Goal: Use online tool/utility: Utilize a website feature to perform a specific function

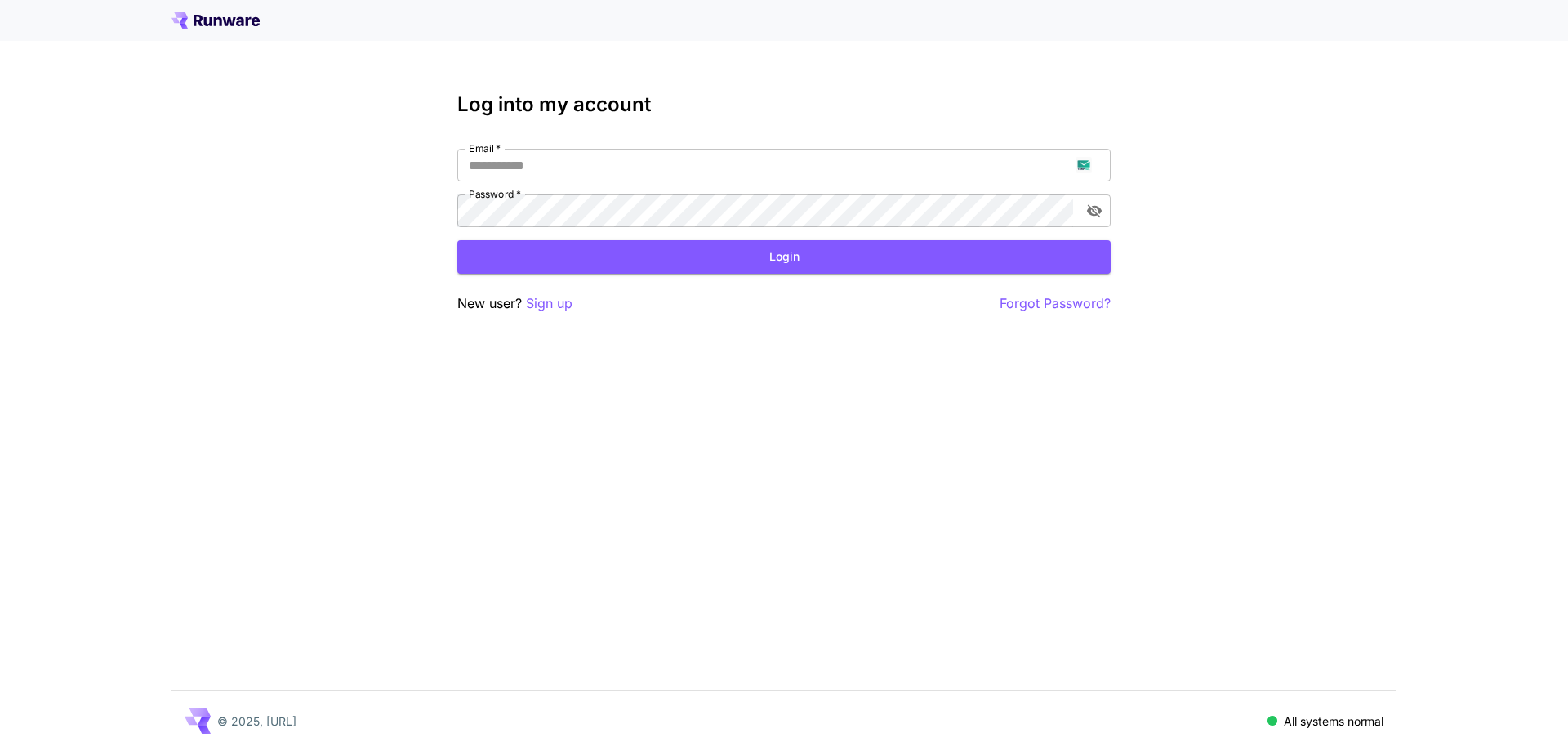
click at [1405, 186] on div "Log into my account Email   * Email   * Password   * Password   * Login New use…" at bounding box center [784, 375] width 1568 height 751
click at [561, 306] on p "Sign up" at bounding box center [549, 302] width 46 height 20
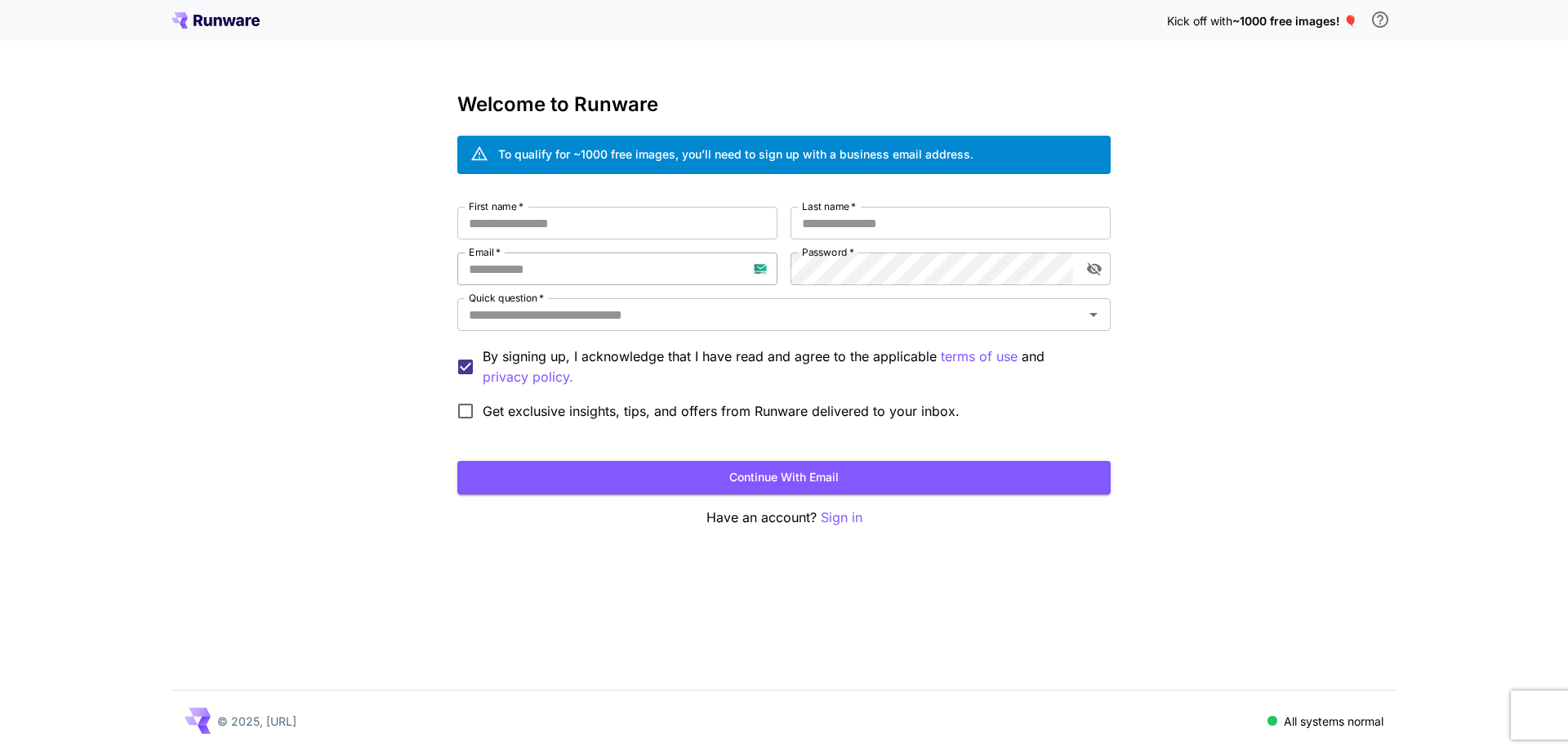
click at [507, 260] on input "Email   *" at bounding box center [617, 268] width 320 height 32
paste input "**********"
type input "**********"
click at [731, 277] on div "**********" at bounding box center [783, 316] width 653 height 221
click at [680, 224] on input "First name   *" at bounding box center [617, 222] width 320 height 32
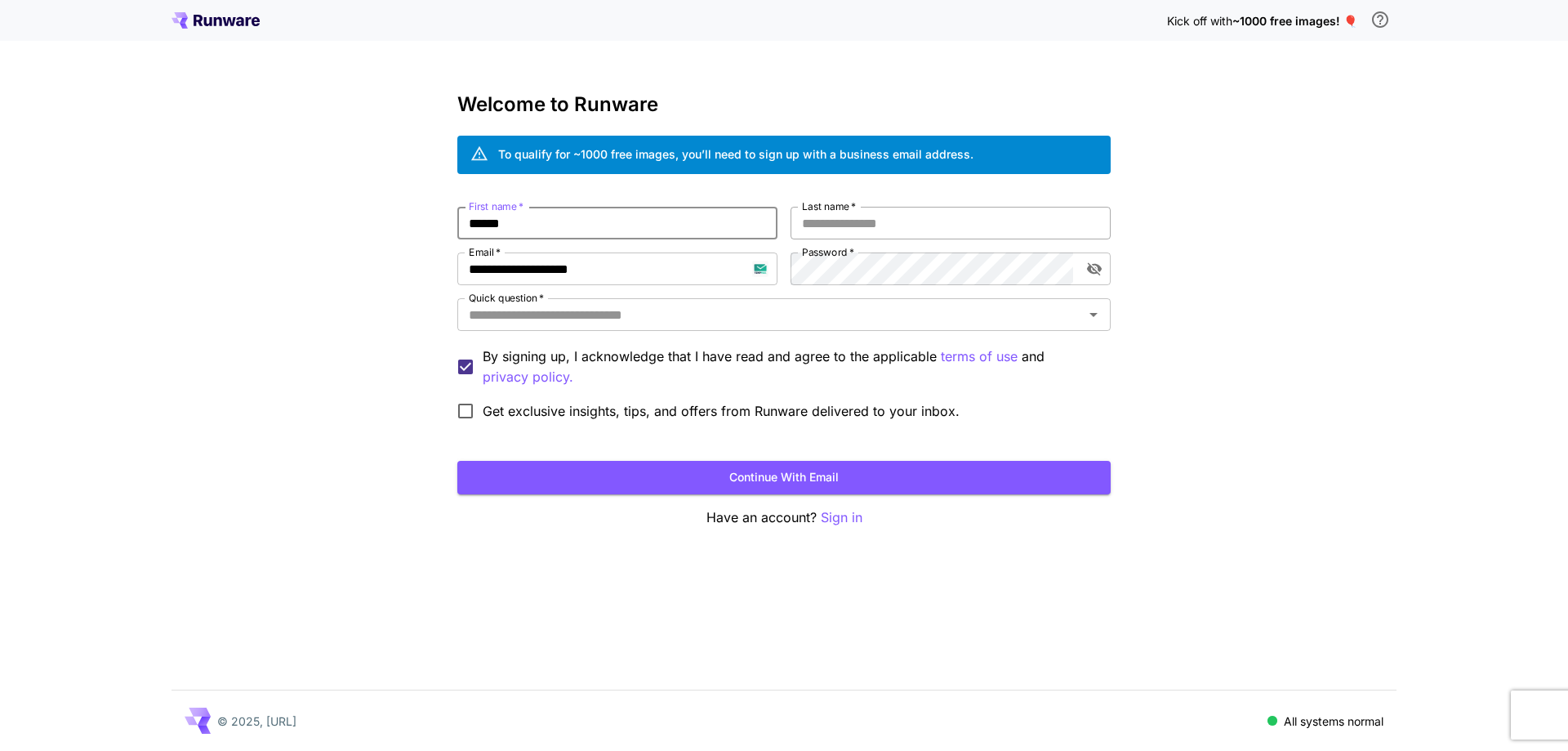
type input "******"
click at [878, 220] on input "*" at bounding box center [950, 222] width 320 height 32
click at [851, 223] on input "*" at bounding box center [950, 222] width 320 height 32
type input "*****"
click at [722, 314] on input "Quick question   *" at bounding box center [770, 315] width 616 height 23
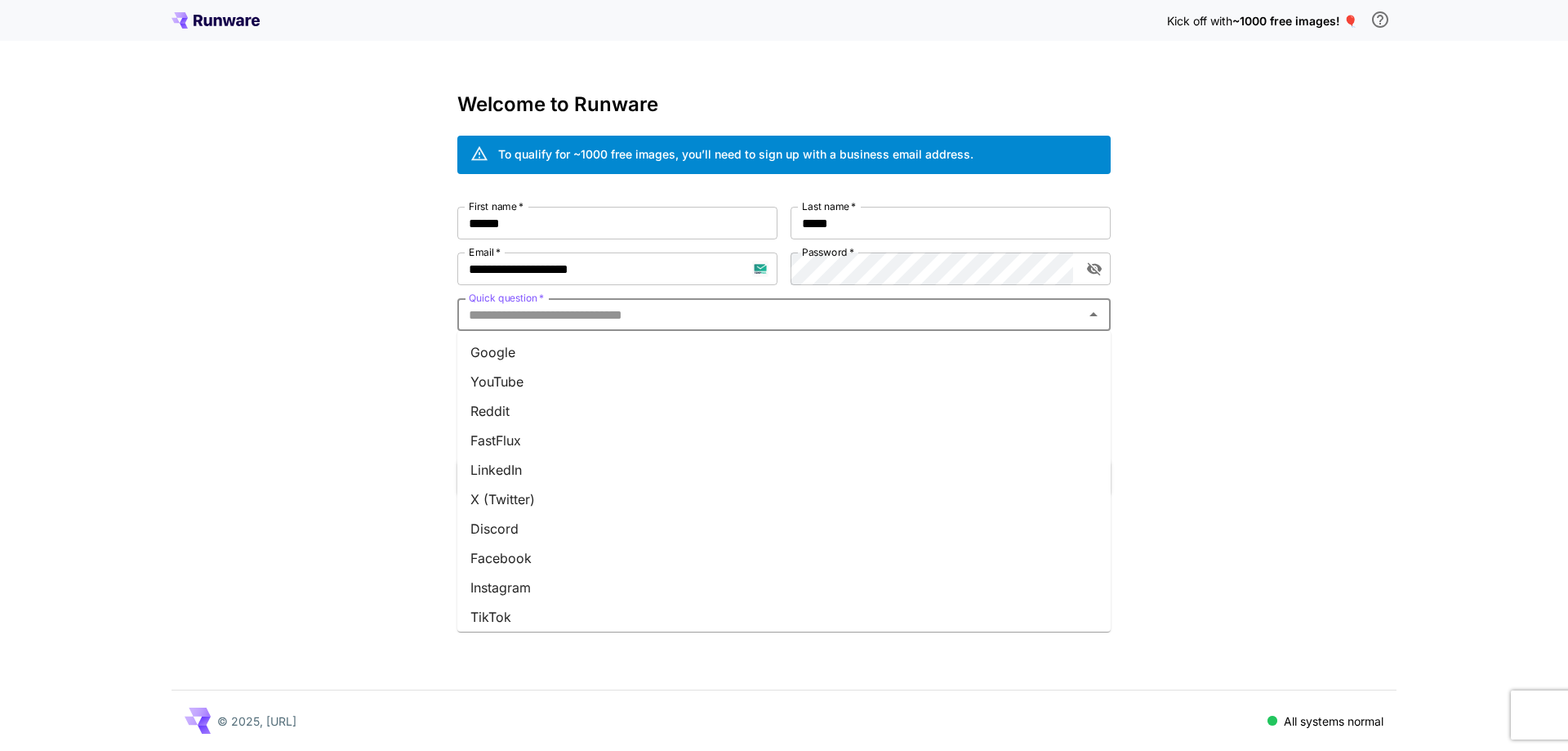
click at [675, 347] on li "Google" at bounding box center [783, 352] width 653 height 30
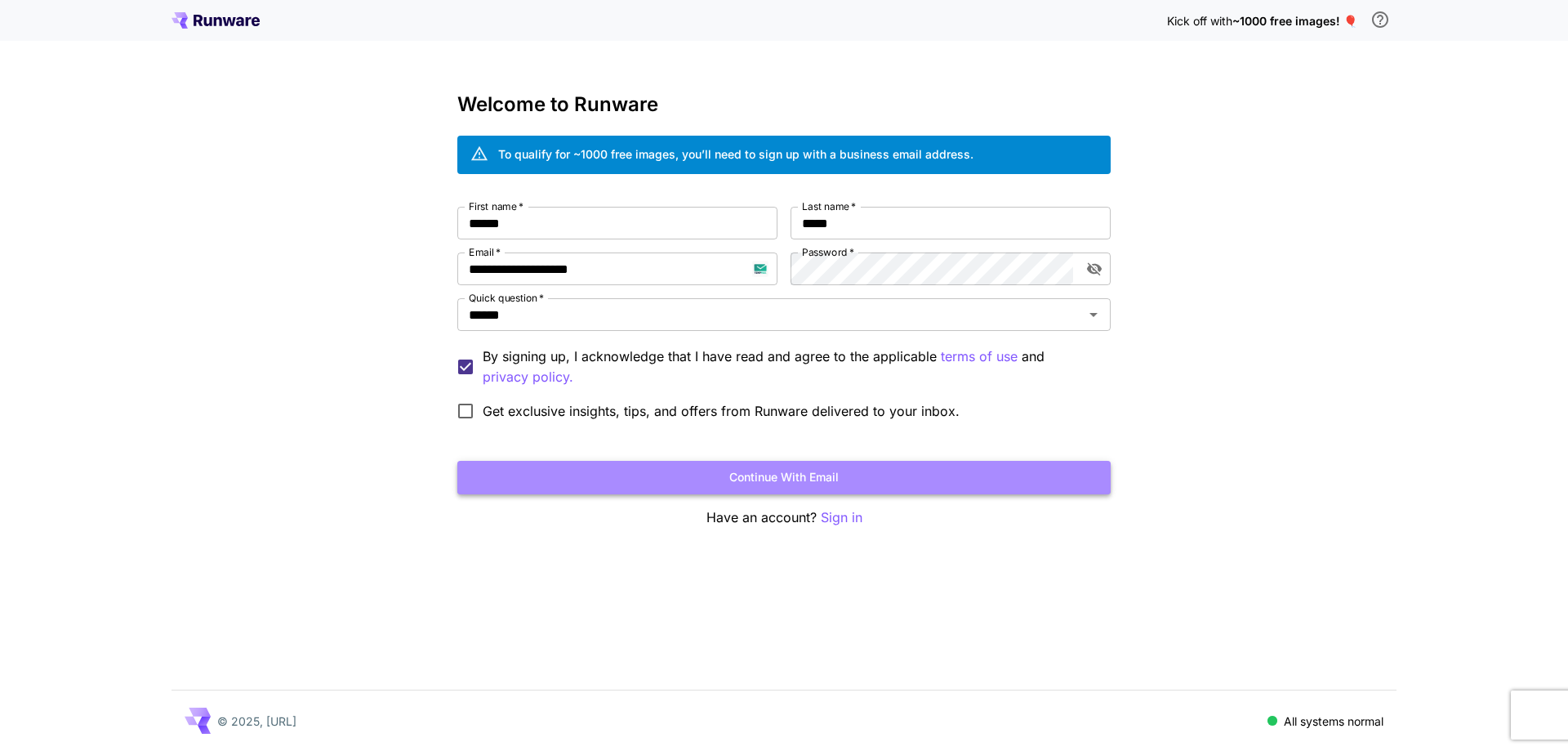
click at [652, 474] on button "Continue with email" at bounding box center [783, 477] width 653 height 33
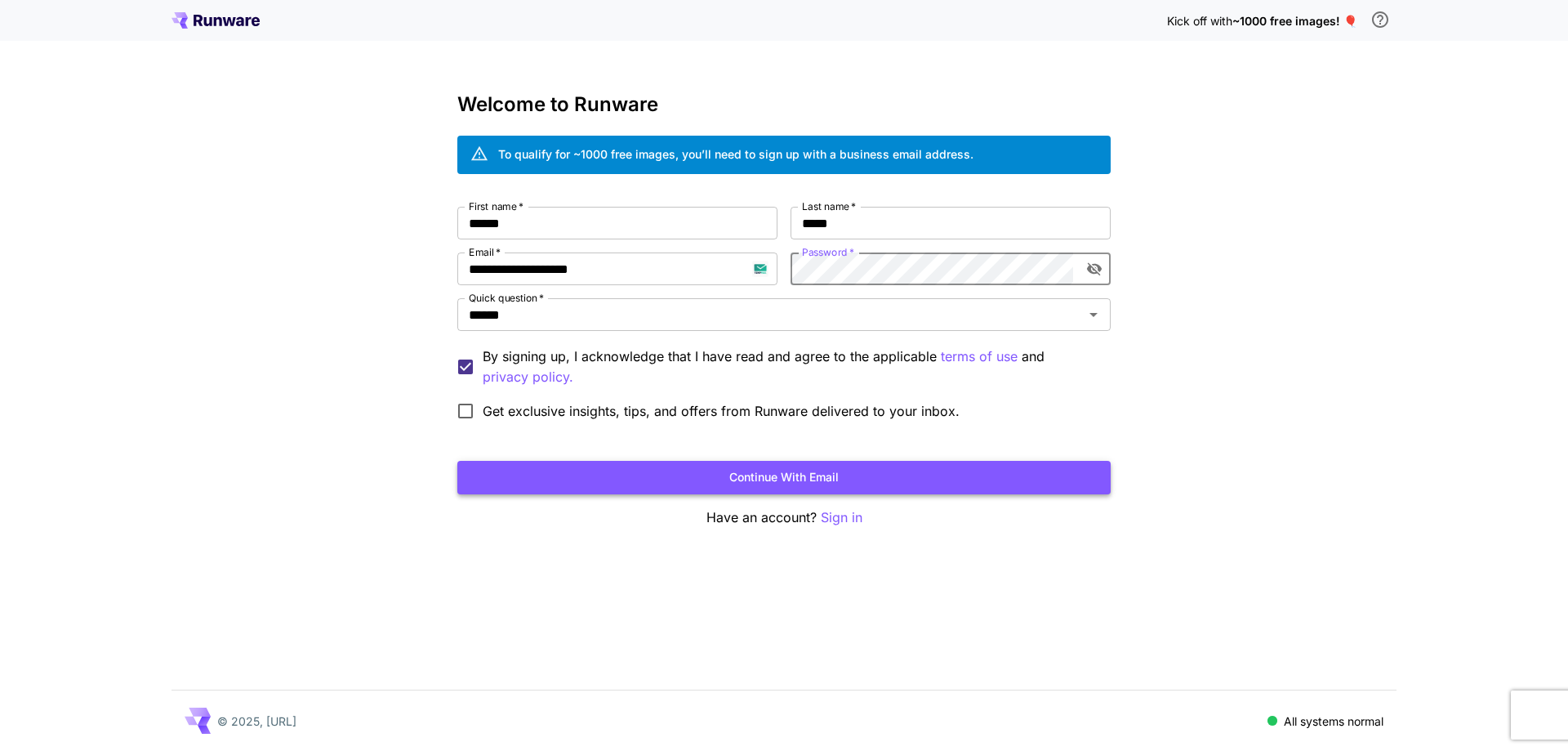
click at [791, 488] on button "Continue with email" at bounding box center [783, 477] width 653 height 33
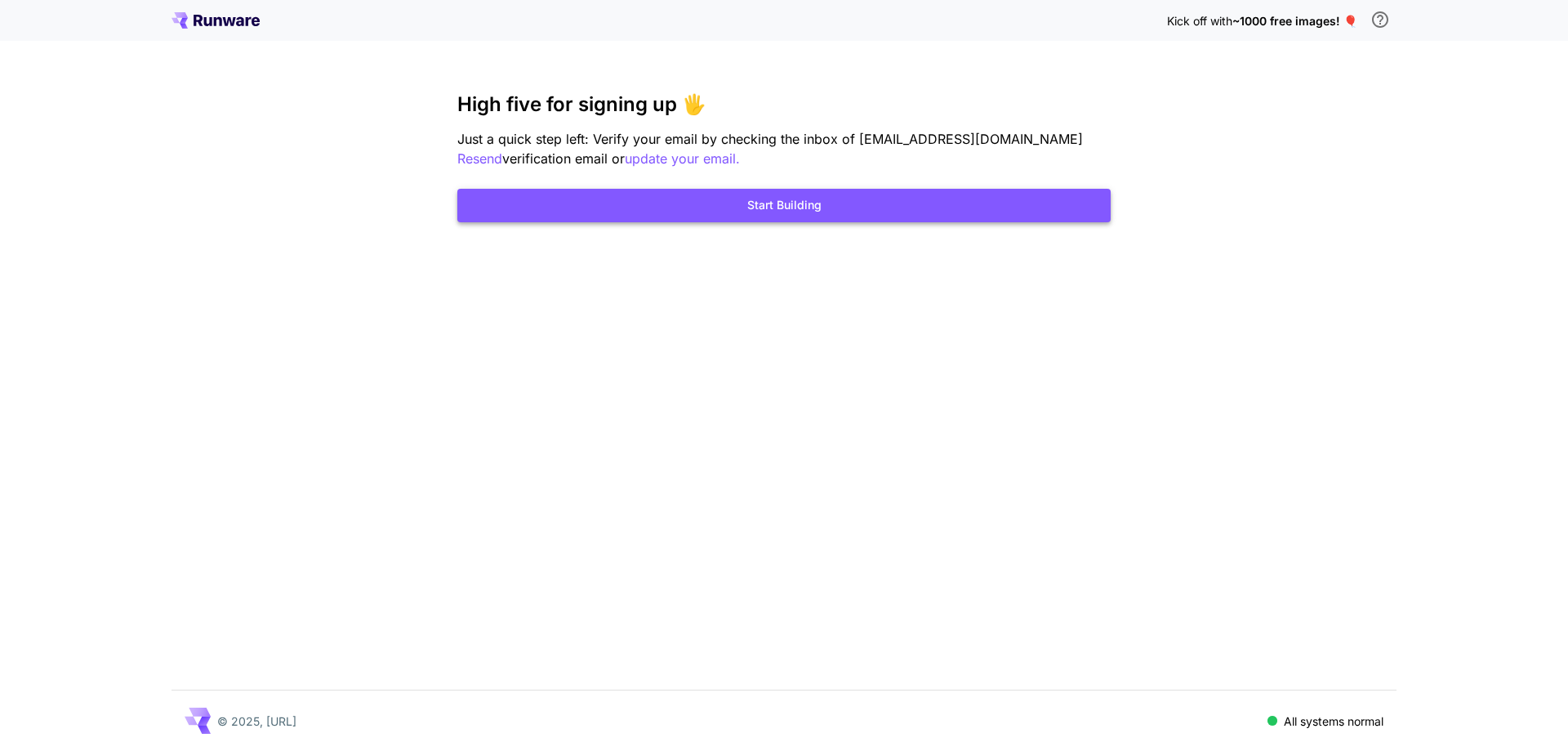
click at [816, 207] on button "Start Building" at bounding box center [783, 205] width 653 height 33
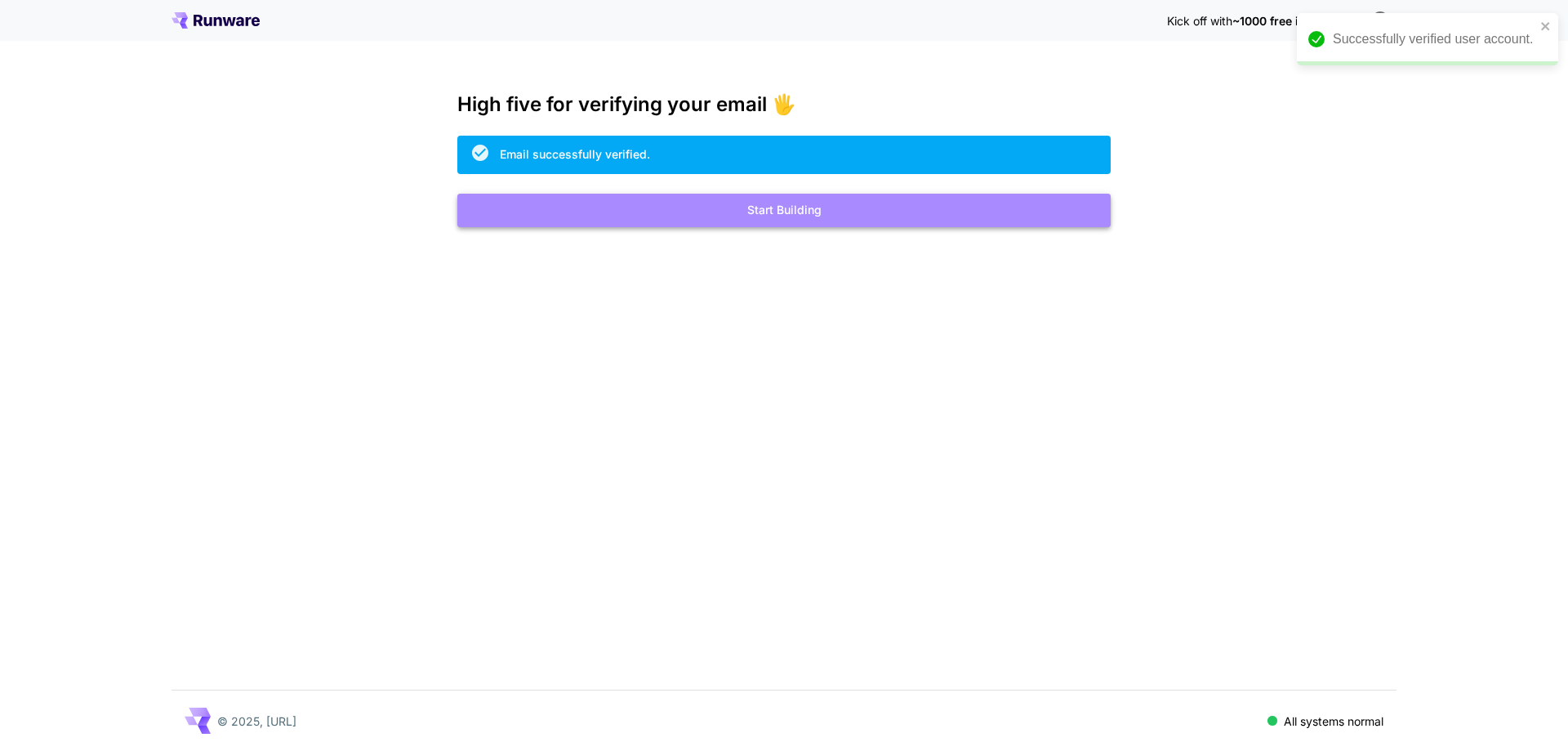
click at [851, 211] on button "Start Building" at bounding box center [783, 210] width 653 height 33
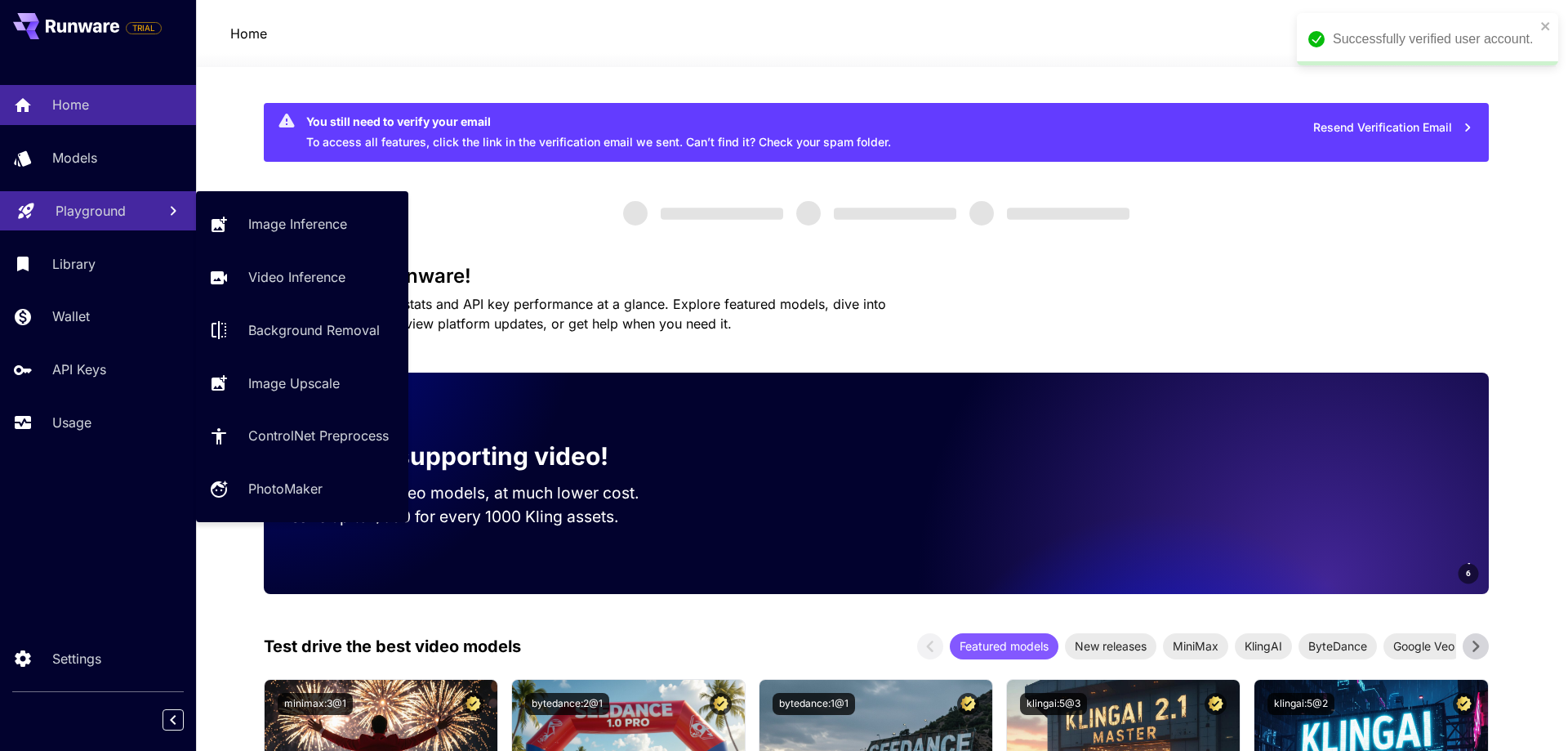
click at [101, 216] on p "Playground" at bounding box center [91, 211] width 70 height 19
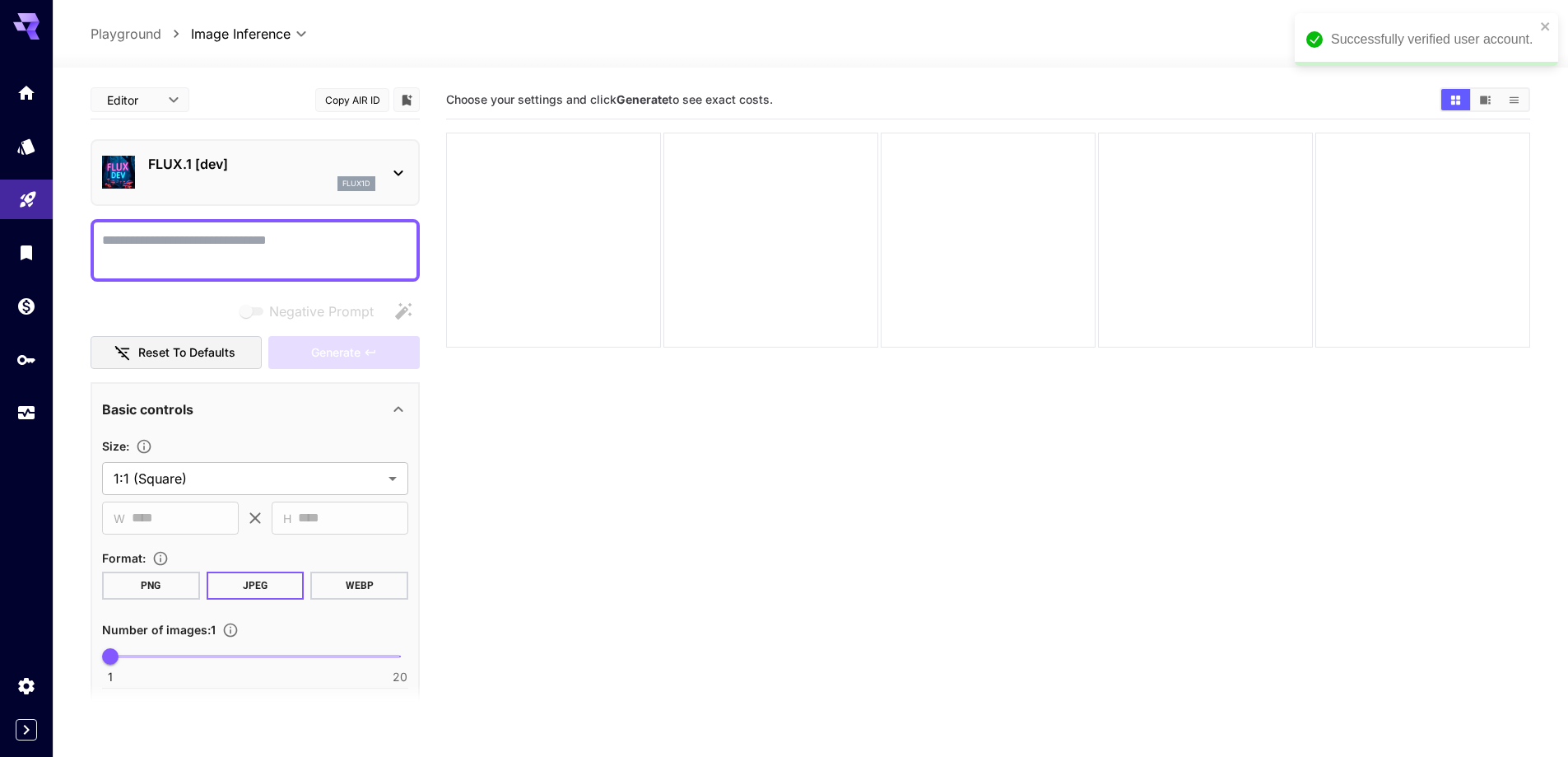
click at [313, 172] on p "FLUX.1 [dev]" at bounding box center [262, 164] width 227 height 19
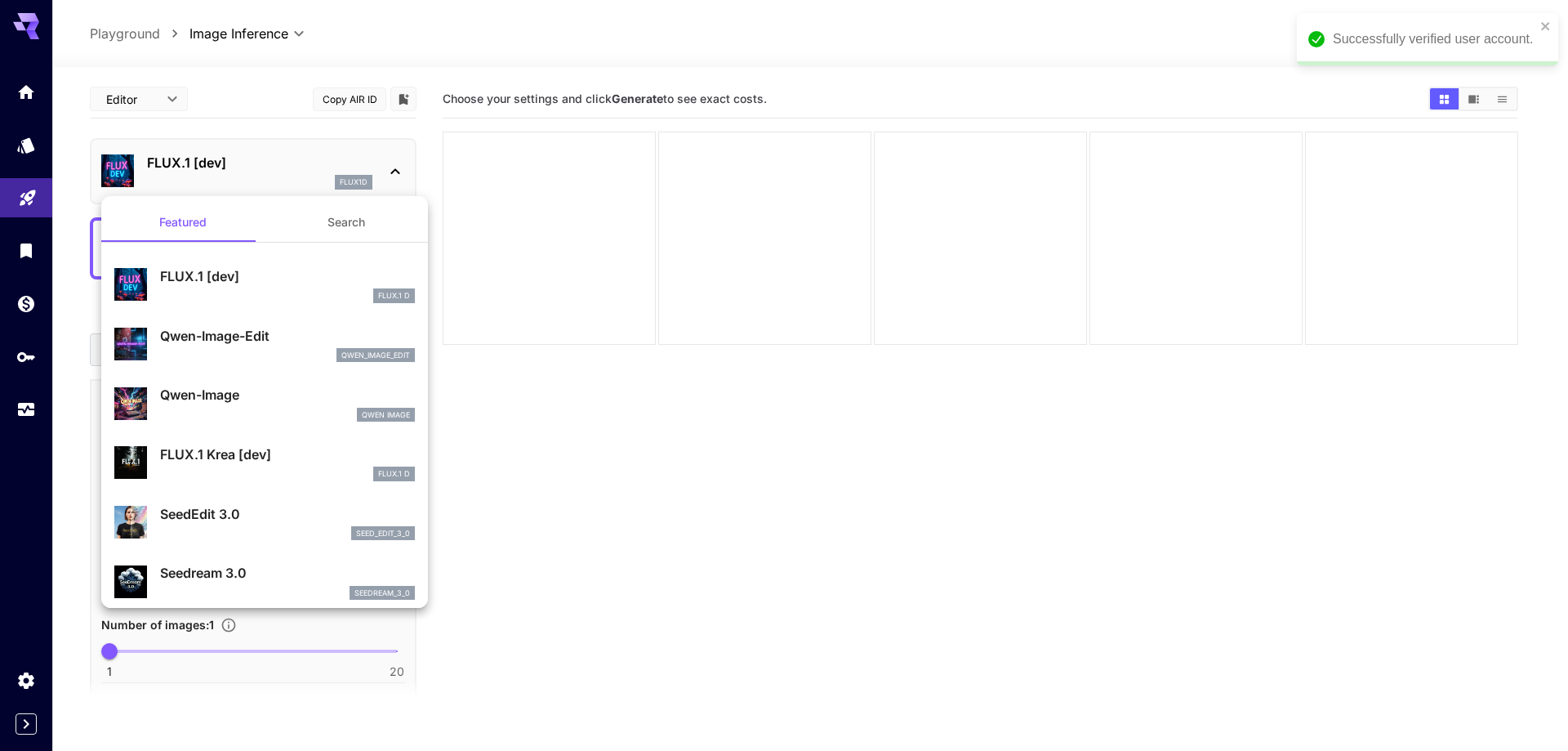
click at [330, 229] on button "Search" at bounding box center [346, 222] width 163 height 39
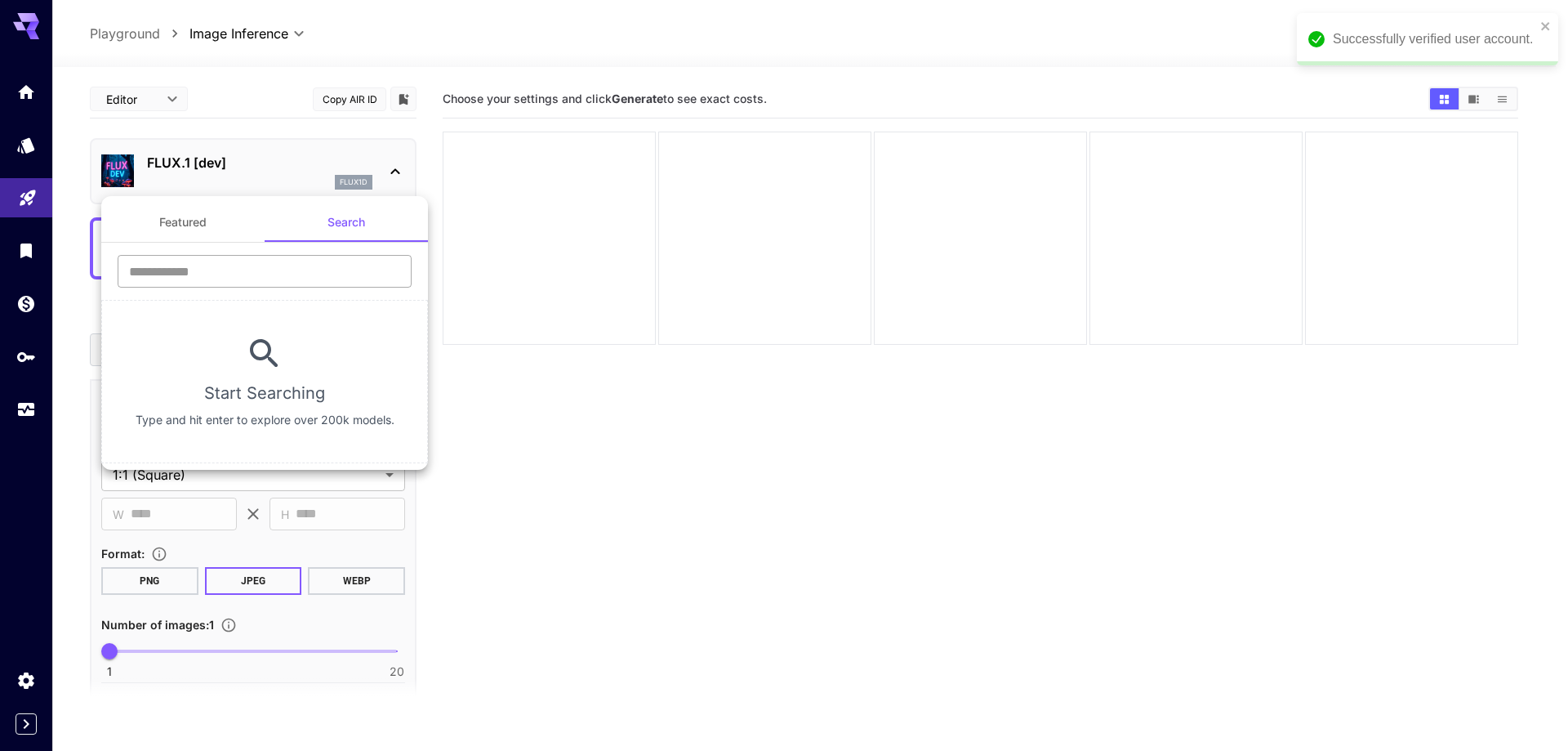
click at [286, 280] on input "text" at bounding box center [265, 270] width 294 height 32
type input "****"
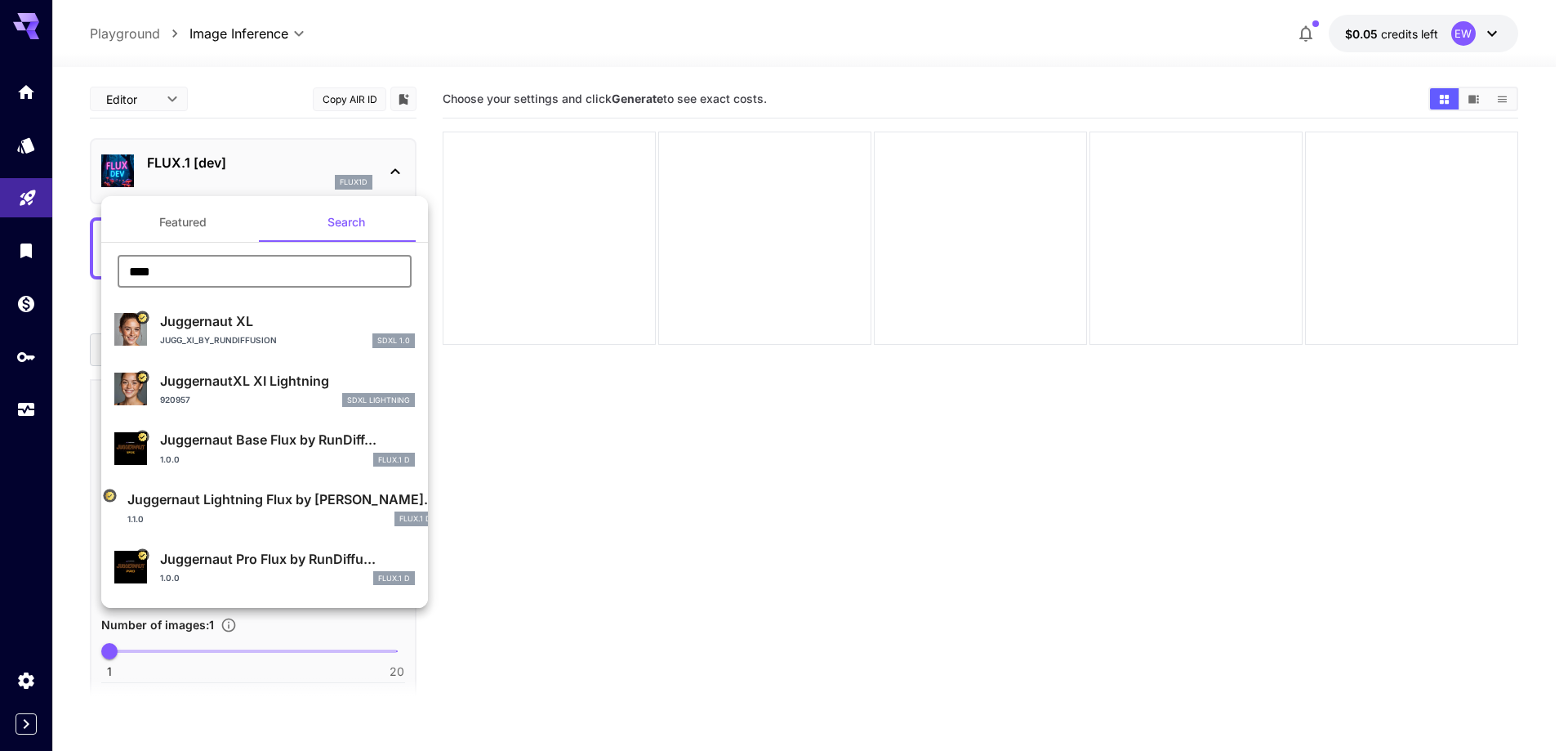
click at [286, 315] on p "Juggernaut XL" at bounding box center [287, 321] width 254 height 19
type input "**"
type input "***"
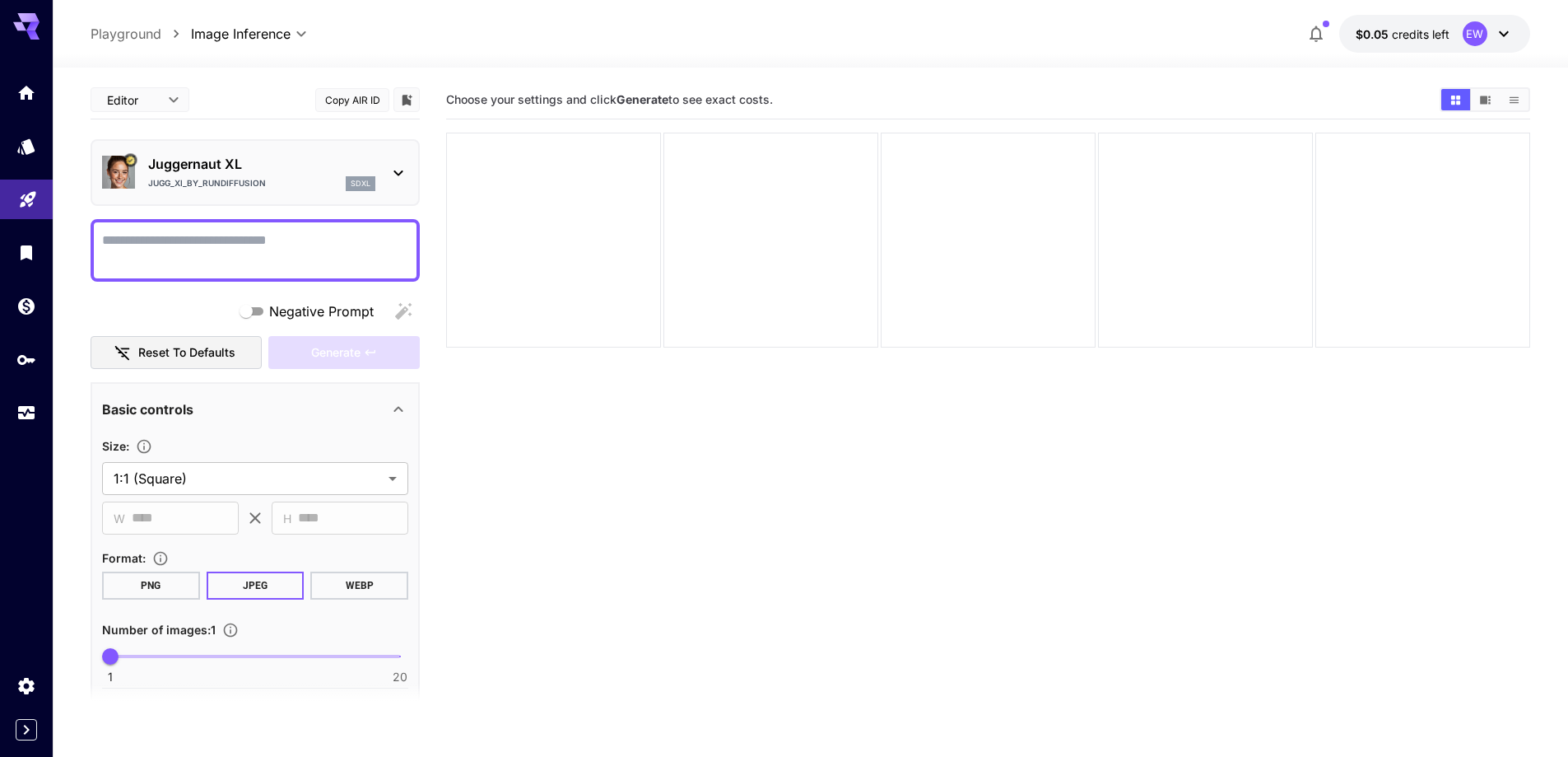
click at [315, 225] on div at bounding box center [255, 250] width 329 height 63
click at [300, 234] on textarea "Negative Prompt" at bounding box center [255, 250] width 307 height 40
paste textarea "**********"
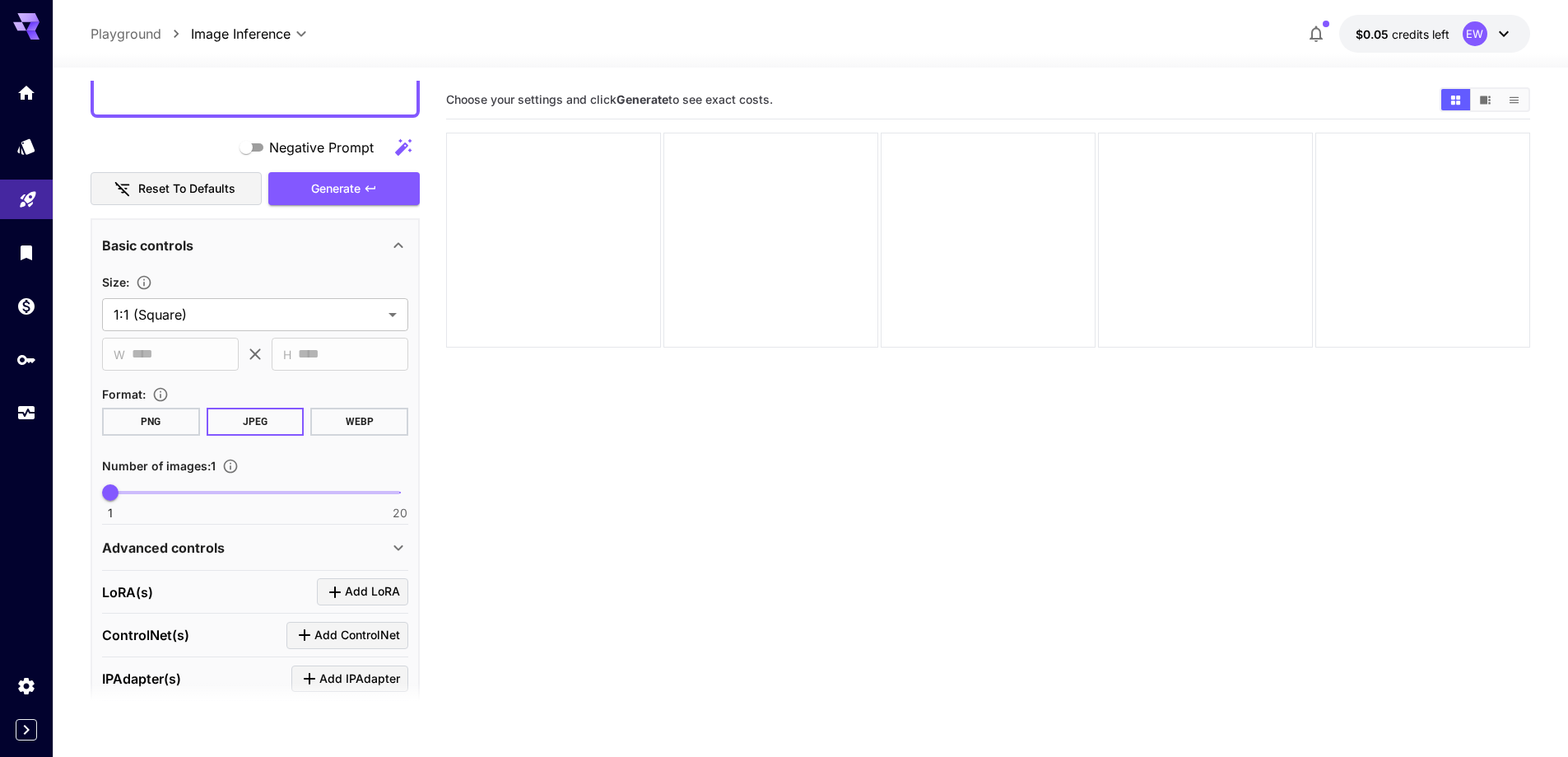
scroll to position [2141, 0]
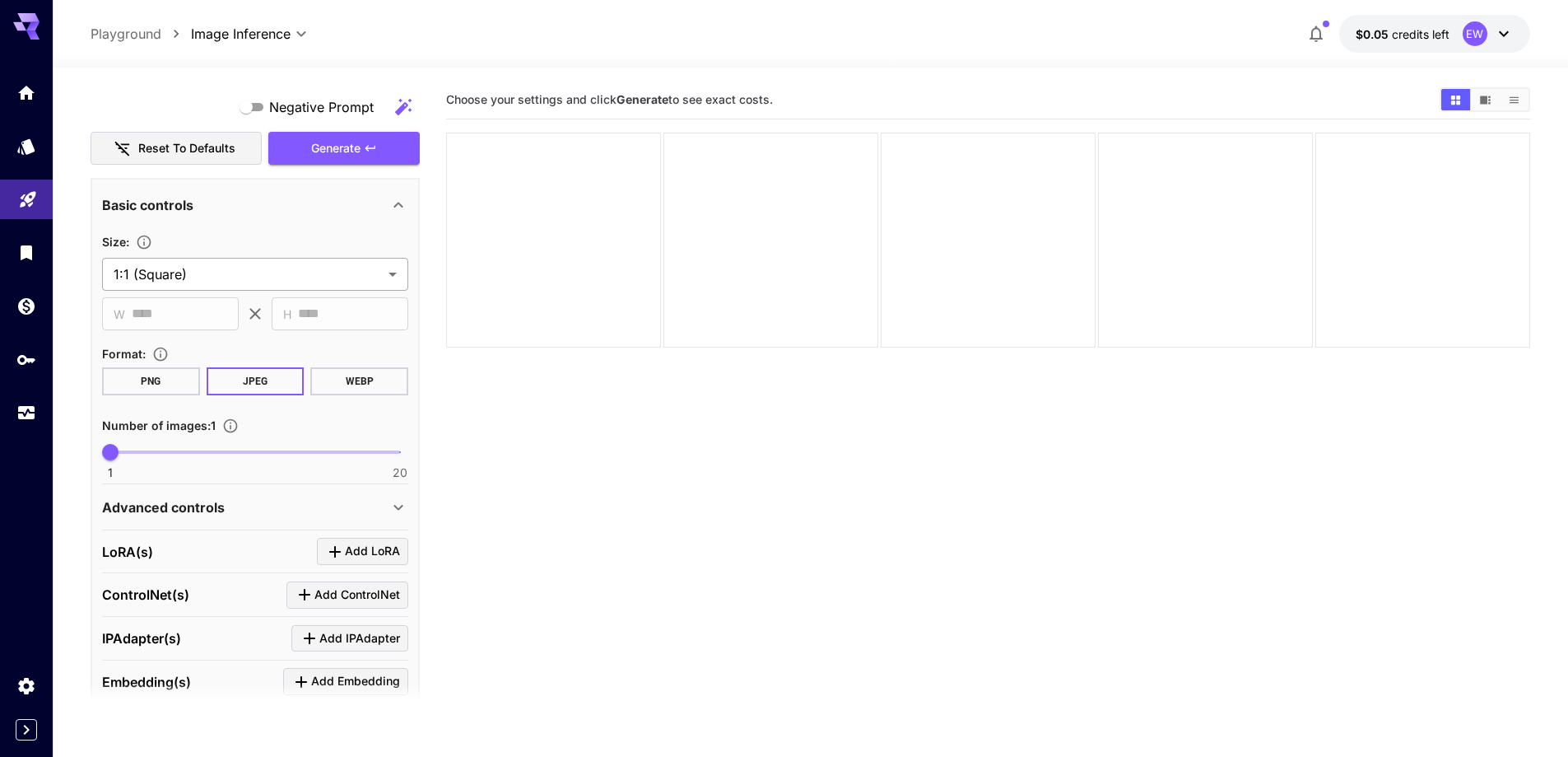
type textarea "**********"
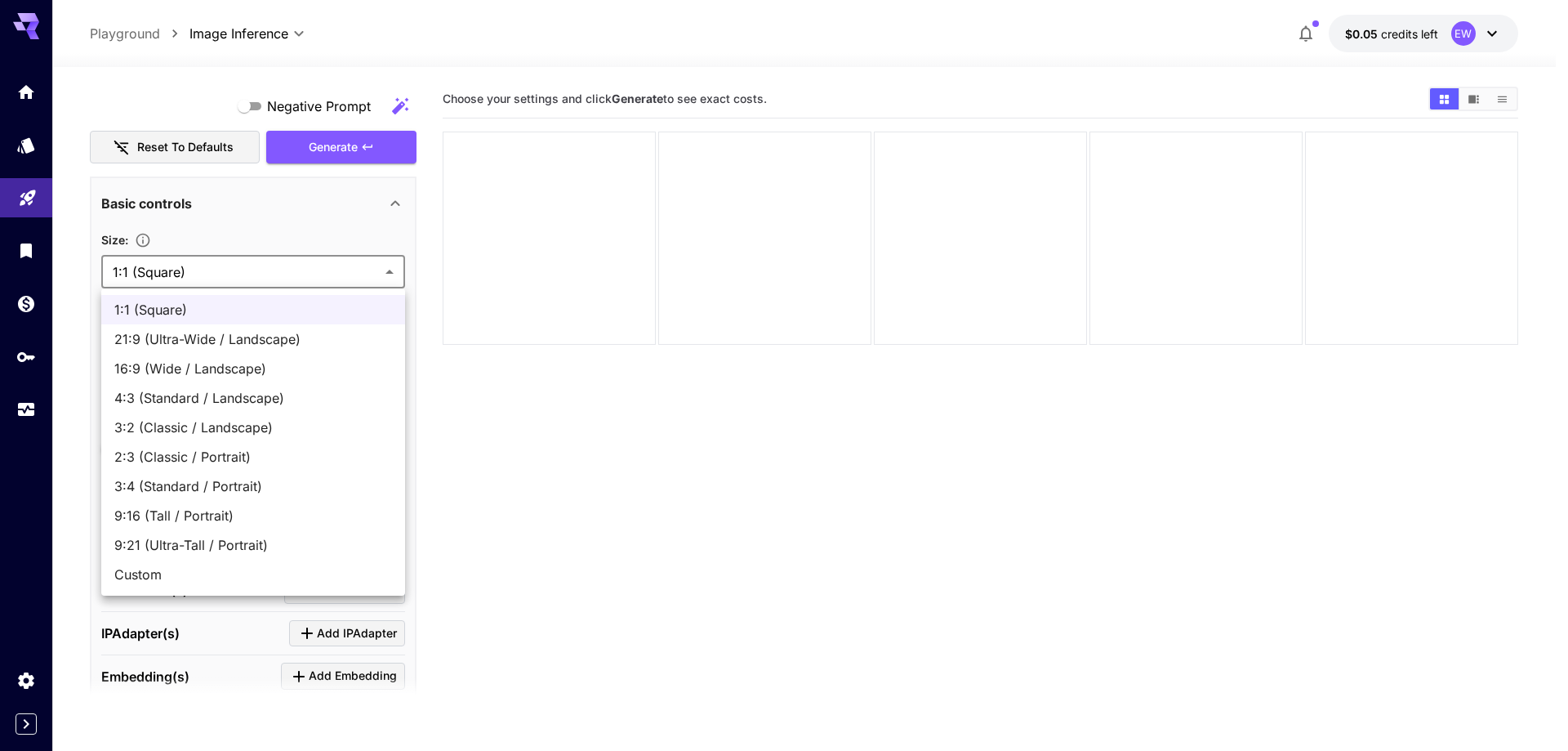
click at [189, 261] on body "**********" at bounding box center [784, 440] width 1568 height 880
click at [213, 382] on li "16:9 (Wide / Landscape)" at bounding box center [253, 369] width 304 height 30
type input "**********"
type input "****"
type input "***"
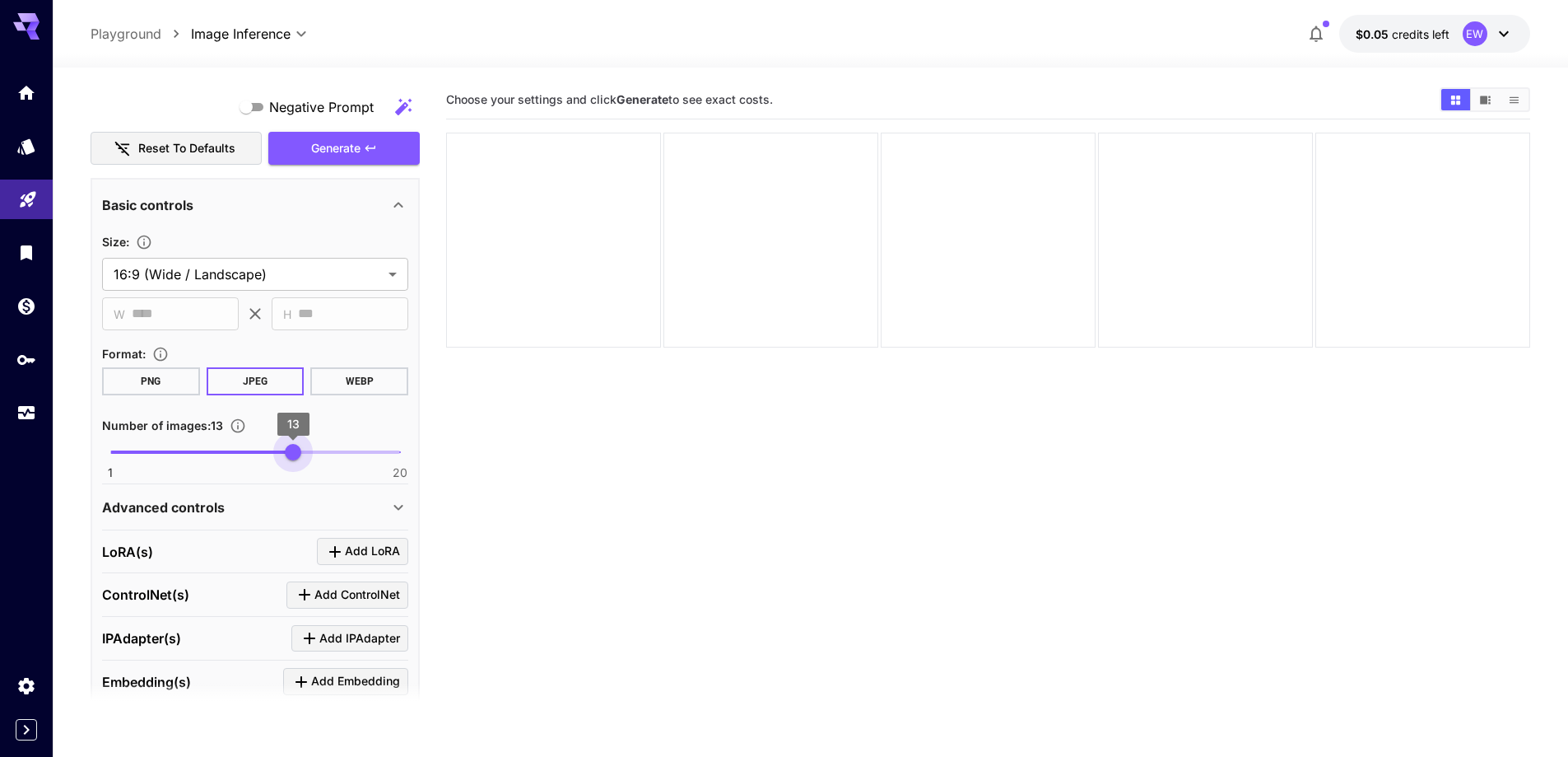
type input "**"
drag, startPoint x: 282, startPoint y: 453, endPoint x: 303, endPoint y: 457, distance: 21.4
click at [303, 457] on span "1 20 14" at bounding box center [255, 452] width 290 height 25
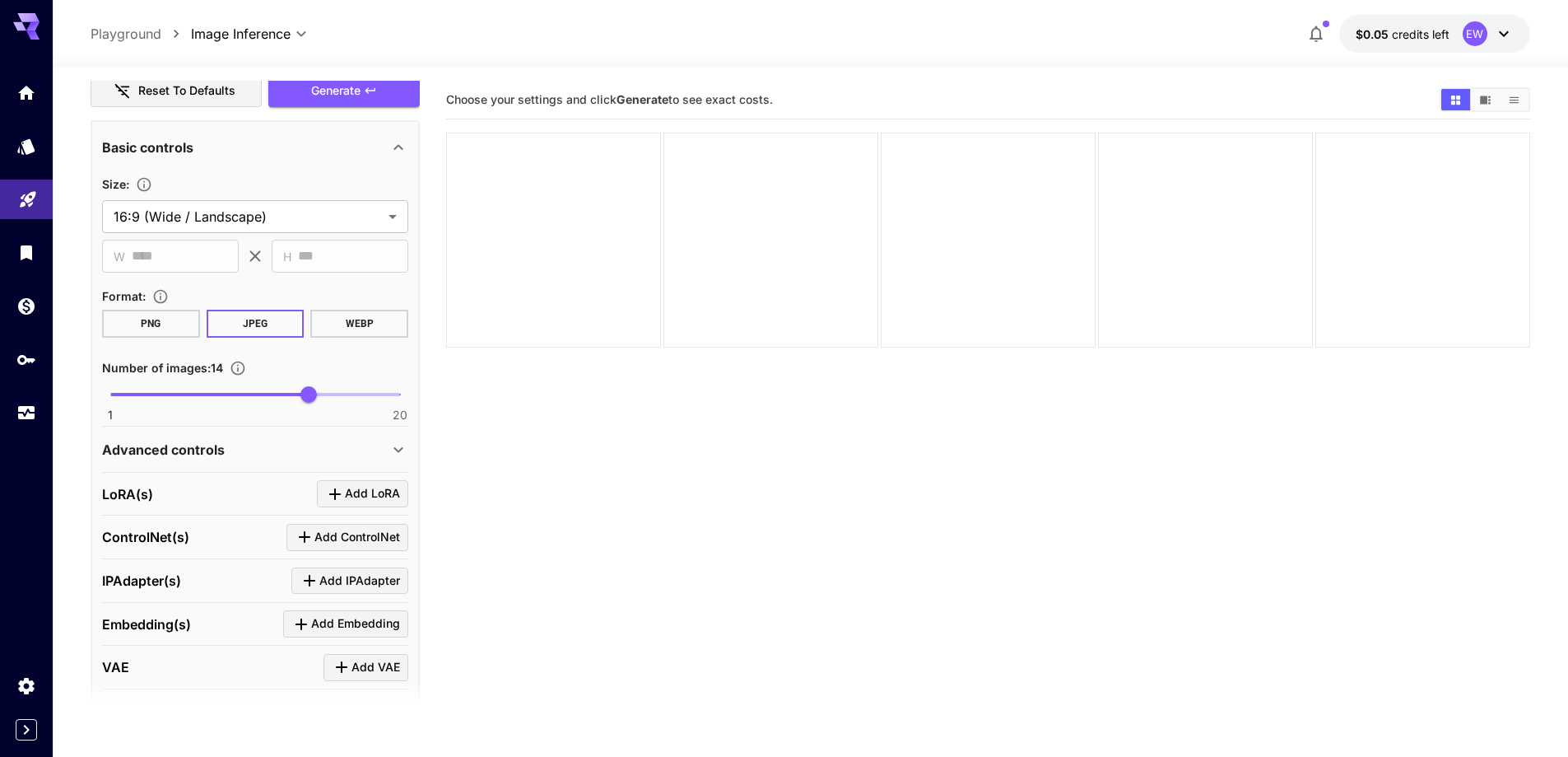
scroll to position [2297, 0]
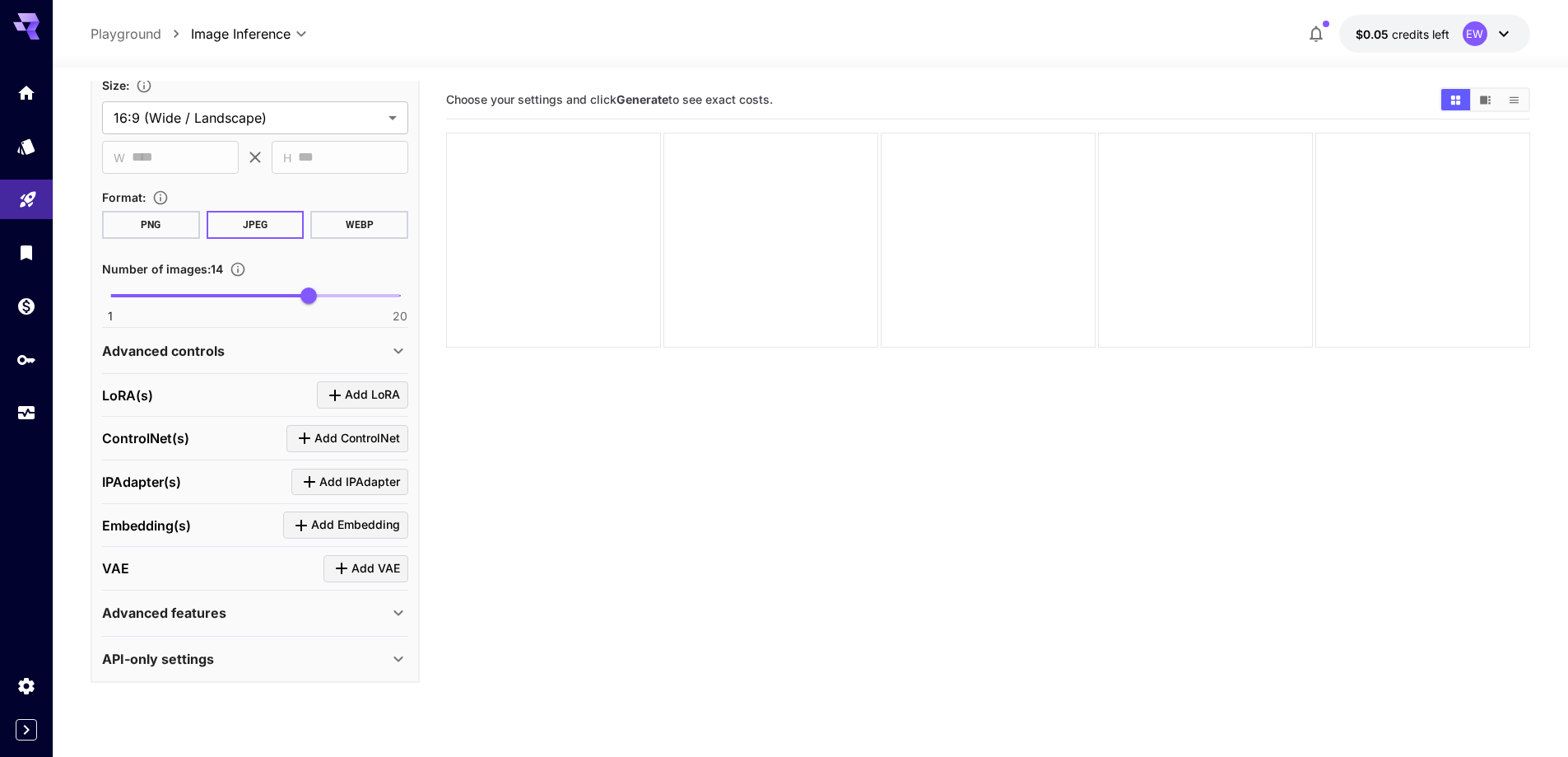
click at [232, 353] on div "Advanced controls" at bounding box center [245, 351] width 286 height 19
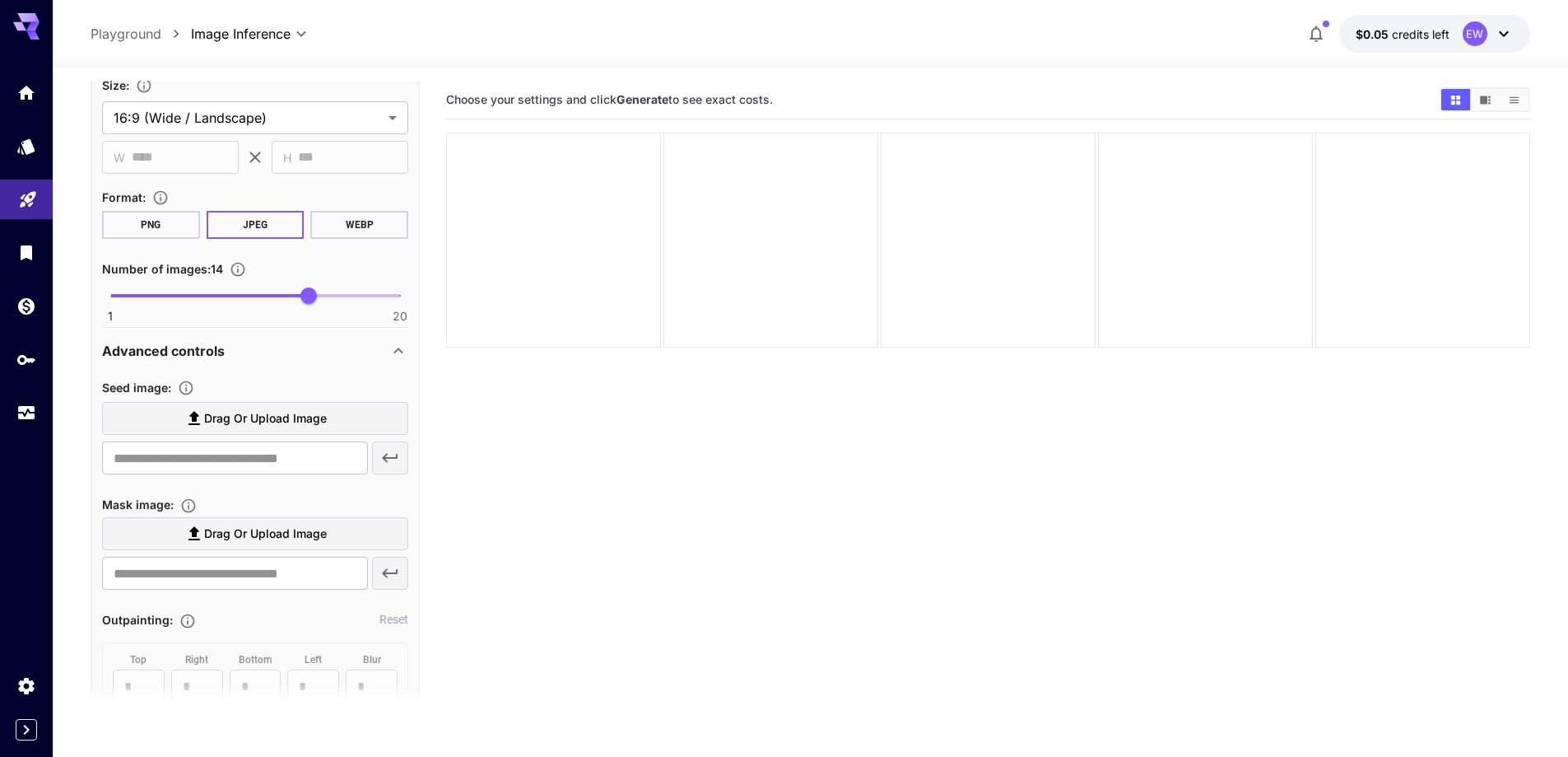
click at [259, 417] on span "Drag or upload image" at bounding box center [265, 418] width 122 height 20
click at [0, 0] on input "Drag or upload image" at bounding box center [0, 0] width 0 height 0
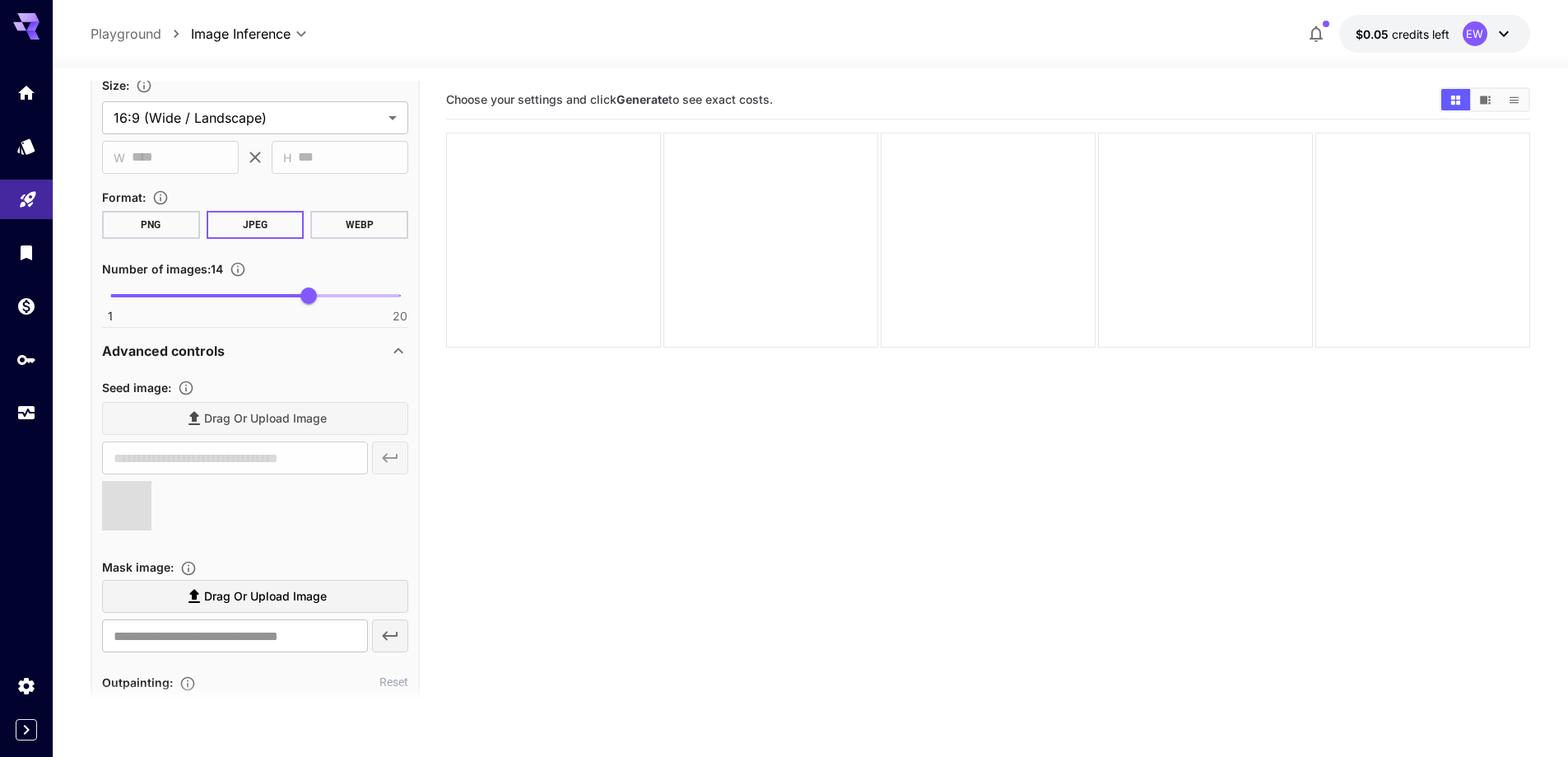
type input "**********"
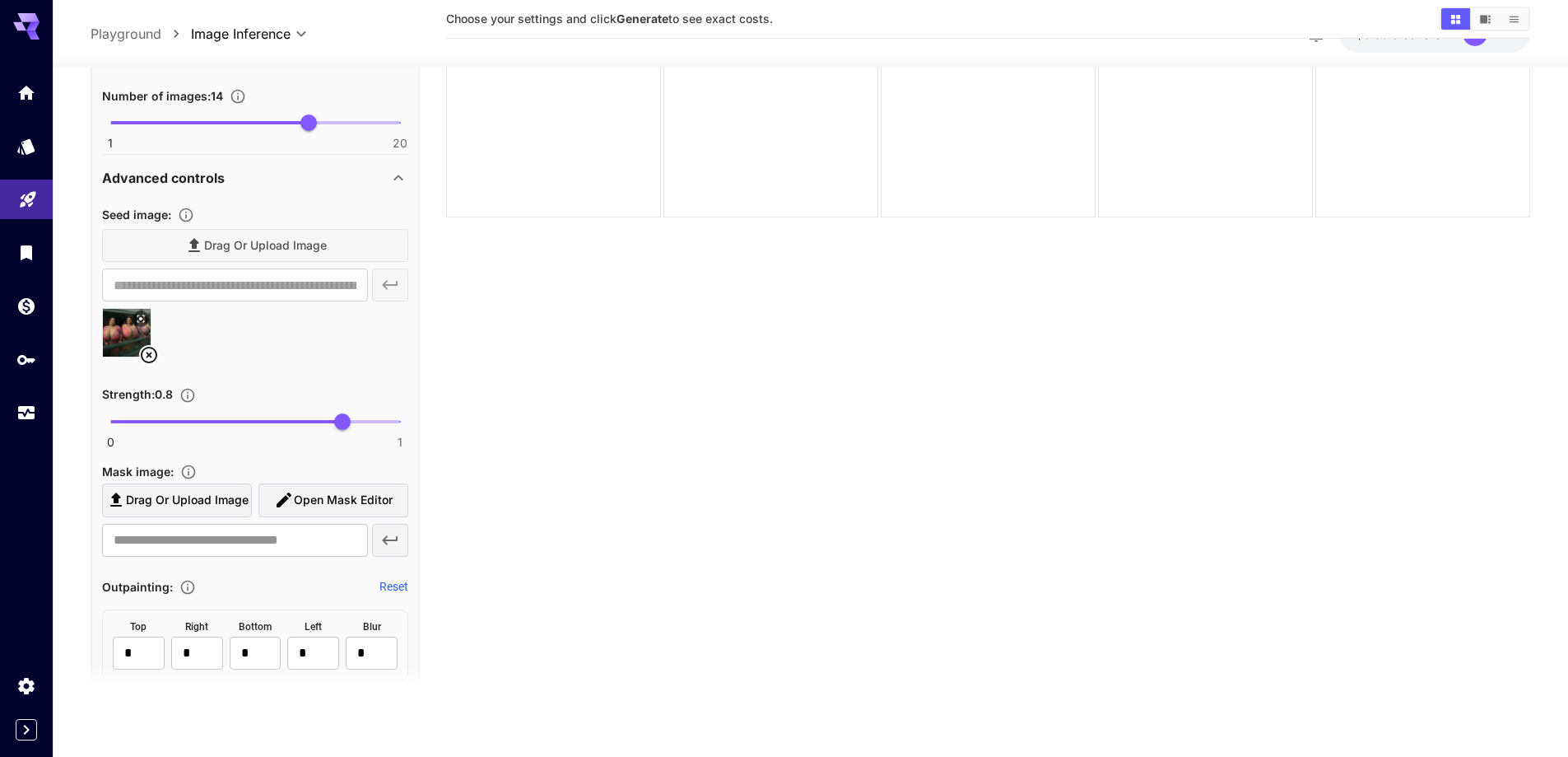
scroll to position [2461, 0]
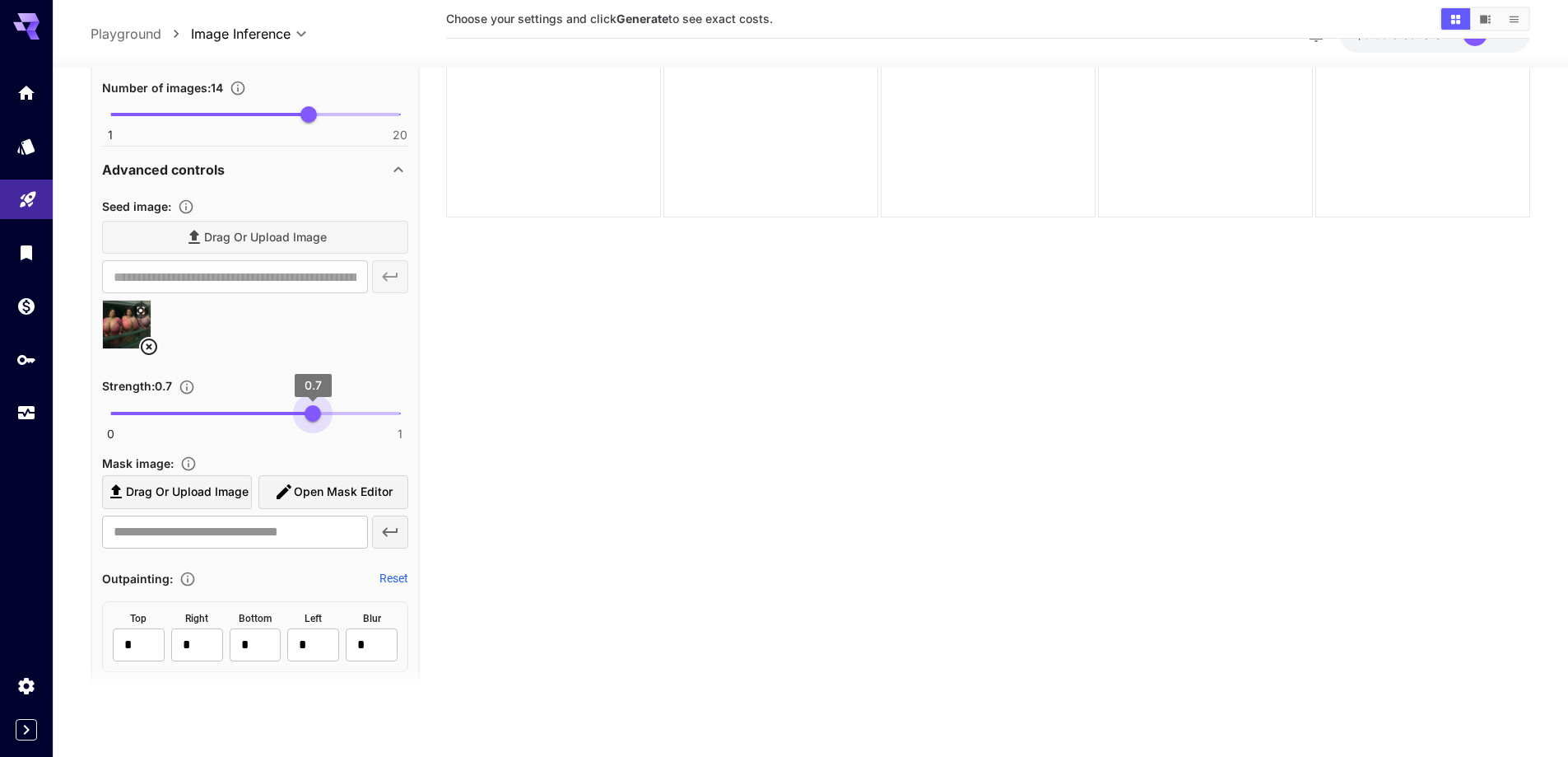
type input "****"
click at [309, 412] on span "0 1 0.69" at bounding box center [255, 413] width 290 height 25
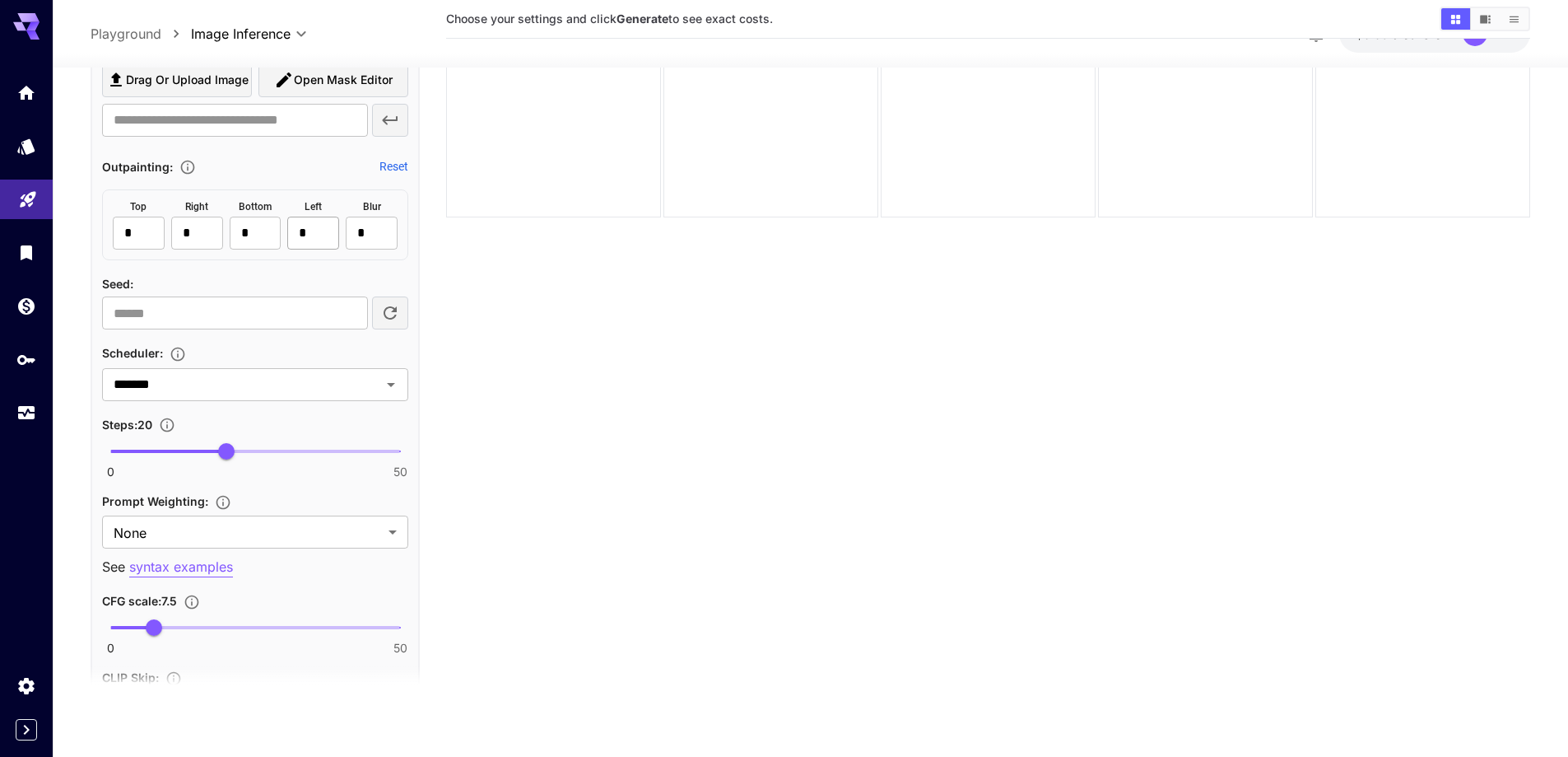
scroll to position [2956, 0]
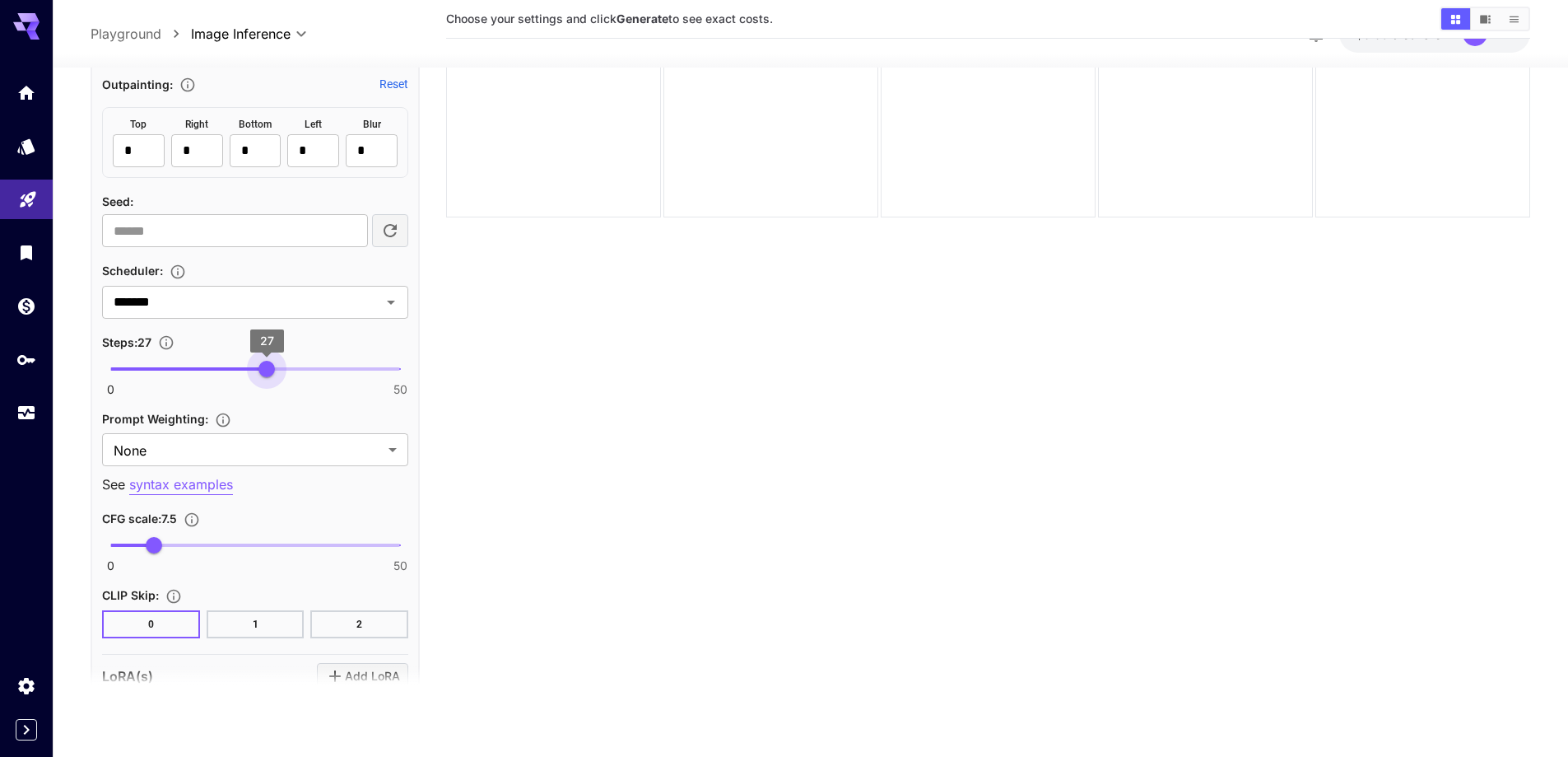
type input "**"
click at [271, 377] on span "0 50 28" at bounding box center [255, 369] width 290 height 25
click at [231, 453] on body "**********" at bounding box center [784, 313] width 1568 height 887
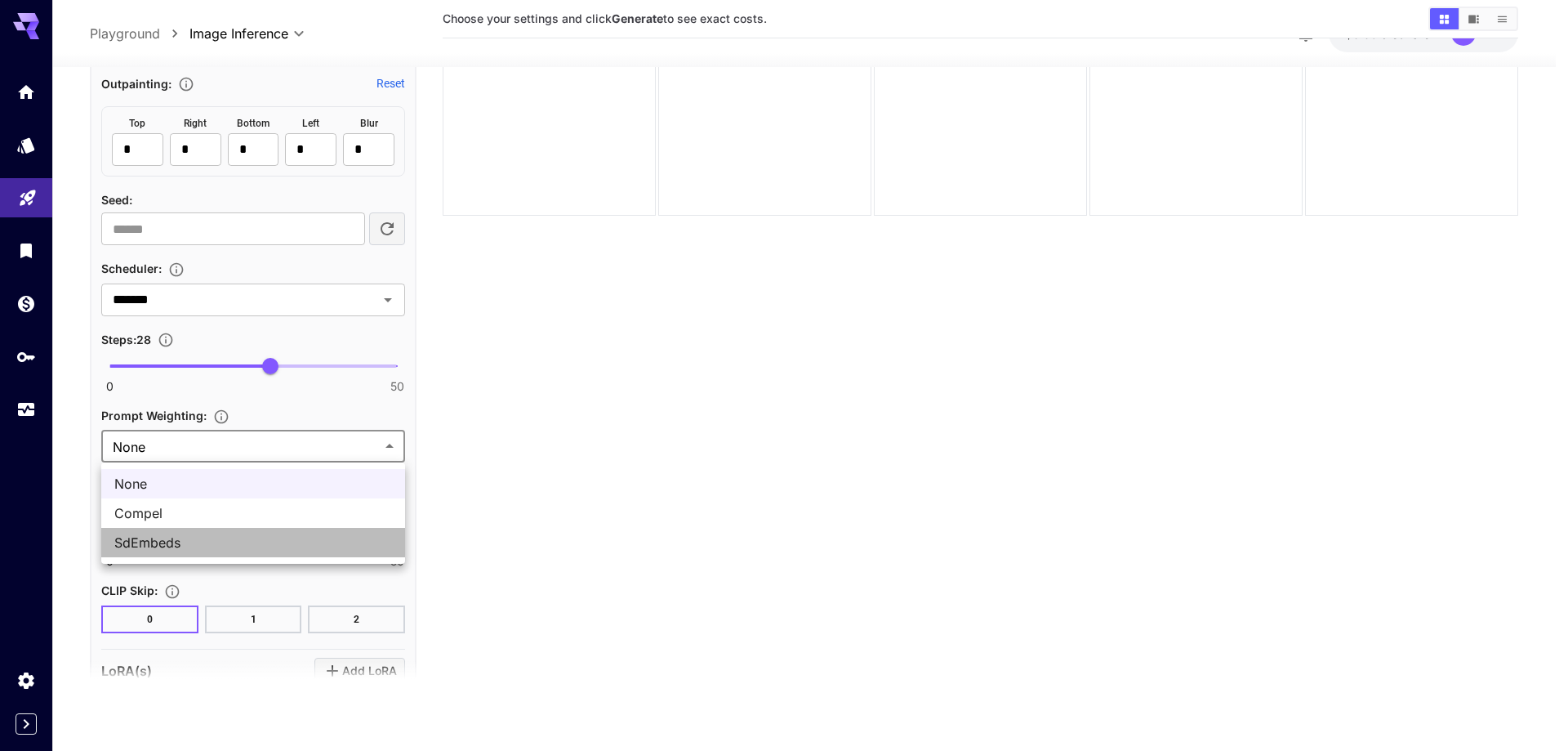
click at [206, 532] on span "SdEmbeds" at bounding box center [253, 542] width 278 height 19
type input "********"
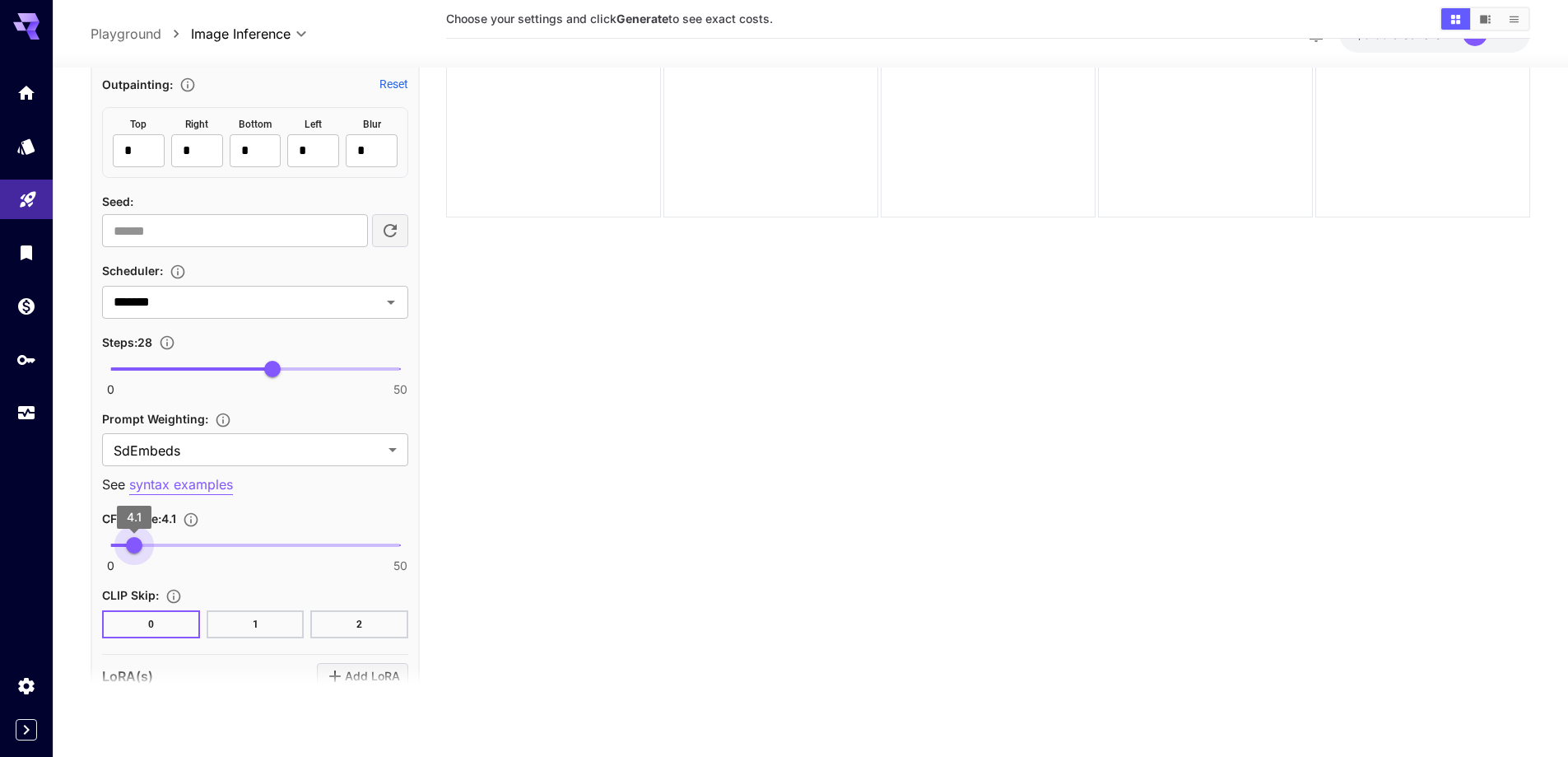
type input "***"
drag, startPoint x: 140, startPoint y: 548, endPoint x: 131, endPoint y: 558, distance: 13.5
click at [131, 553] on span "3.7" at bounding box center [131, 545] width 17 height 17
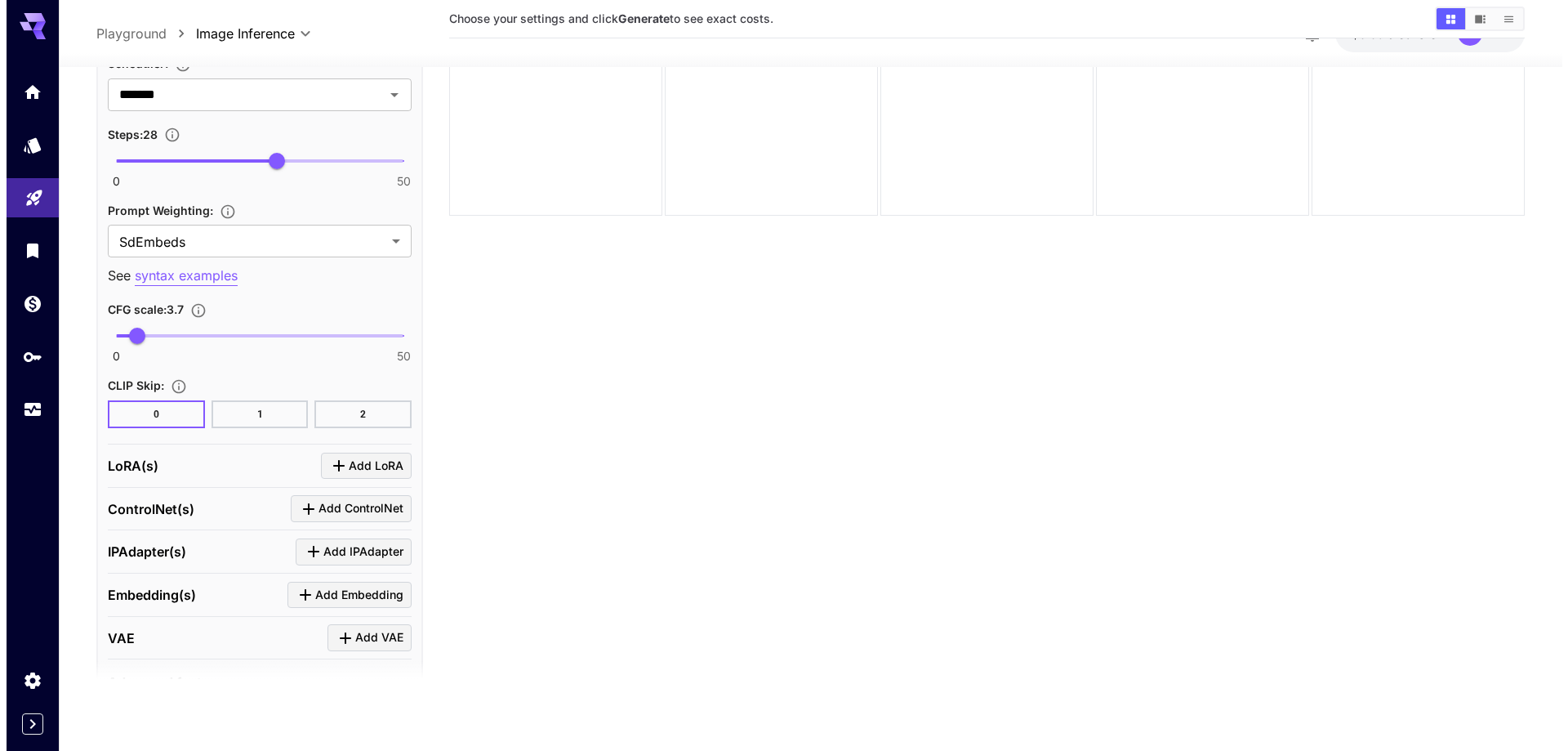
scroll to position [3227, 0]
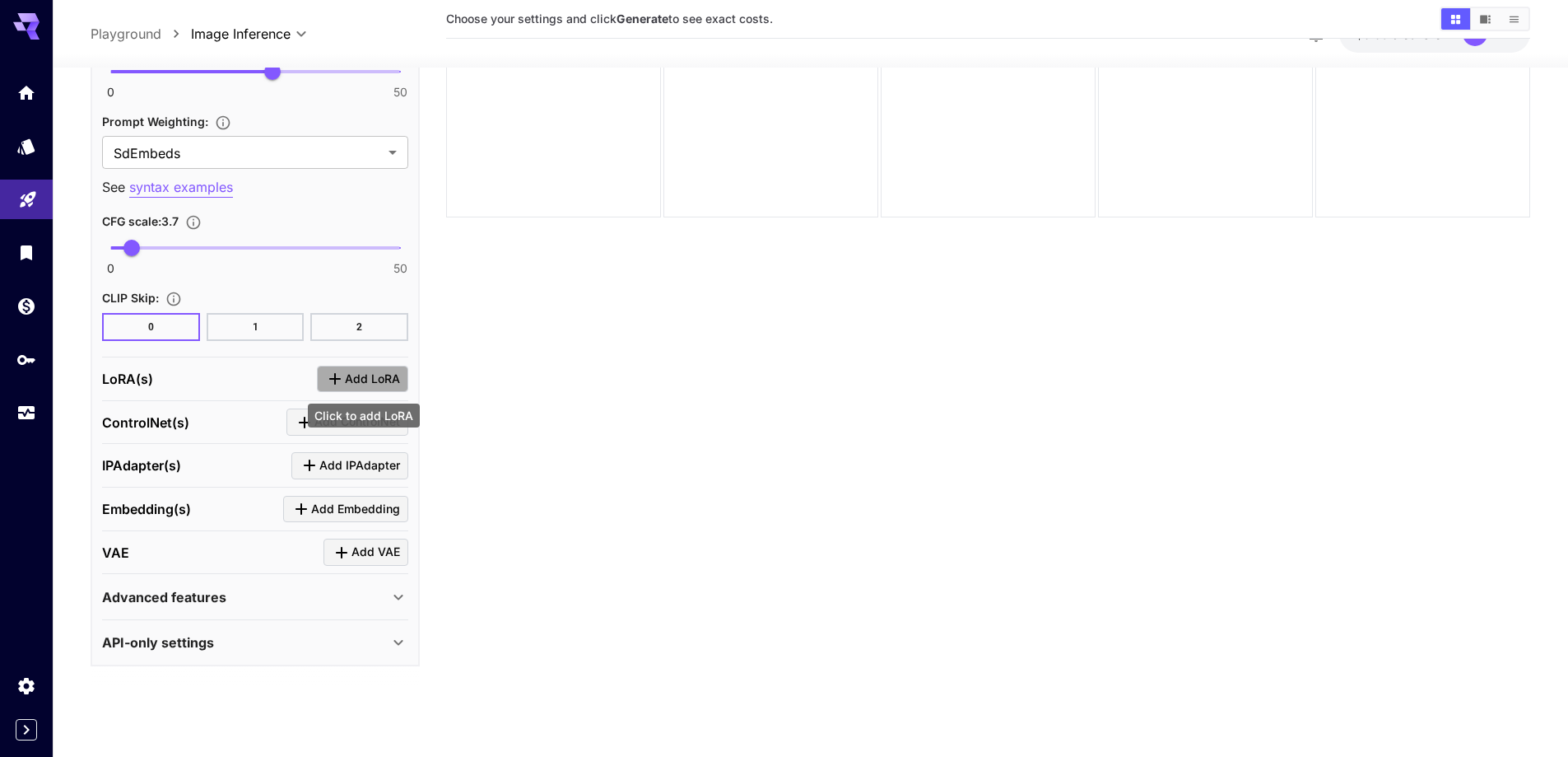
click at [369, 370] on span "Add LoRA" at bounding box center [372, 379] width 55 height 20
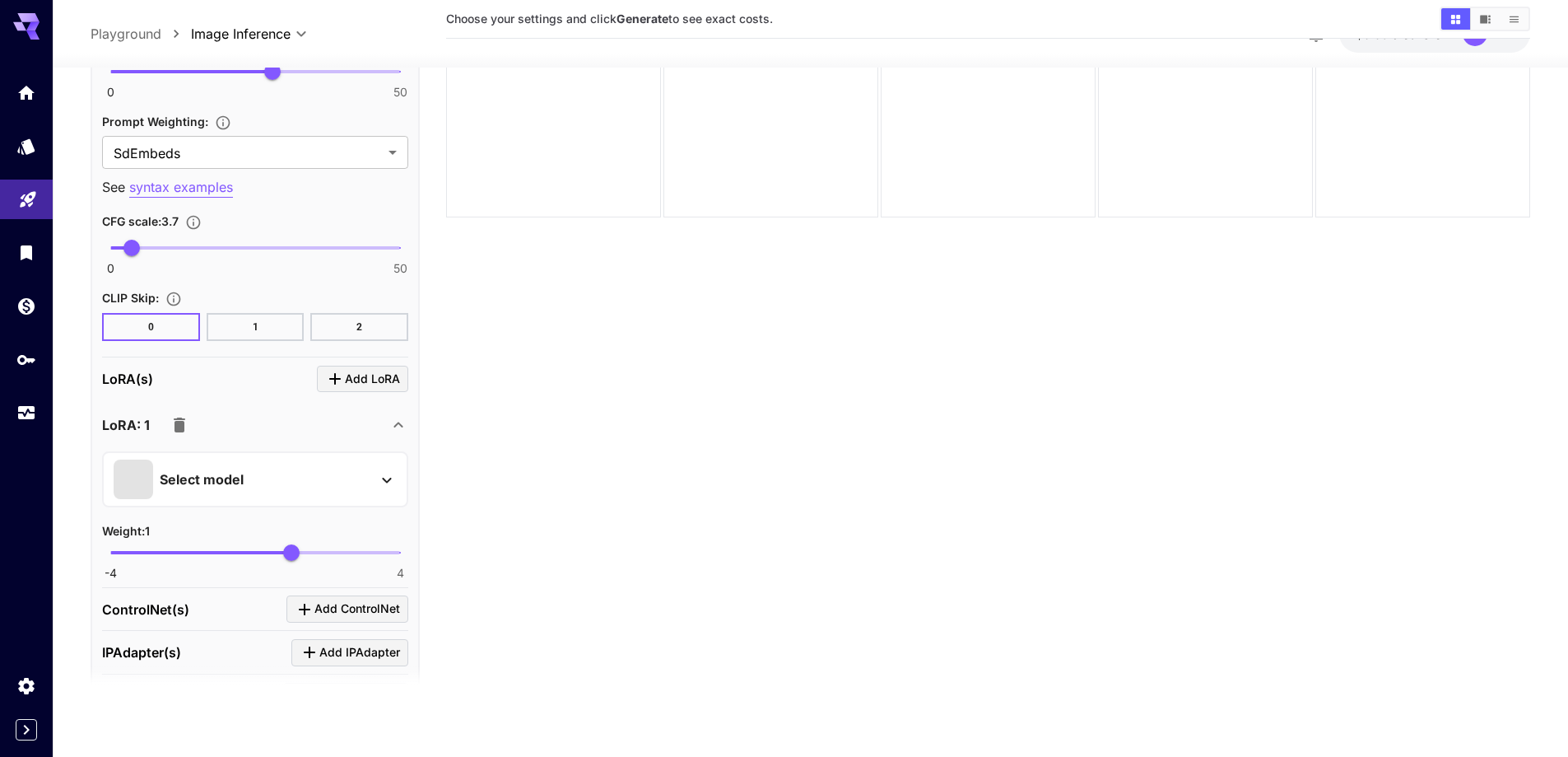
click at [311, 481] on div "Select model" at bounding box center [241, 479] width 256 height 40
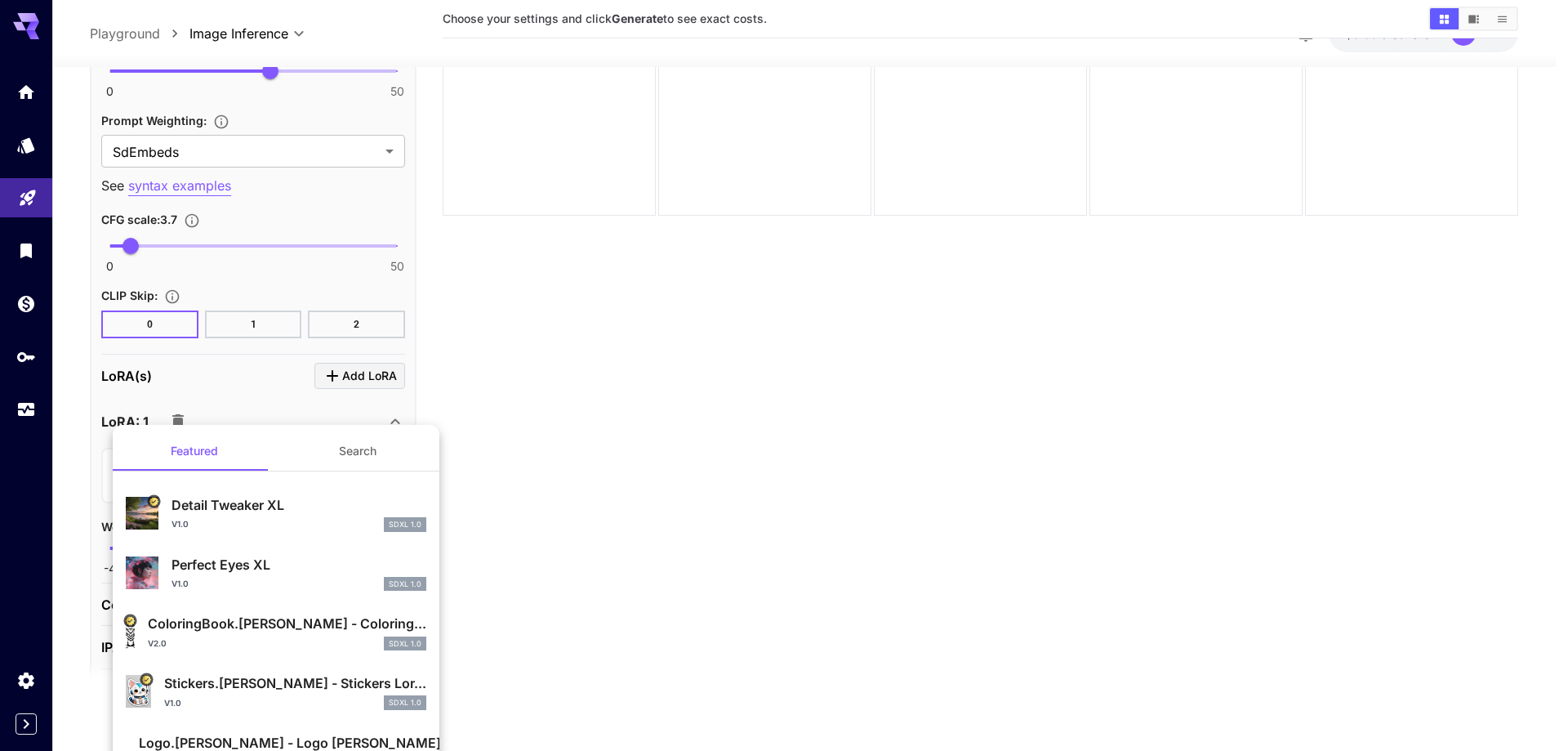
click at [347, 456] on button "Search" at bounding box center [357, 450] width 163 height 39
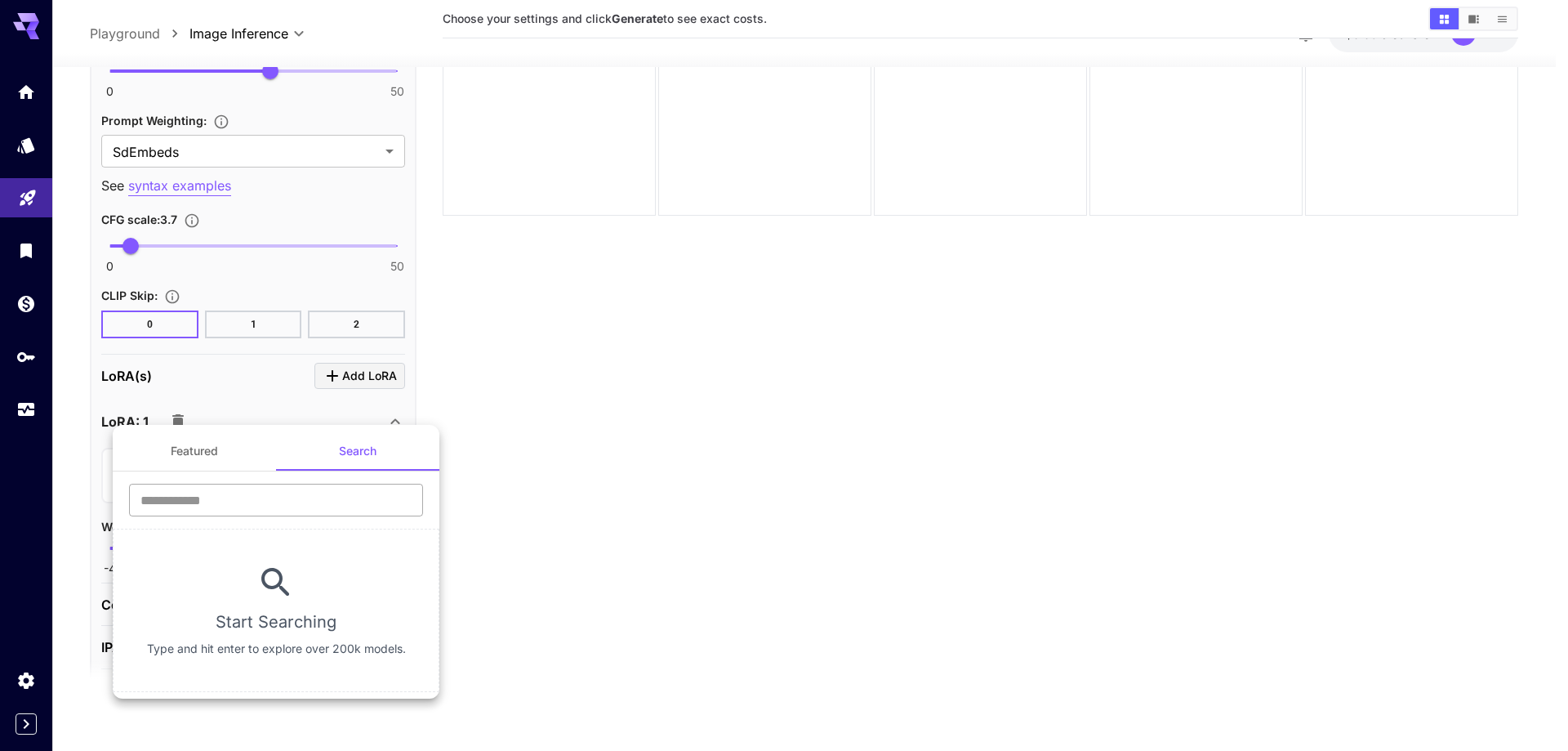
click at [306, 498] on input "text" at bounding box center [276, 499] width 294 height 32
type input "****"
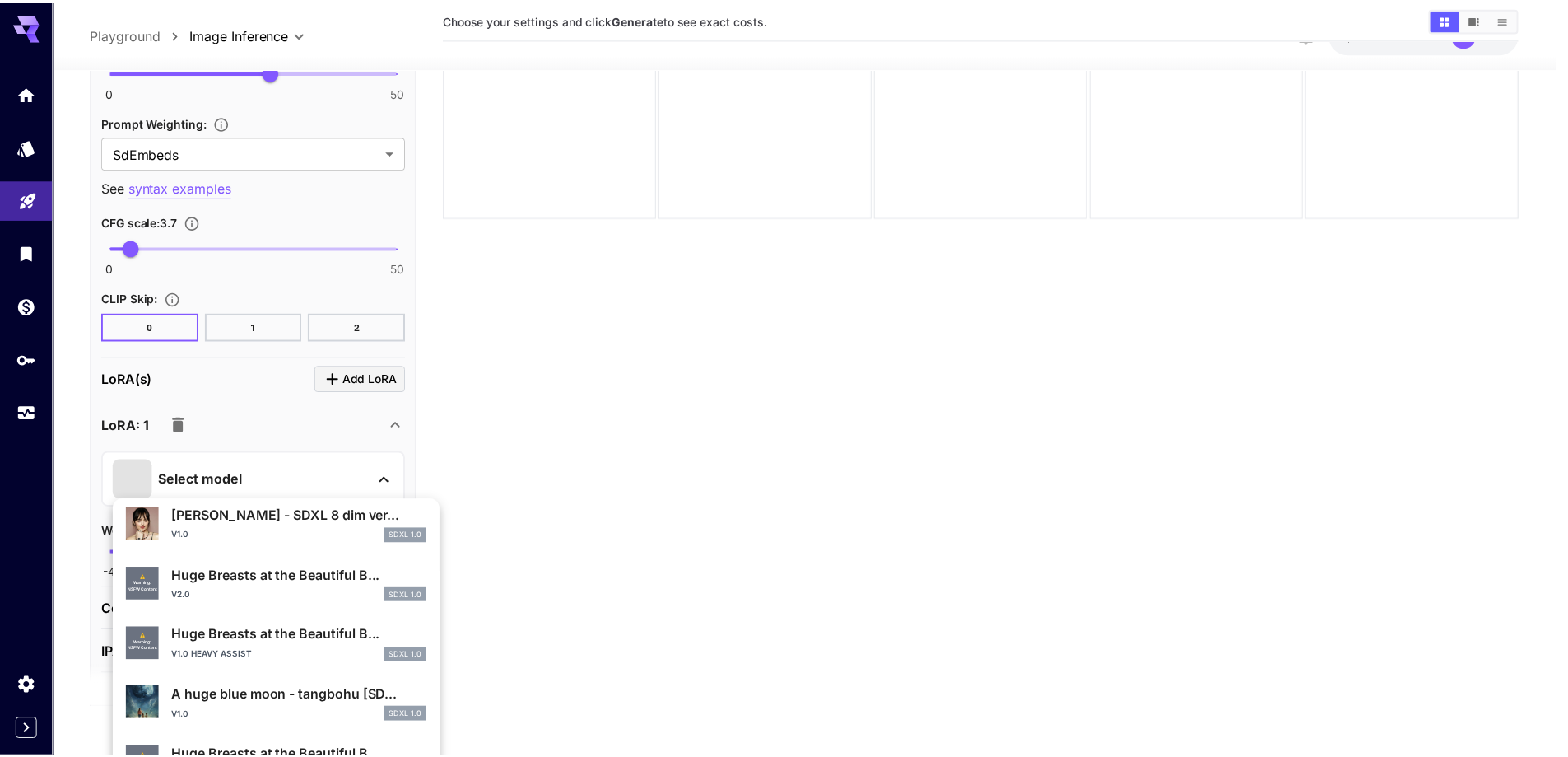
scroll to position [495, 0]
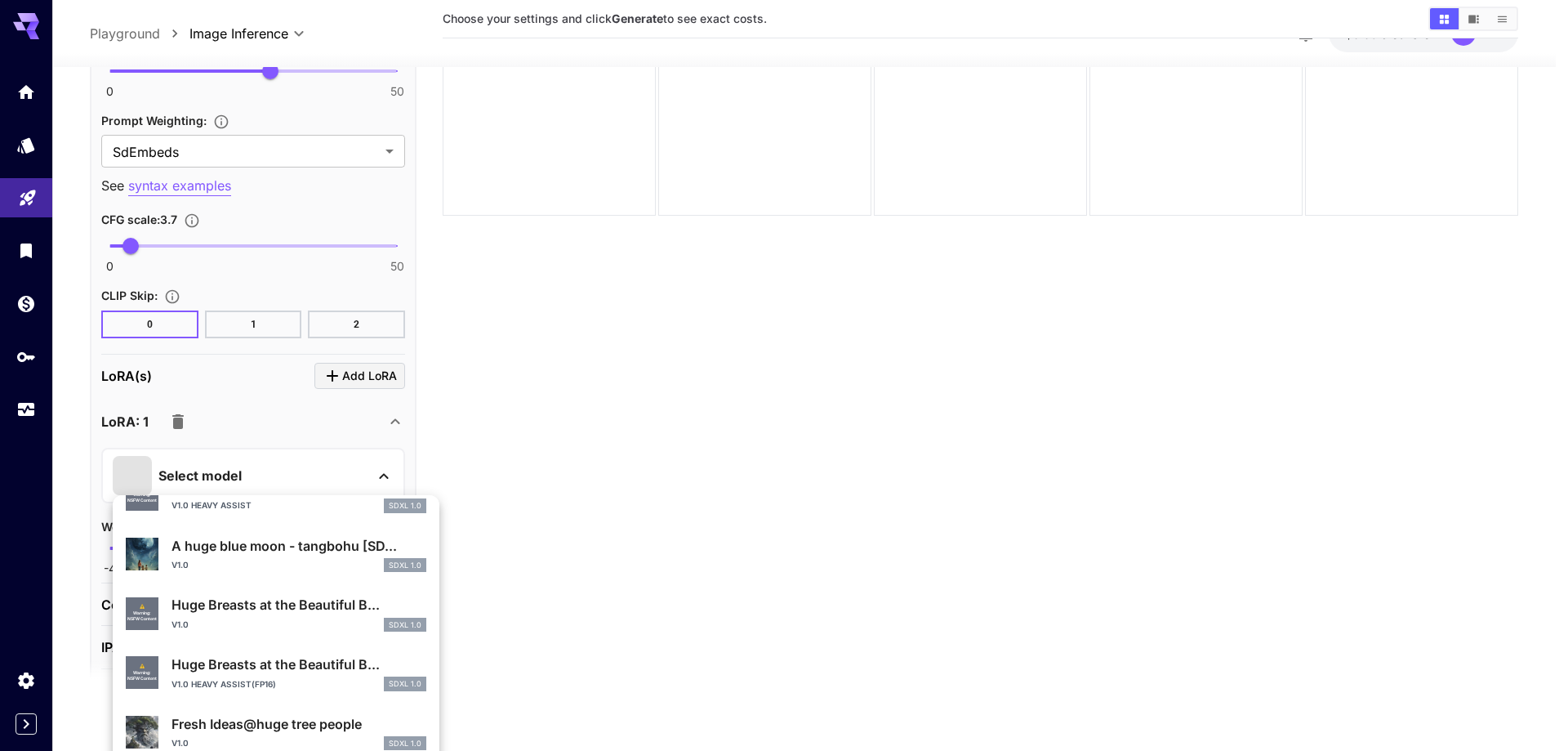
click at [275, 664] on p "Huge Breasts at the Beautiful B..." at bounding box center [298, 664] width 254 height 19
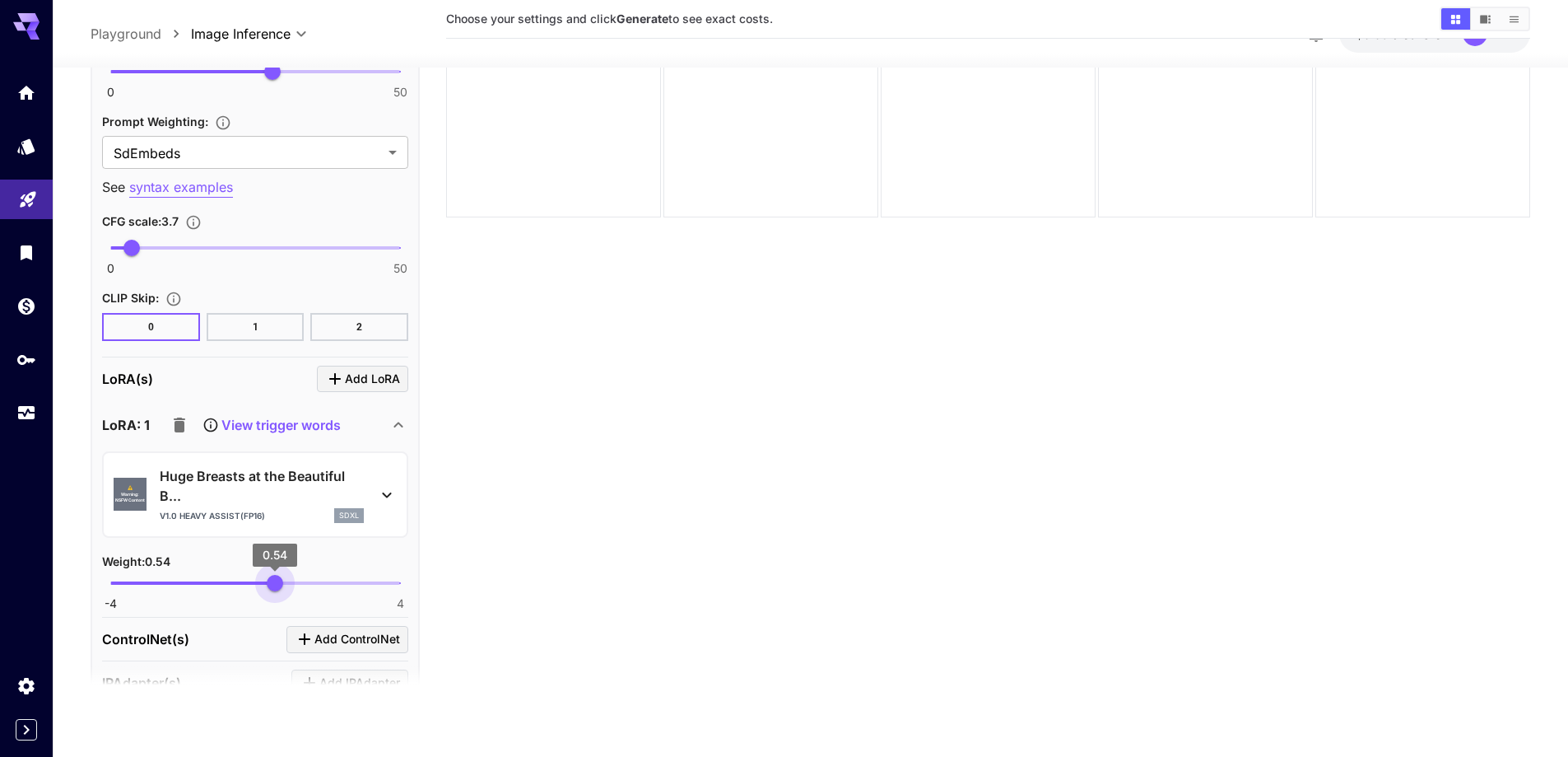
click at [275, 583] on span "0.54" at bounding box center [275, 583] width 17 height 17
type input "****"
click at [277, 582] on span "0.59" at bounding box center [277, 583] width 17 height 17
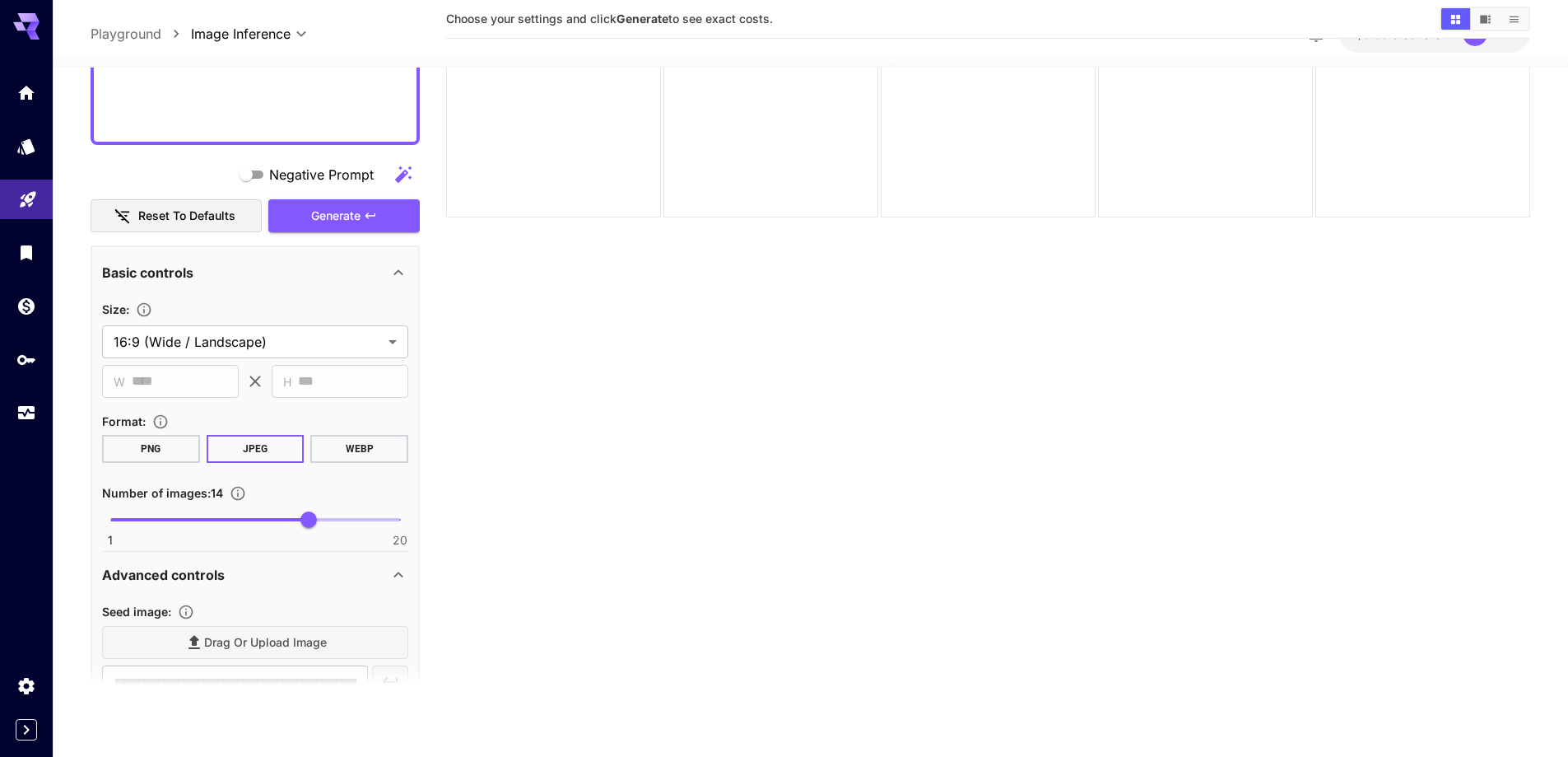
scroll to position [2018, 0]
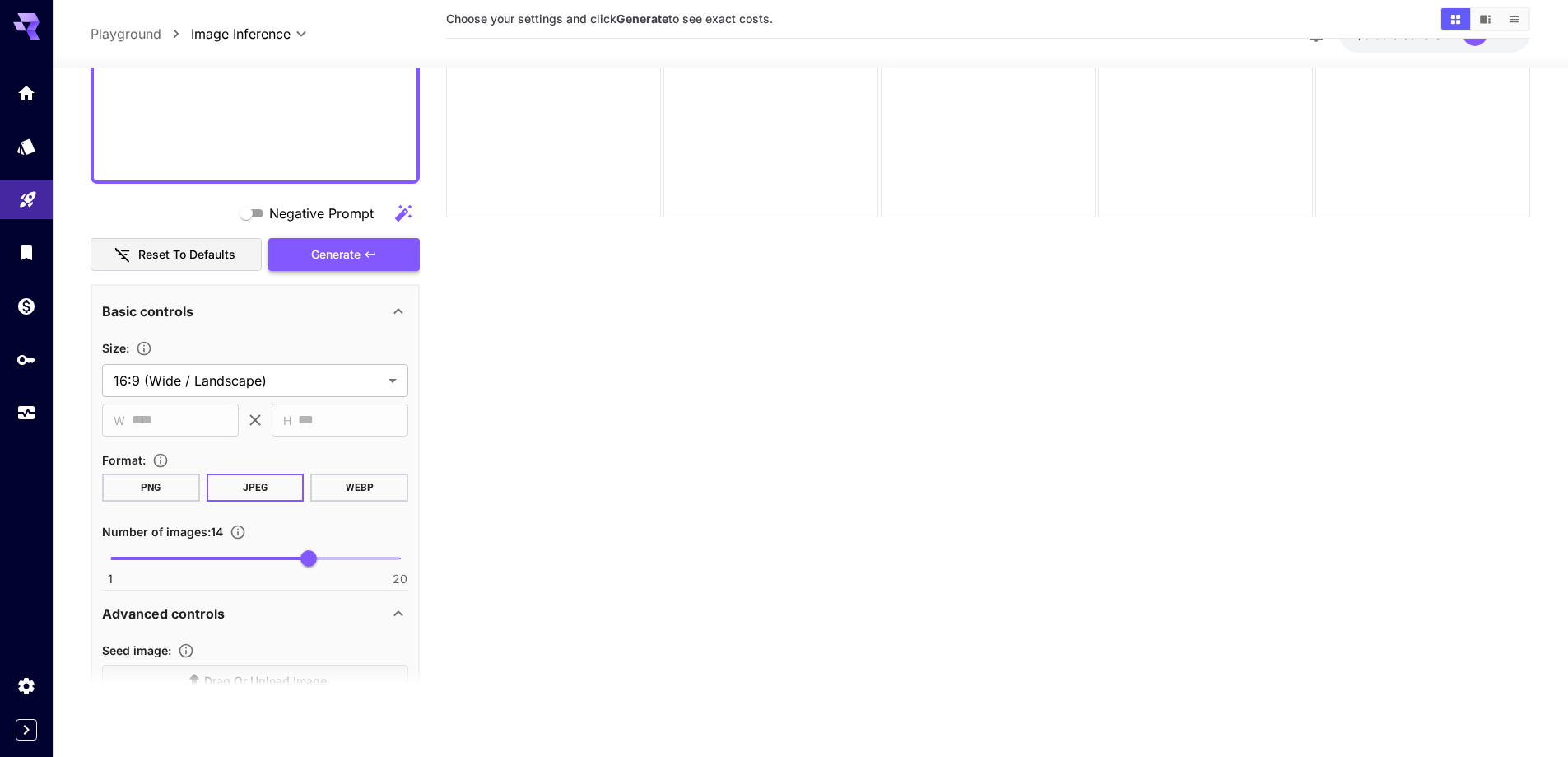
click at [368, 261] on button "Generate" at bounding box center [344, 255] width 152 height 33
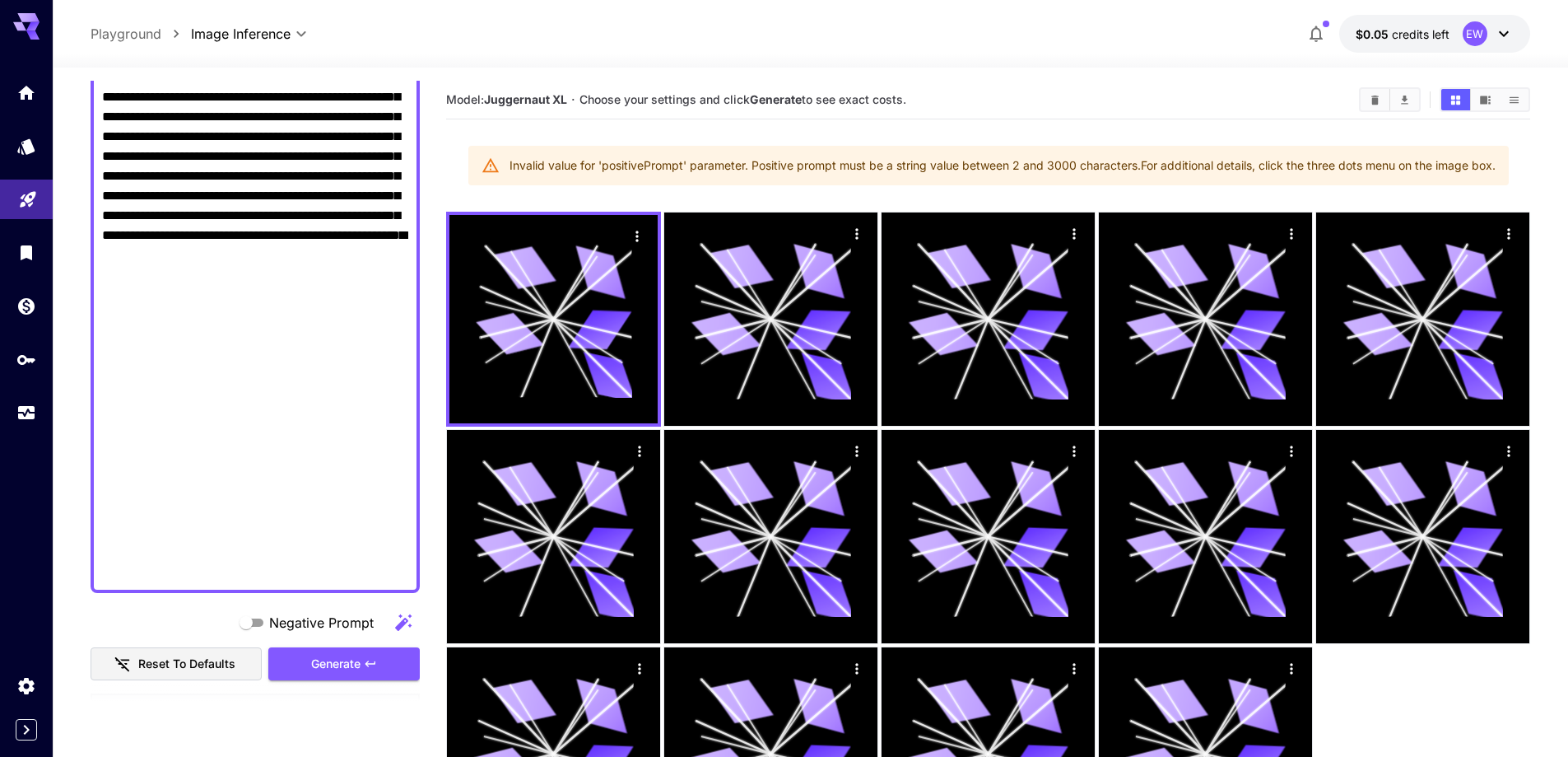
scroll to position [1607, 0]
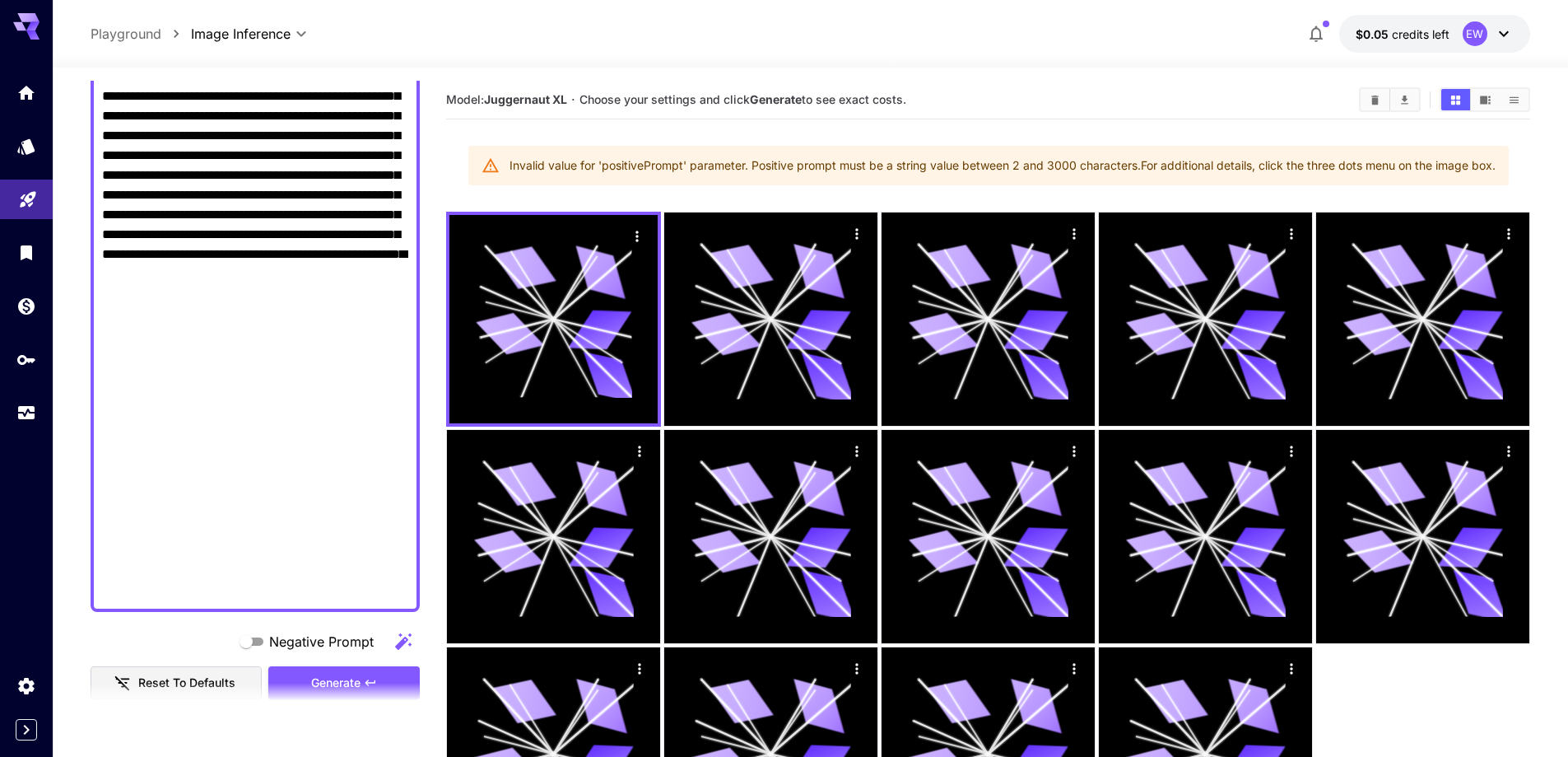
drag, startPoint x: 272, startPoint y: 315, endPoint x: 218, endPoint y: 429, distance: 126.1
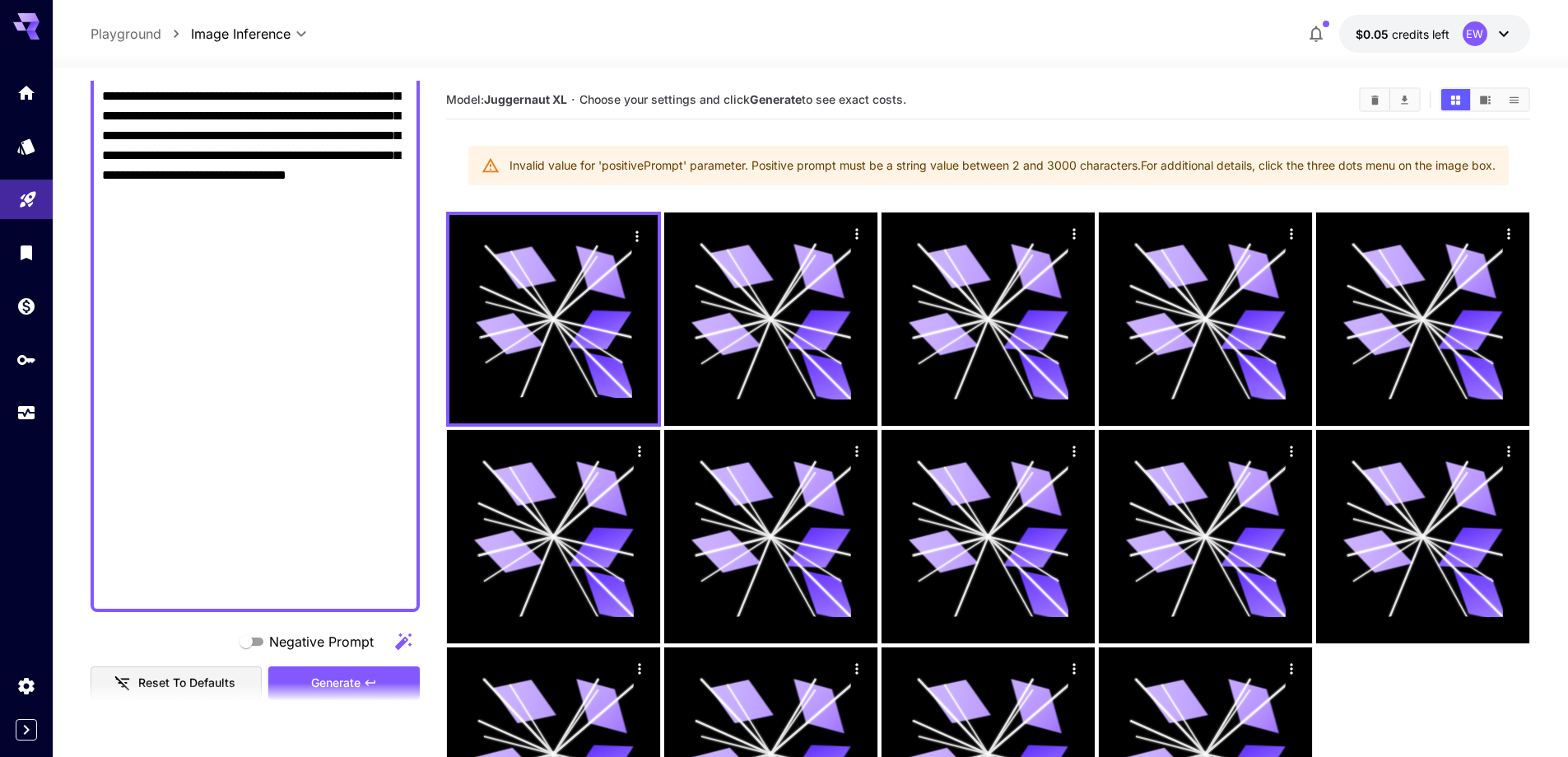
scroll to position [1830, 0]
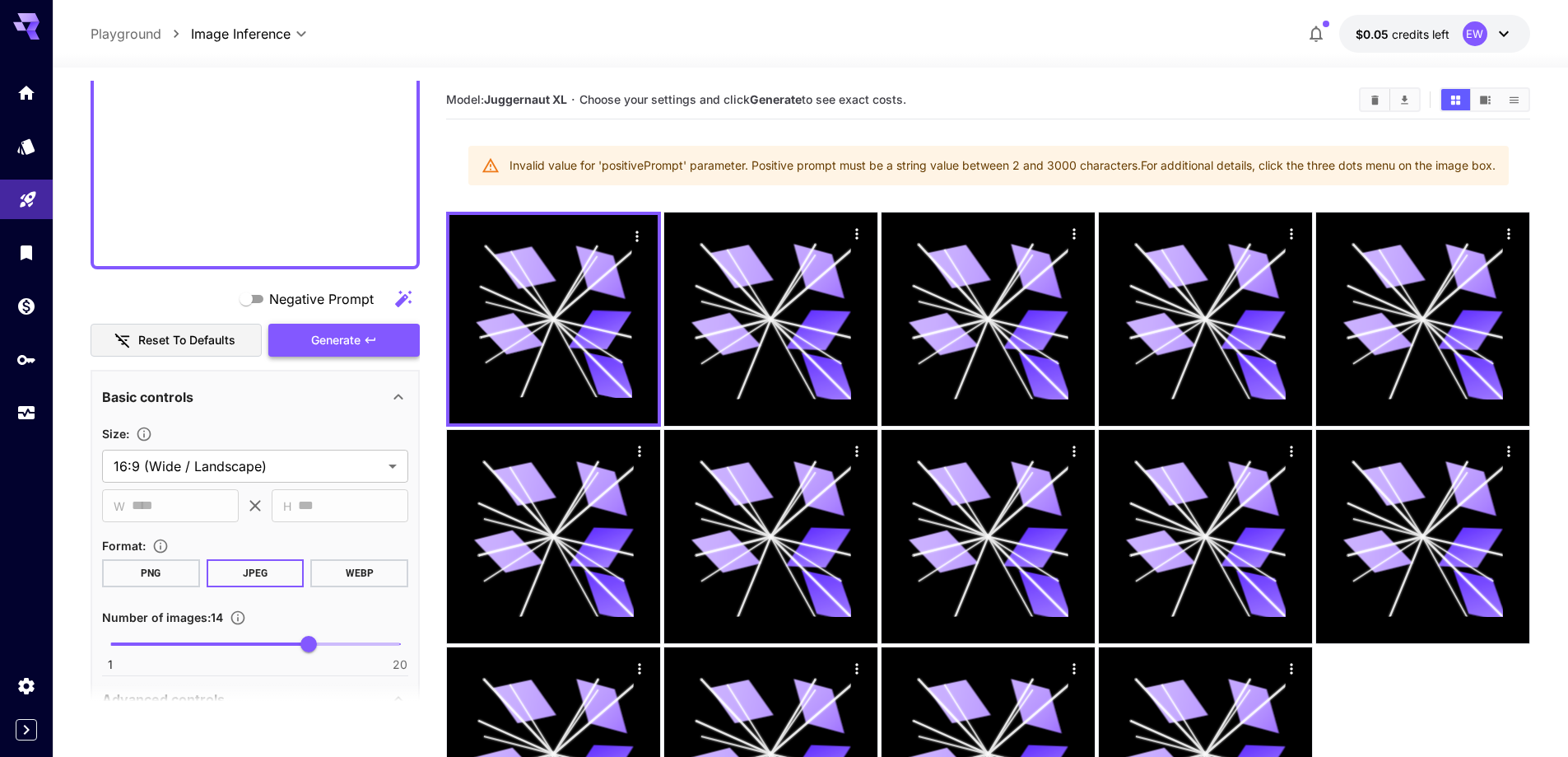
click at [357, 347] on span "Generate" at bounding box center [336, 340] width 49 height 20
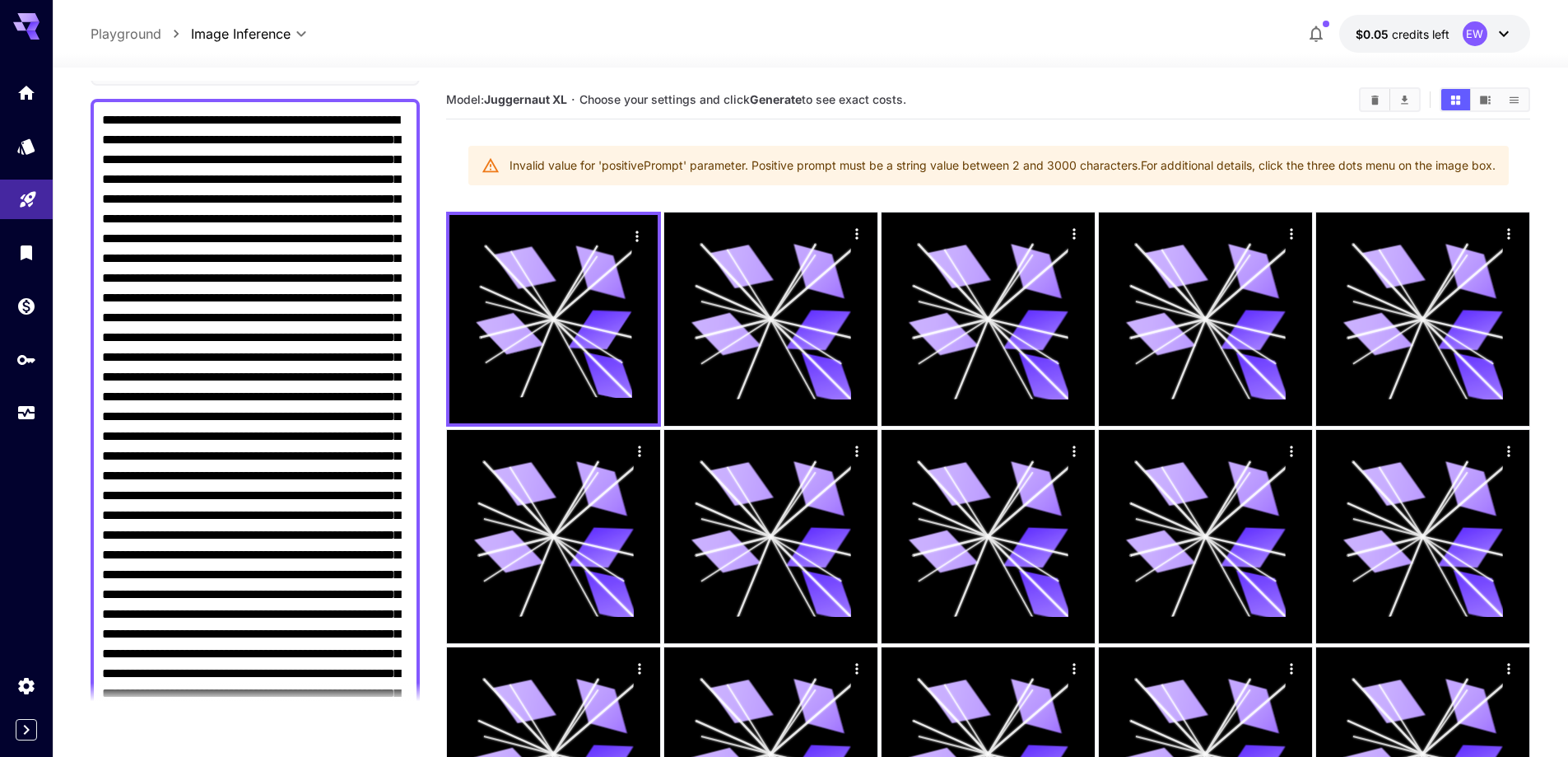
scroll to position [101, 0]
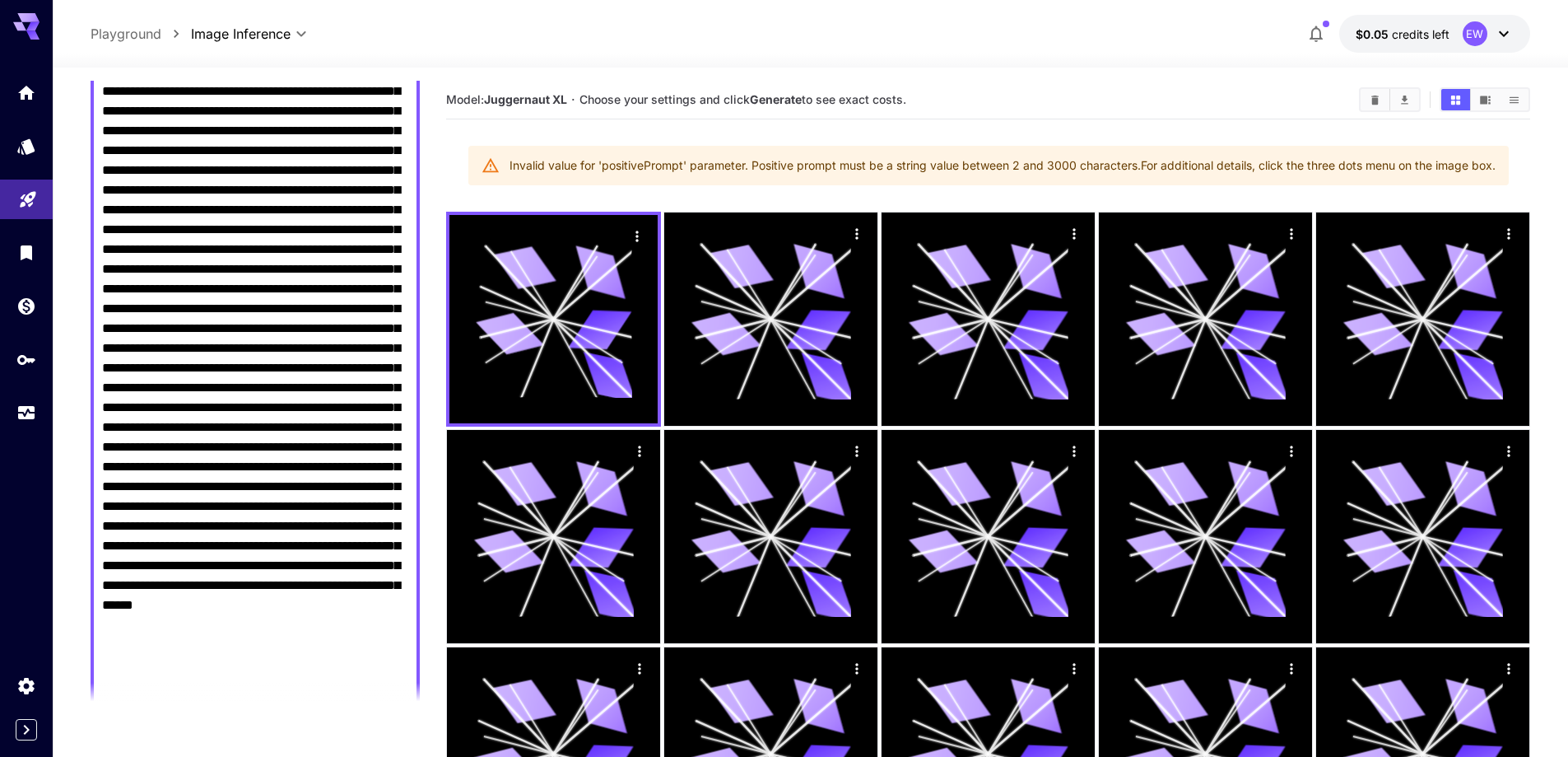
scroll to position [1171, 0]
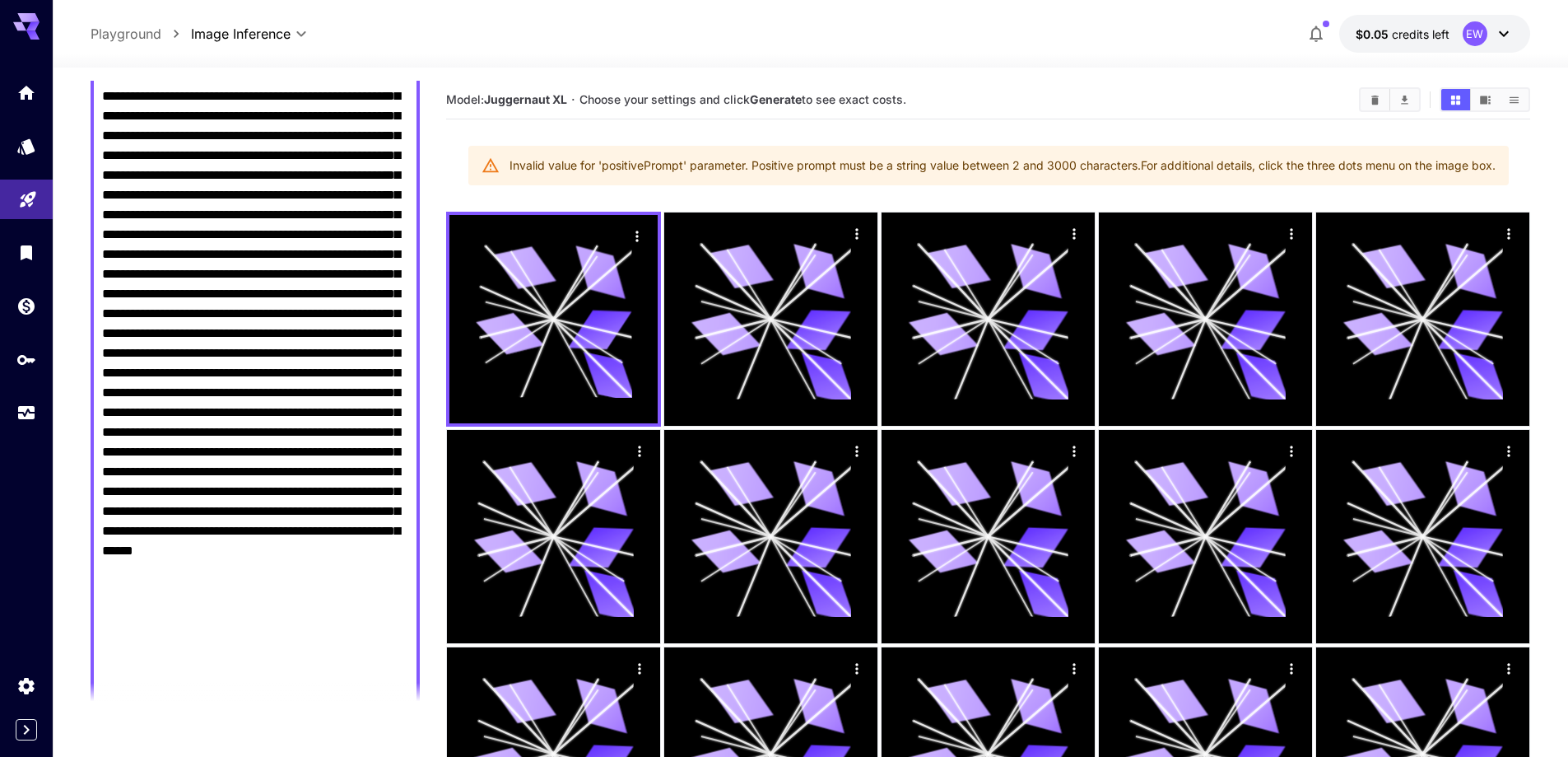
drag, startPoint x: 140, startPoint y: 553, endPoint x: 227, endPoint y: 610, distance: 104.0
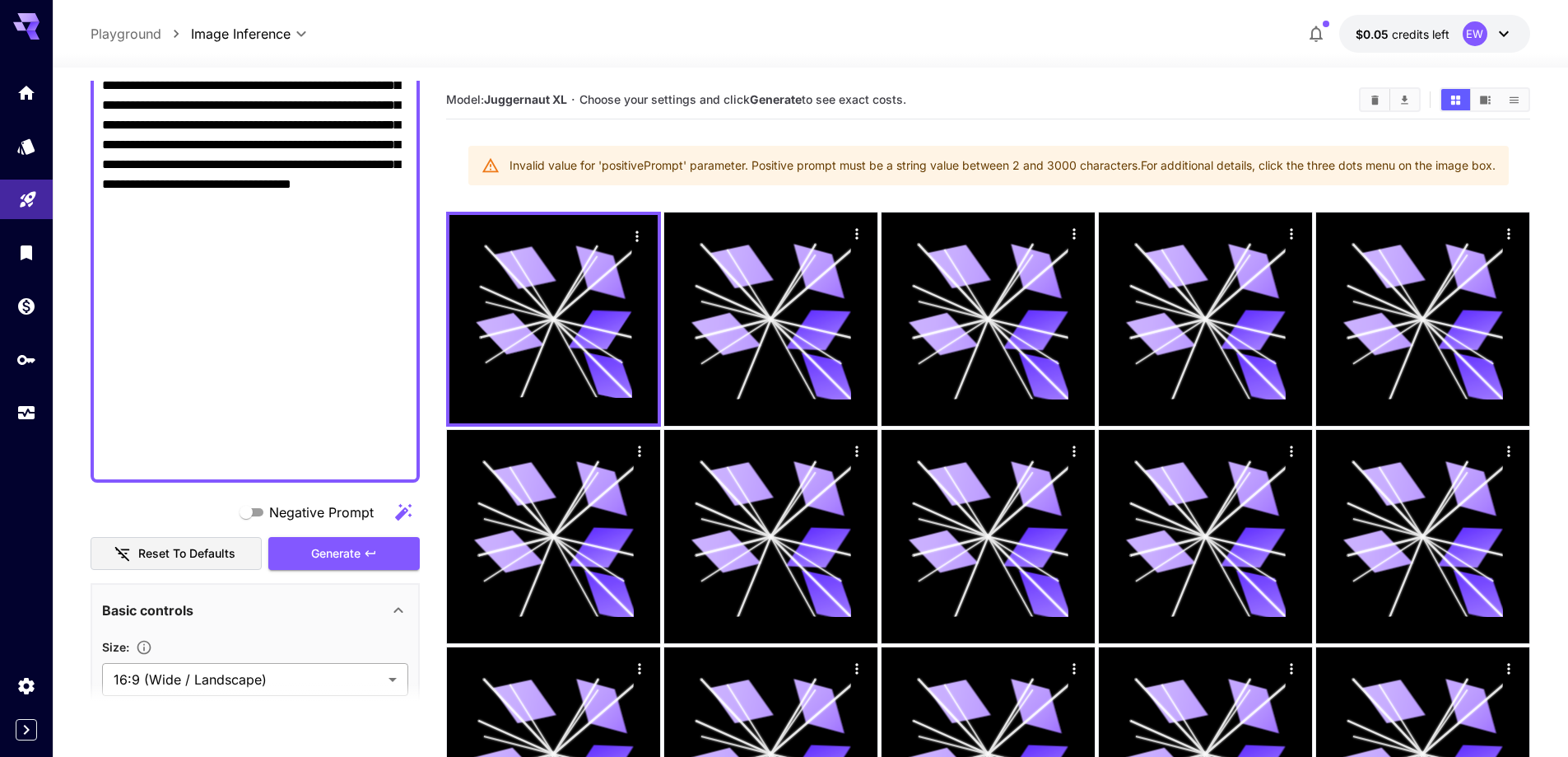
scroll to position [1584, 0]
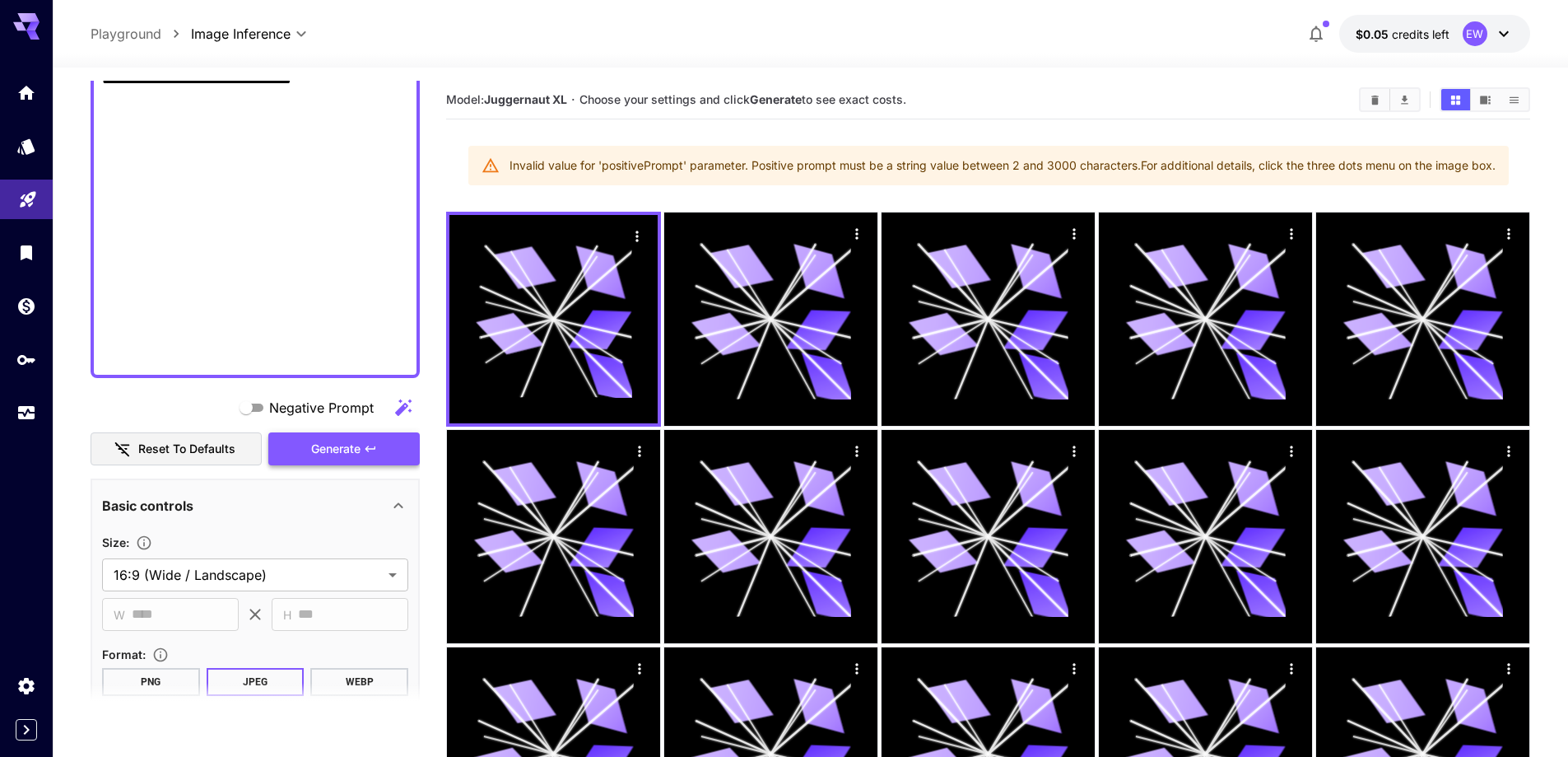
click at [329, 456] on span "Generate" at bounding box center [336, 449] width 49 height 20
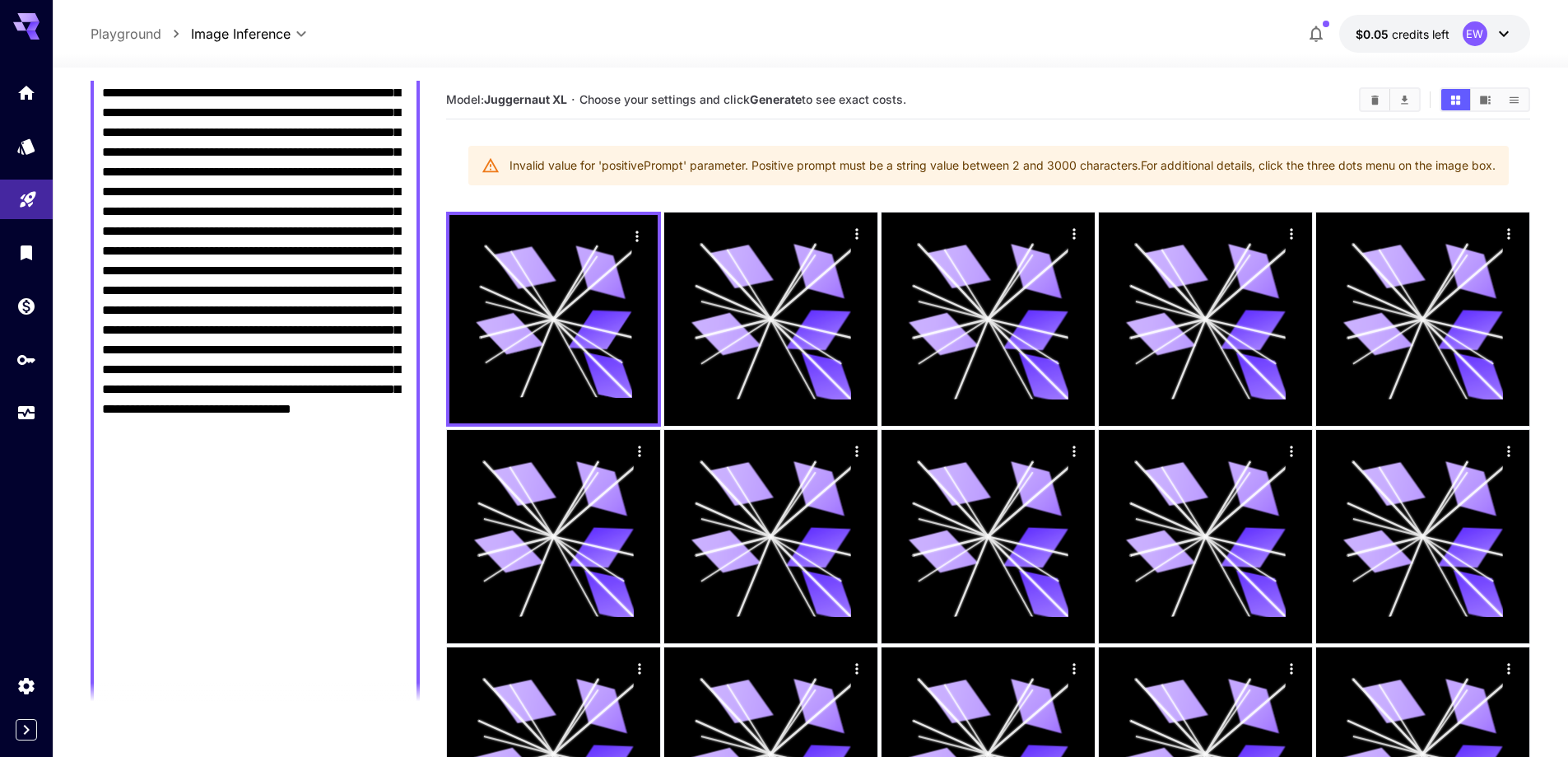
scroll to position [1419, 0]
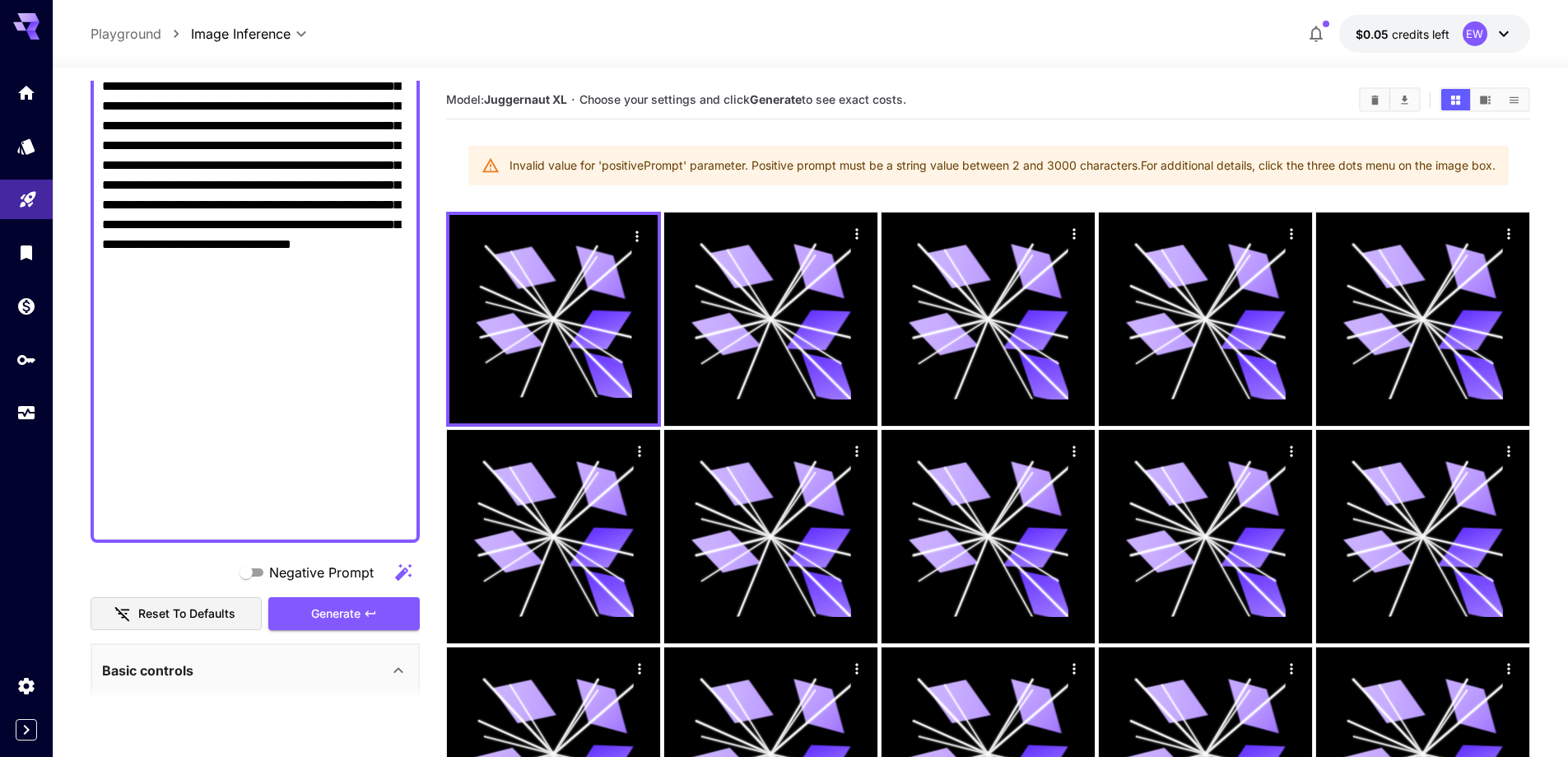
drag, startPoint x: 238, startPoint y: 363, endPoint x: 185, endPoint y: 464, distance: 114.1
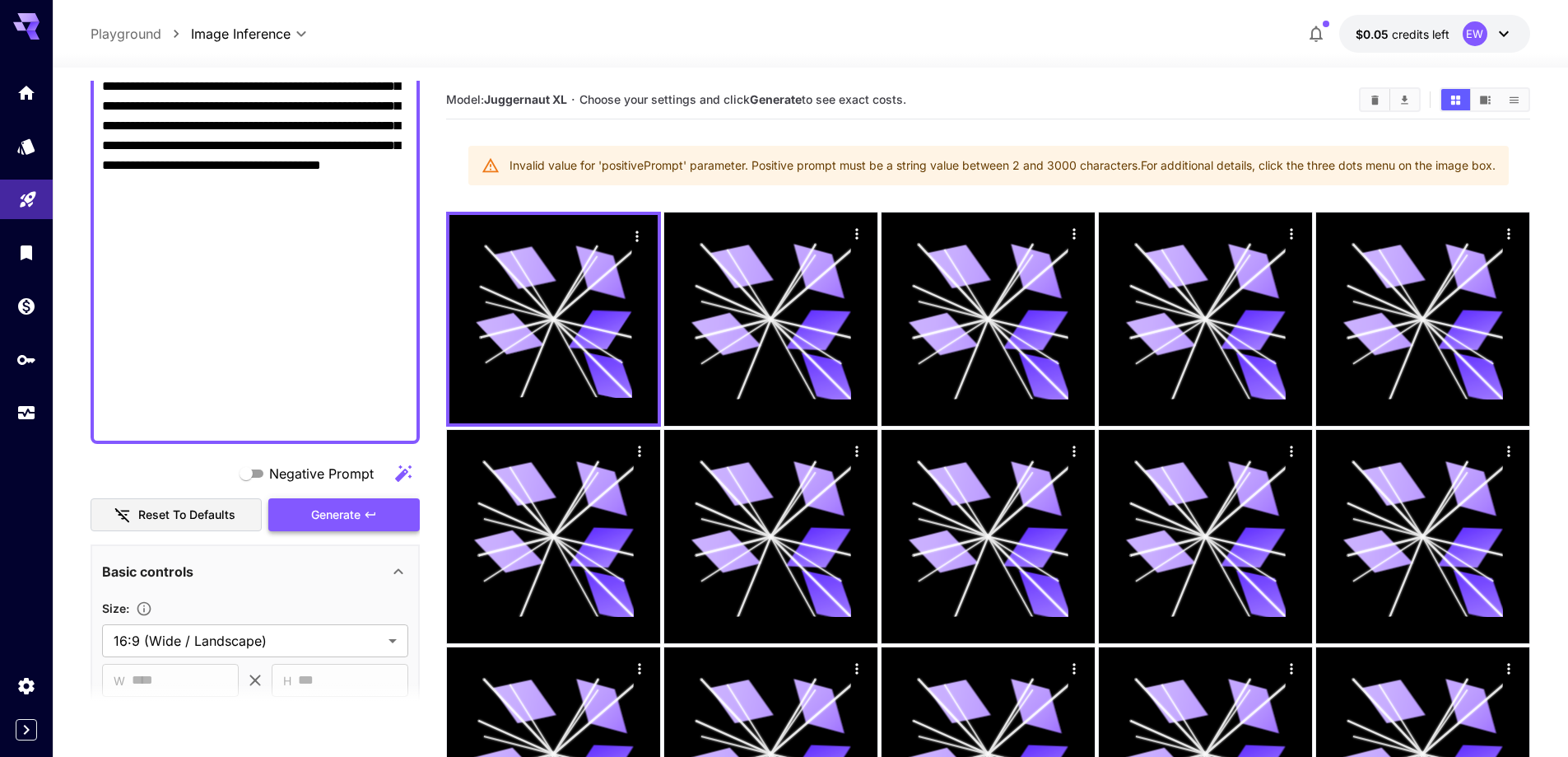
click at [369, 522] on button "Generate" at bounding box center [344, 515] width 152 height 33
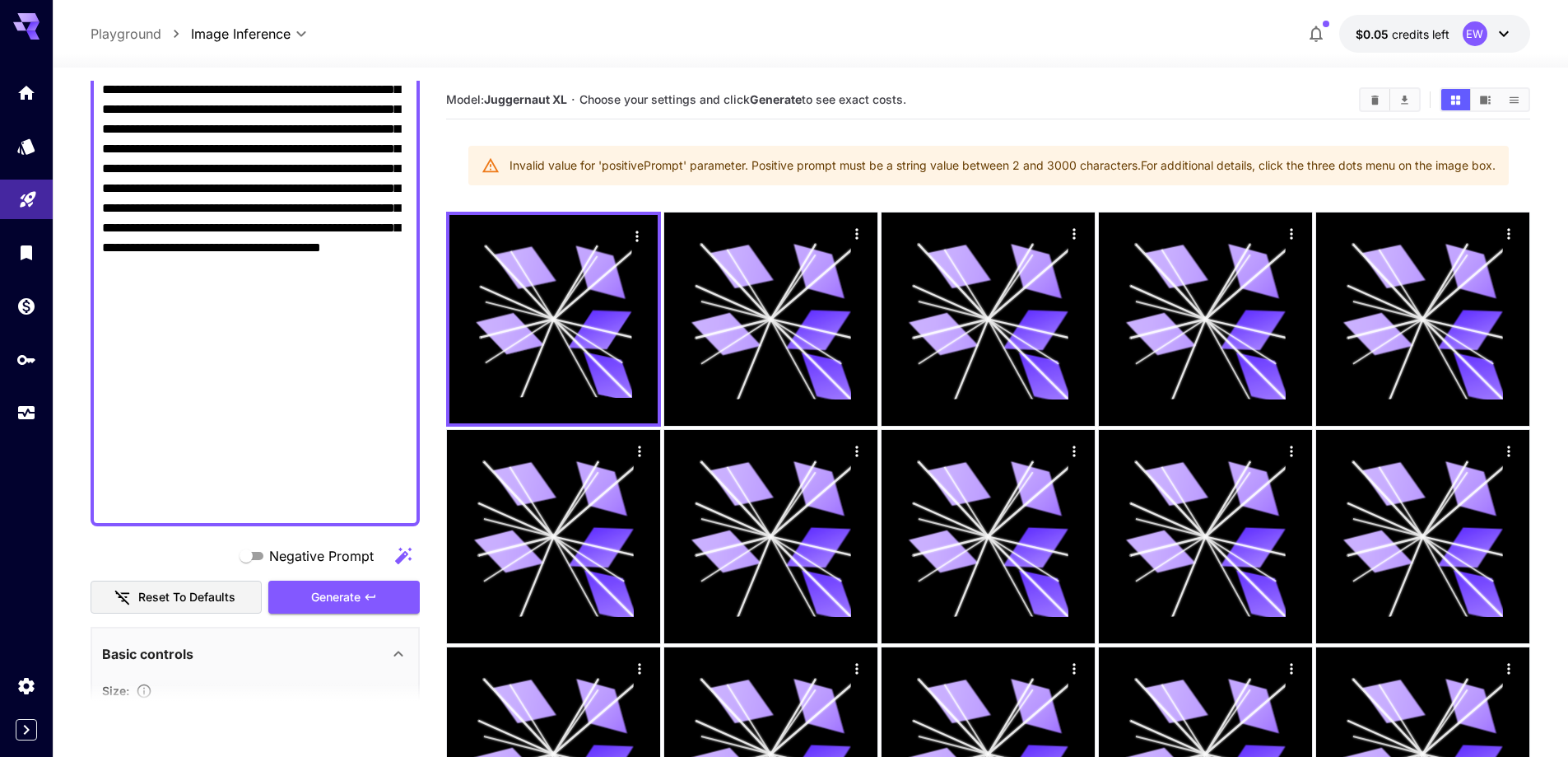
drag, startPoint x: 214, startPoint y: 212, endPoint x: 322, endPoint y: 502, distance: 309.5
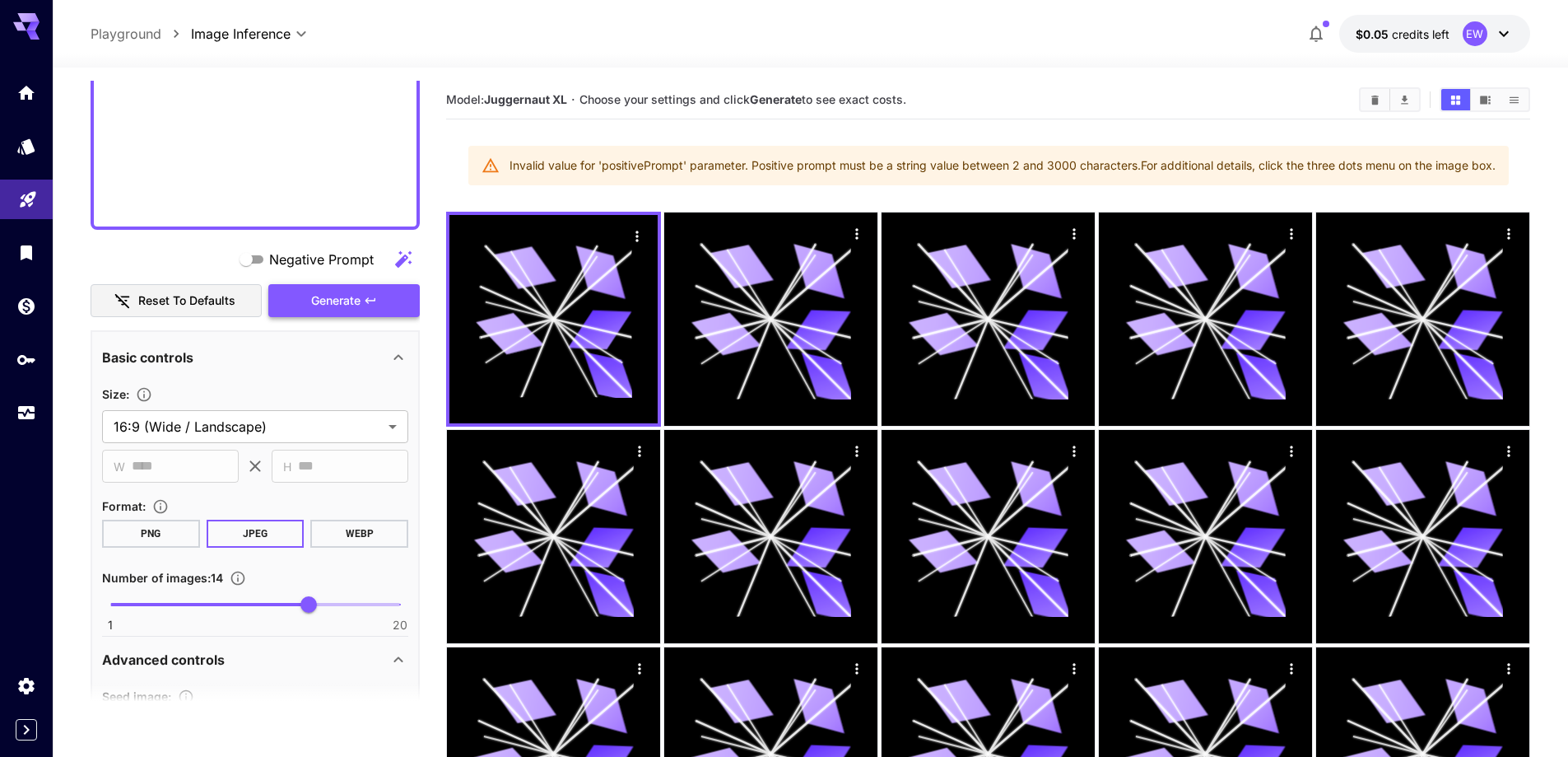
click at [355, 302] on span "Generate" at bounding box center [336, 301] width 49 height 20
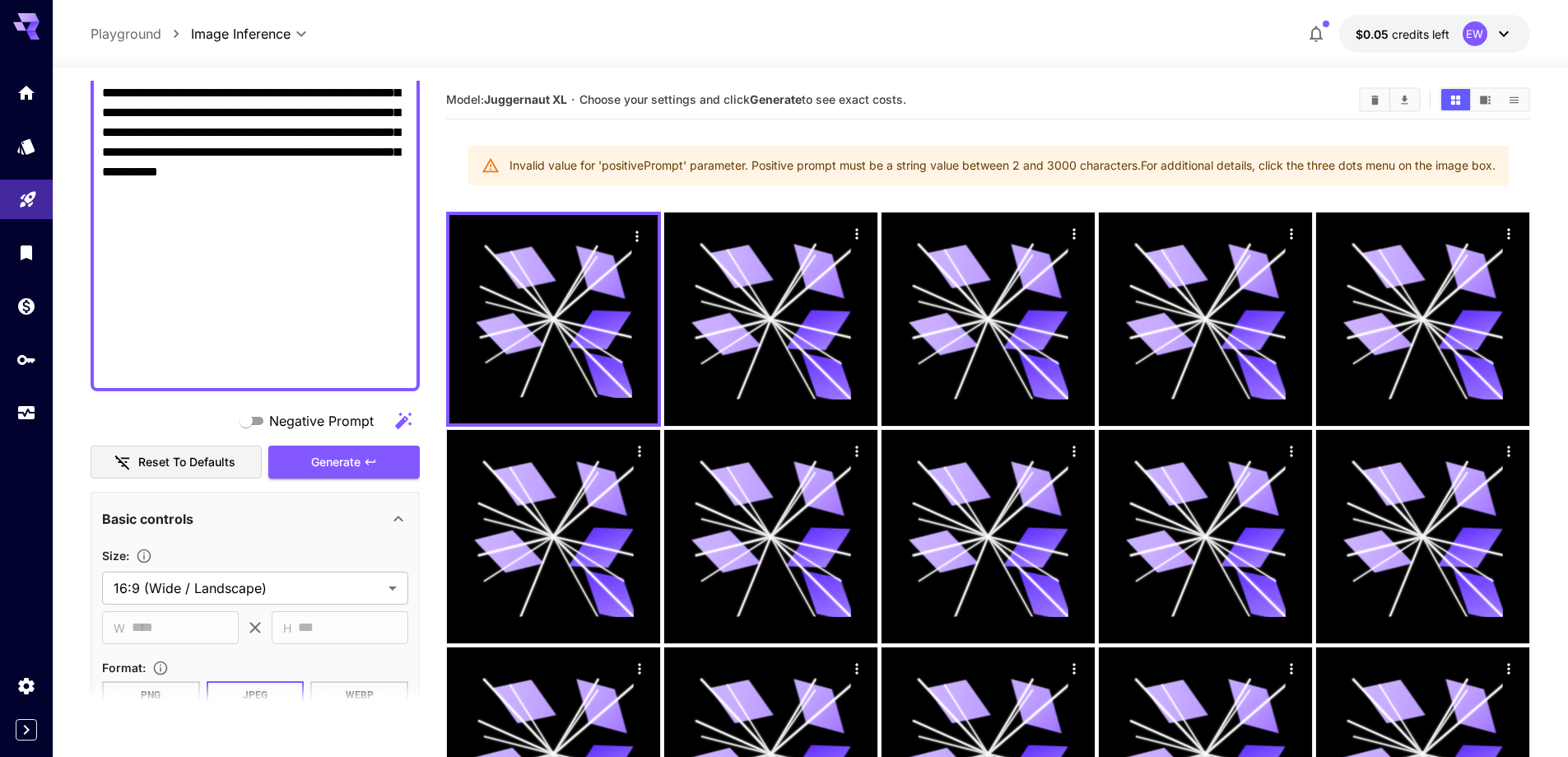
scroll to position [1171, 0]
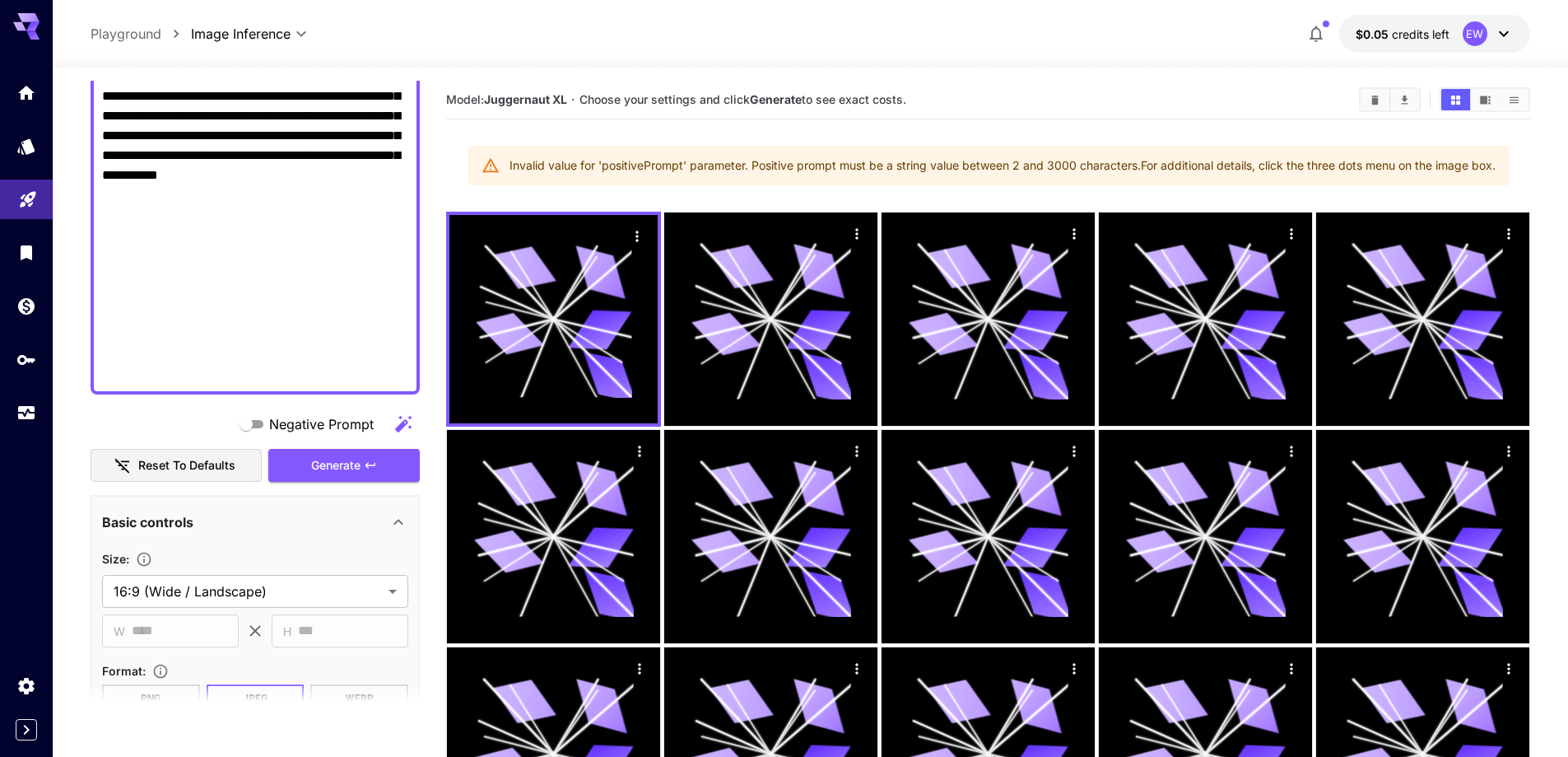
drag, startPoint x: 211, startPoint y: 256, endPoint x: 270, endPoint y: 372, distance: 130.1
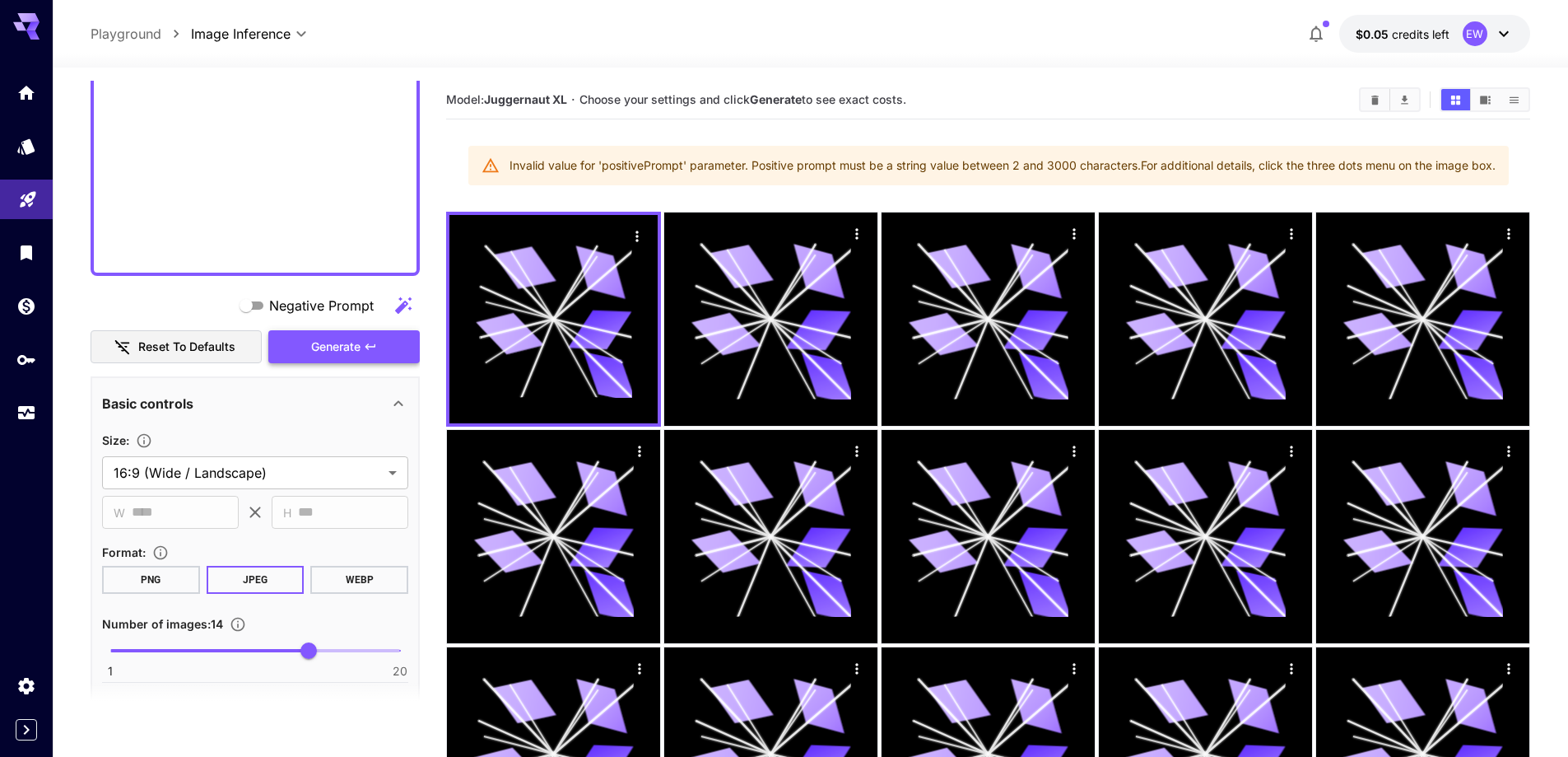
click at [357, 332] on button "Generate" at bounding box center [344, 347] width 152 height 33
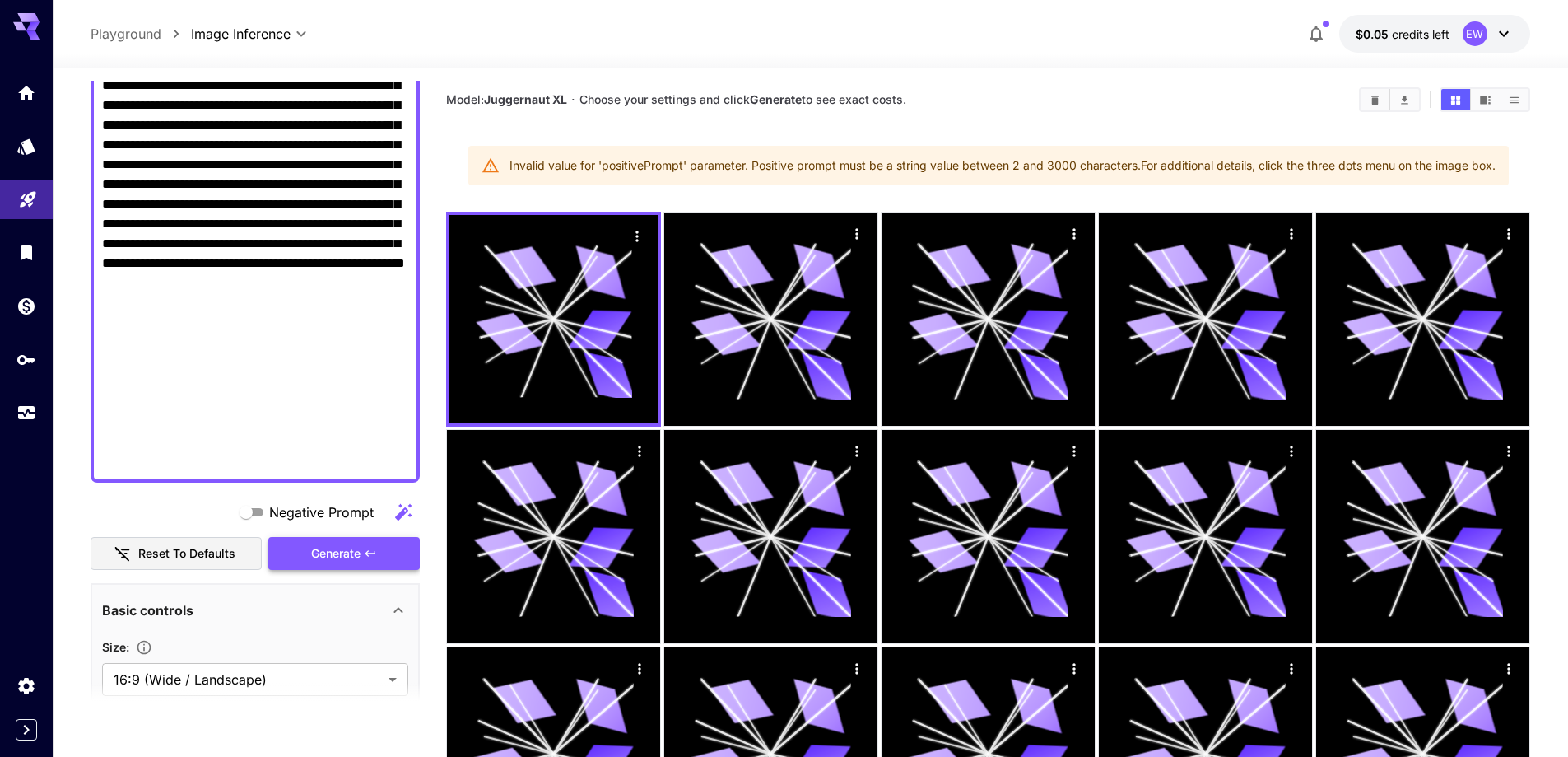
scroll to position [924, 0]
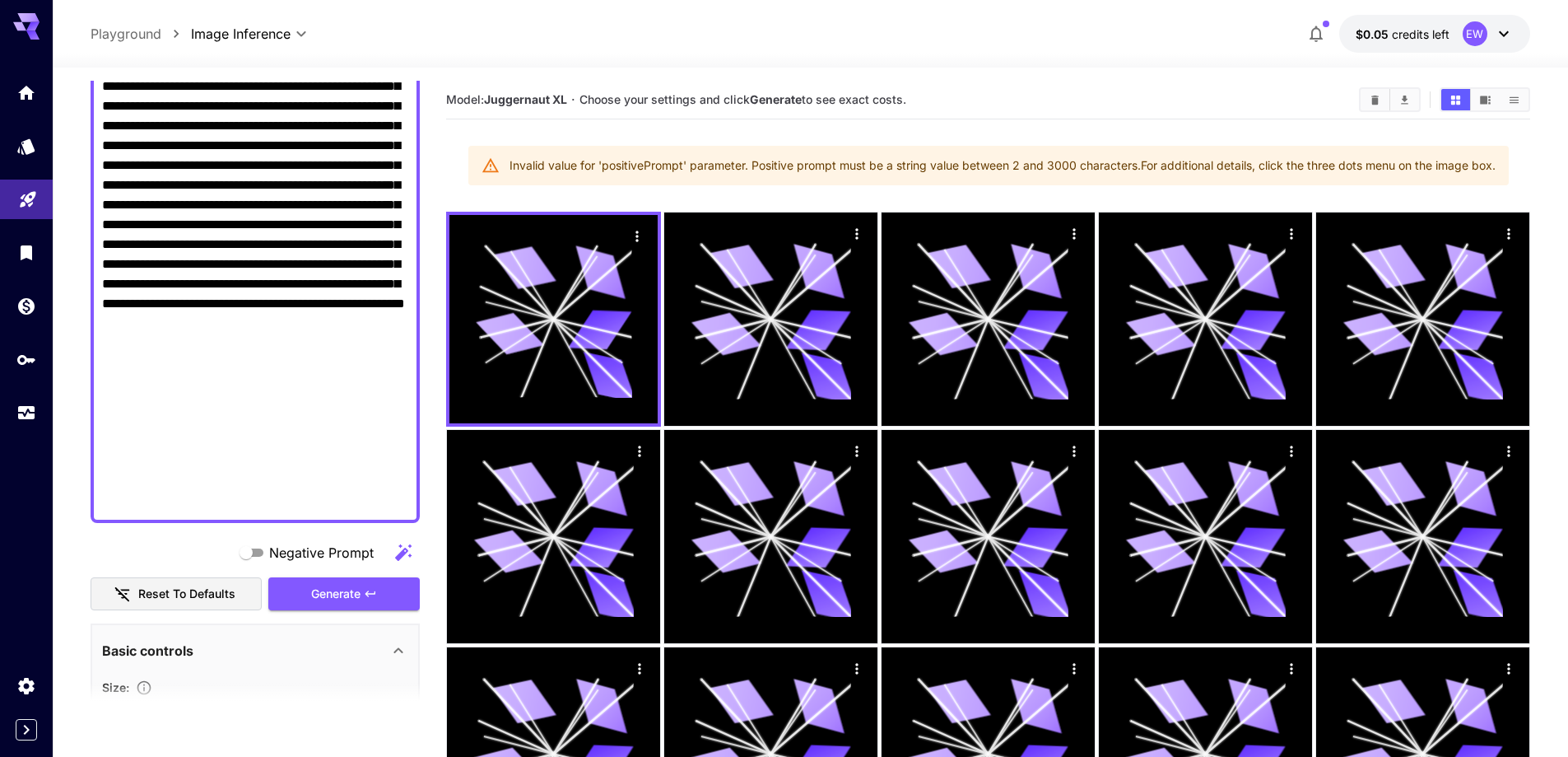
drag, startPoint x: 211, startPoint y: 204, endPoint x: 341, endPoint y: 517, distance: 338.9
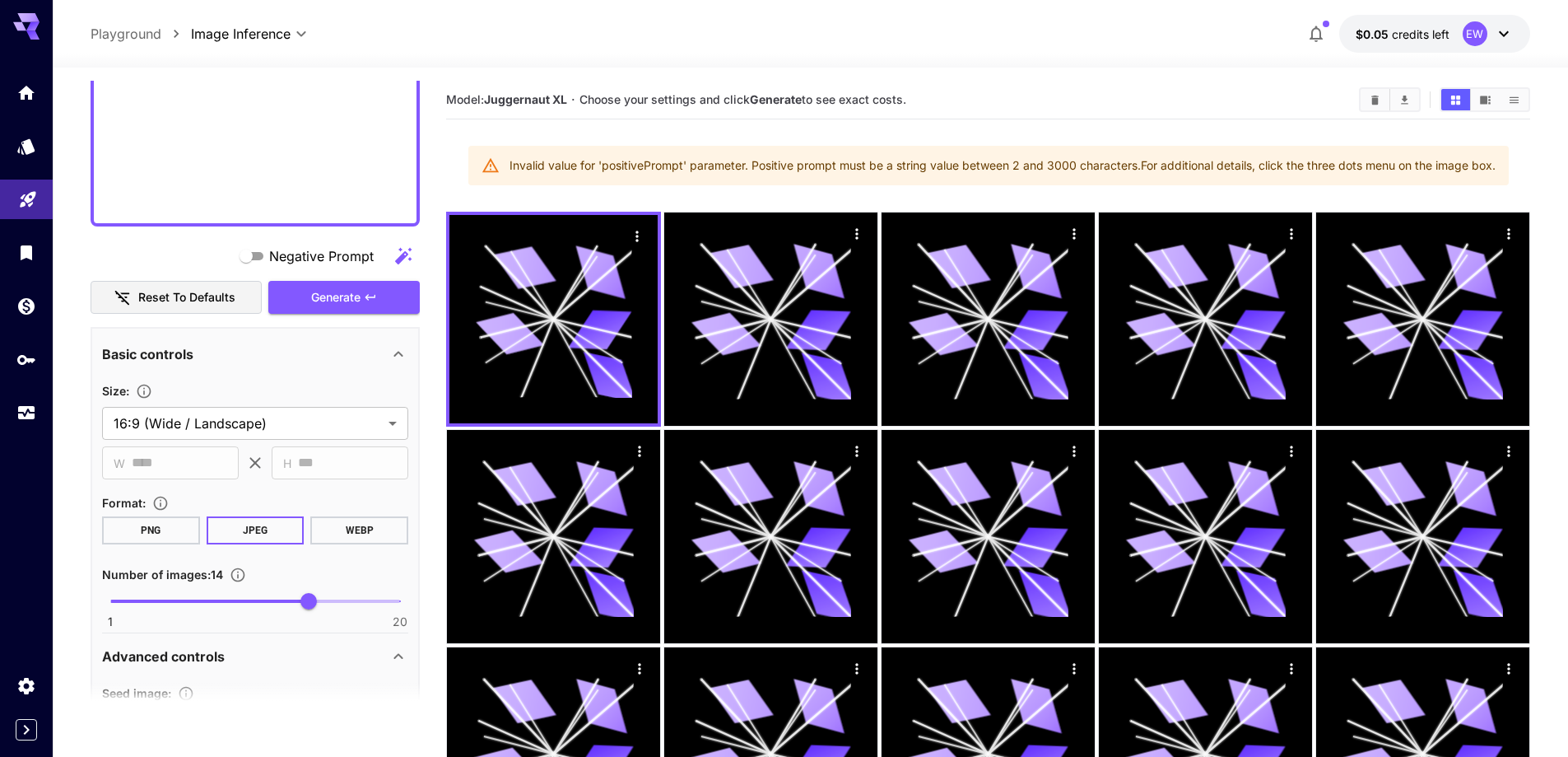
type textarea "**********"
click at [367, 276] on div "Negative Prompt Reset to defaults Generate" at bounding box center [255, 277] width 329 height 75
click at [361, 301] on button "Generate" at bounding box center [344, 298] width 152 height 33
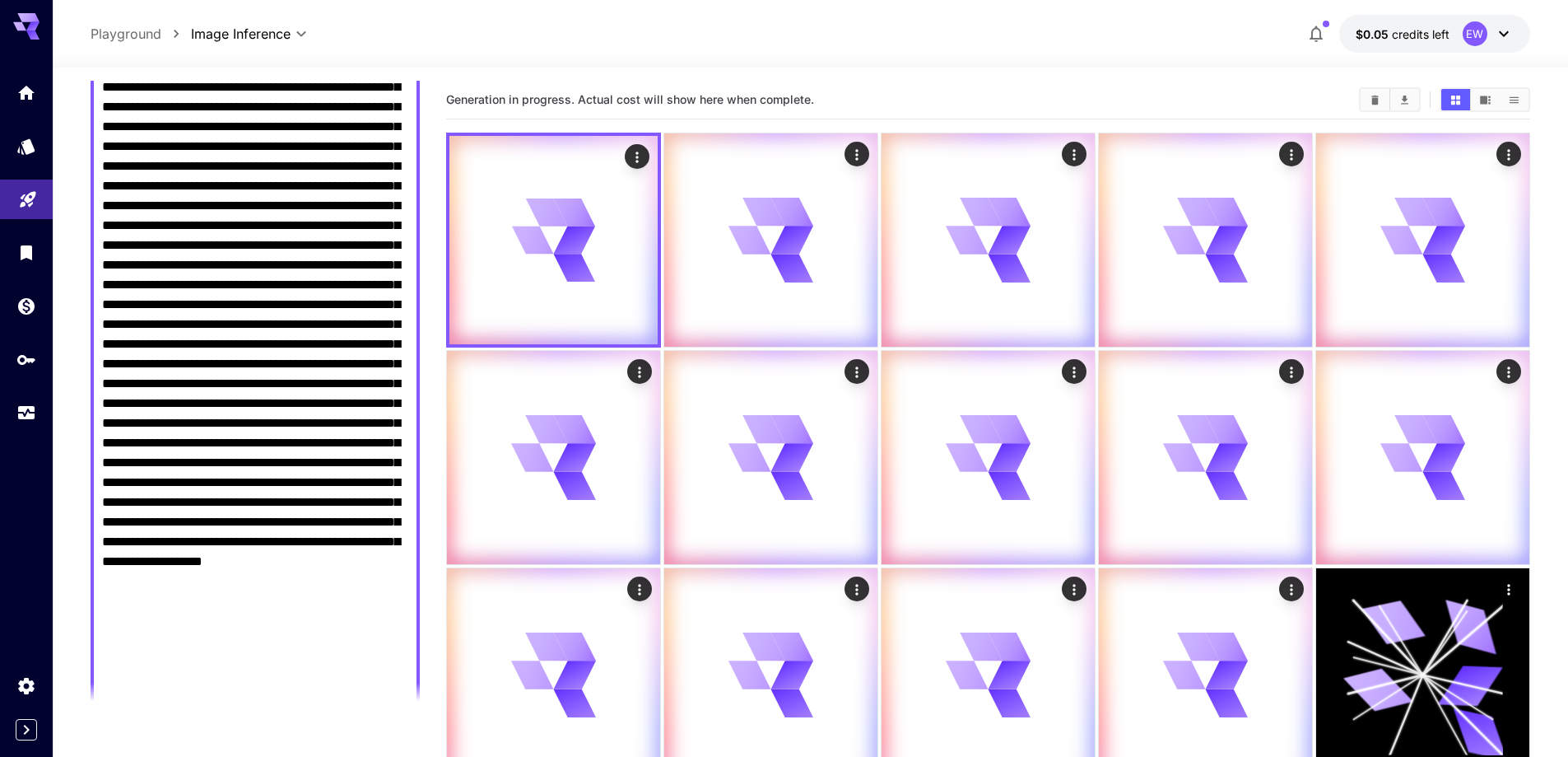
scroll to position [576, 0]
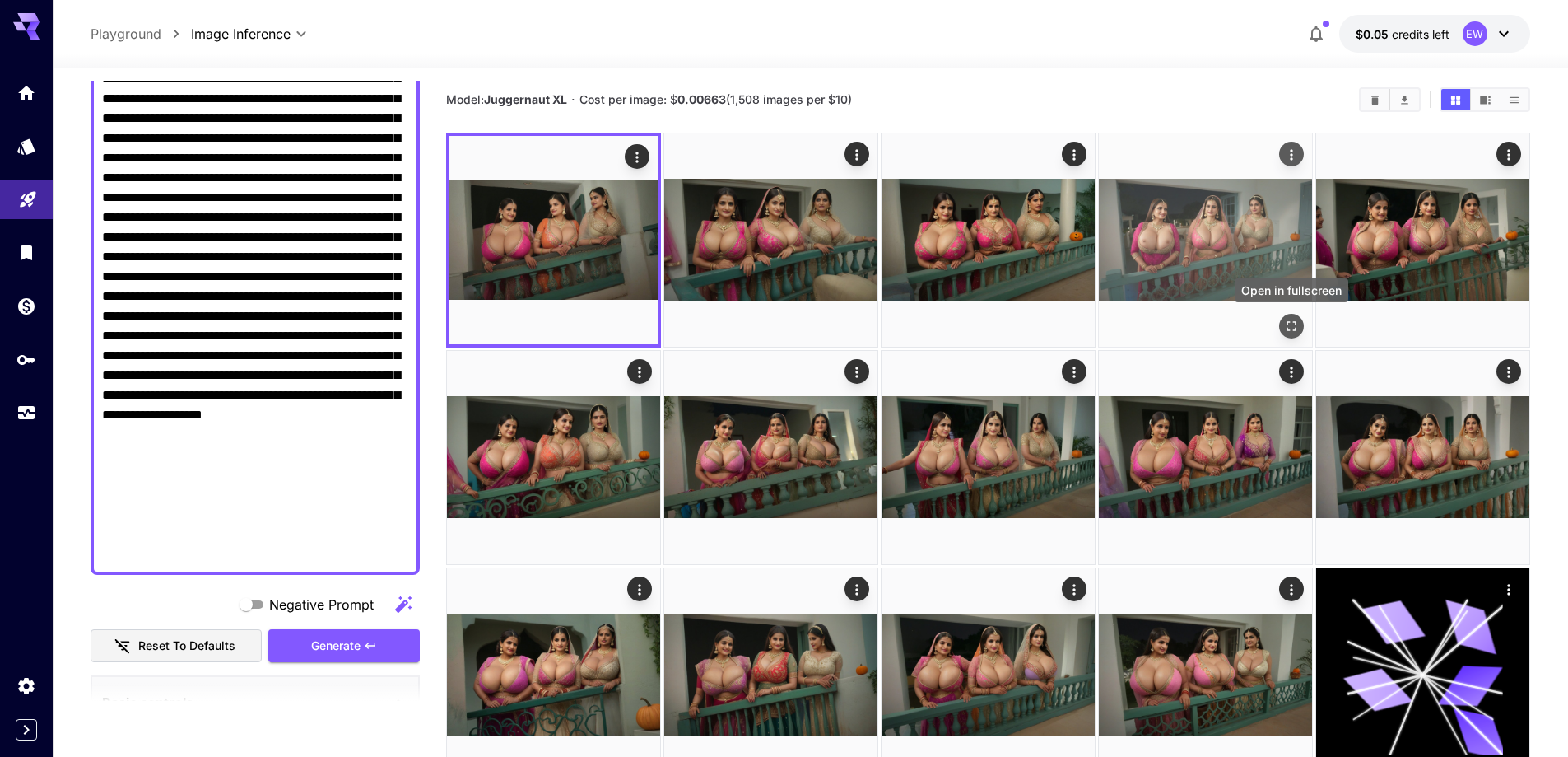
click at [1288, 328] on icon "Open in fullscreen" at bounding box center [1291, 326] width 17 height 17
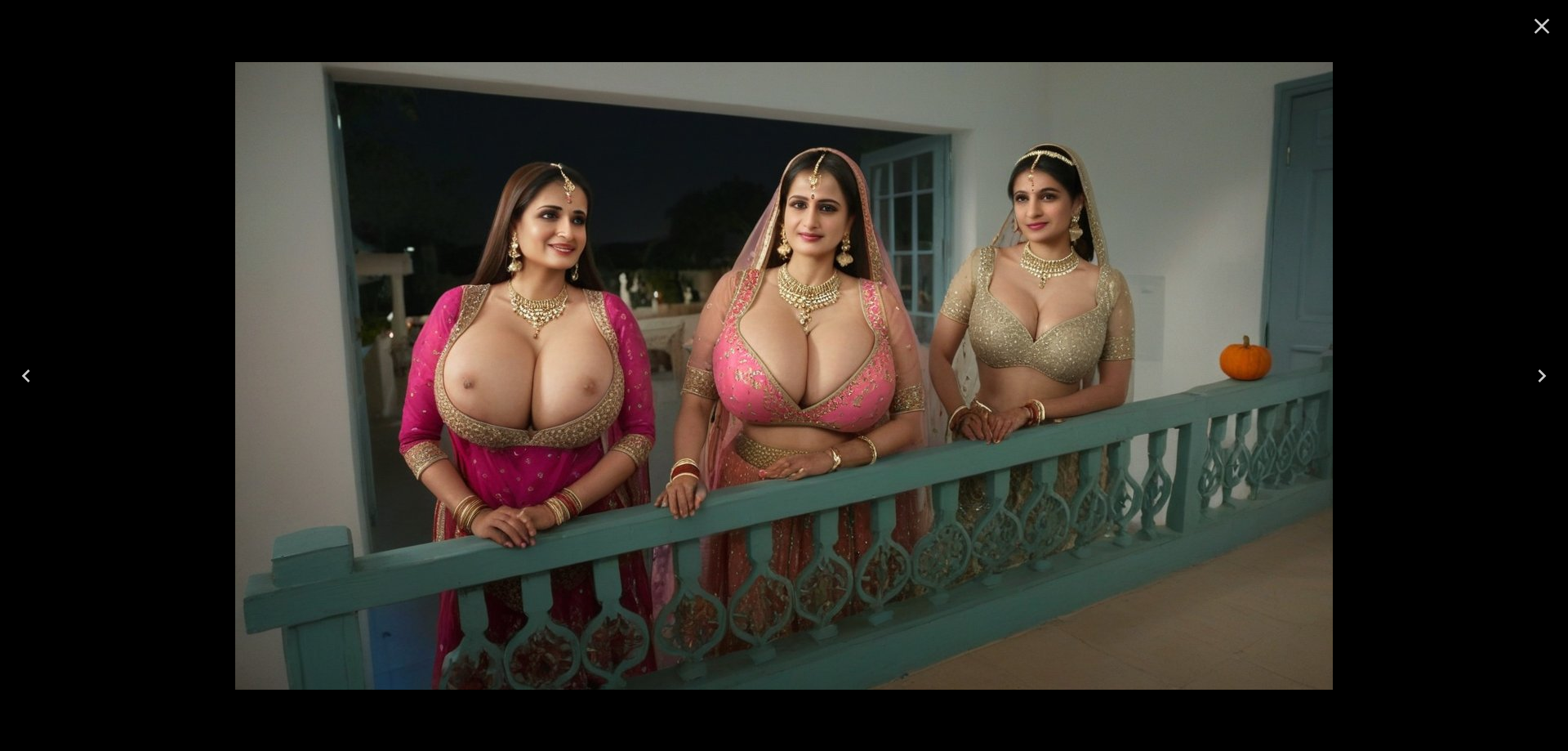
click at [1532, 375] on icon "Next" at bounding box center [1542, 376] width 26 height 26
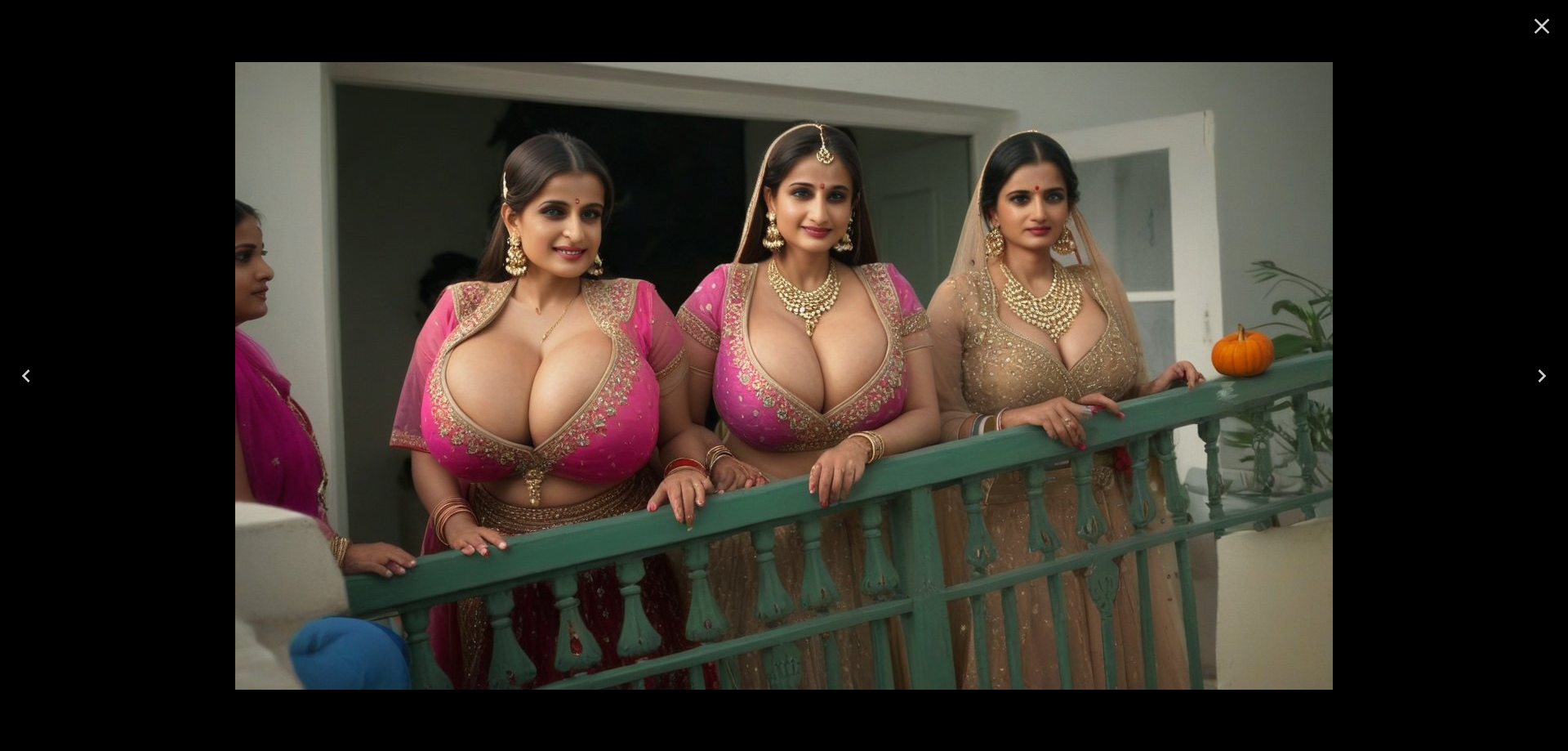
click at [1532, 375] on icon "Next" at bounding box center [1542, 376] width 26 height 26
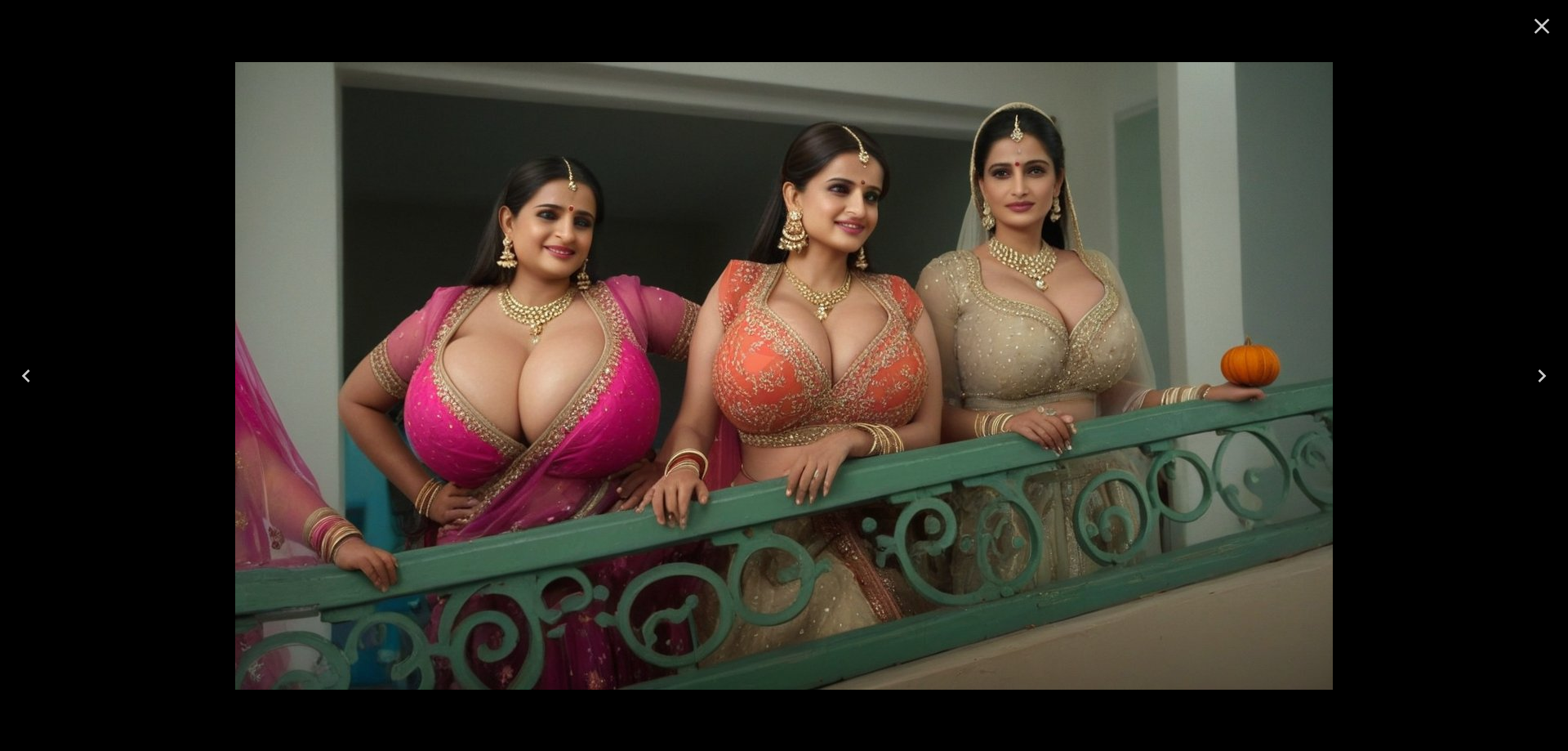
click at [1532, 375] on icon "Next" at bounding box center [1542, 376] width 26 height 26
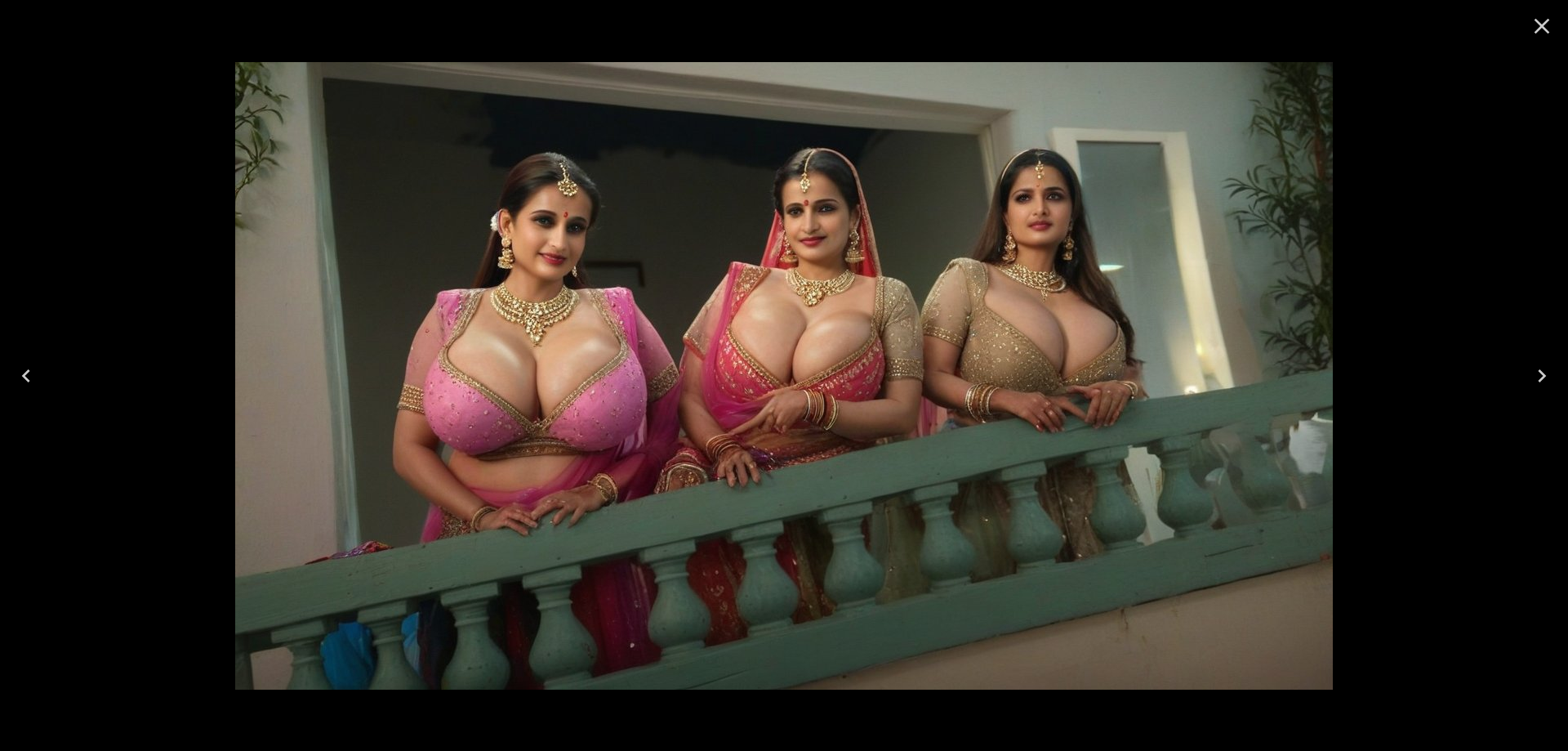
click at [1532, 375] on icon "Next" at bounding box center [1542, 376] width 26 height 26
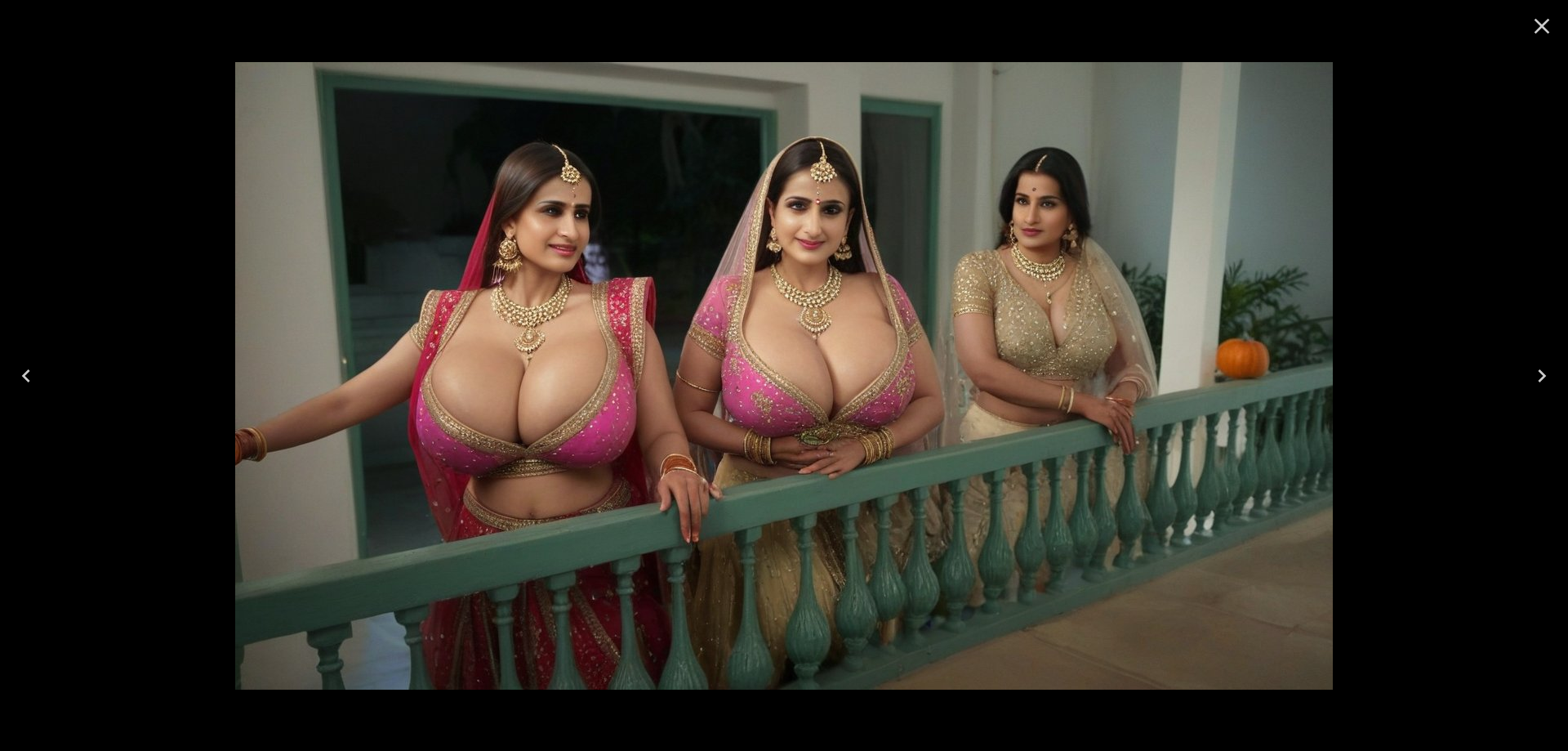
click at [1532, 375] on icon "Next" at bounding box center [1542, 376] width 26 height 26
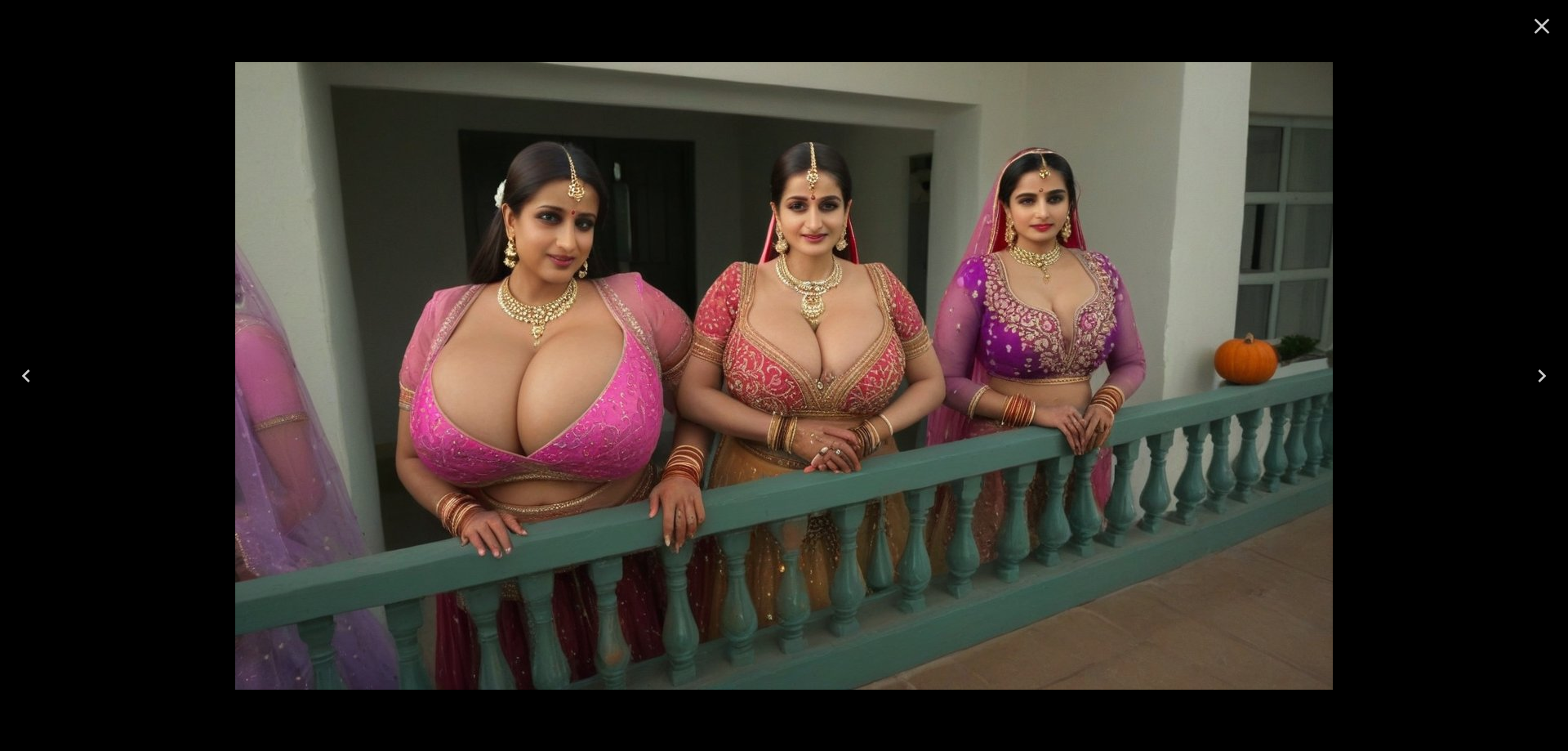
click at [1532, 375] on icon "Next" at bounding box center [1542, 376] width 26 height 26
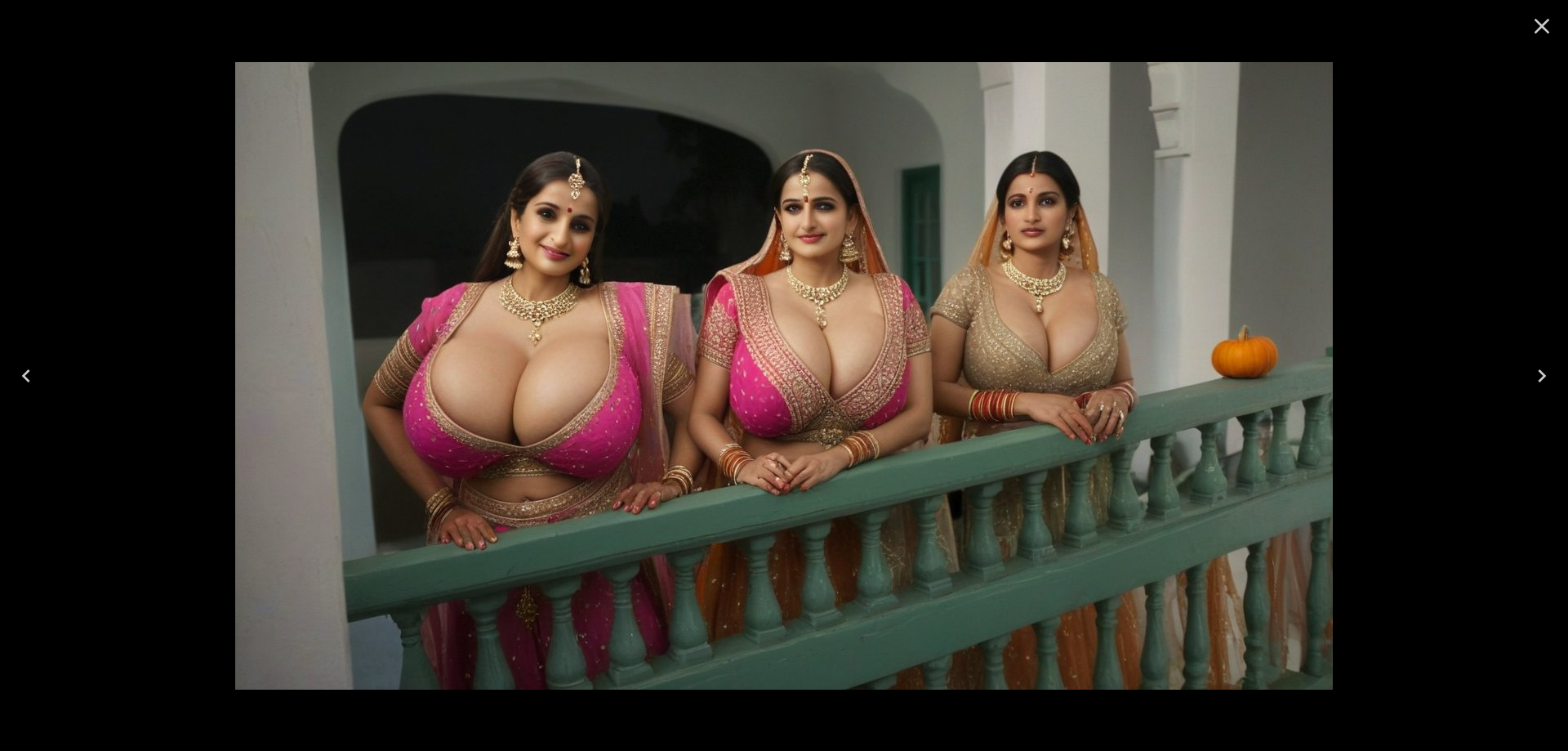
click at [1532, 375] on icon "Next" at bounding box center [1542, 376] width 26 height 26
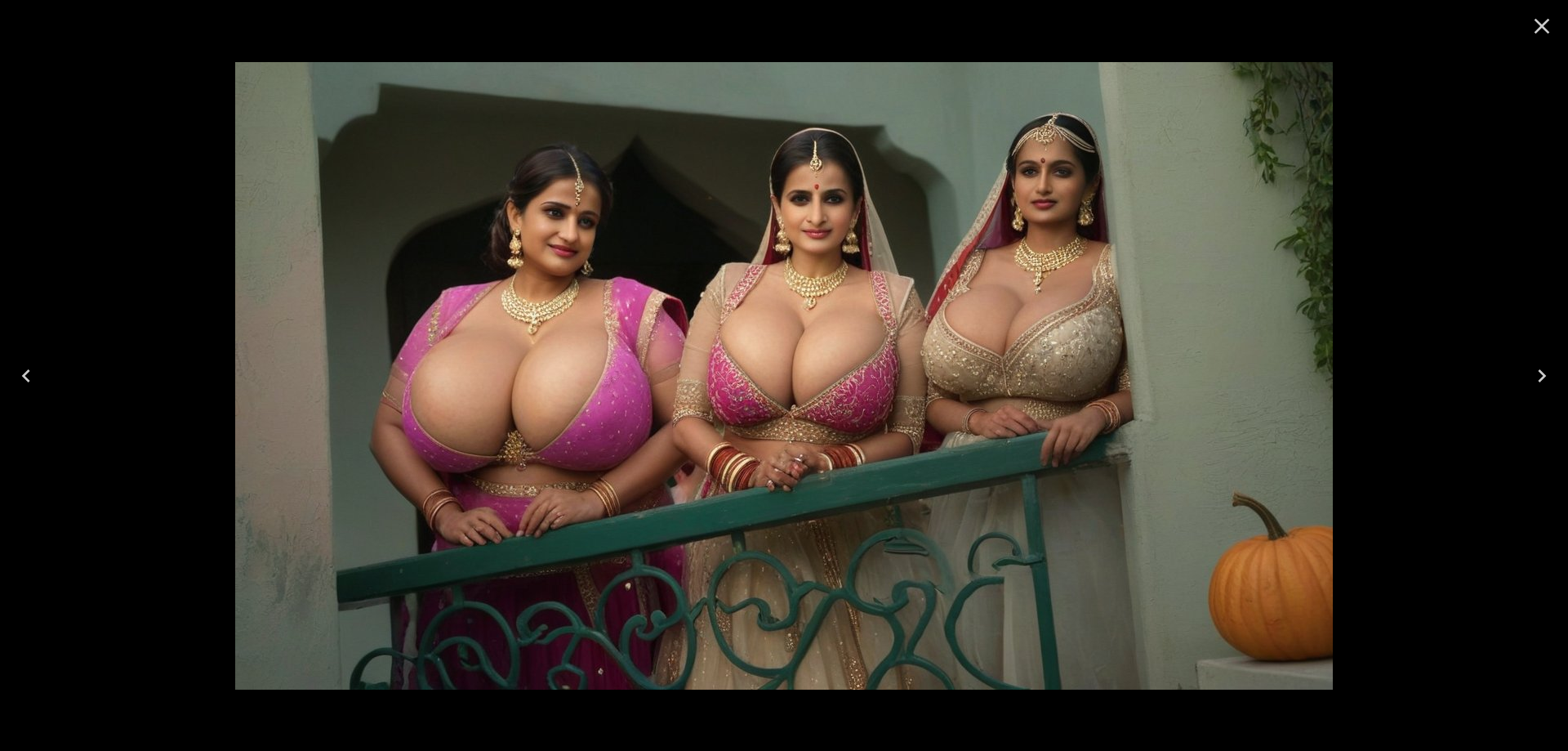
click at [1532, 375] on icon "Next" at bounding box center [1542, 376] width 26 height 26
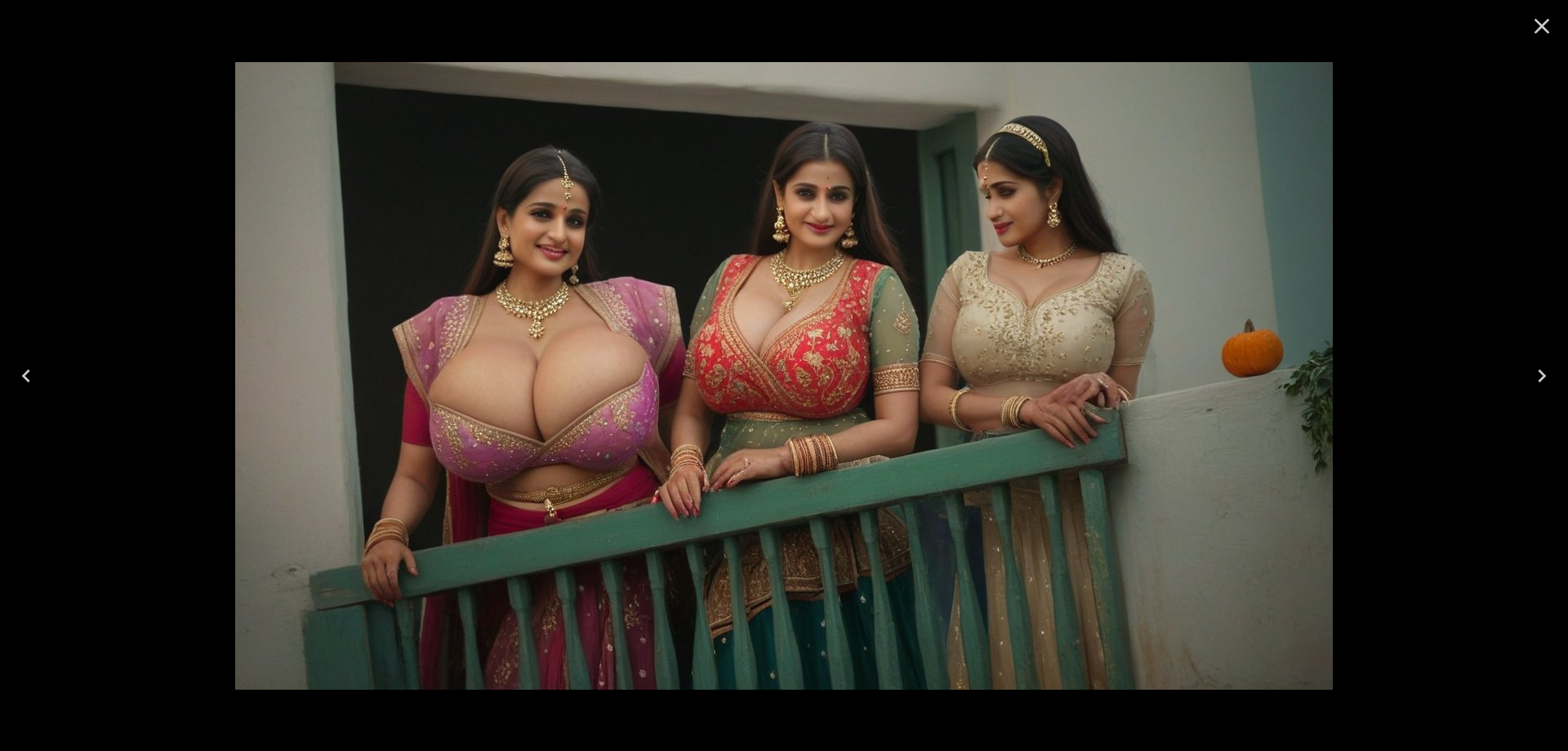
click at [1532, 375] on icon "Next" at bounding box center [1542, 376] width 26 height 26
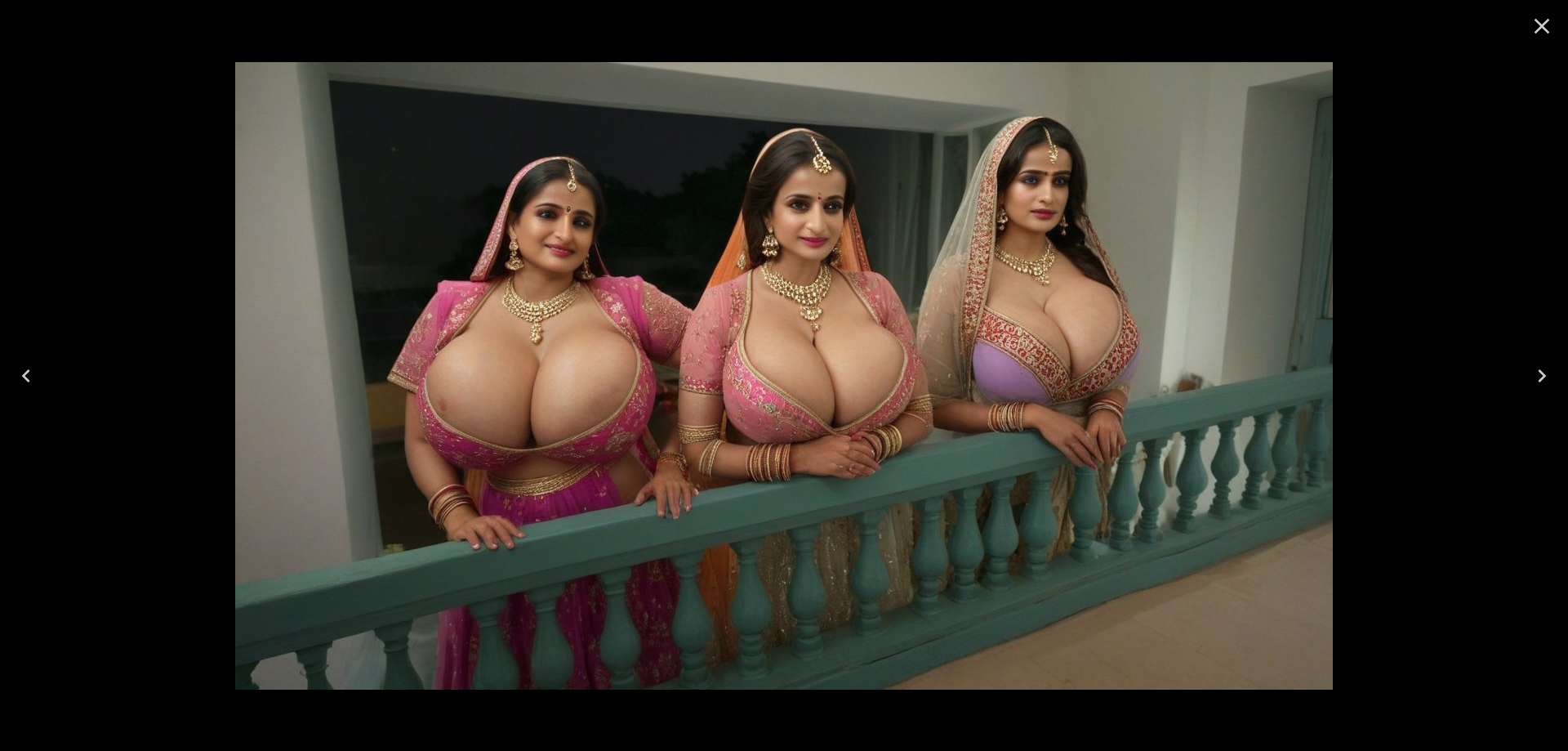
click at [1540, 24] on icon "Close" at bounding box center [1542, 26] width 16 height 16
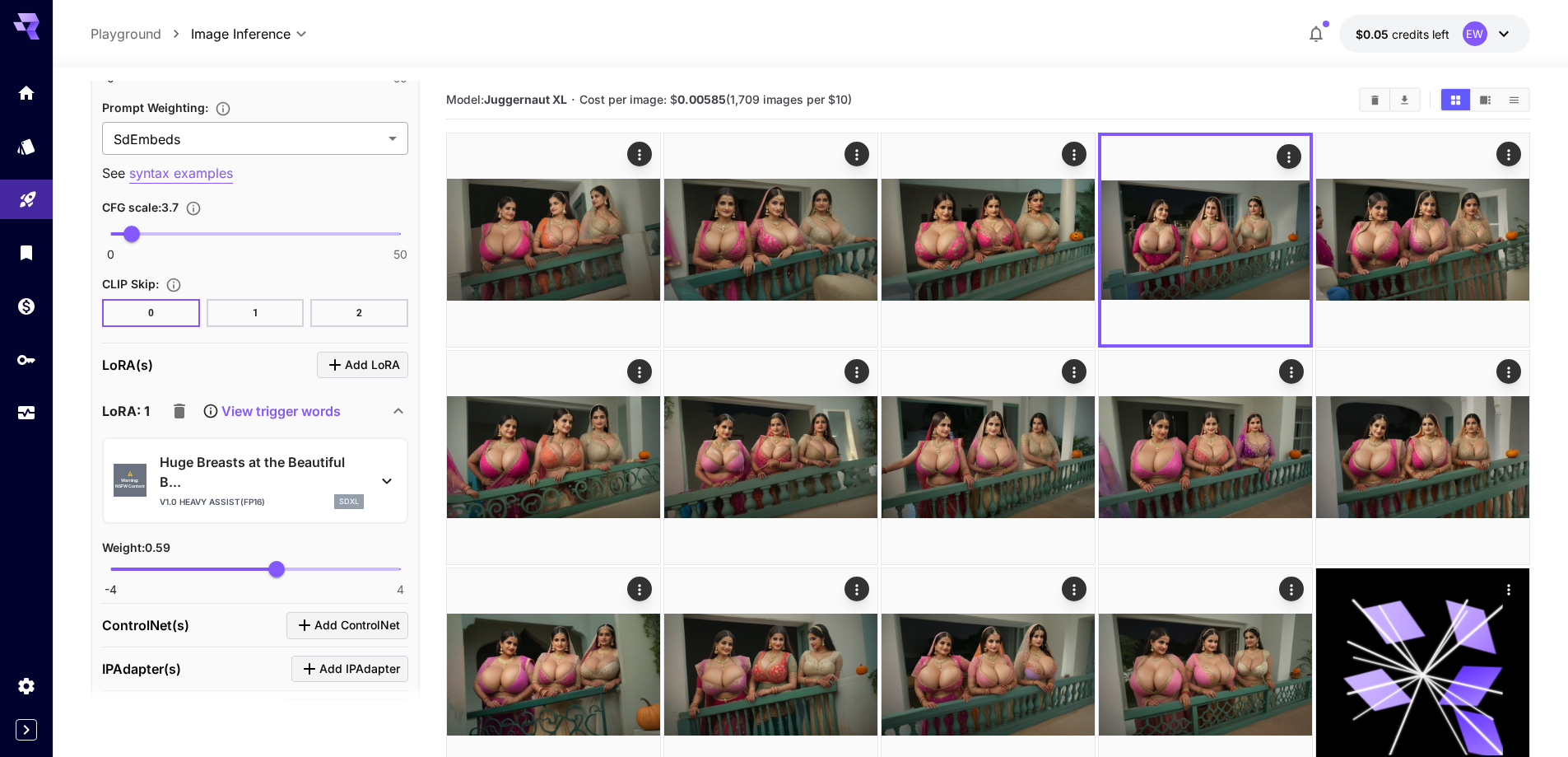
scroll to position [2223, 0]
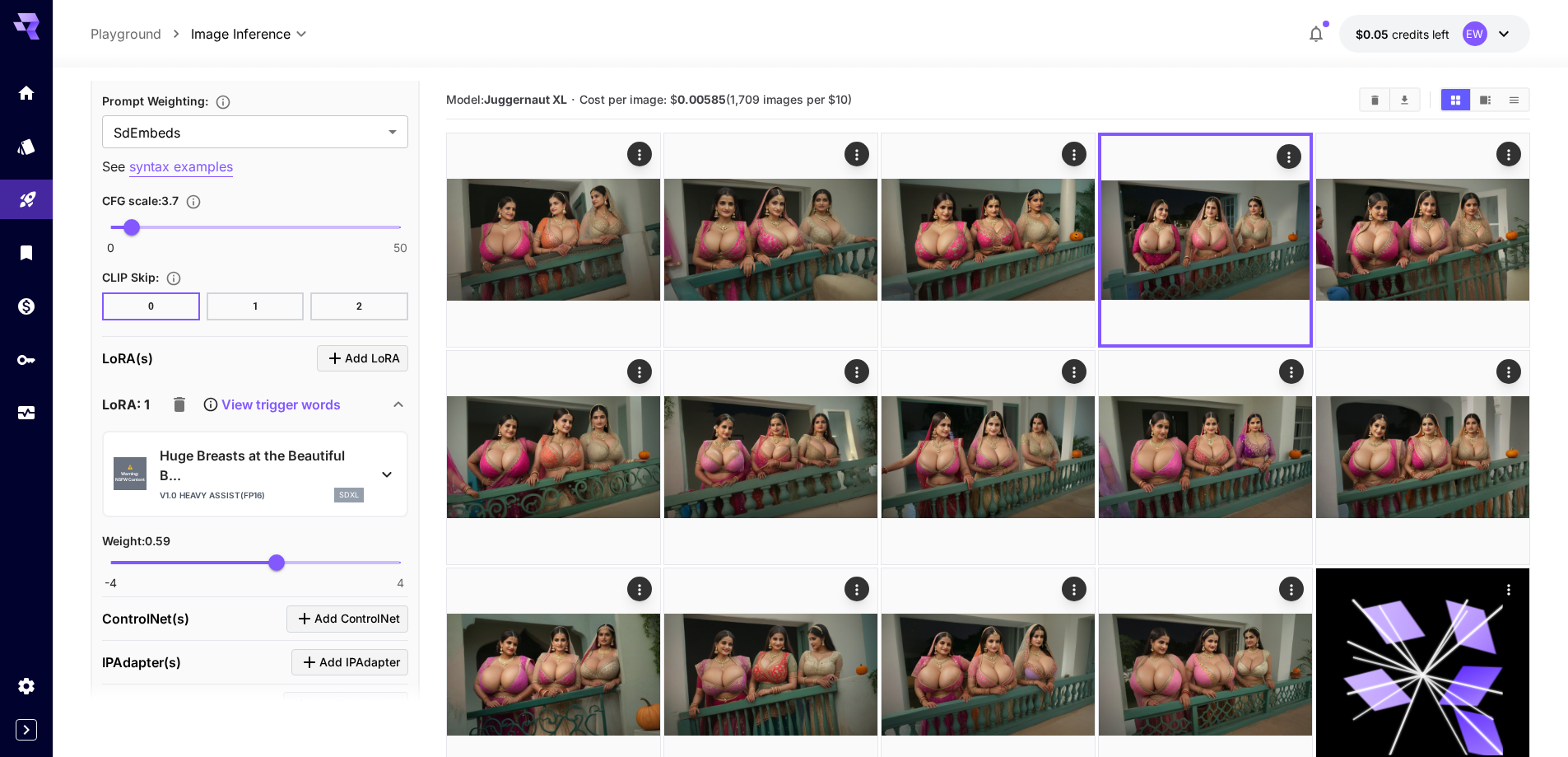
click at [296, 560] on span "-4 4 0.59" at bounding box center [255, 562] width 290 height 25
type input "****"
drag, startPoint x: 296, startPoint y: 560, endPoint x: 288, endPoint y: 567, distance: 10.6
click at [288, 567] on span "0.91" at bounding box center [288, 562] width 17 height 17
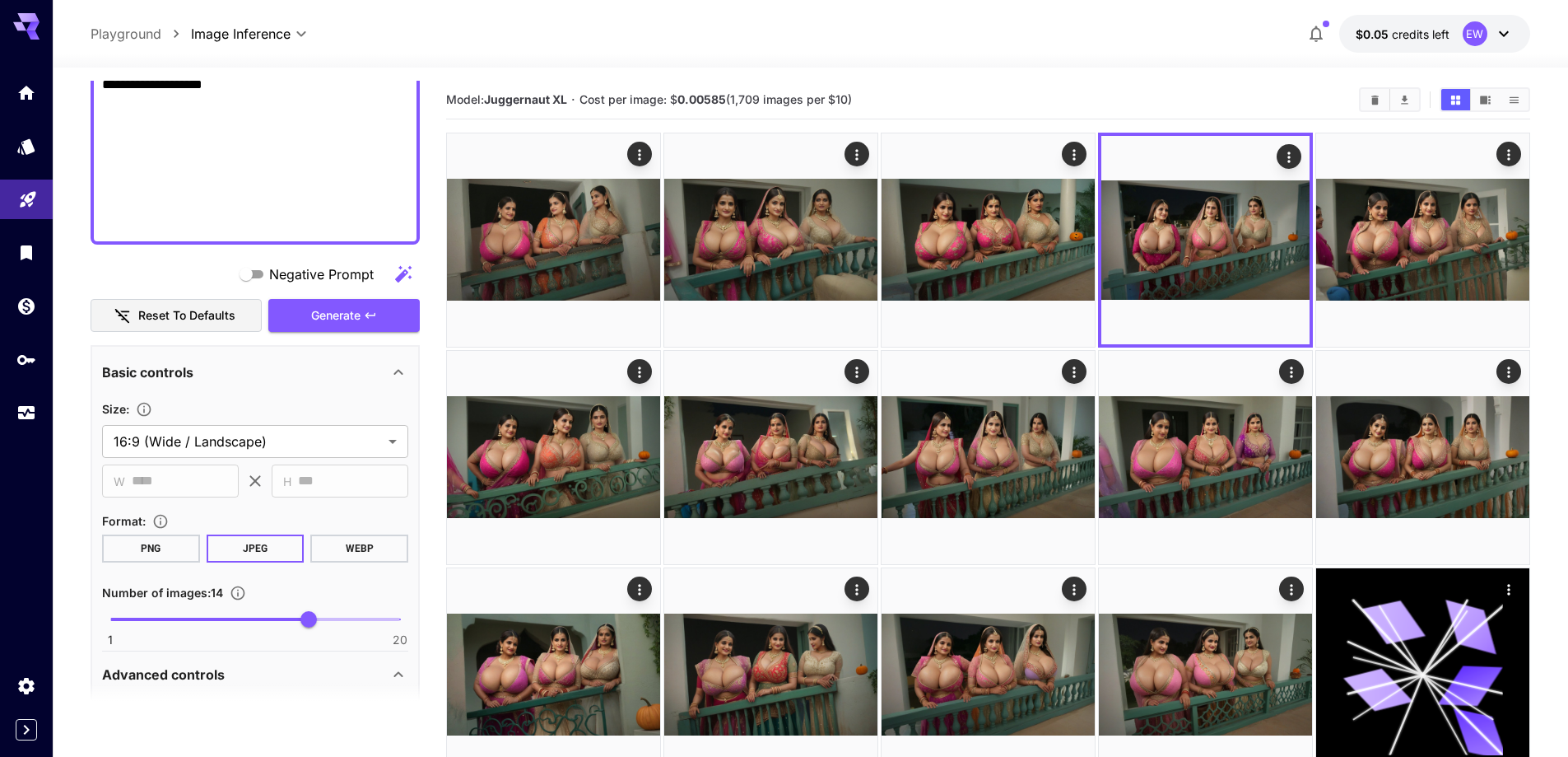
scroll to position [906, 0]
click at [355, 313] on span "Generate" at bounding box center [336, 316] width 49 height 20
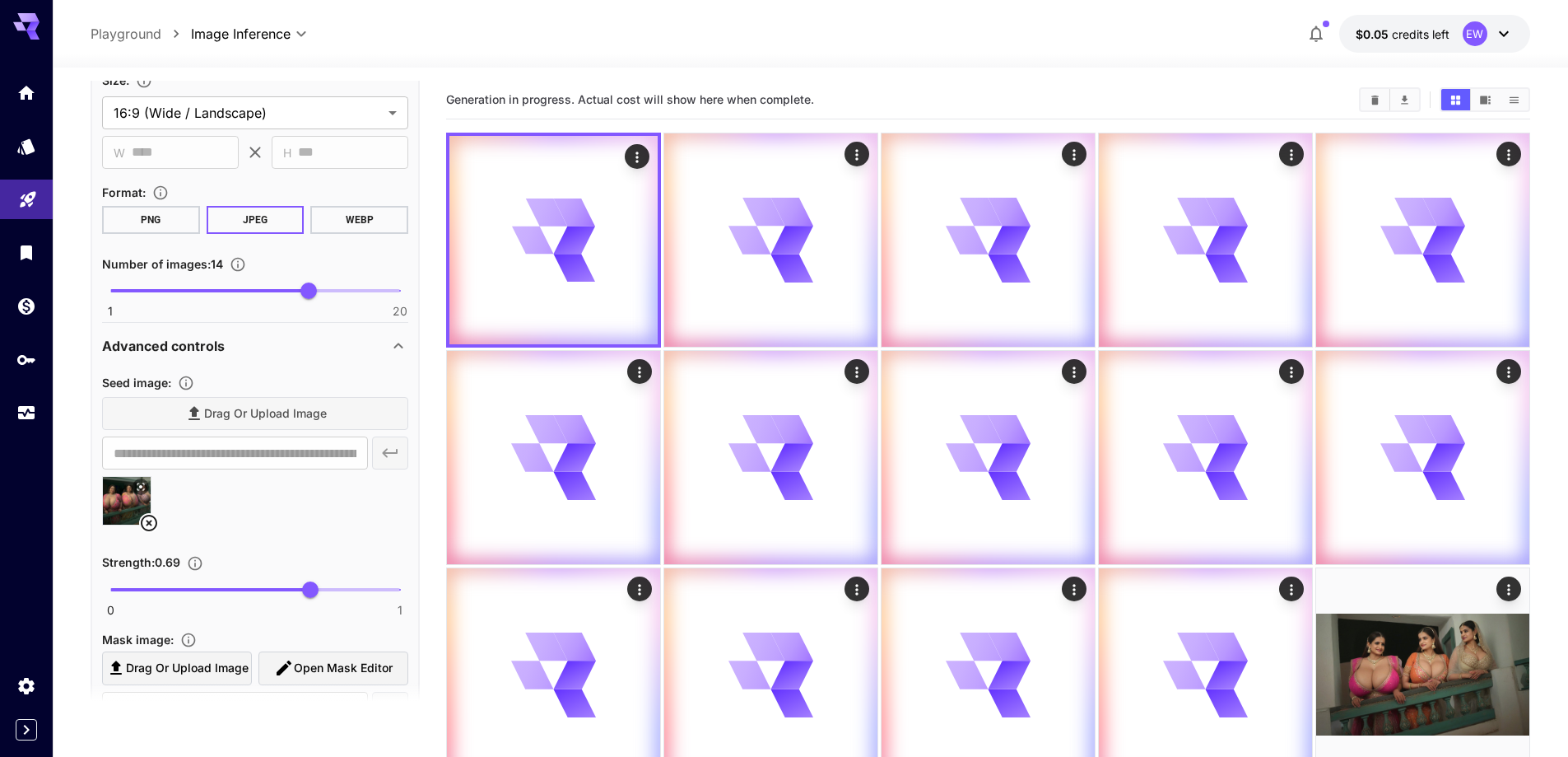
scroll to position [1399, 0]
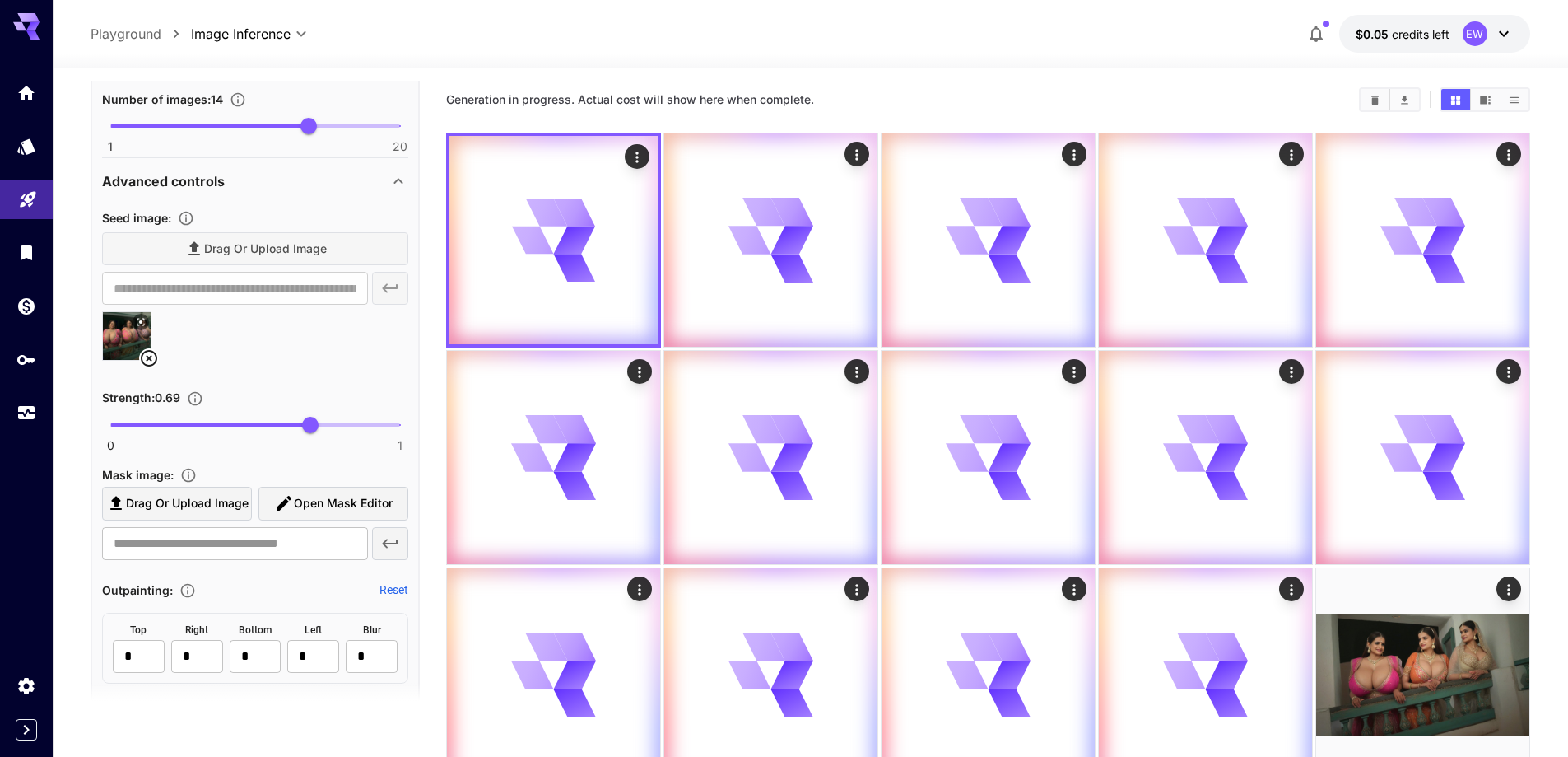
click at [144, 354] on icon at bounding box center [149, 358] width 17 height 17
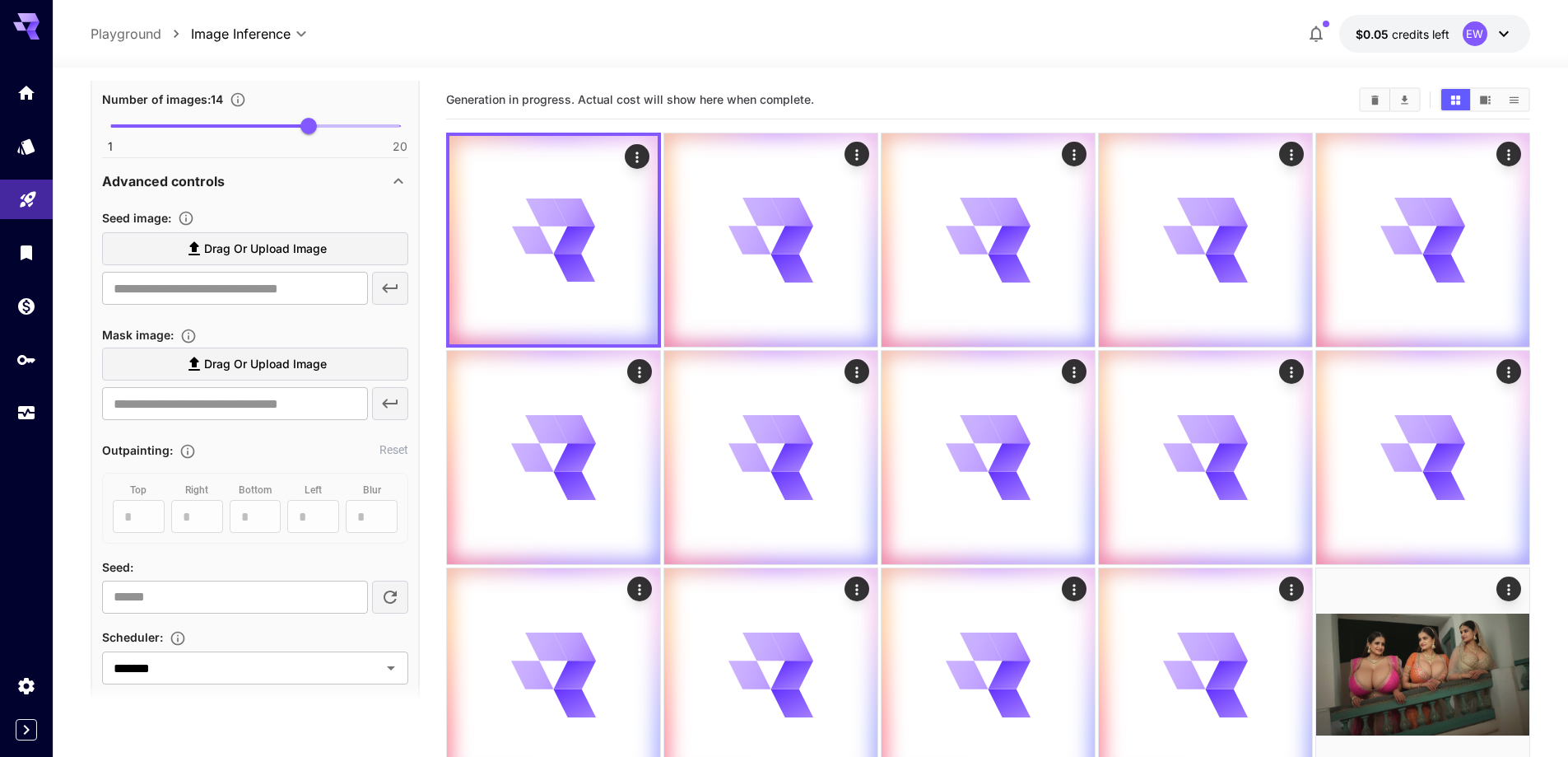
click at [250, 251] on span "Drag or upload image" at bounding box center [265, 249] width 122 height 20
click at [0, 0] on input "Drag or upload image" at bounding box center [0, 0] width 0 height 0
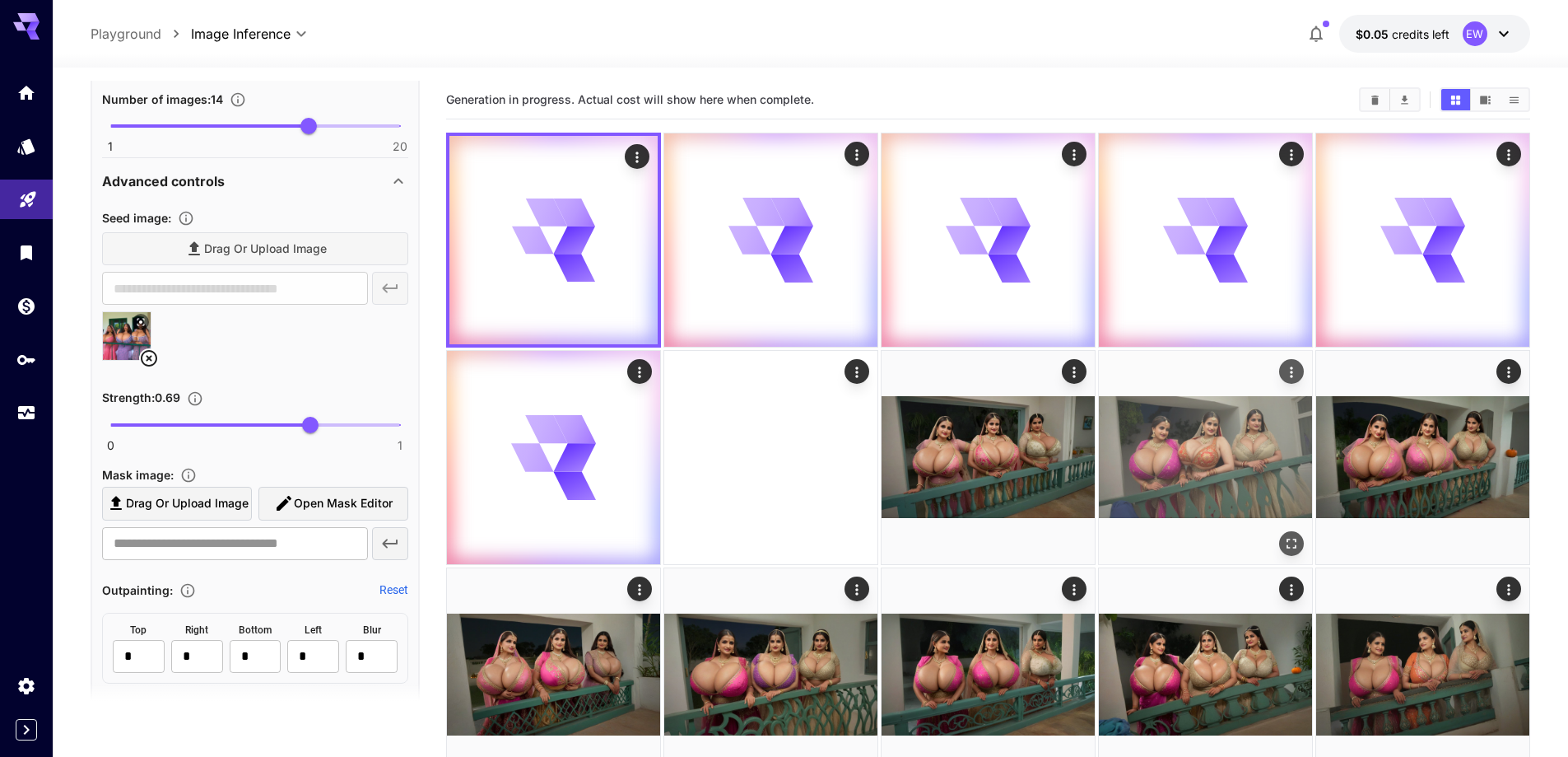
type input "**********"
click at [1292, 532] on button "Open in fullscreen" at bounding box center [1291, 544] width 25 height 25
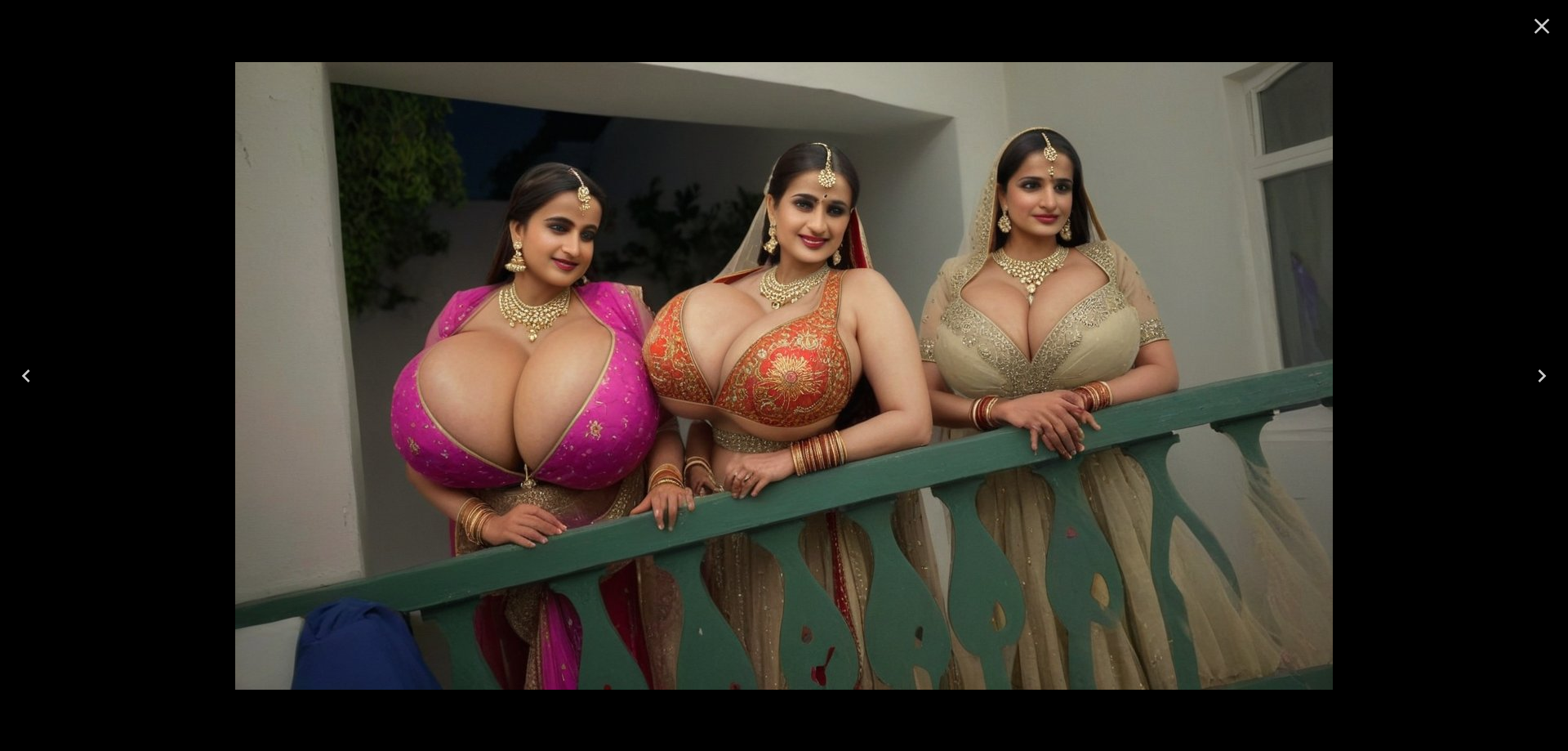
click at [1548, 24] on icon "Close" at bounding box center [1542, 26] width 26 height 26
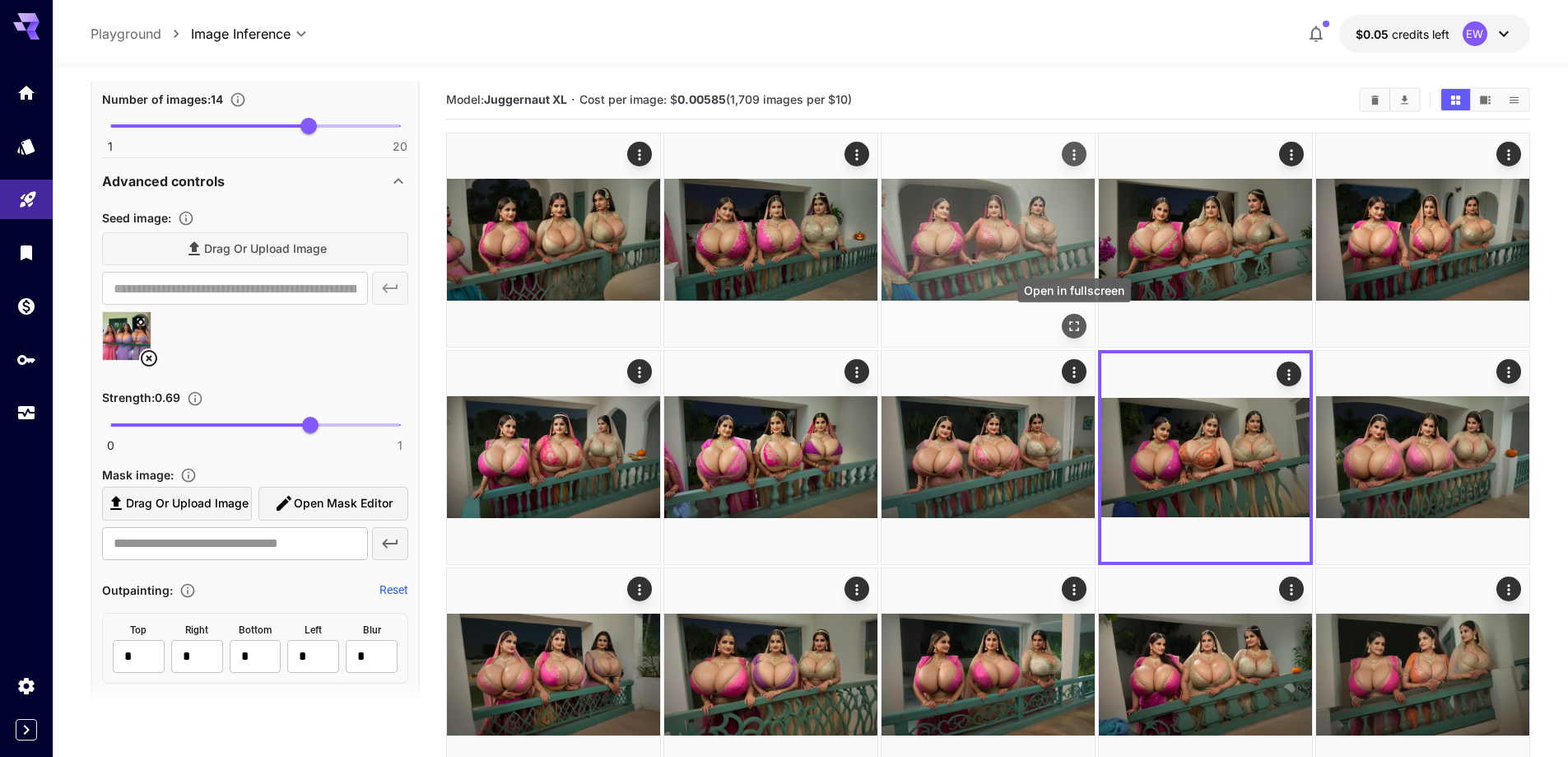
click at [1072, 319] on icon "Open in fullscreen" at bounding box center [1074, 326] width 17 height 17
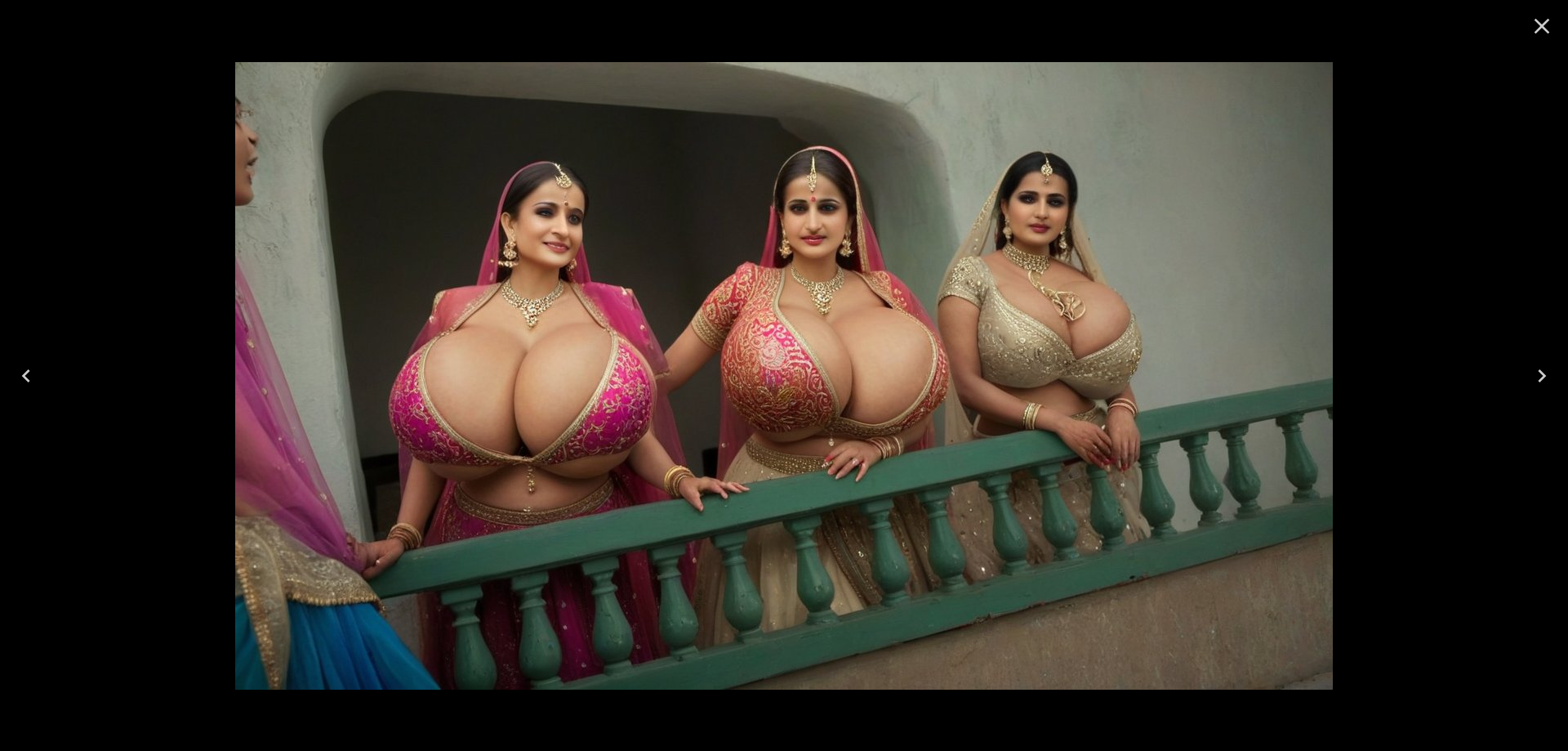
click at [1537, 32] on icon "Close" at bounding box center [1542, 26] width 26 height 26
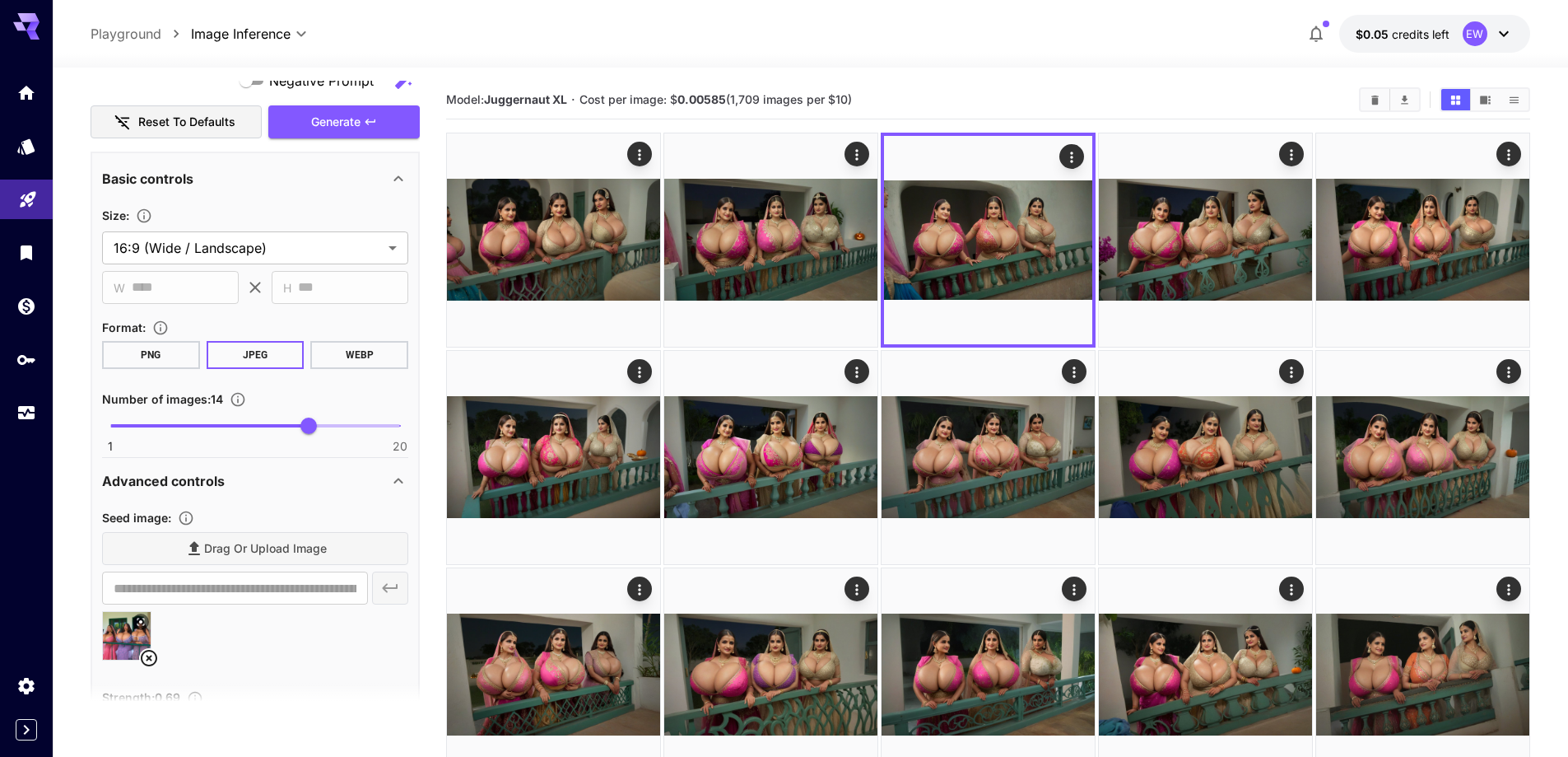
scroll to position [988, 0]
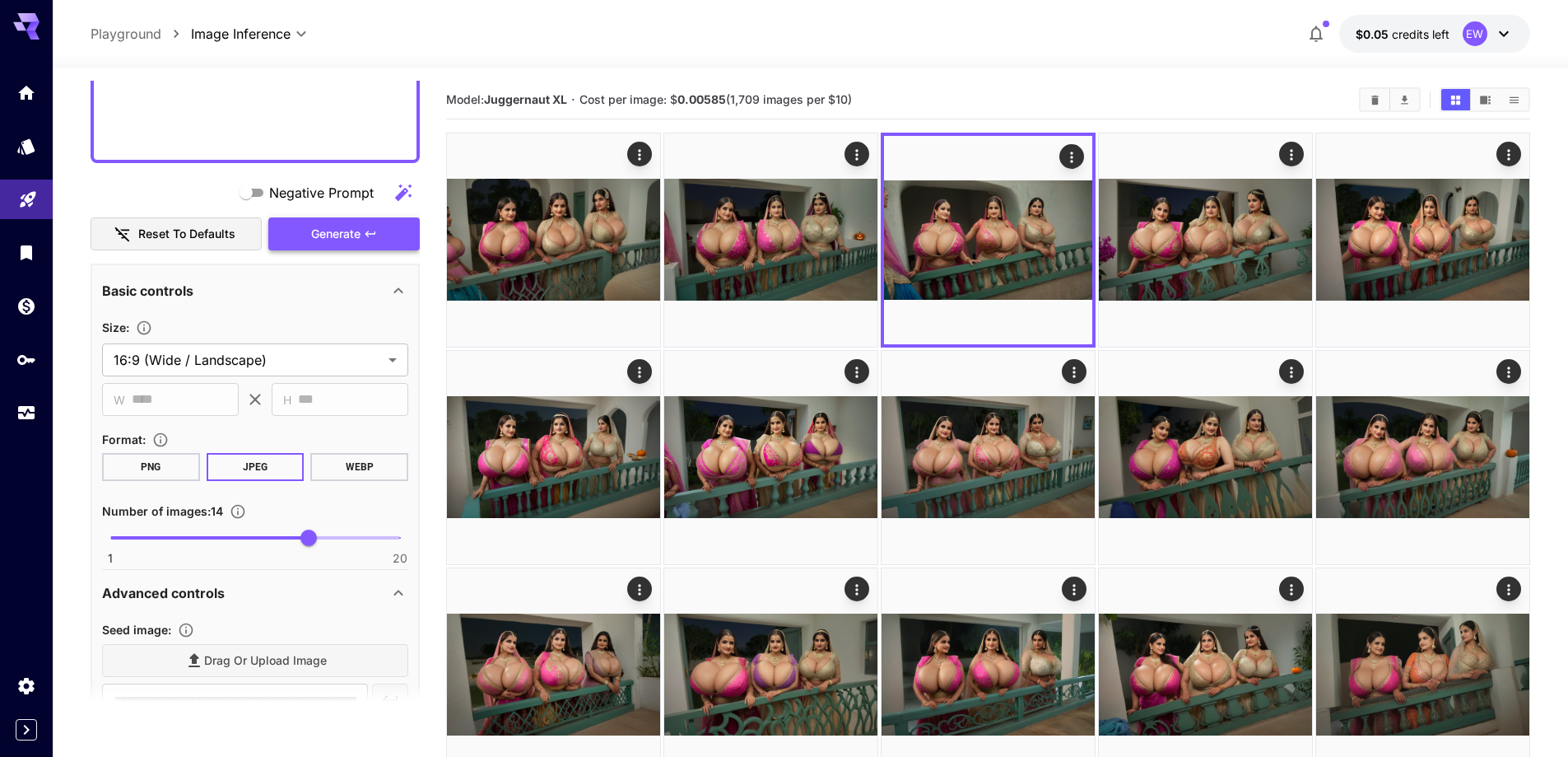
click at [337, 238] on span "Generate" at bounding box center [336, 234] width 49 height 20
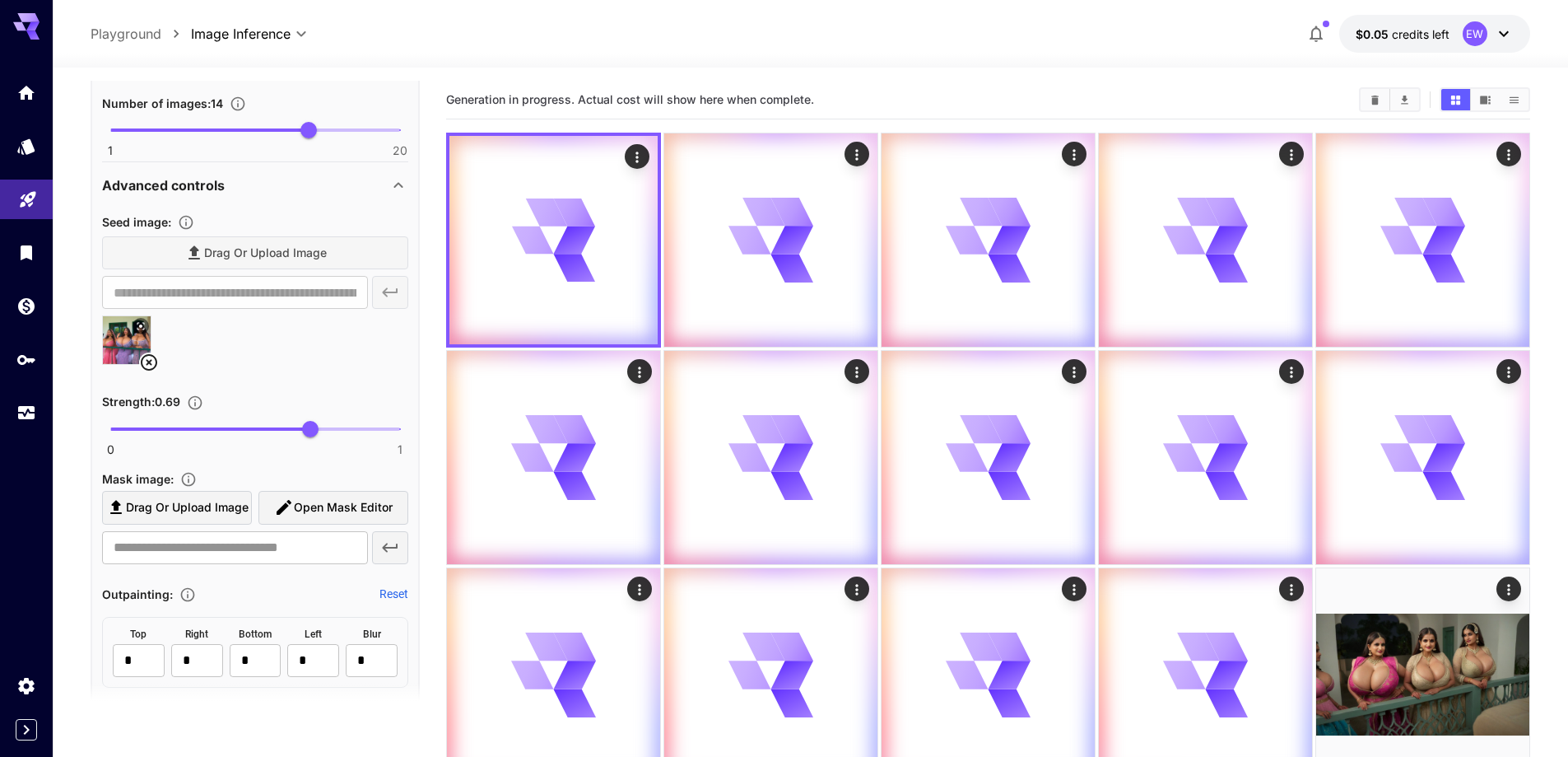
scroll to position [1399, 0]
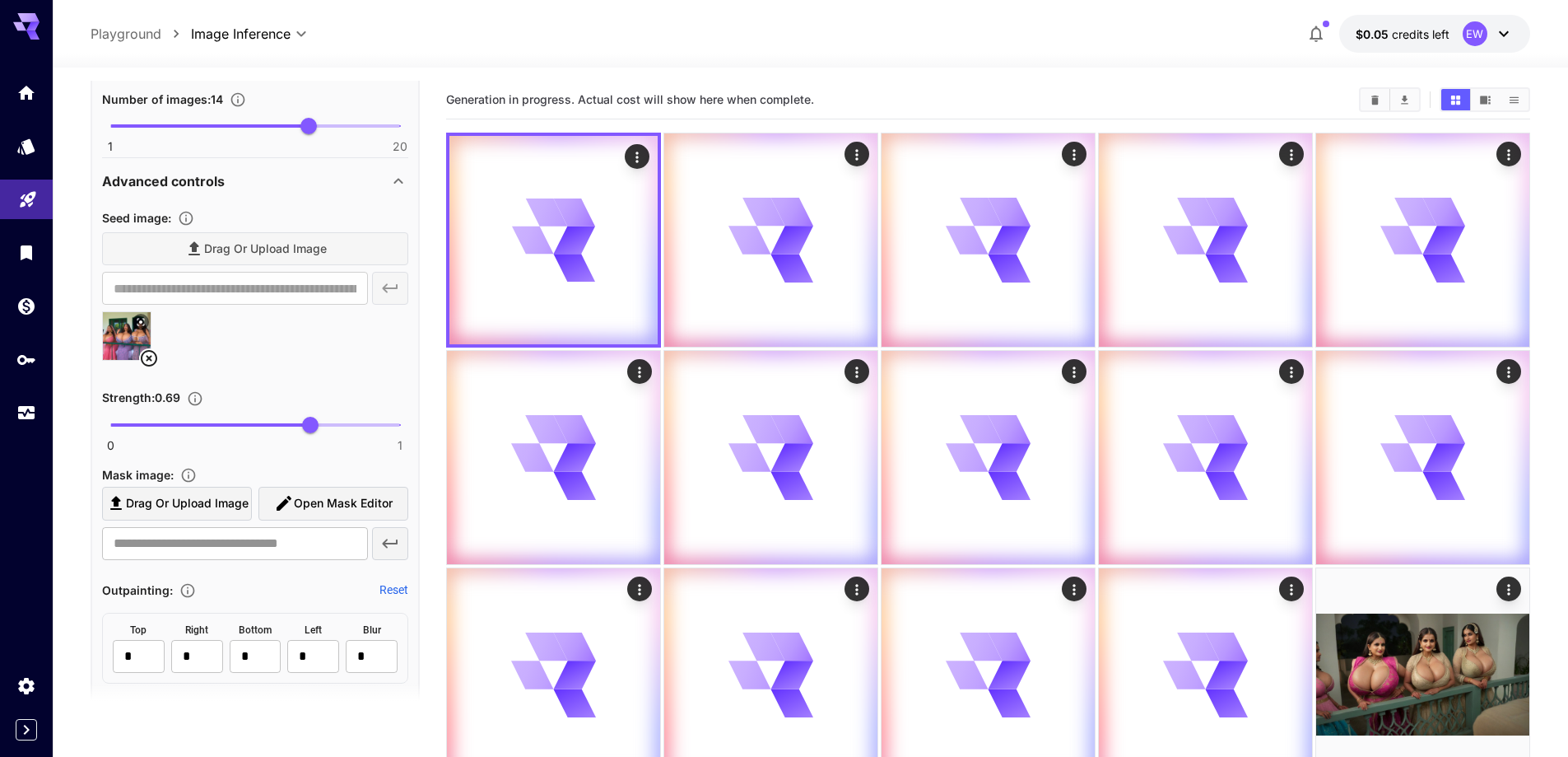
click at [149, 355] on icon at bounding box center [149, 358] width 19 height 19
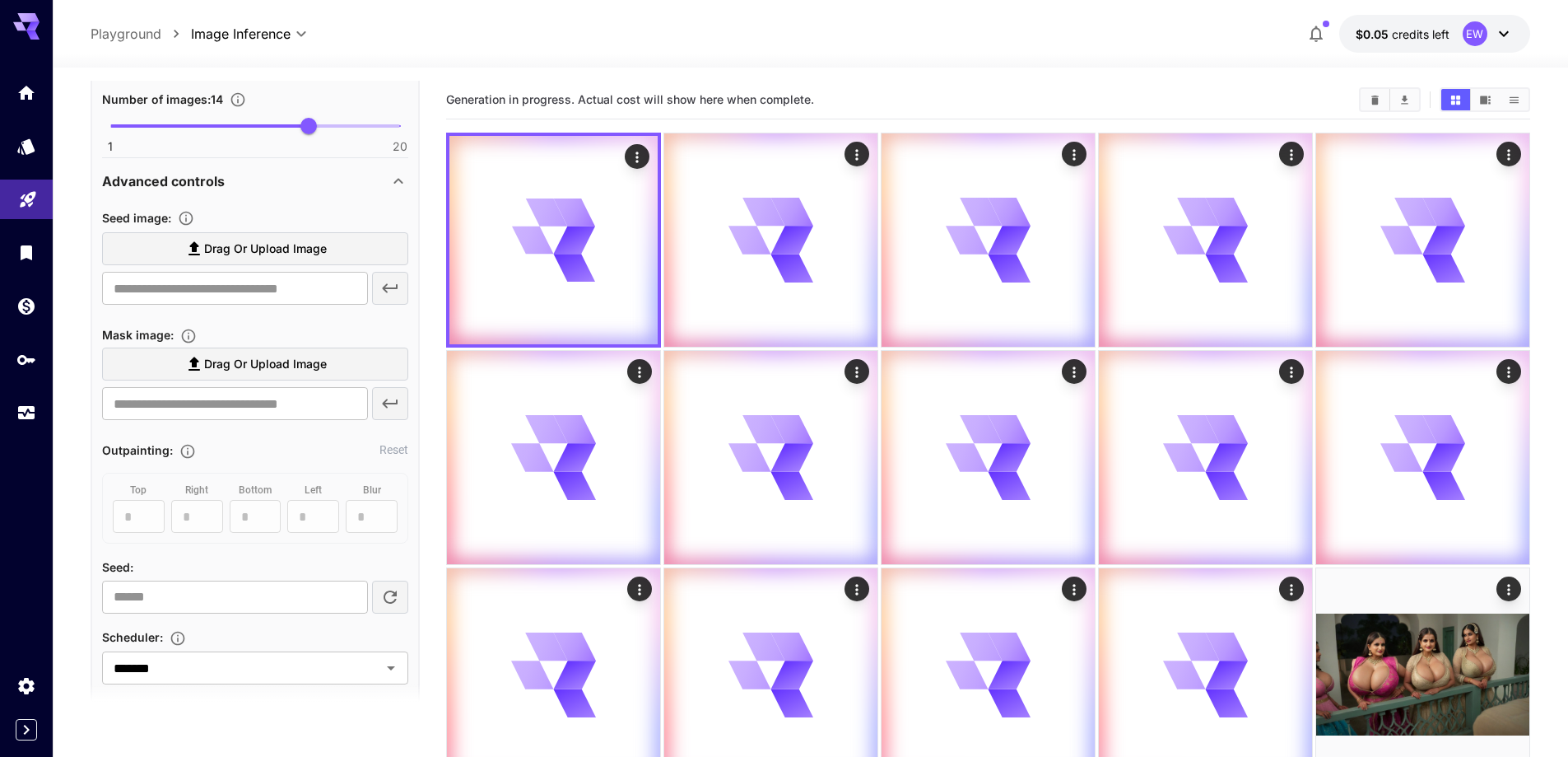
click at [278, 251] on span "Drag or upload image" at bounding box center [265, 249] width 122 height 20
click at [0, 0] on input "Drag or upload image" at bounding box center [0, 0] width 0 height 0
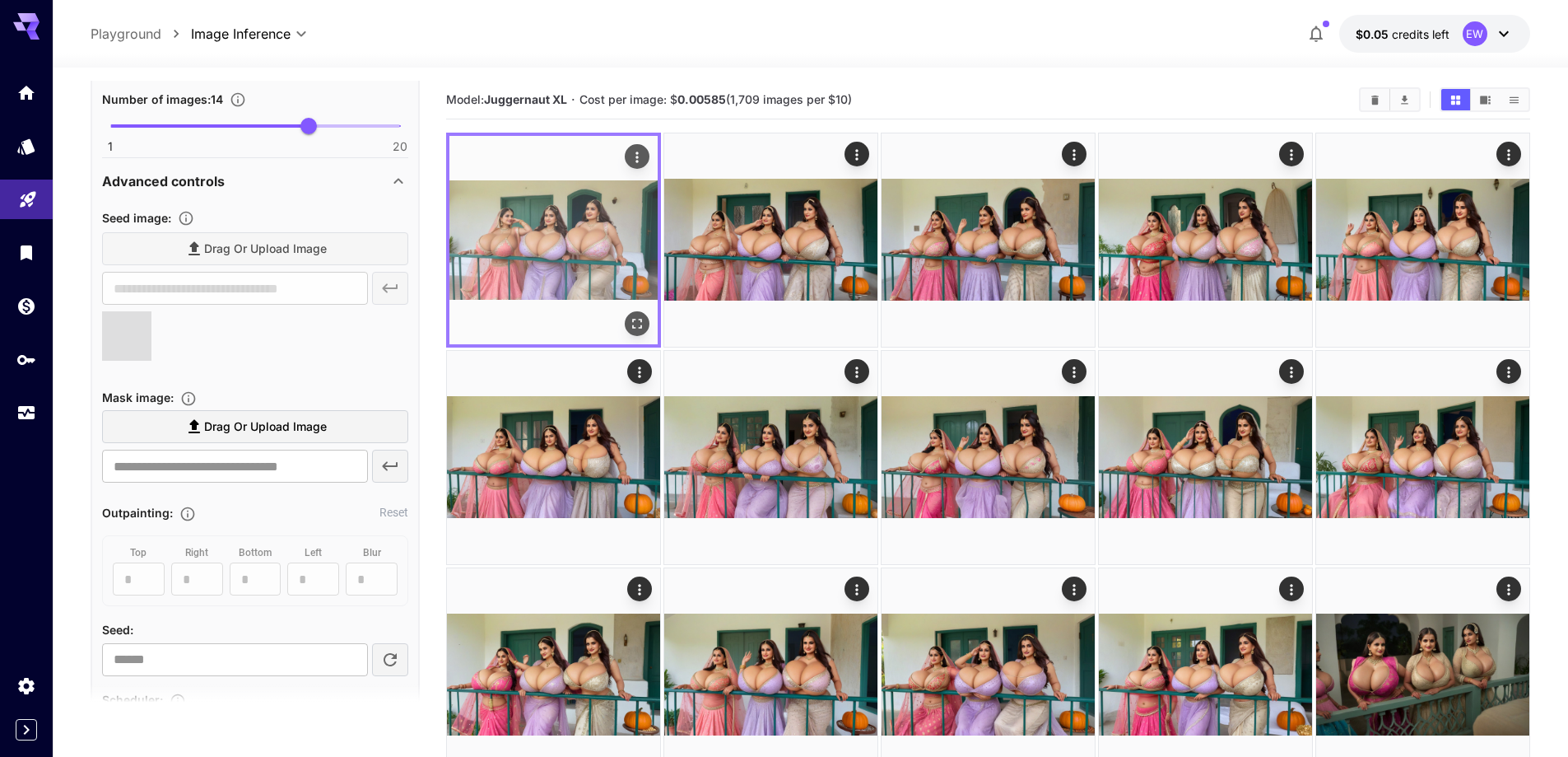
type input "**********"
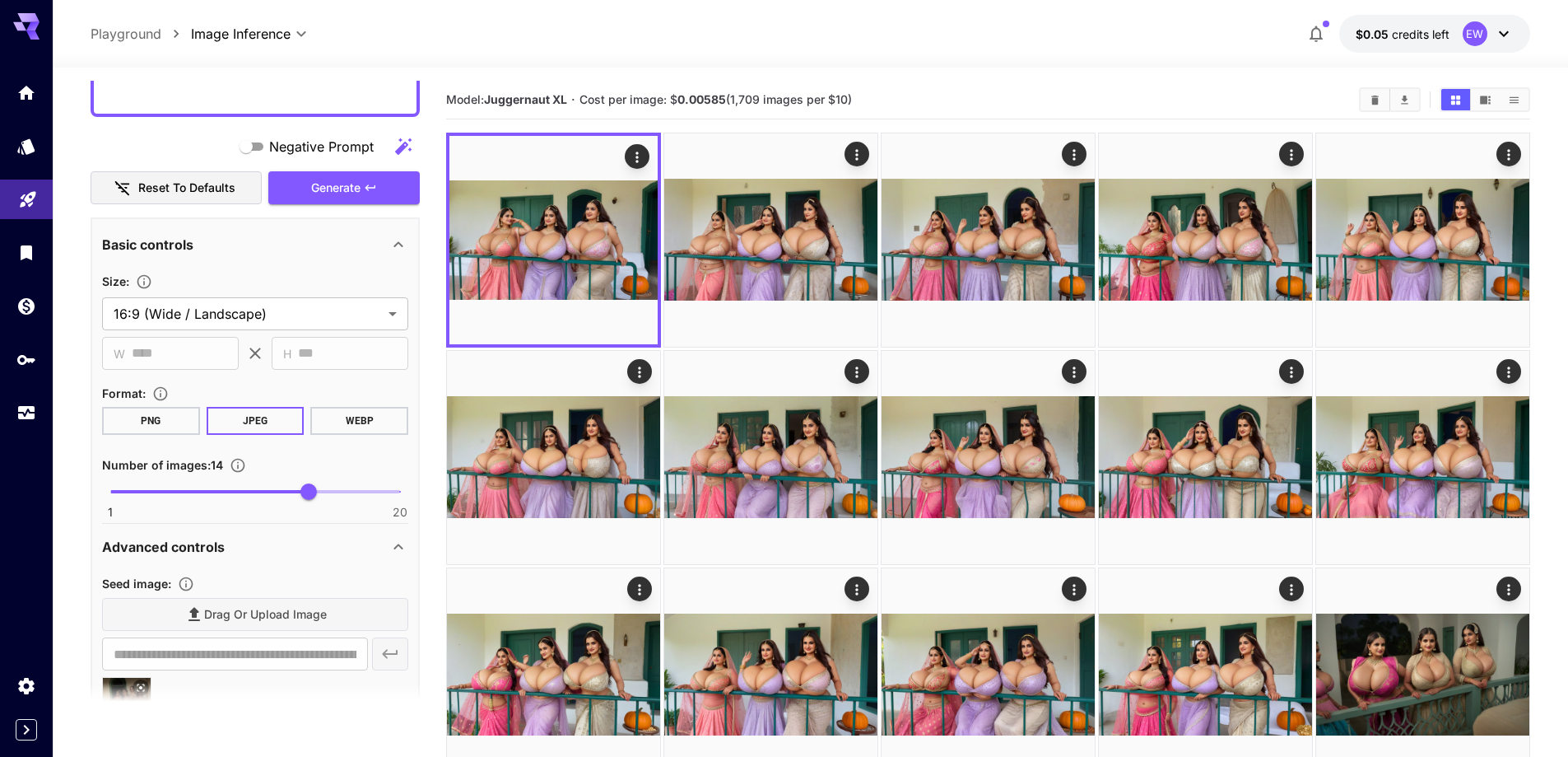
scroll to position [988, 0]
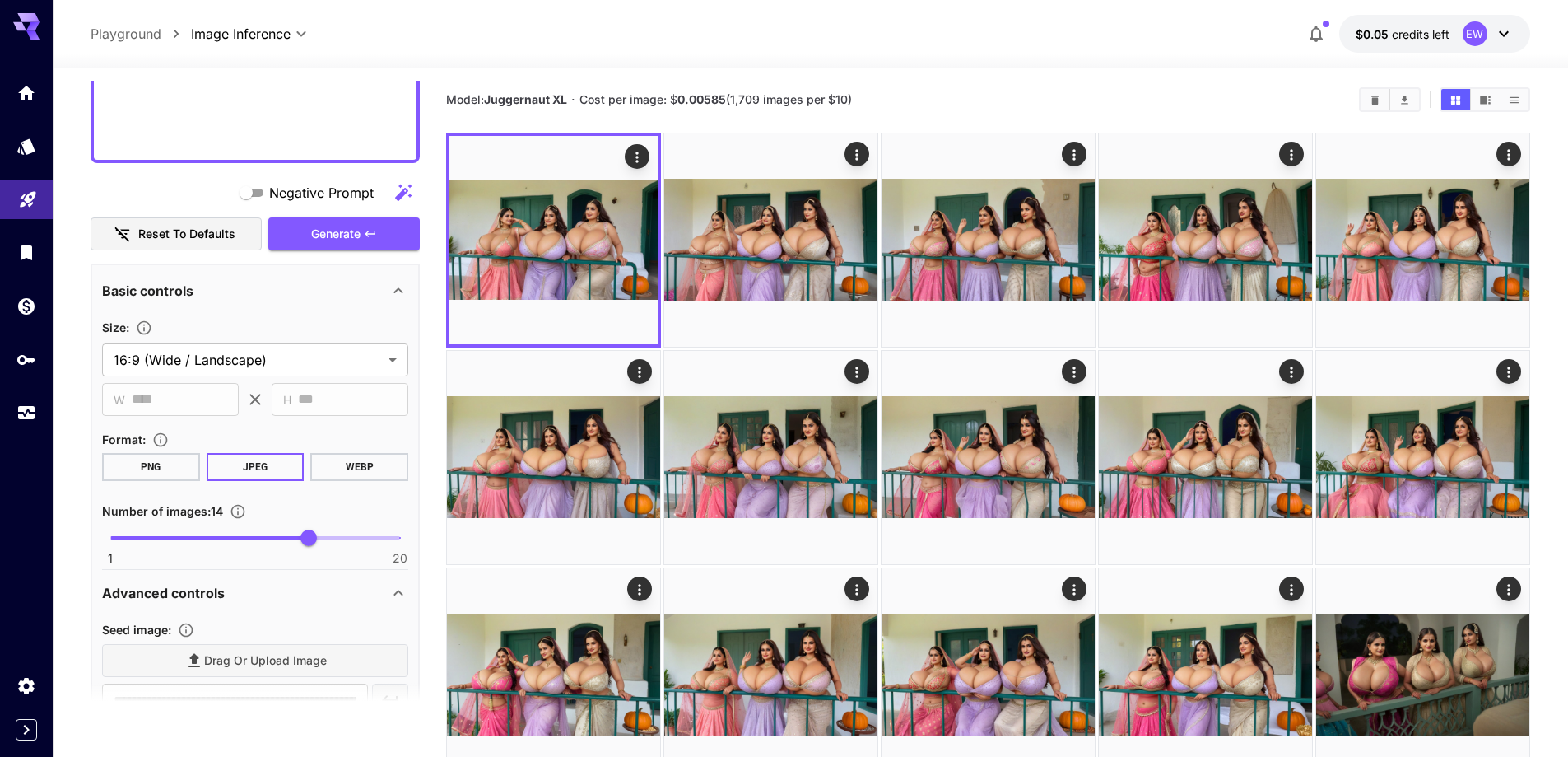
click at [334, 237] on span "Generate" at bounding box center [336, 234] width 49 height 20
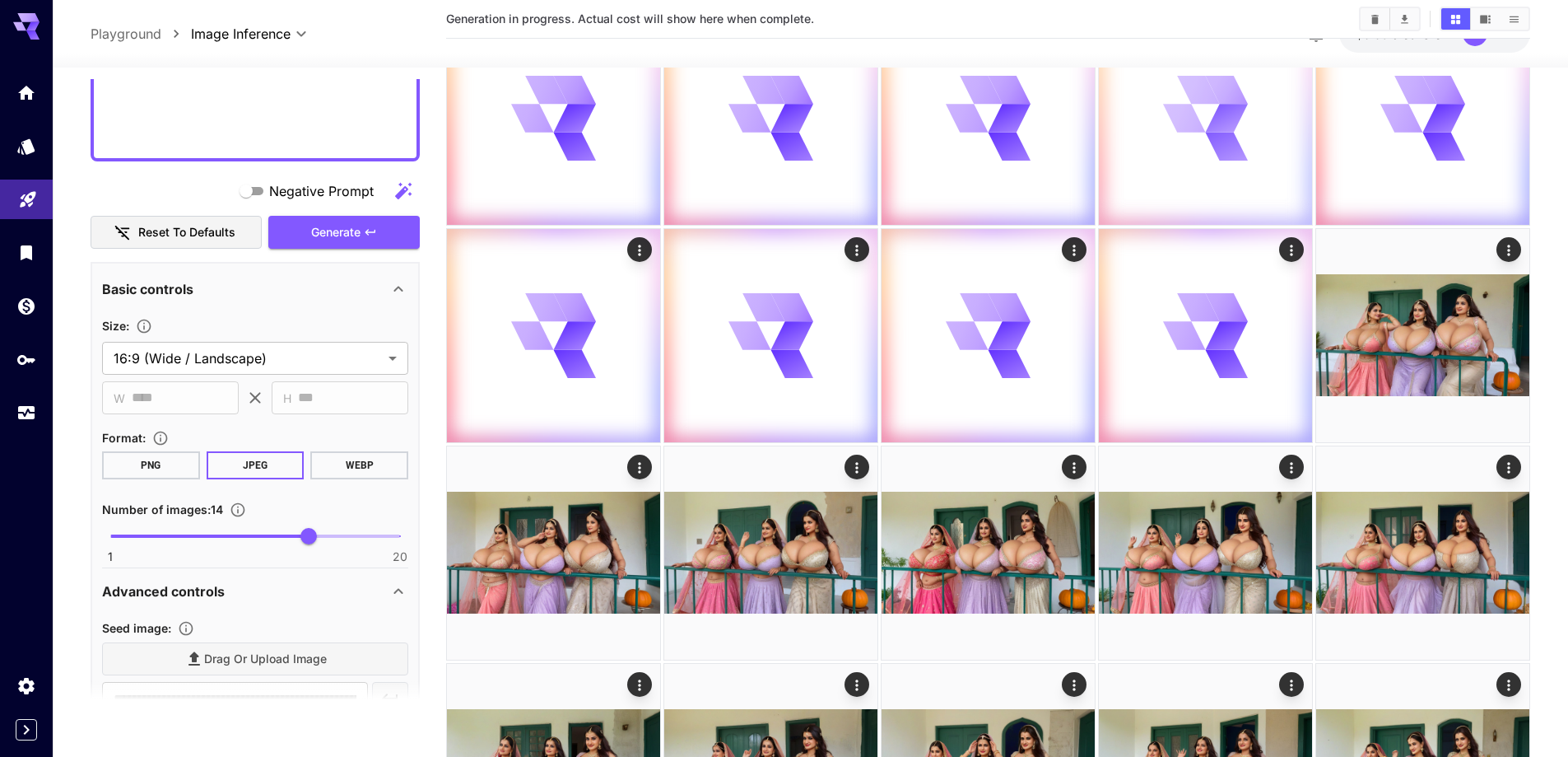
scroll to position [412, 0]
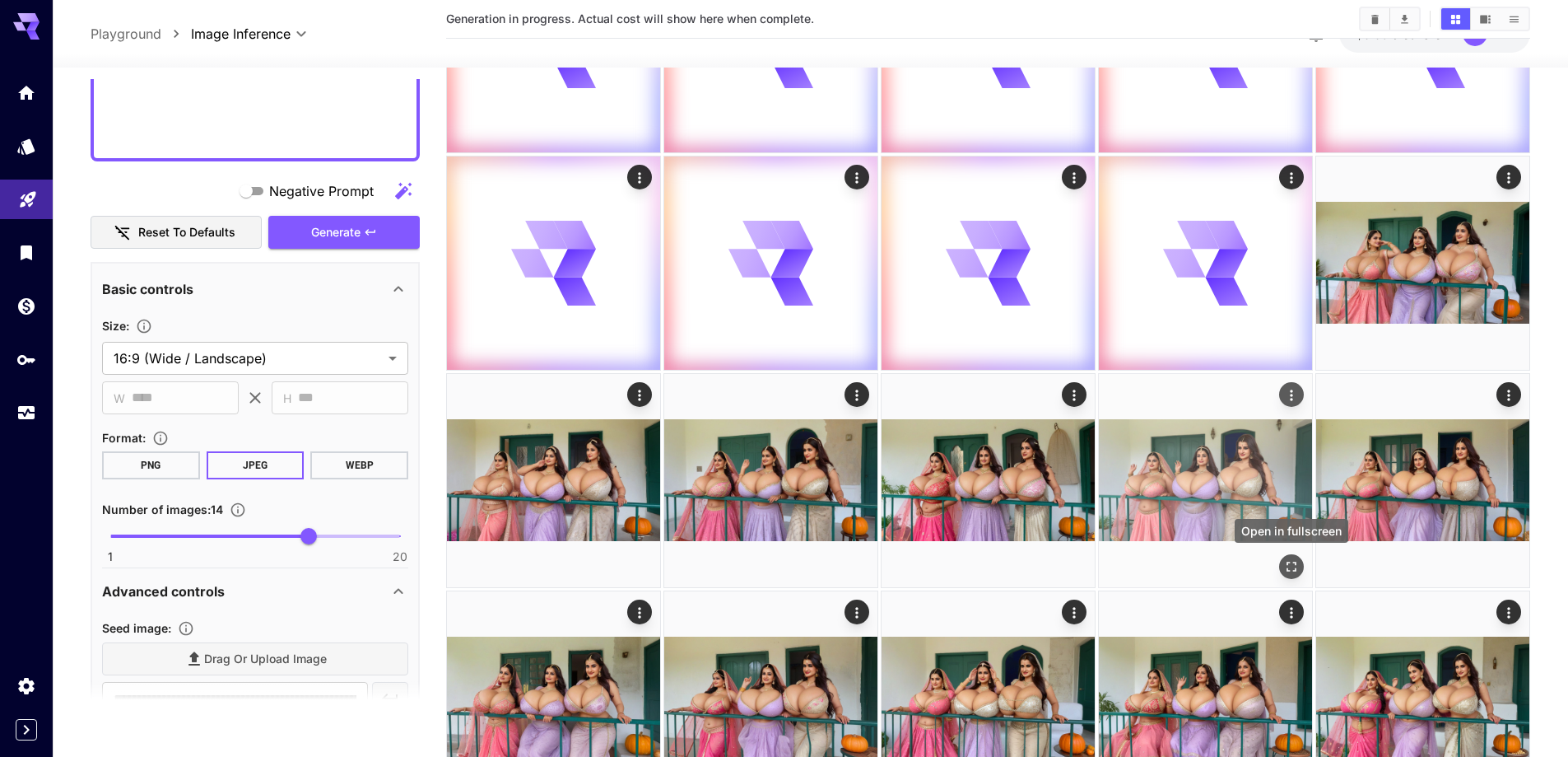
click at [1294, 565] on icon "Open in fullscreen" at bounding box center [1291, 566] width 17 height 17
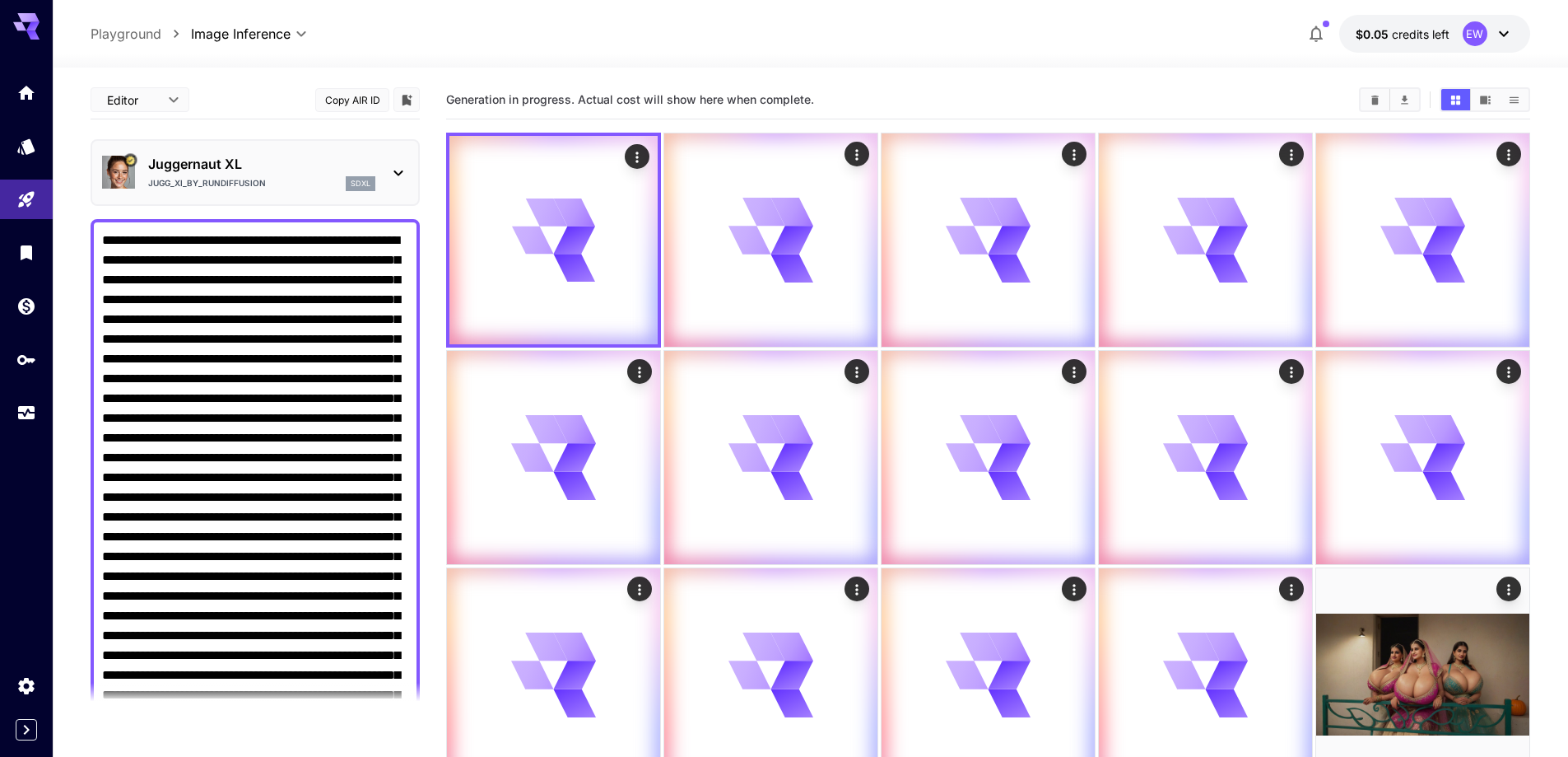
scroll to position [1399, 0]
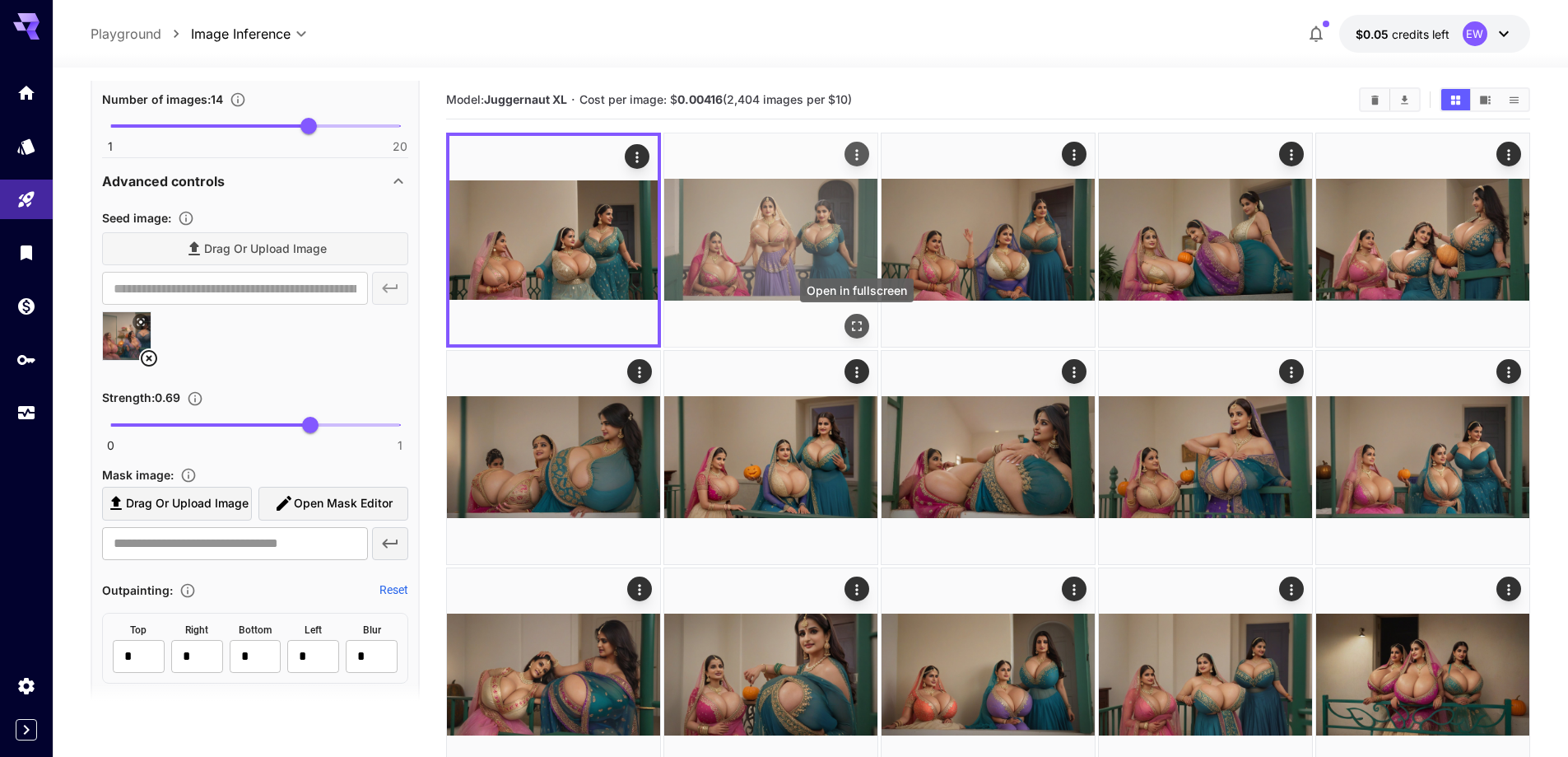
click at [861, 327] on icon "Open in fullscreen" at bounding box center [856, 326] width 17 height 17
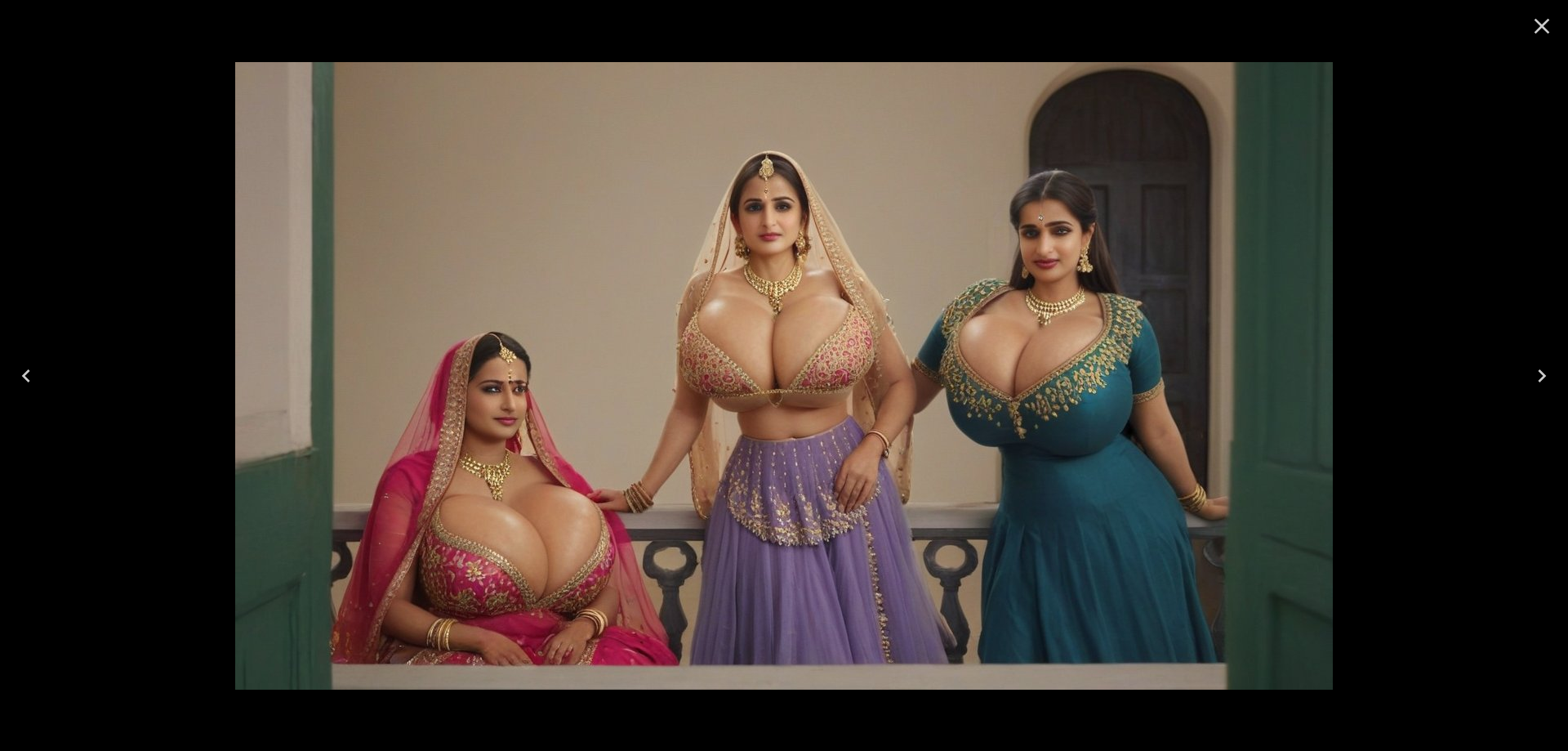
click at [1536, 33] on icon "Close" at bounding box center [1542, 26] width 26 height 26
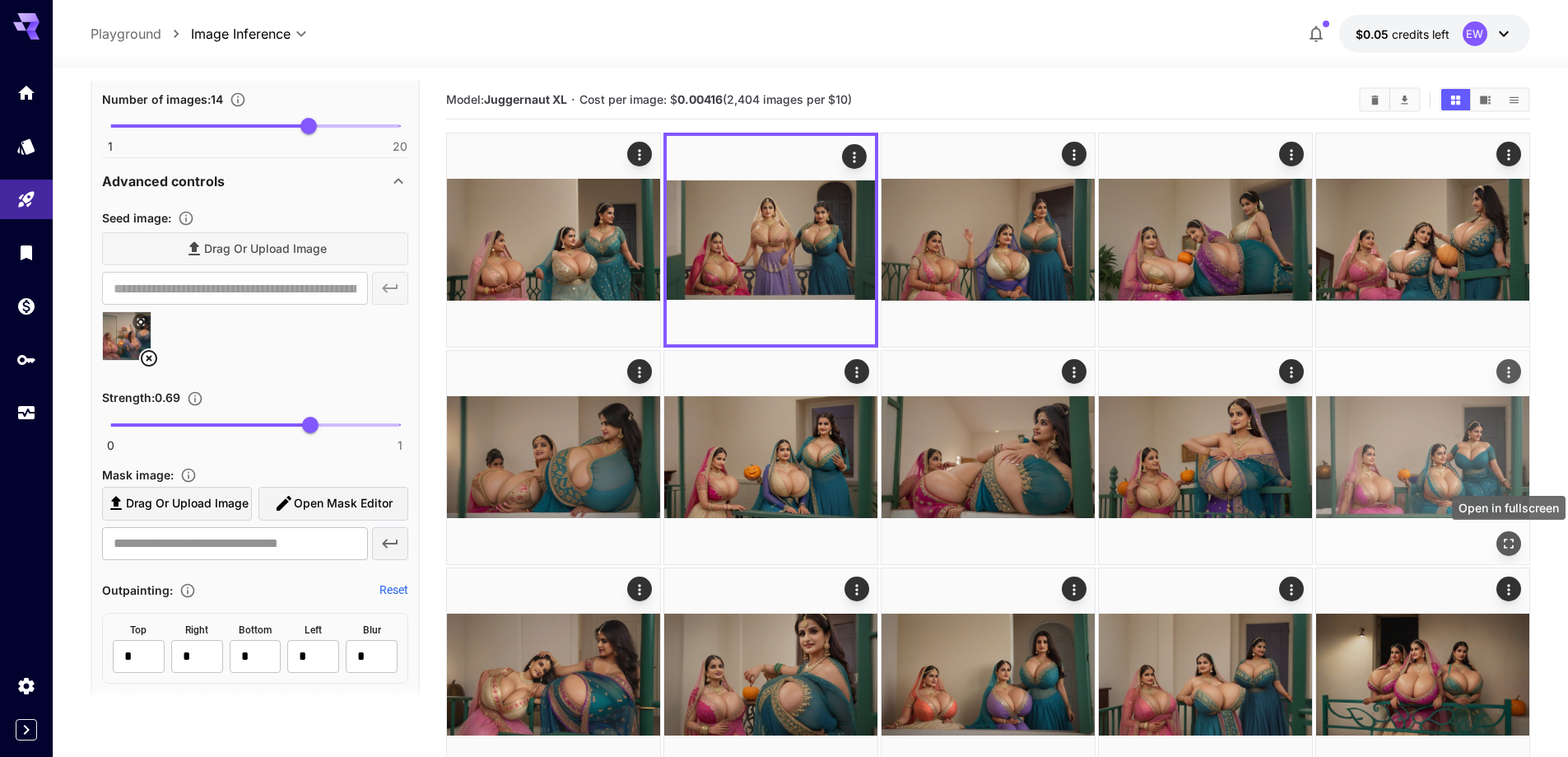
click at [1508, 537] on icon "Open in fullscreen" at bounding box center [1508, 543] width 17 height 17
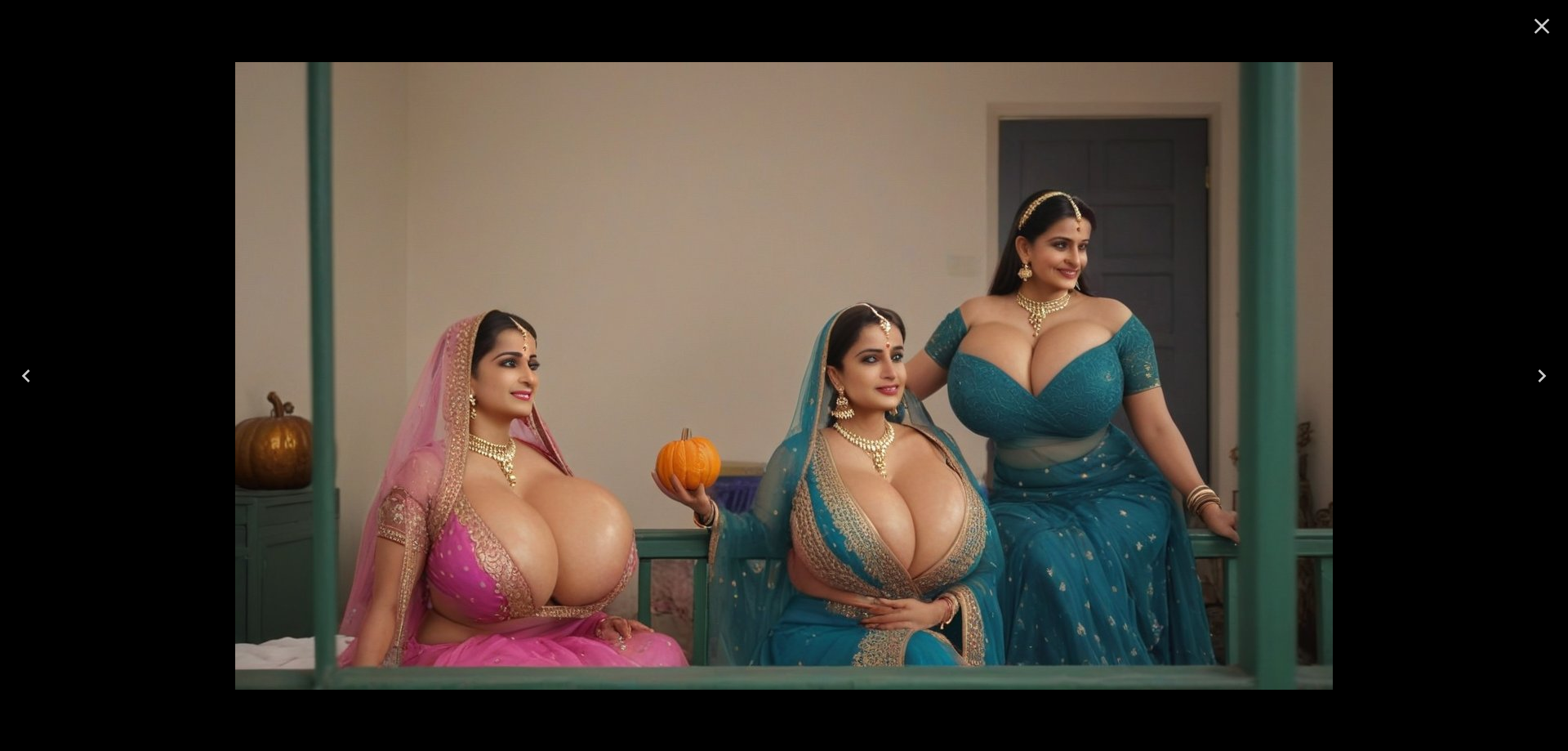
click at [1547, 19] on icon "Close" at bounding box center [1542, 26] width 16 height 16
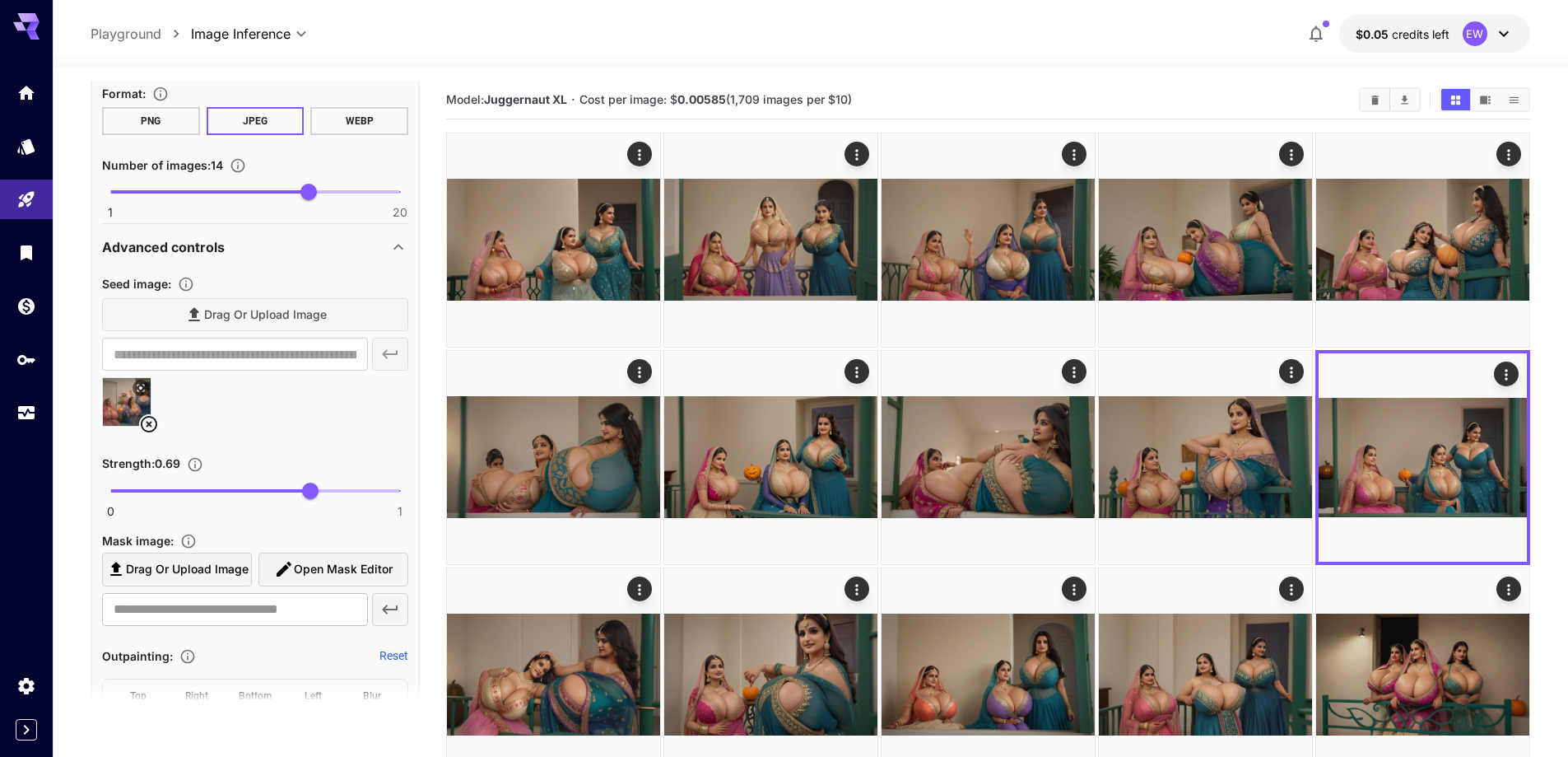
scroll to position [1317, 0]
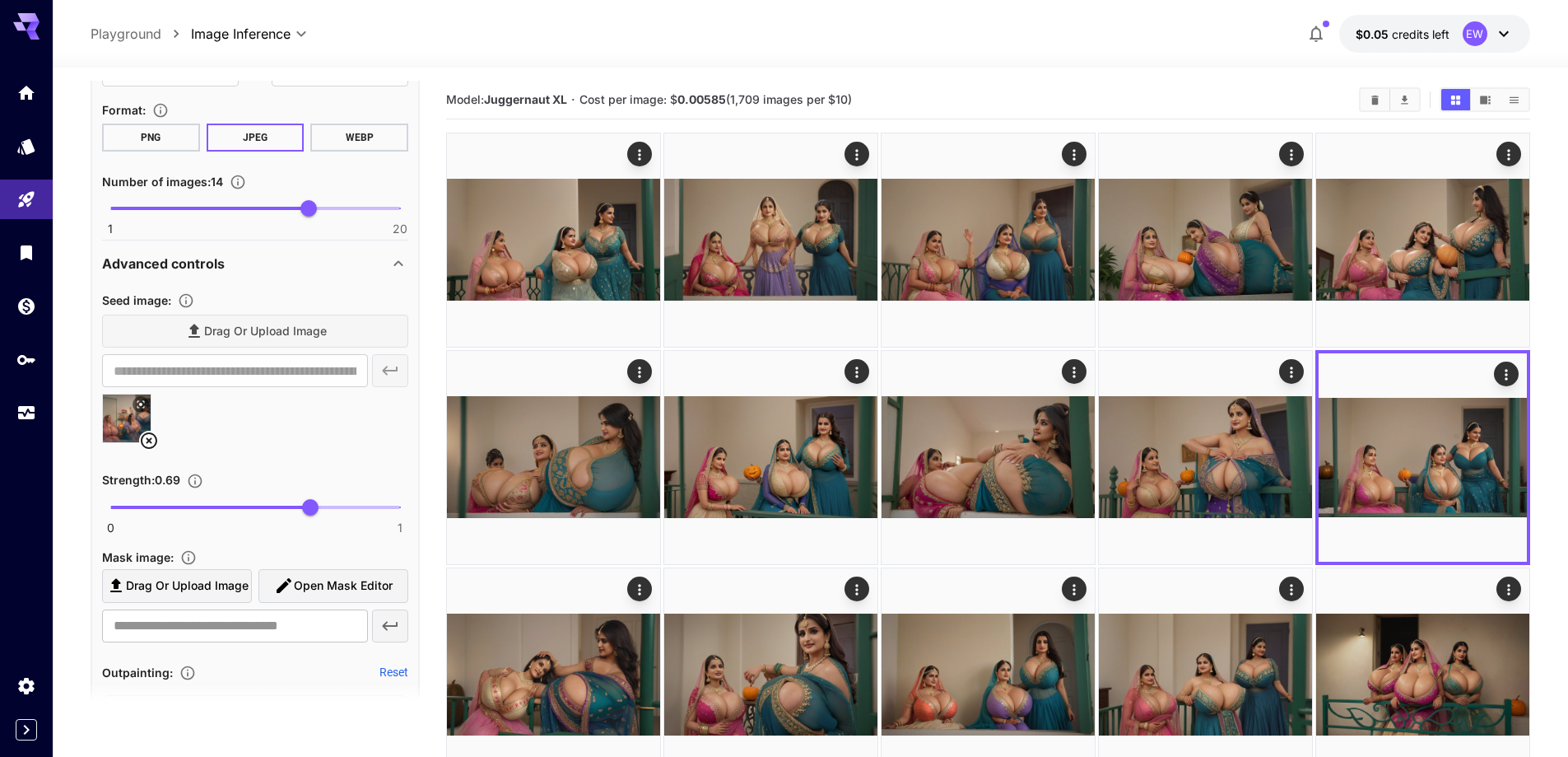
click at [147, 435] on icon at bounding box center [149, 441] width 19 height 19
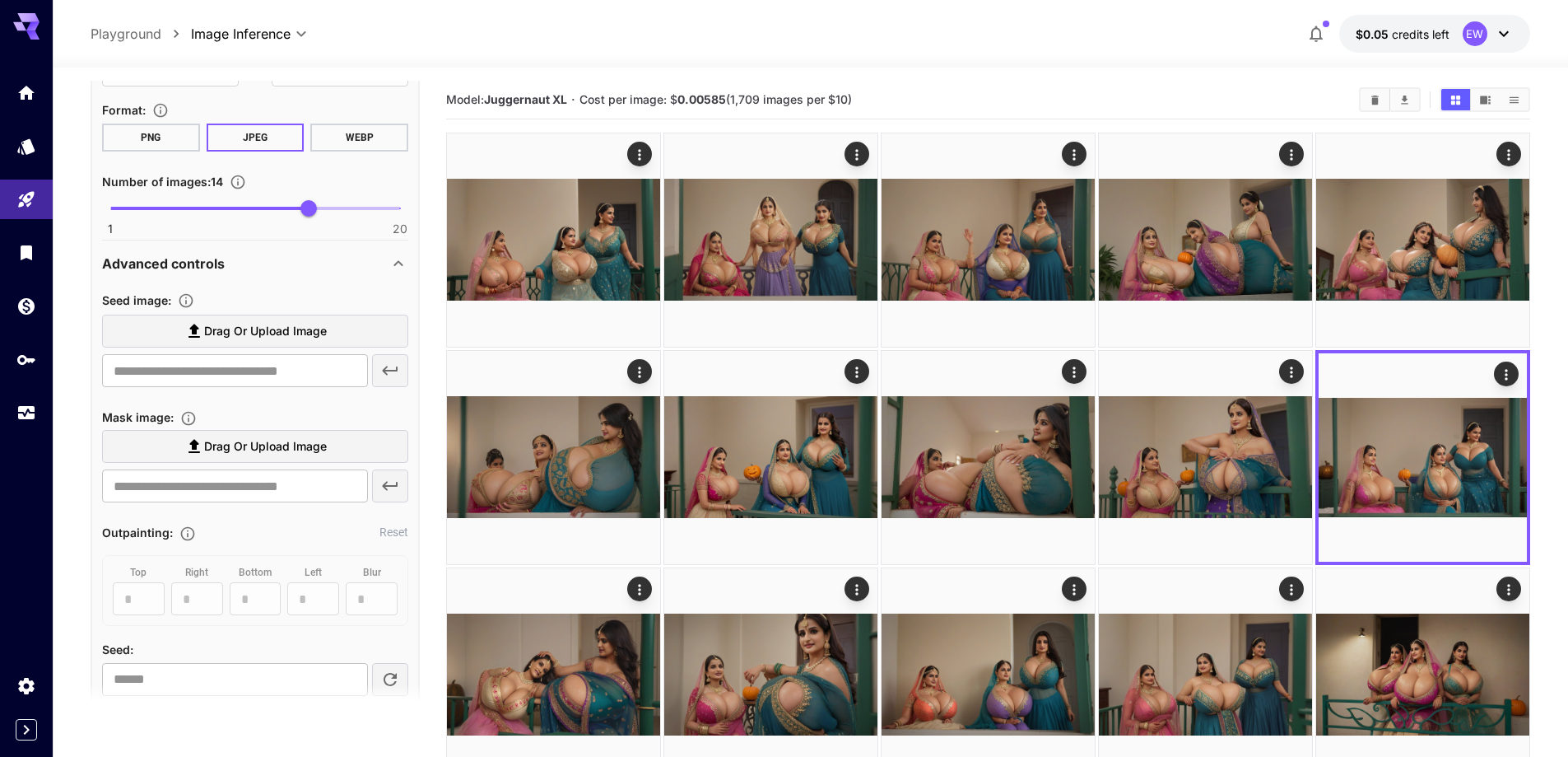
click at [265, 322] on span "Drag or upload image" at bounding box center [265, 330] width 122 height 20
click at [0, 0] on input "Drag or upload image" at bounding box center [0, 0] width 0 height 0
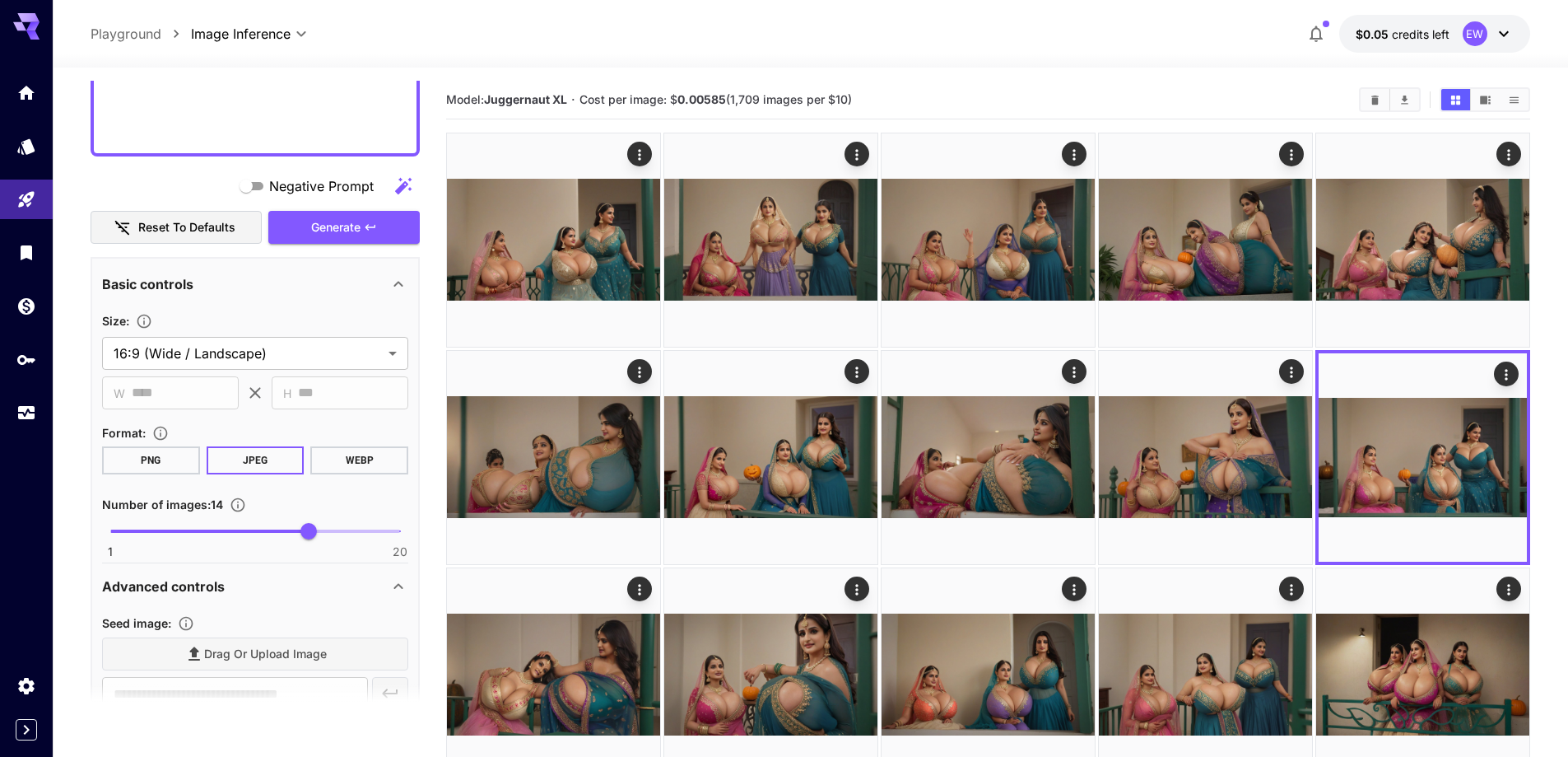
scroll to position [988, 0]
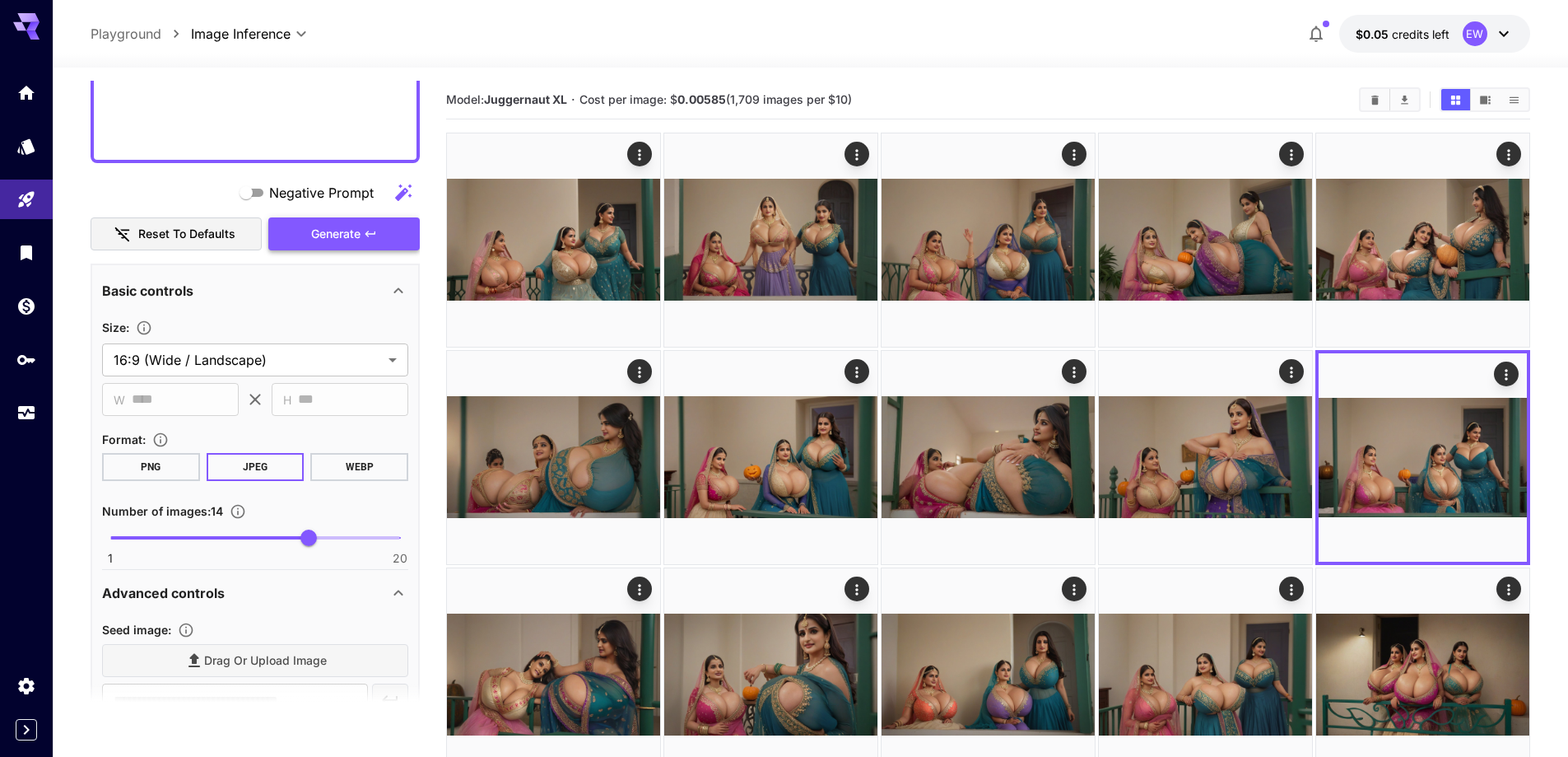
type input "**********"
click at [334, 226] on span "Generate" at bounding box center [336, 234] width 49 height 20
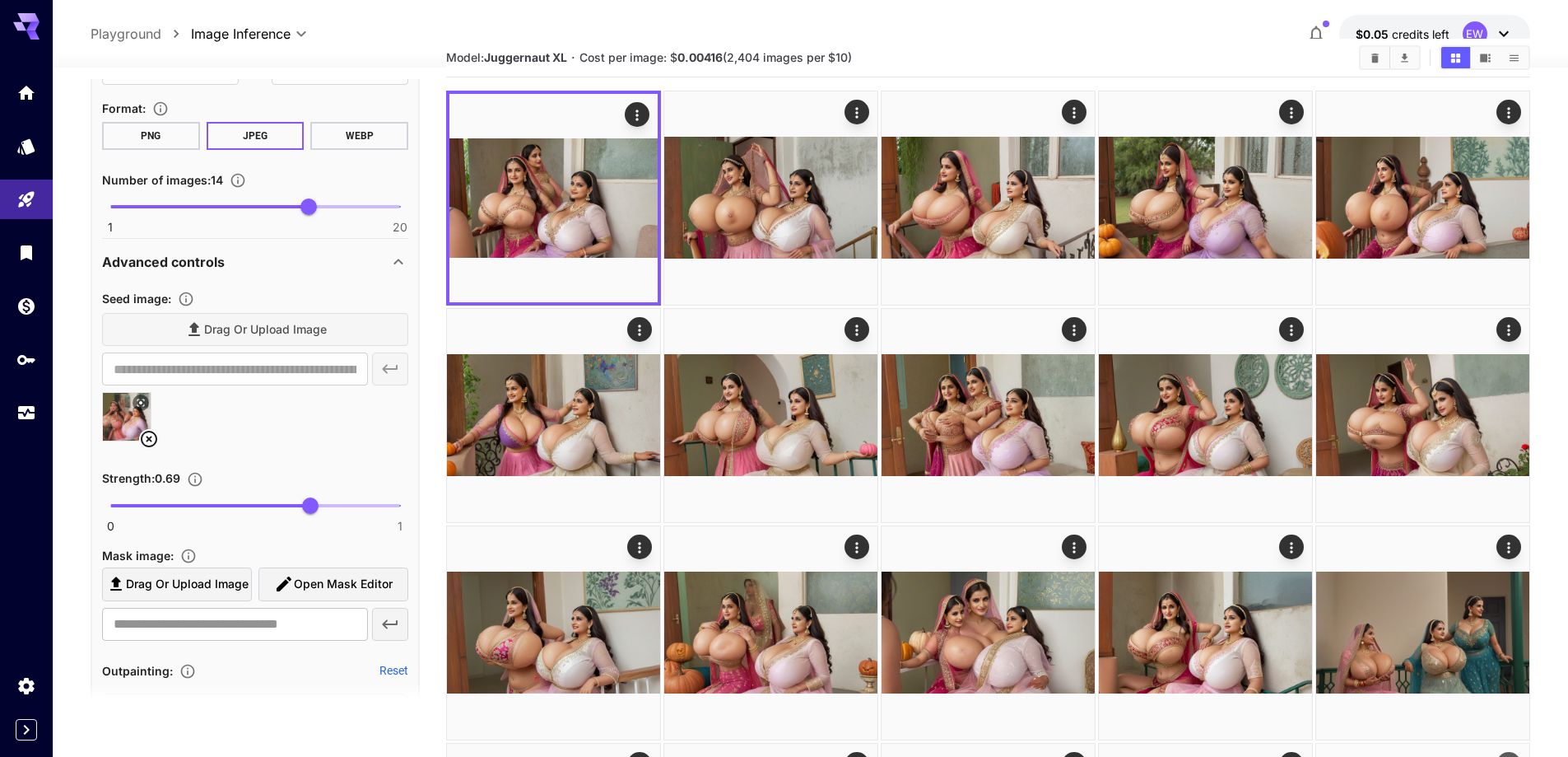
scroll to position [0, 0]
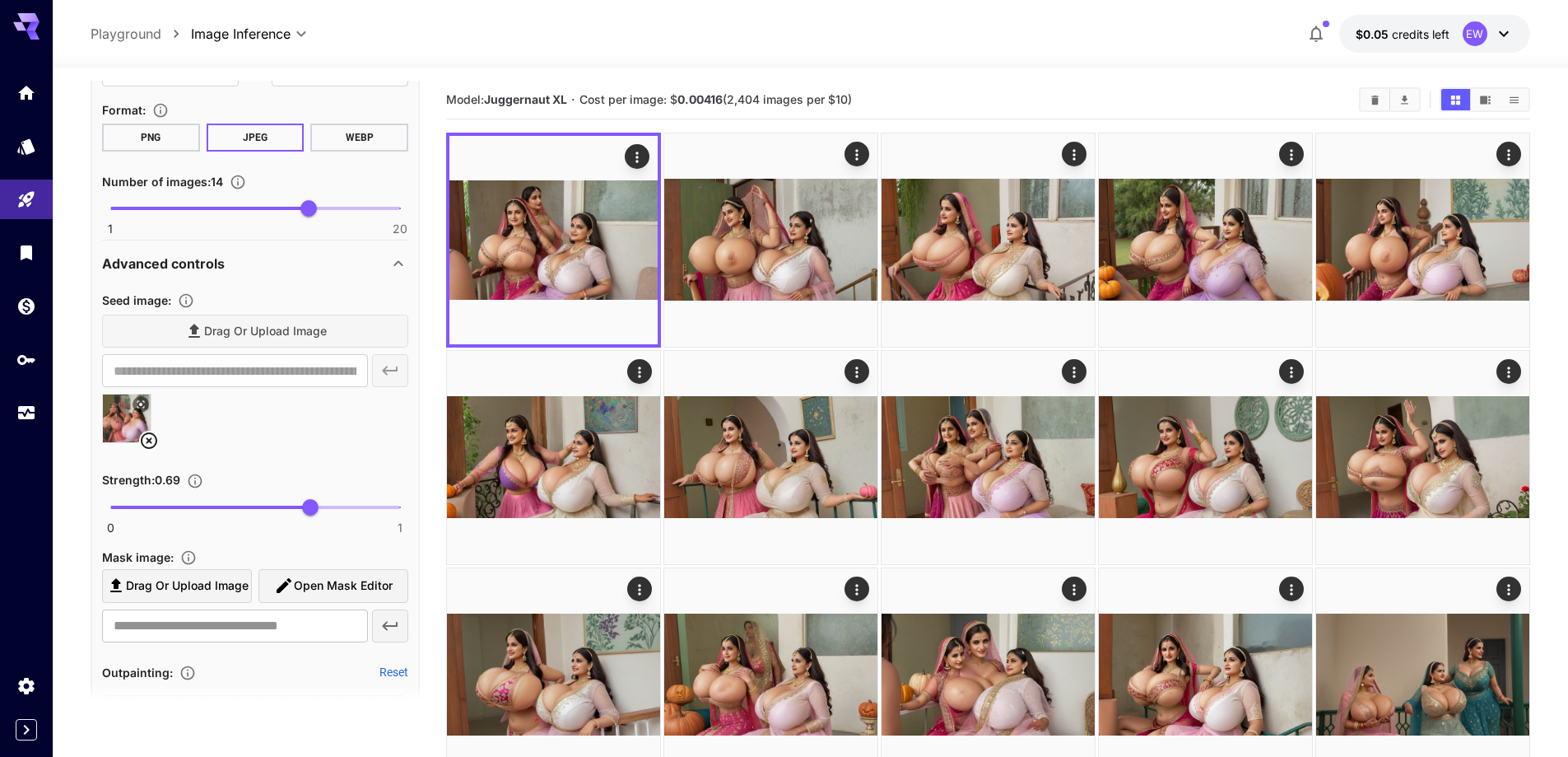
click at [152, 447] on icon at bounding box center [149, 440] width 17 height 17
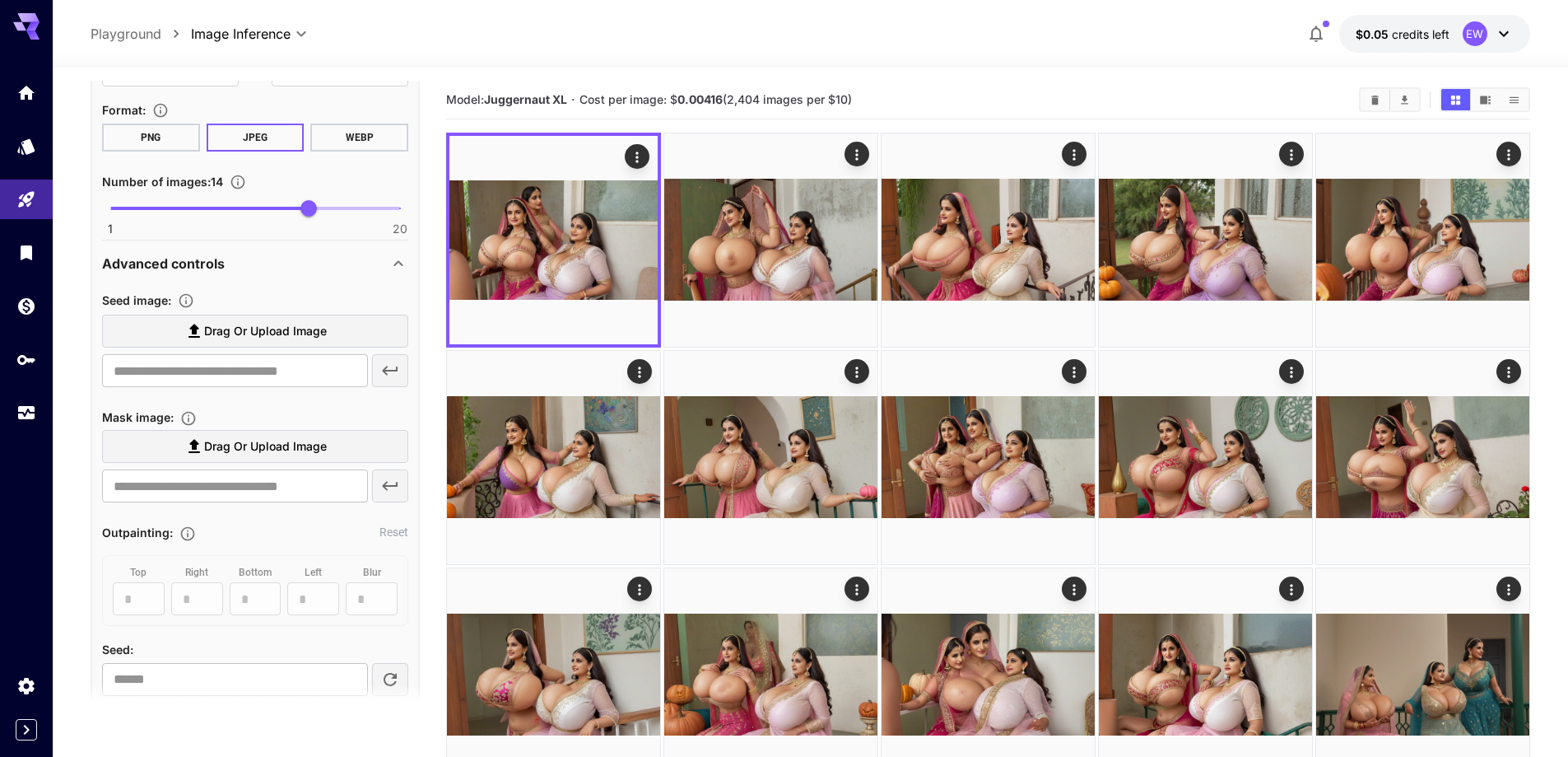
click at [279, 333] on span "Drag or upload image" at bounding box center [265, 330] width 122 height 20
click at [0, 0] on input "Drag or upload image" at bounding box center [0, 0] width 0 height 0
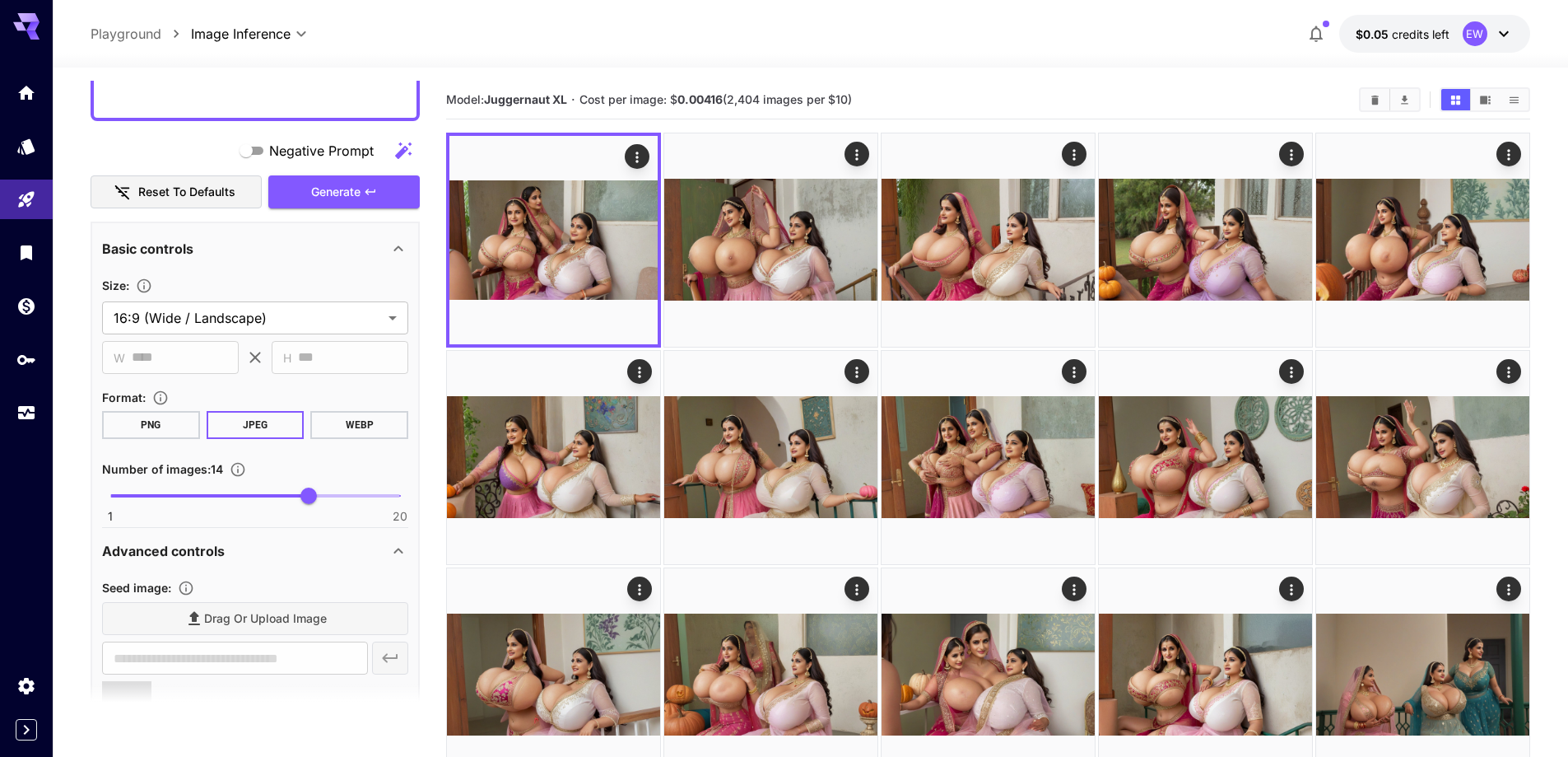
type input "**********"
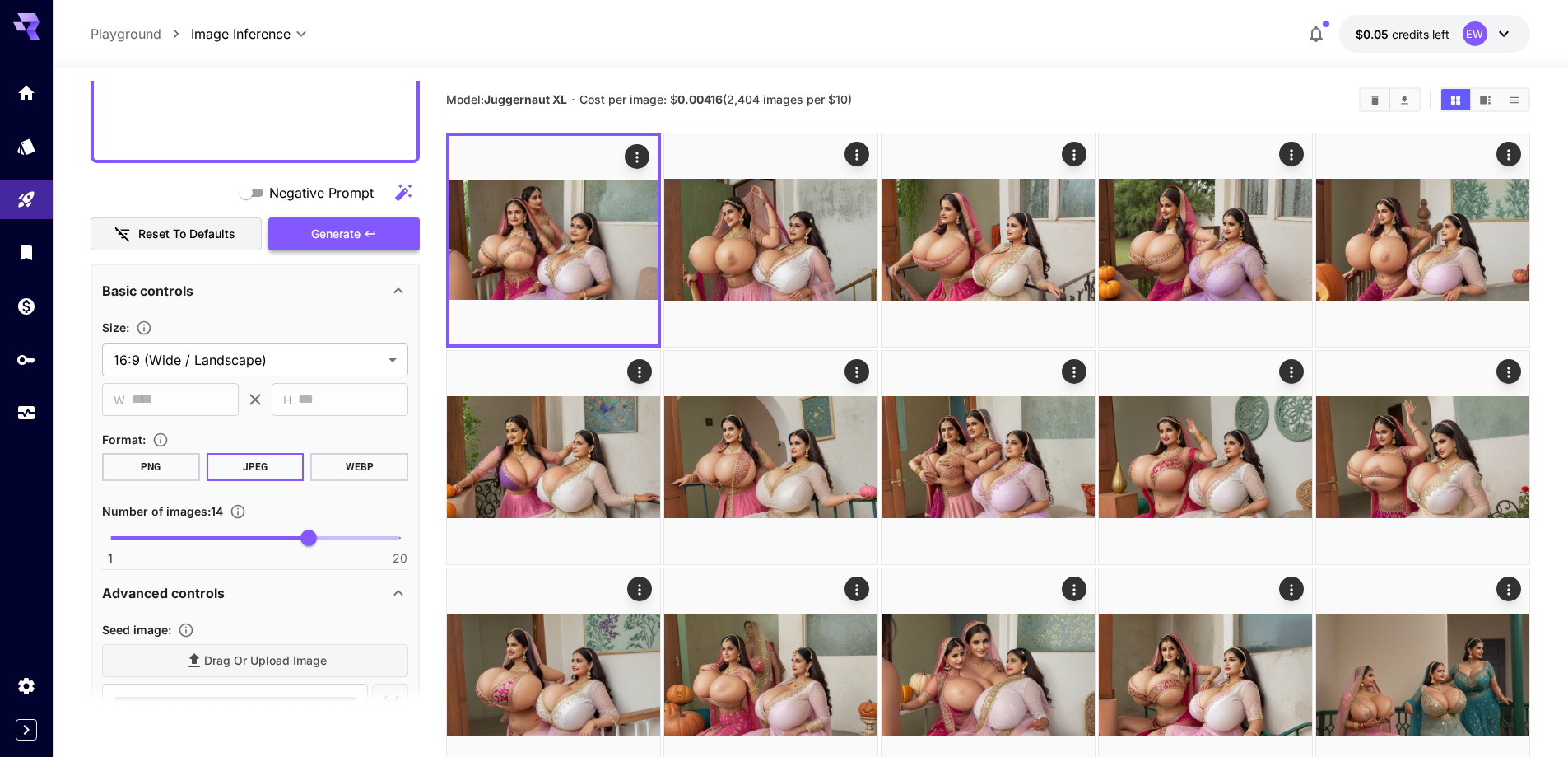
click at [285, 250] on button "Generate" at bounding box center [344, 234] width 152 height 33
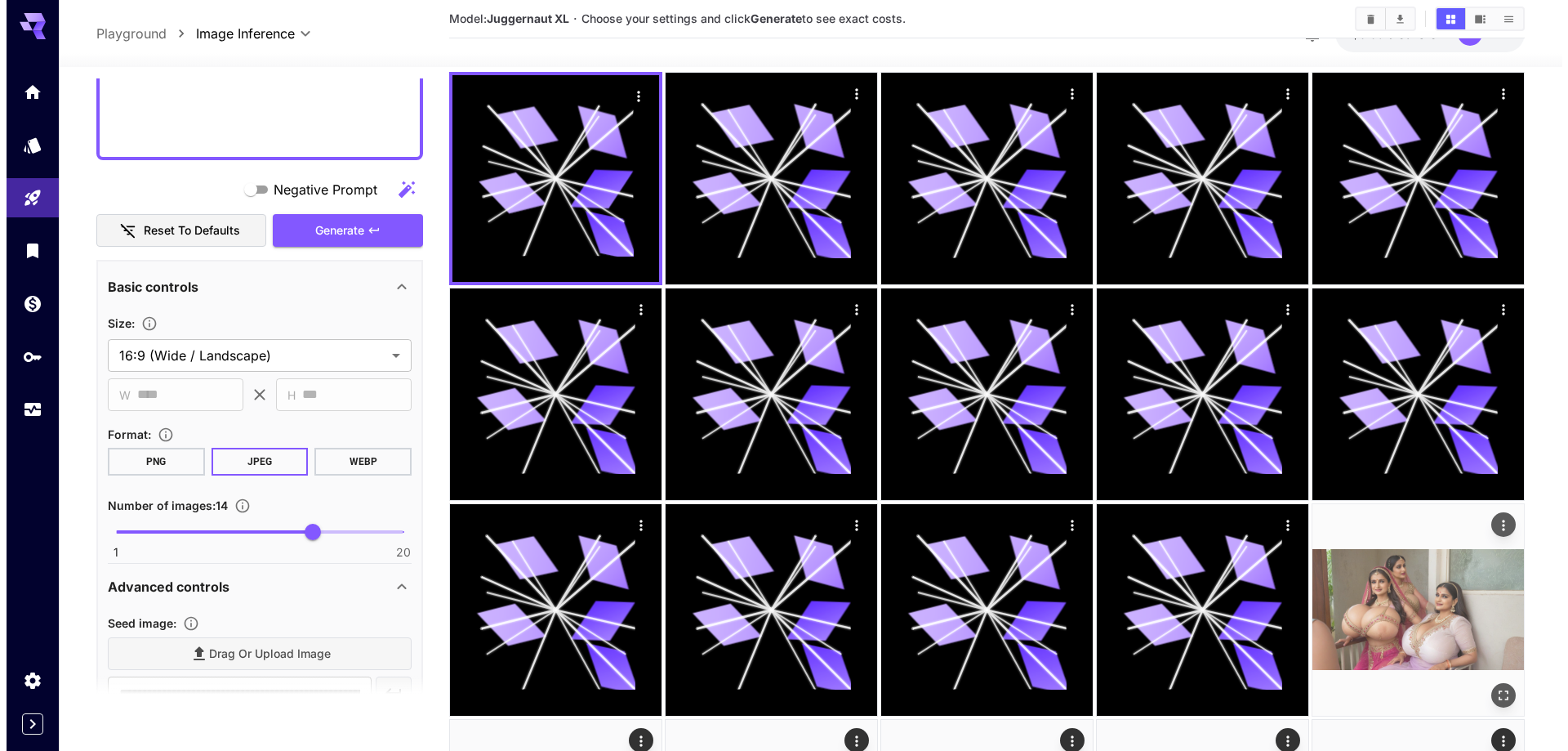
scroll to position [163, 0]
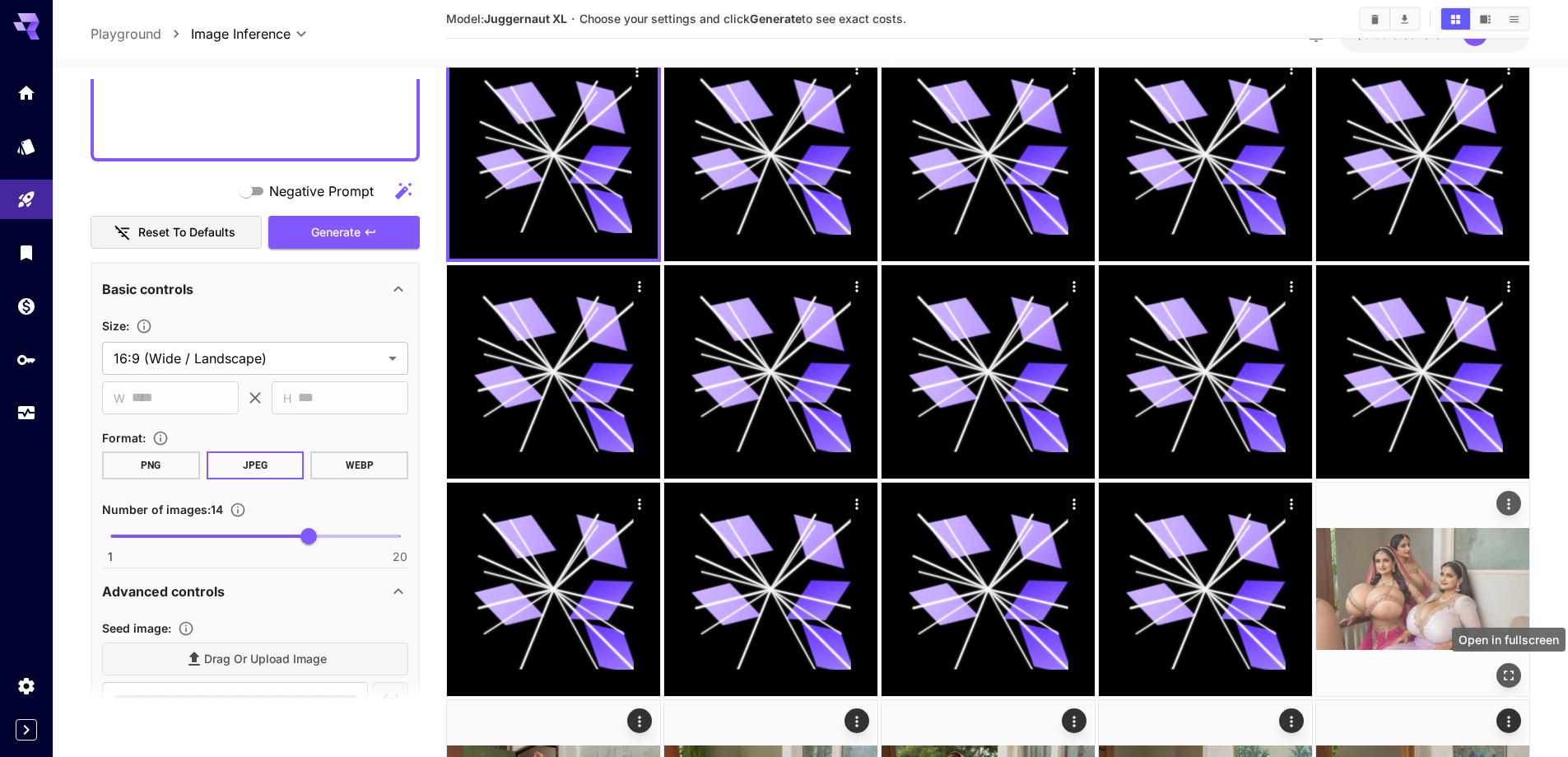
click at [1513, 681] on icon "Open in fullscreen" at bounding box center [1508, 675] width 17 height 17
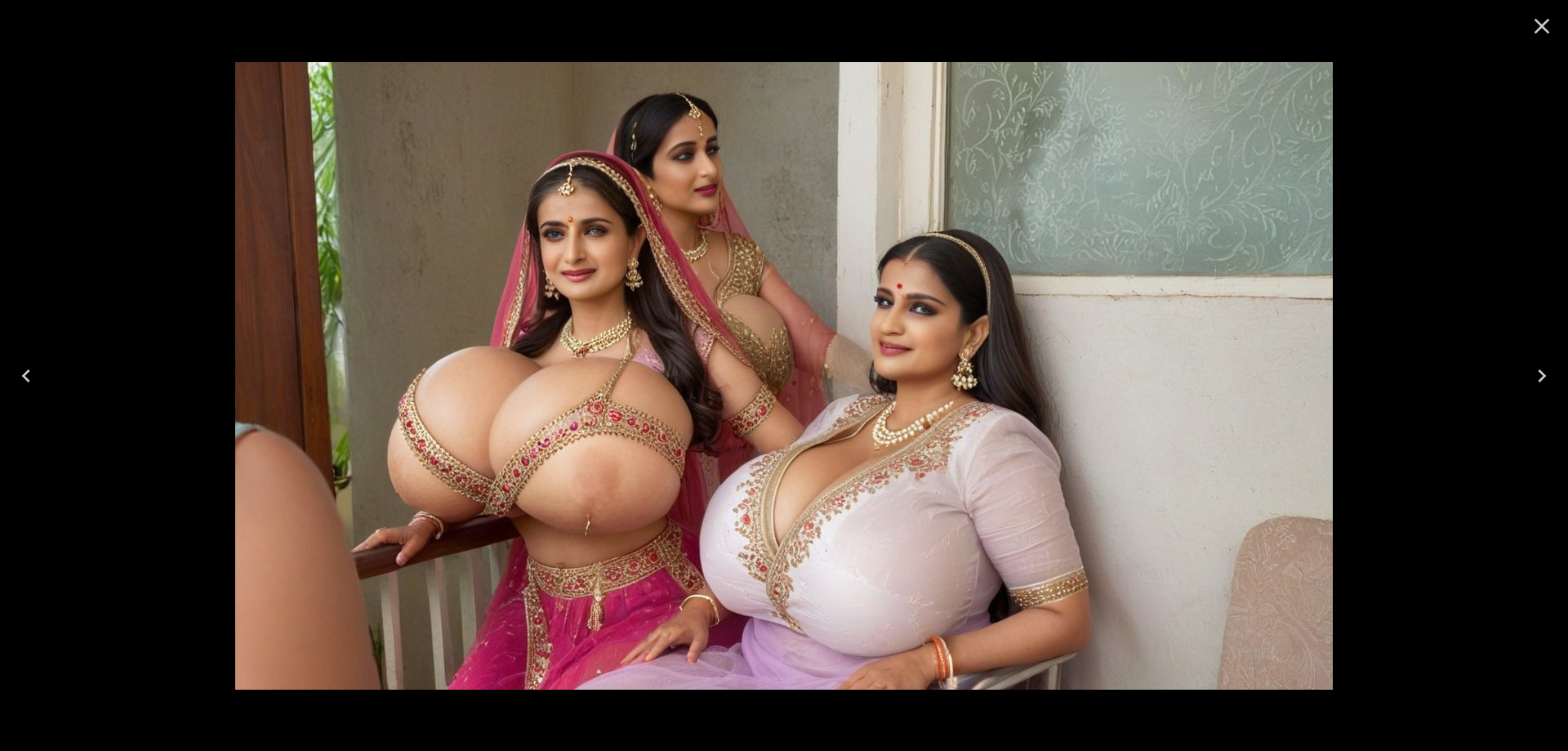
click at [1534, 379] on icon "Next" at bounding box center [1542, 376] width 26 height 26
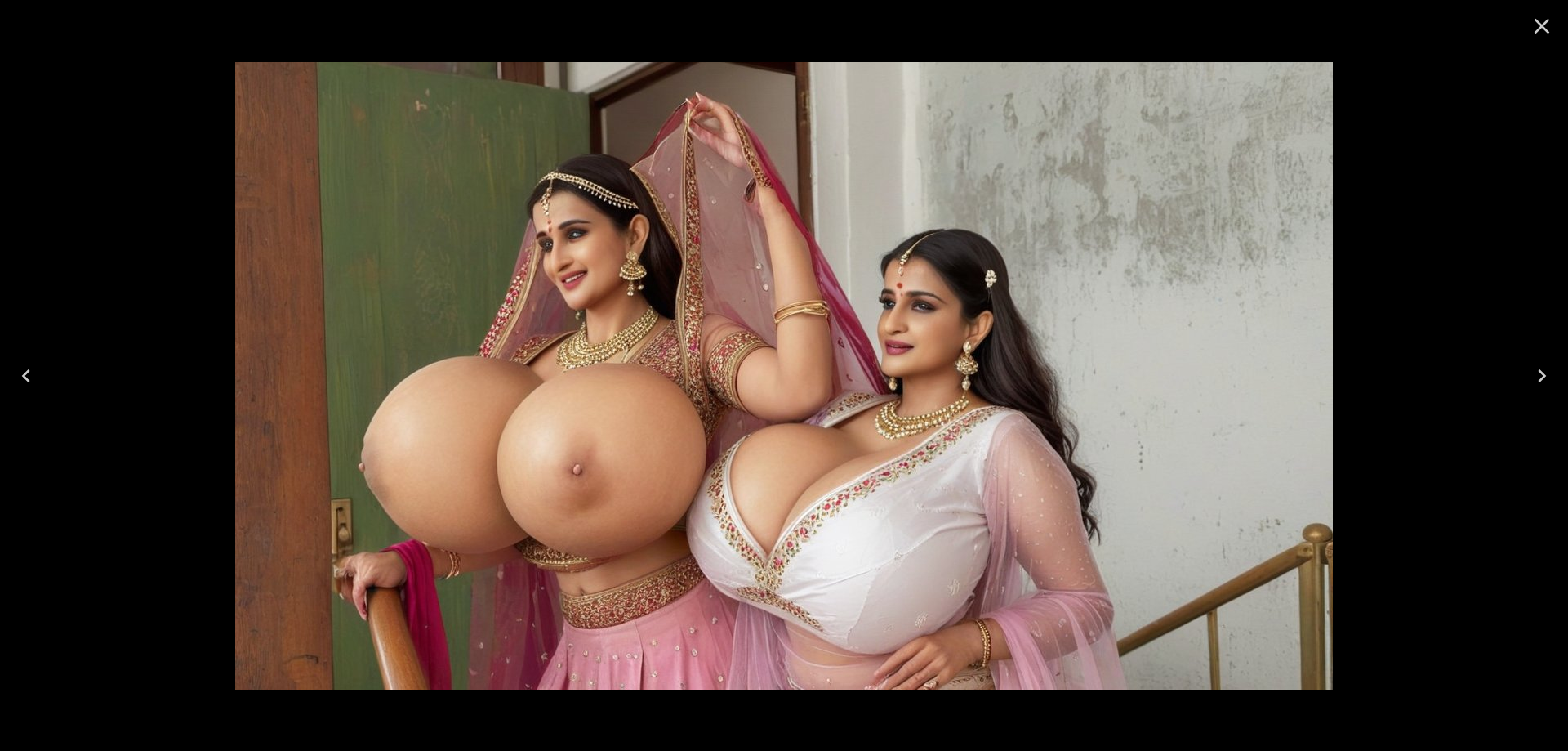
click at [1534, 379] on icon "Next" at bounding box center [1542, 376] width 26 height 26
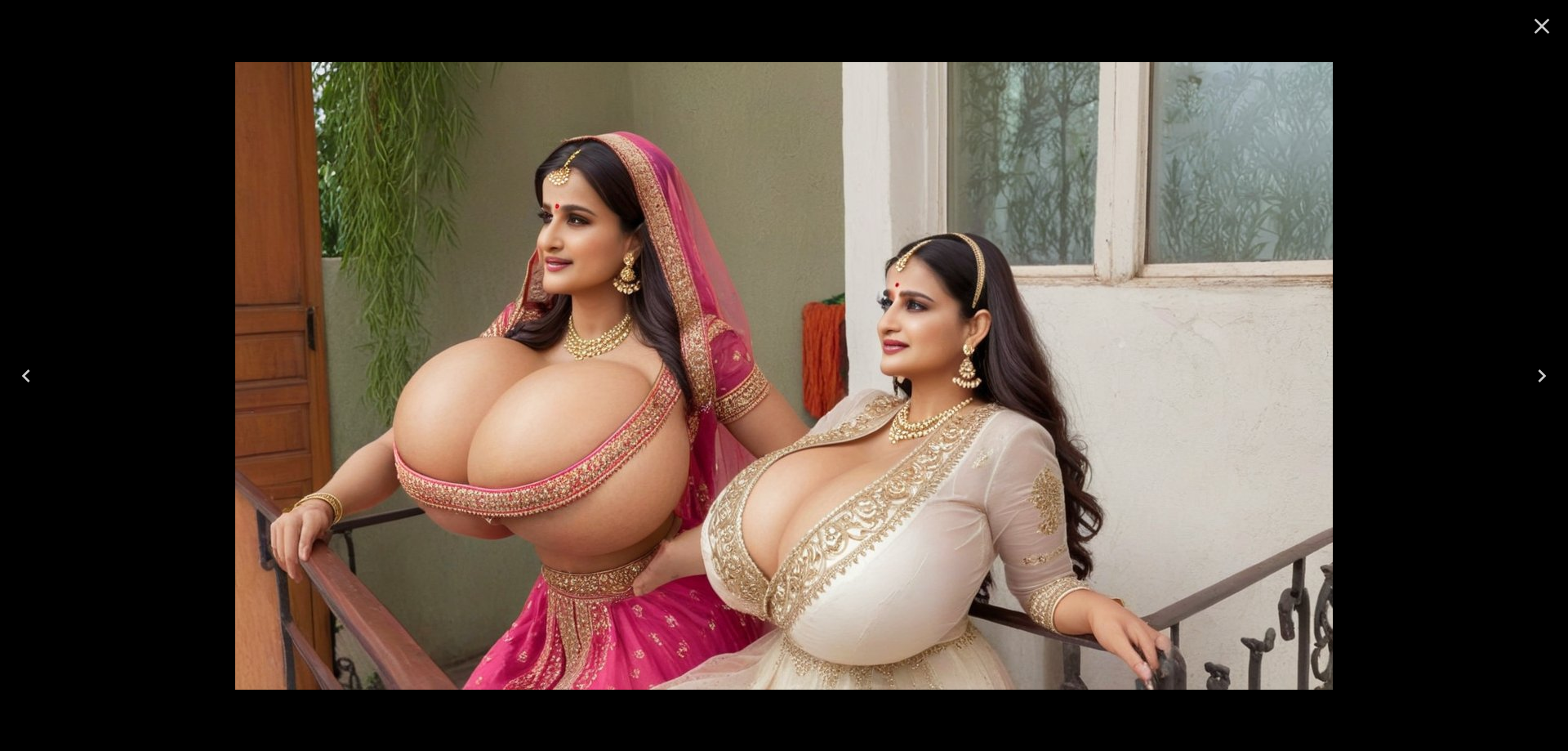
click at [1534, 379] on icon "Next" at bounding box center [1542, 376] width 26 height 26
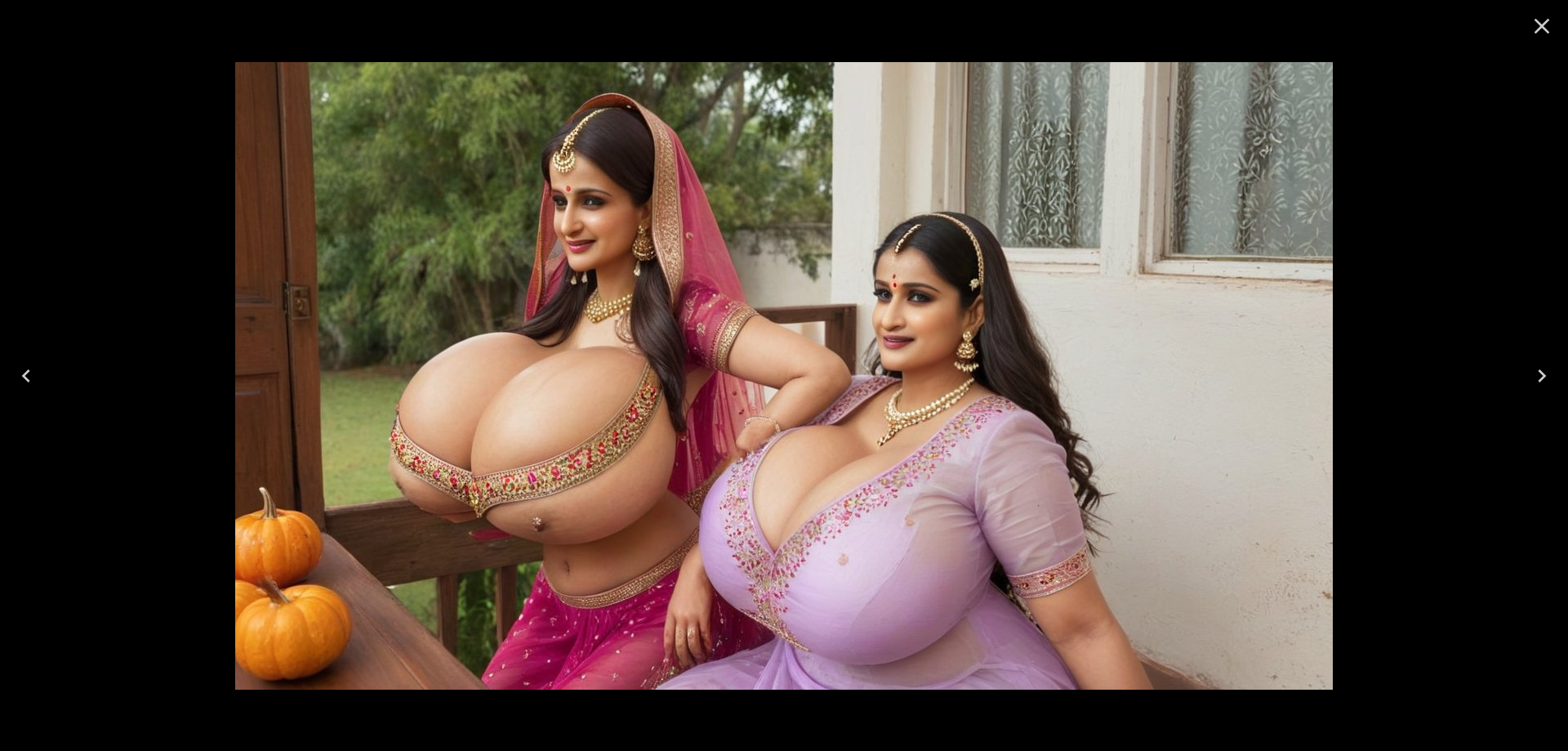
click at [1547, 367] on icon "Next" at bounding box center [1542, 376] width 26 height 26
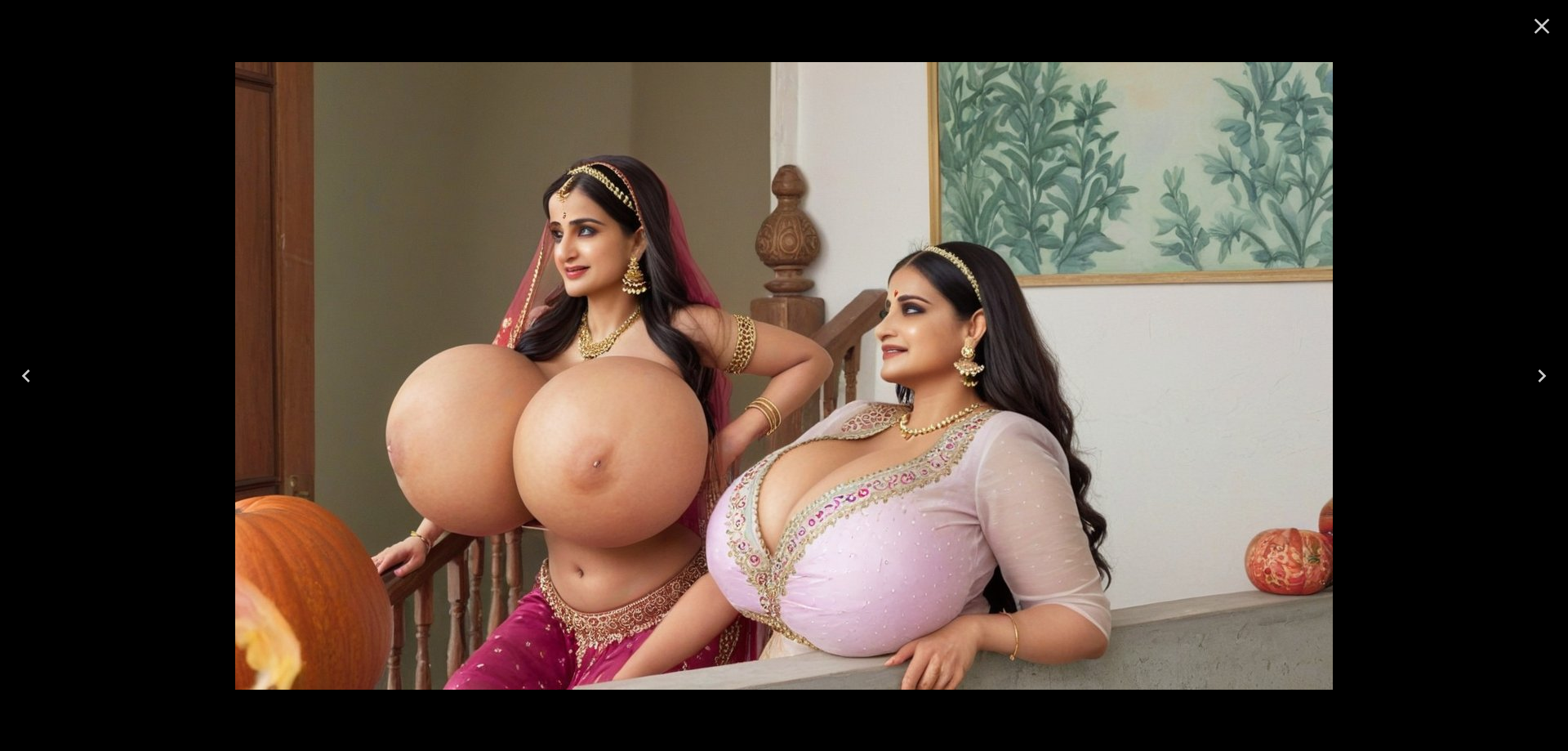
click at [1547, 367] on icon "Next" at bounding box center [1542, 376] width 26 height 26
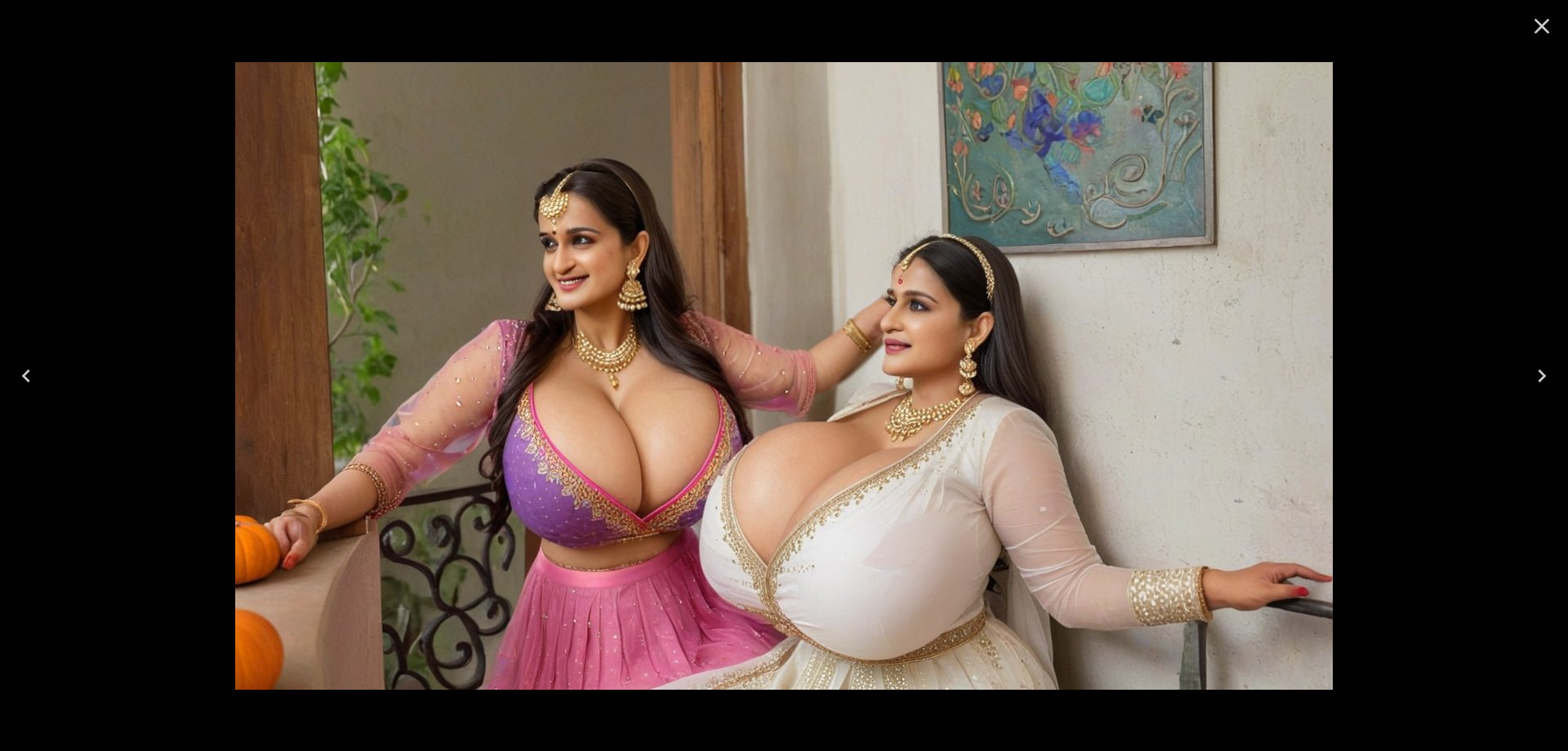
click at [1547, 367] on icon "Next" at bounding box center [1542, 376] width 26 height 26
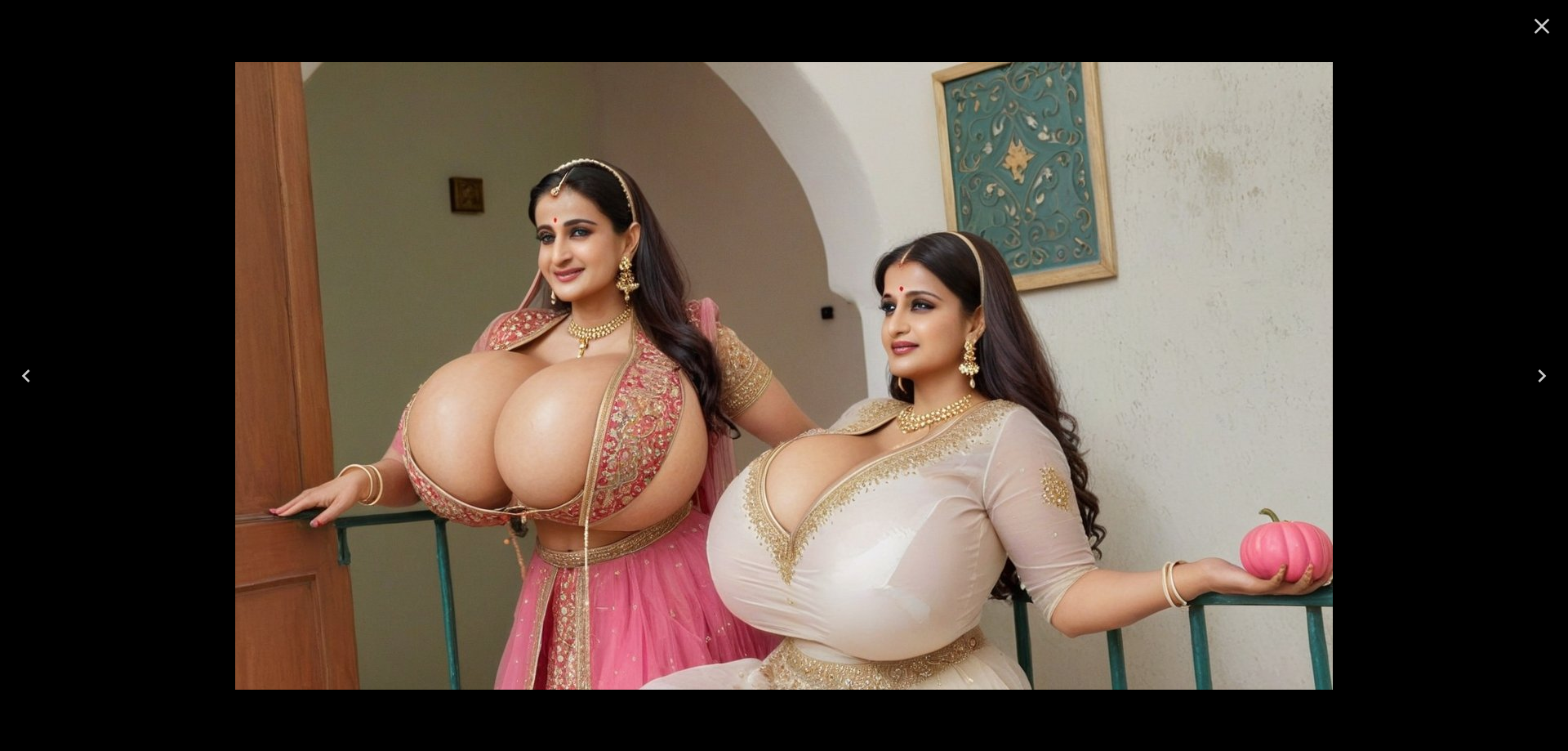
click at [1547, 367] on icon "Next" at bounding box center [1542, 376] width 26 height 26
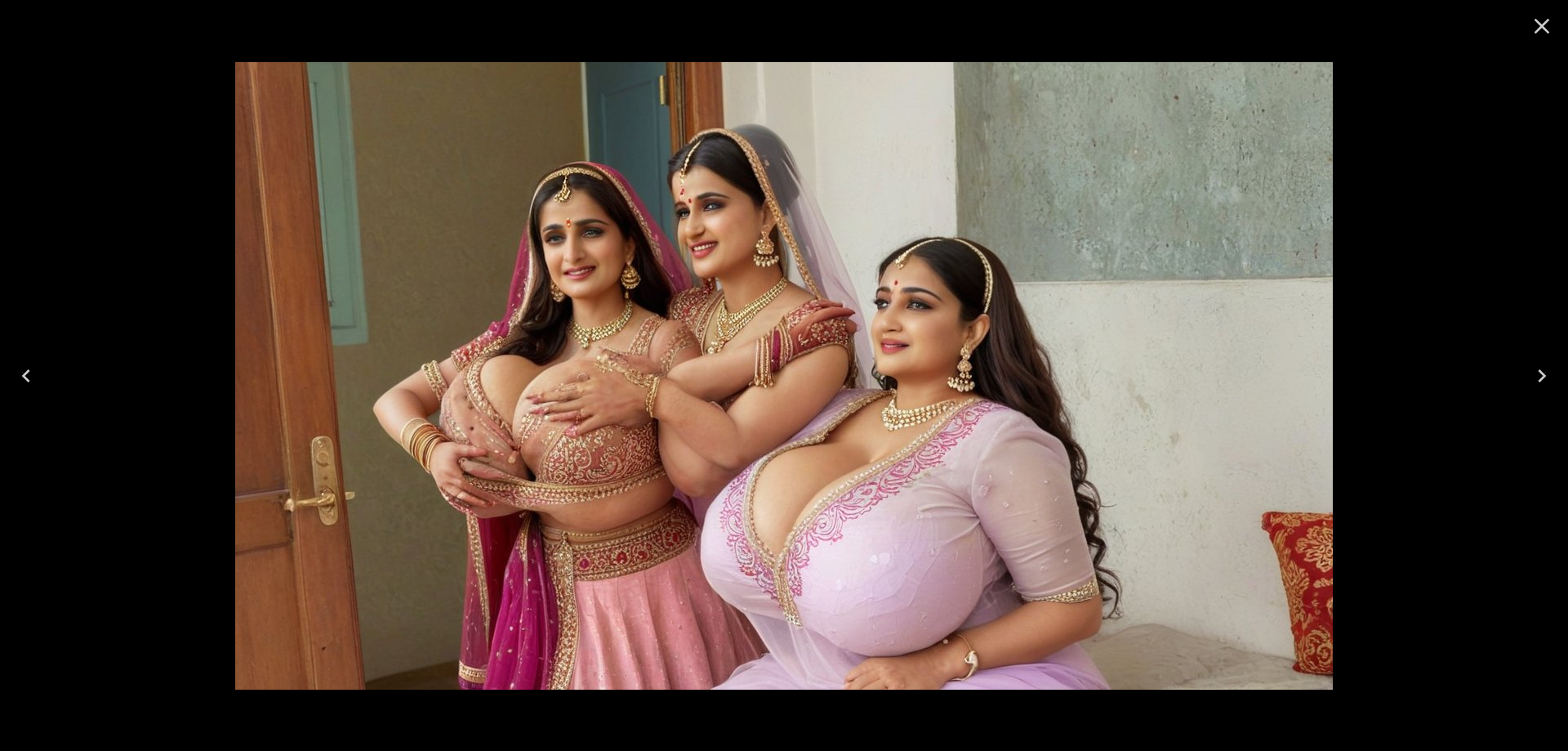
click at [1547, 367] on icon "Next" at bounding box center [1542, 376] width 26 height 26
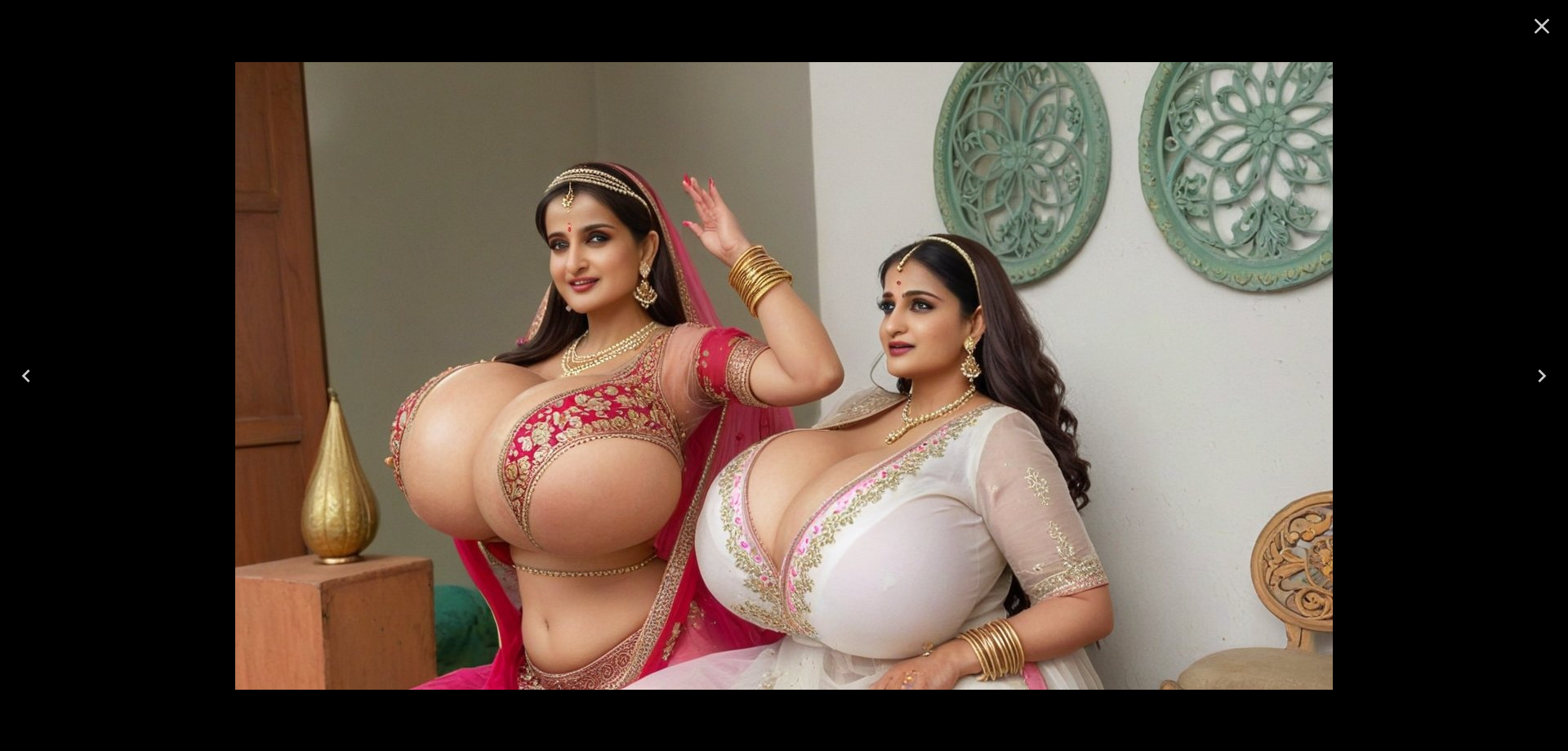
click at [1530, 387] on icon "Next" at bounding box center [1542, 376] width 26 height 26
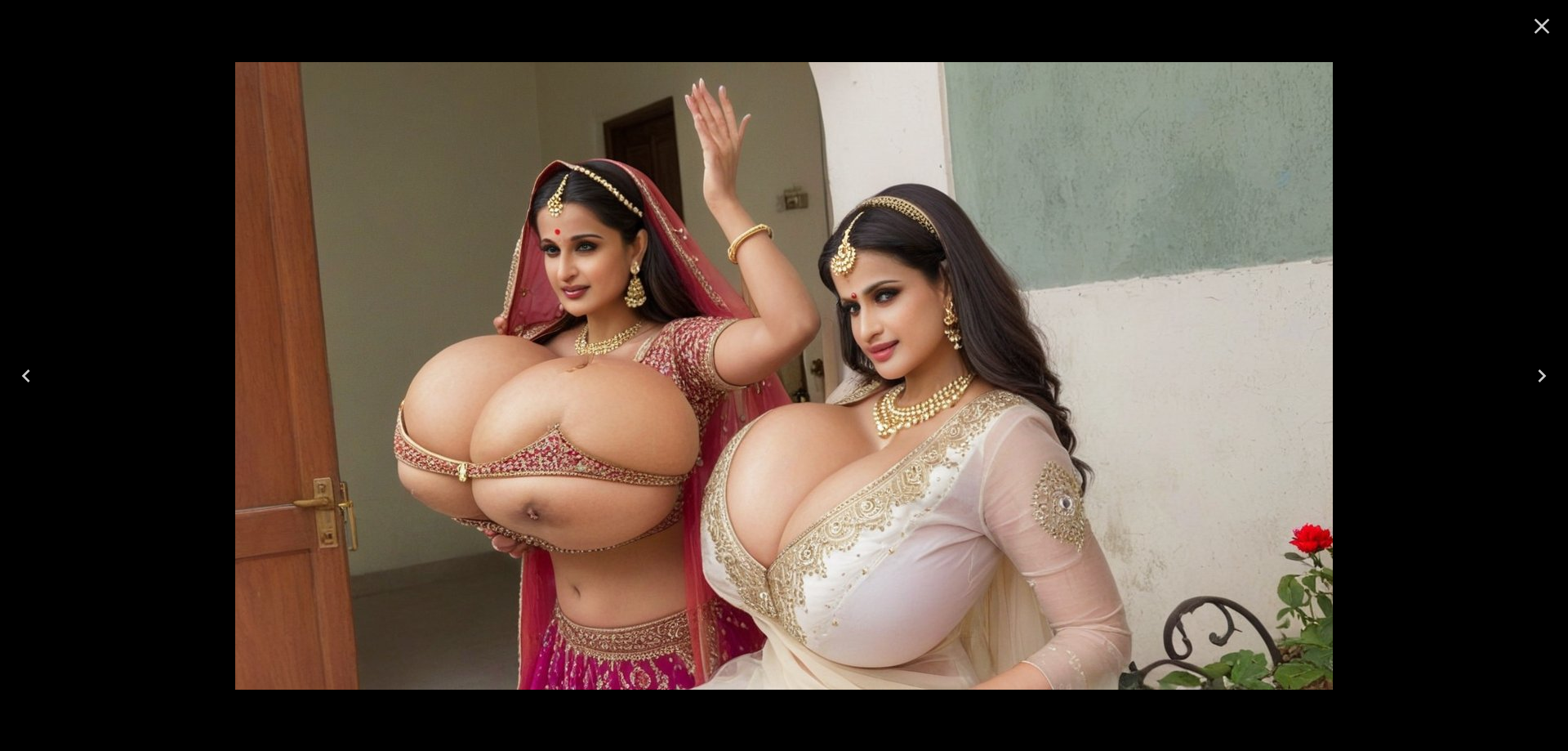
click at [1530, 387] on icon "Next" at bounding box center [1542, 376] width 26 height 26
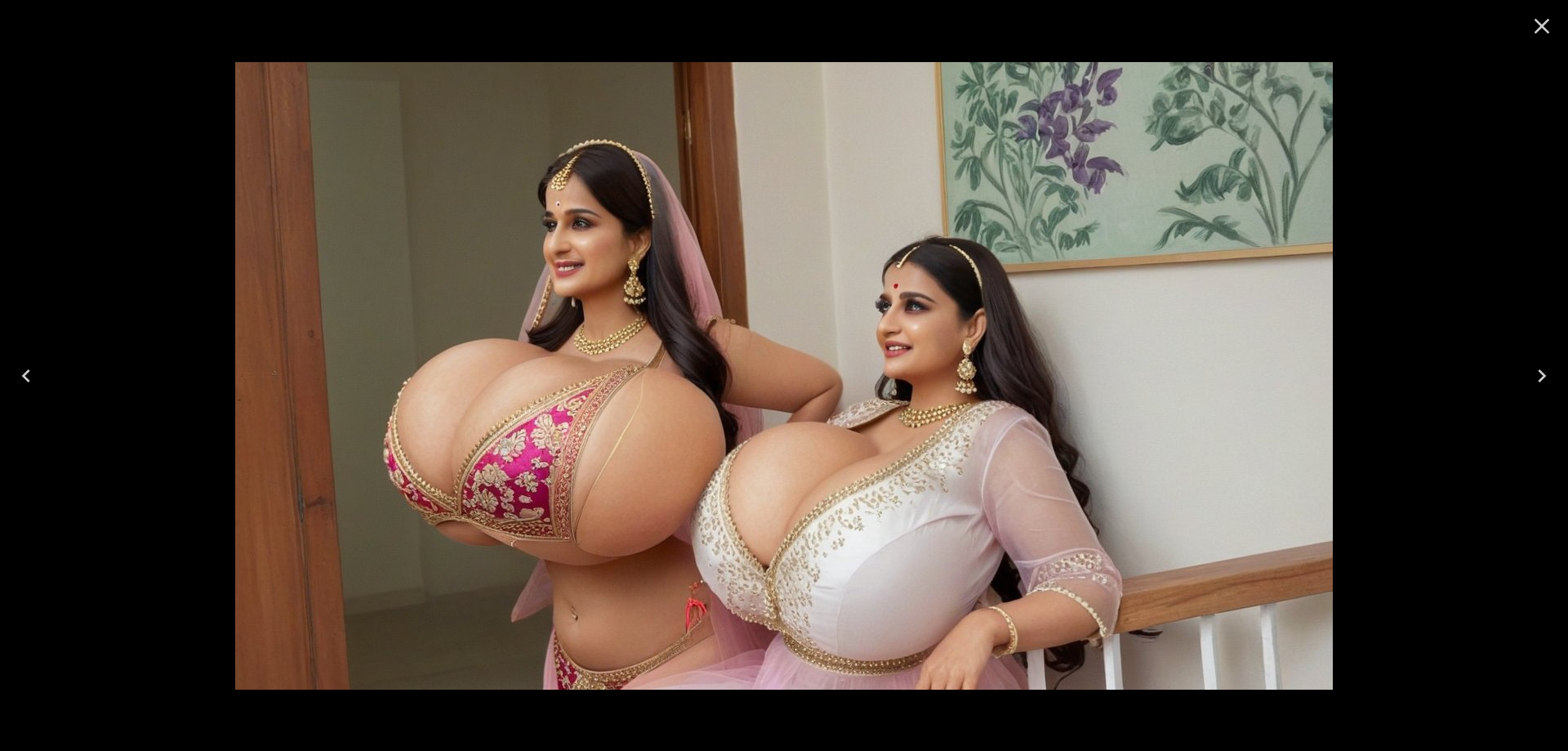
click at [1530, 387] on icon "Next" at bounding box center [1542, 376] width 26 height 26
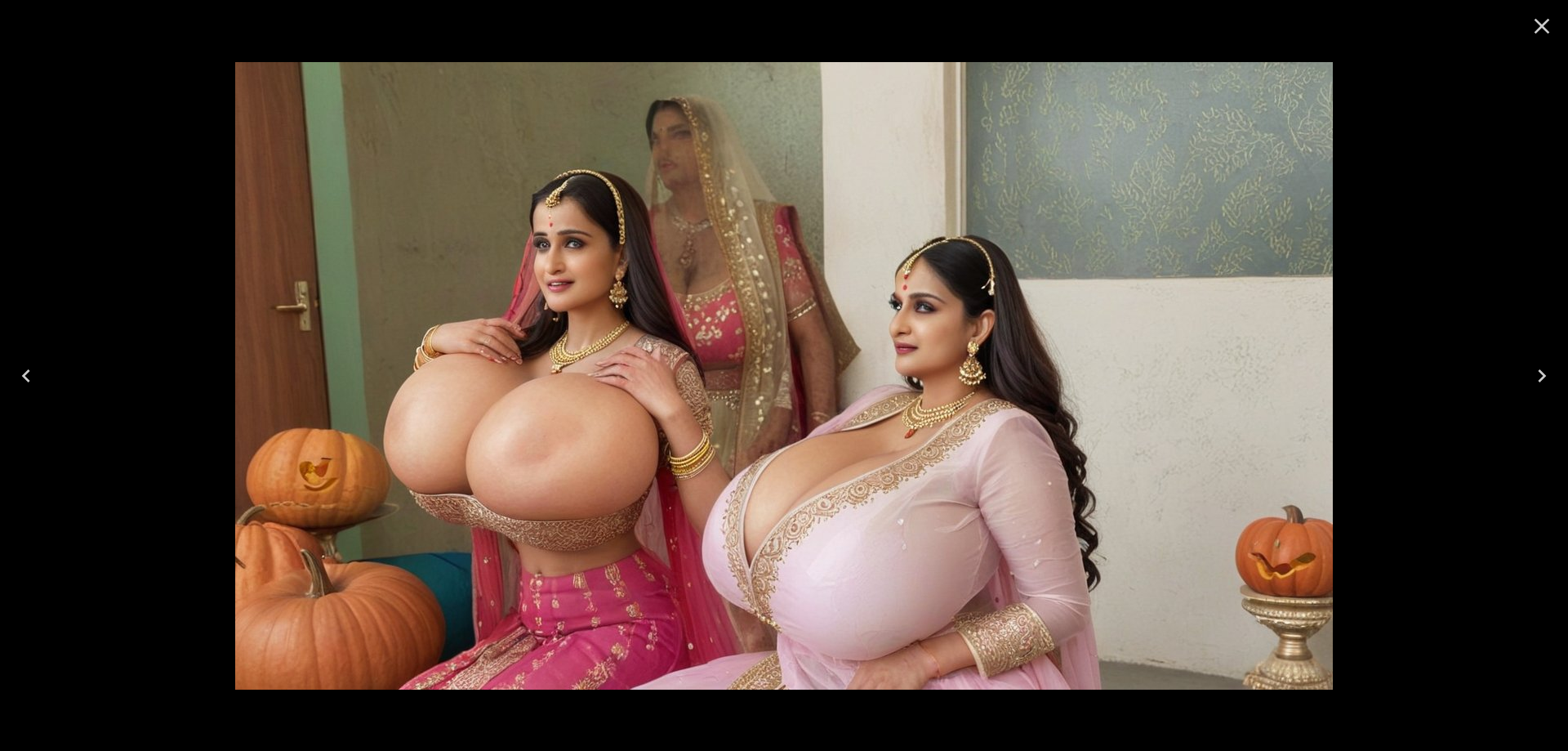
click at [1530, 387] on icon "Next" at bounding box center [1542, 376] width 26 height 26
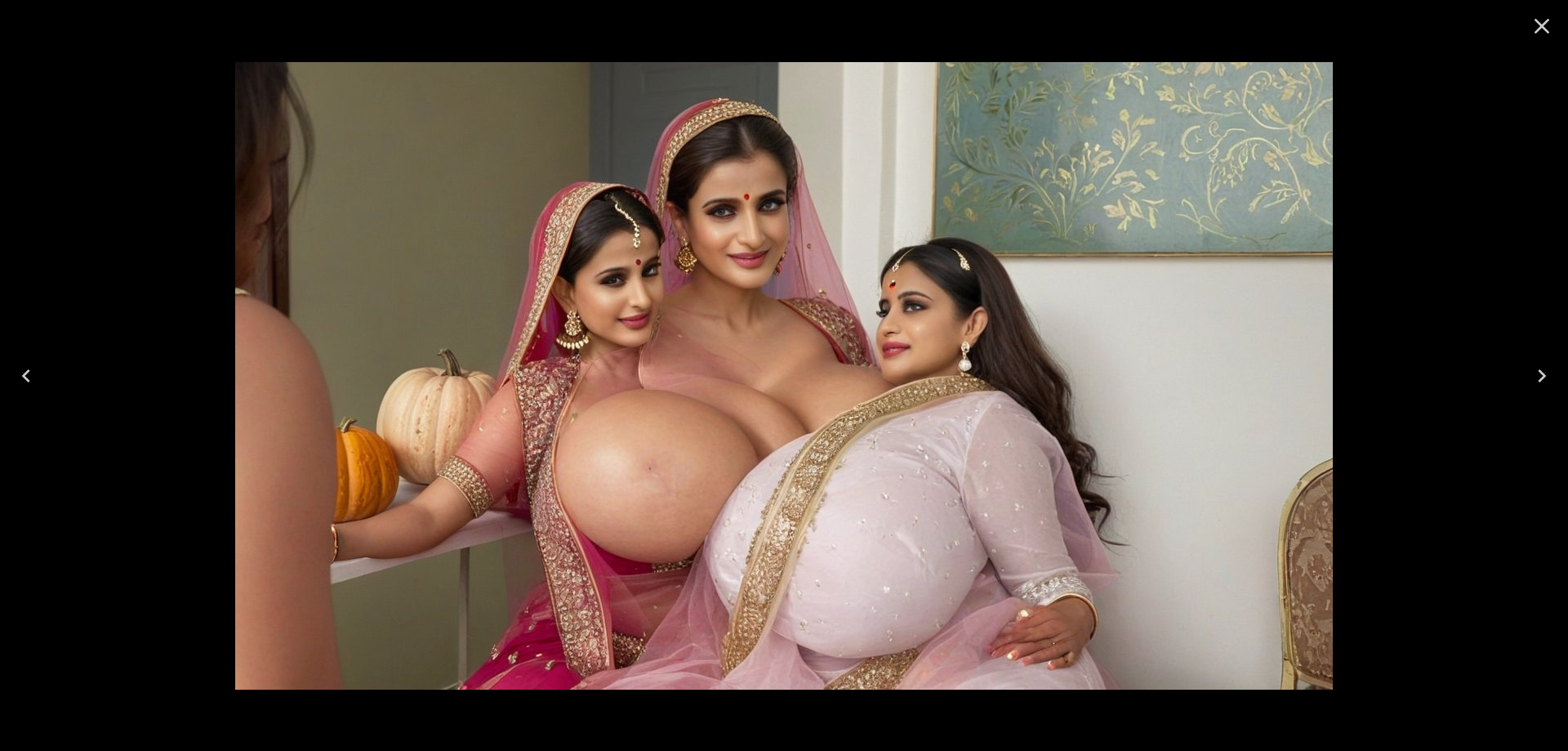
click at [1530, 387] on icon "Next" at bounding box center [1542, 376] width 26 height 26
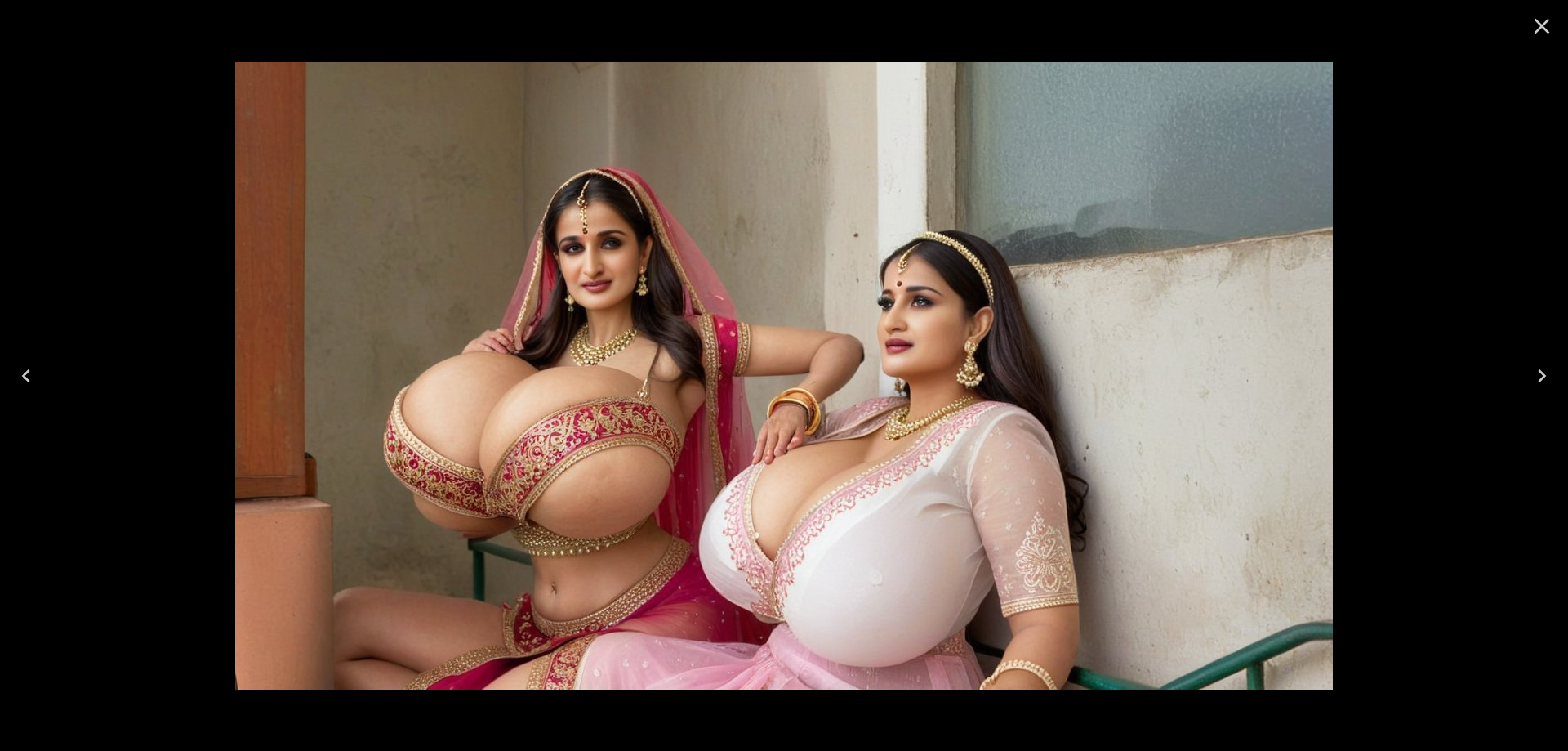
click at [1530, 387] on icon "Next" at bounding box center [1542, 376] width 26 height 26
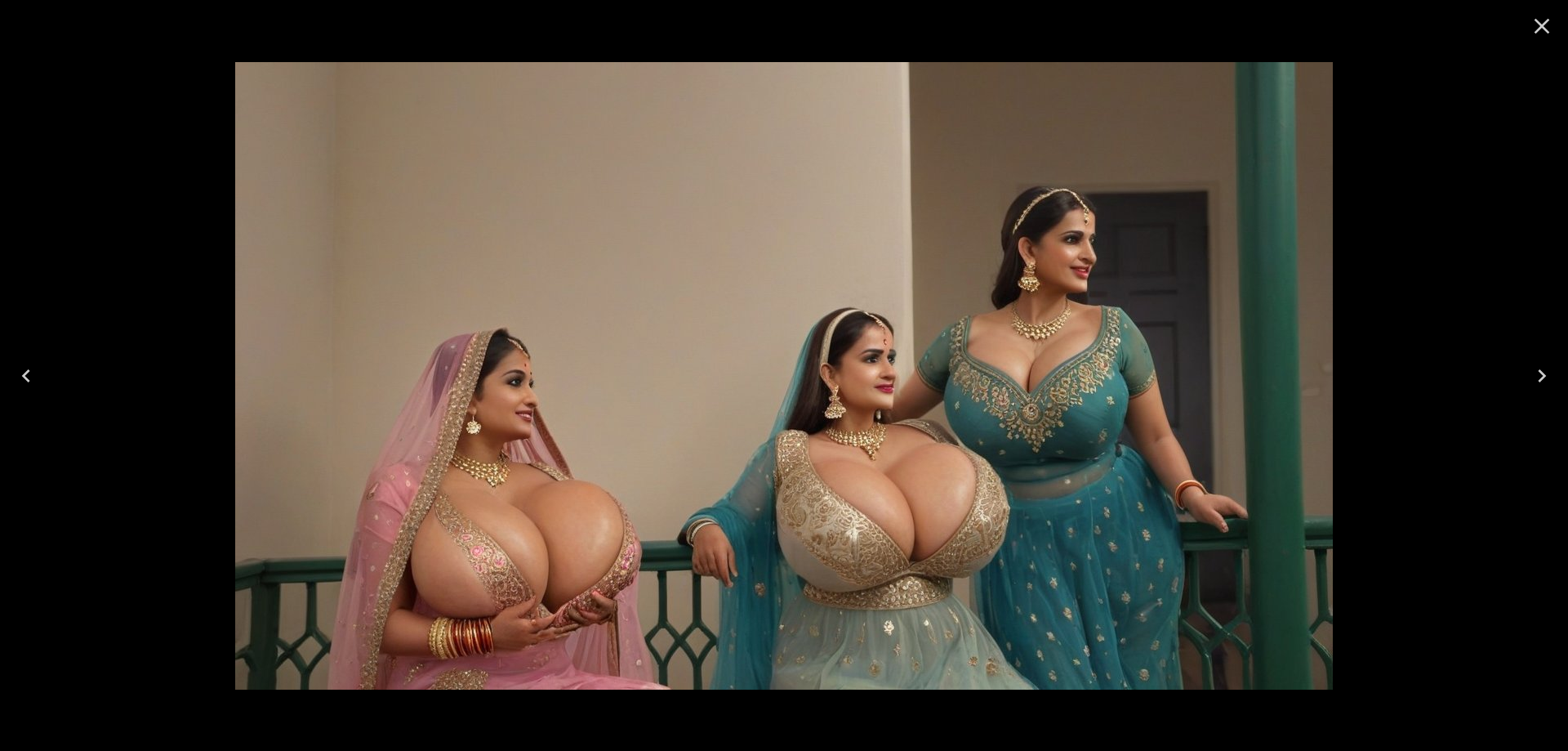
click at [1539, 383] on icon "Next" at bounding box center [1542, 376] width 26 height 26
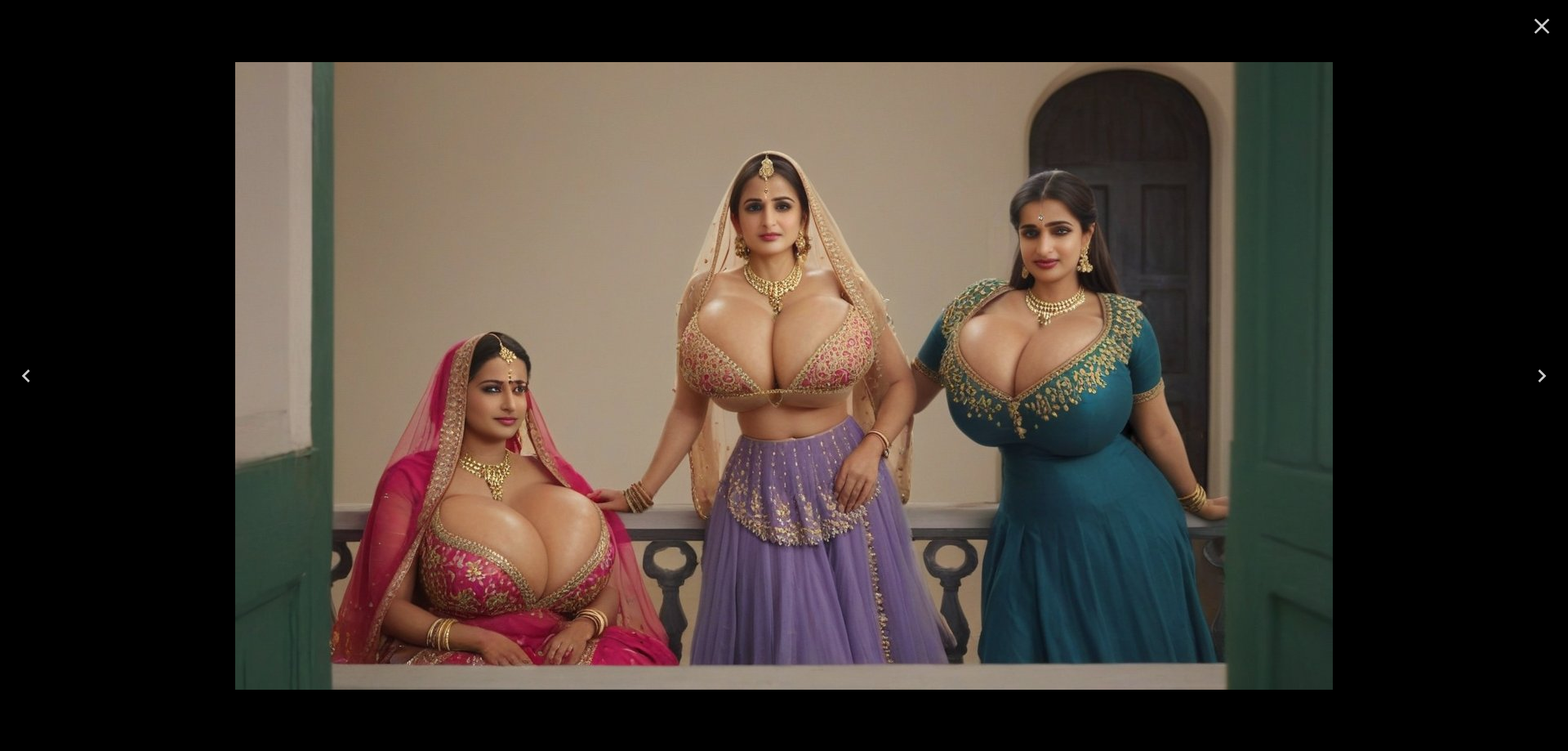
click at [1549, 375] on icon "Next" at bounding box center [1542, 376] width 26 height 26
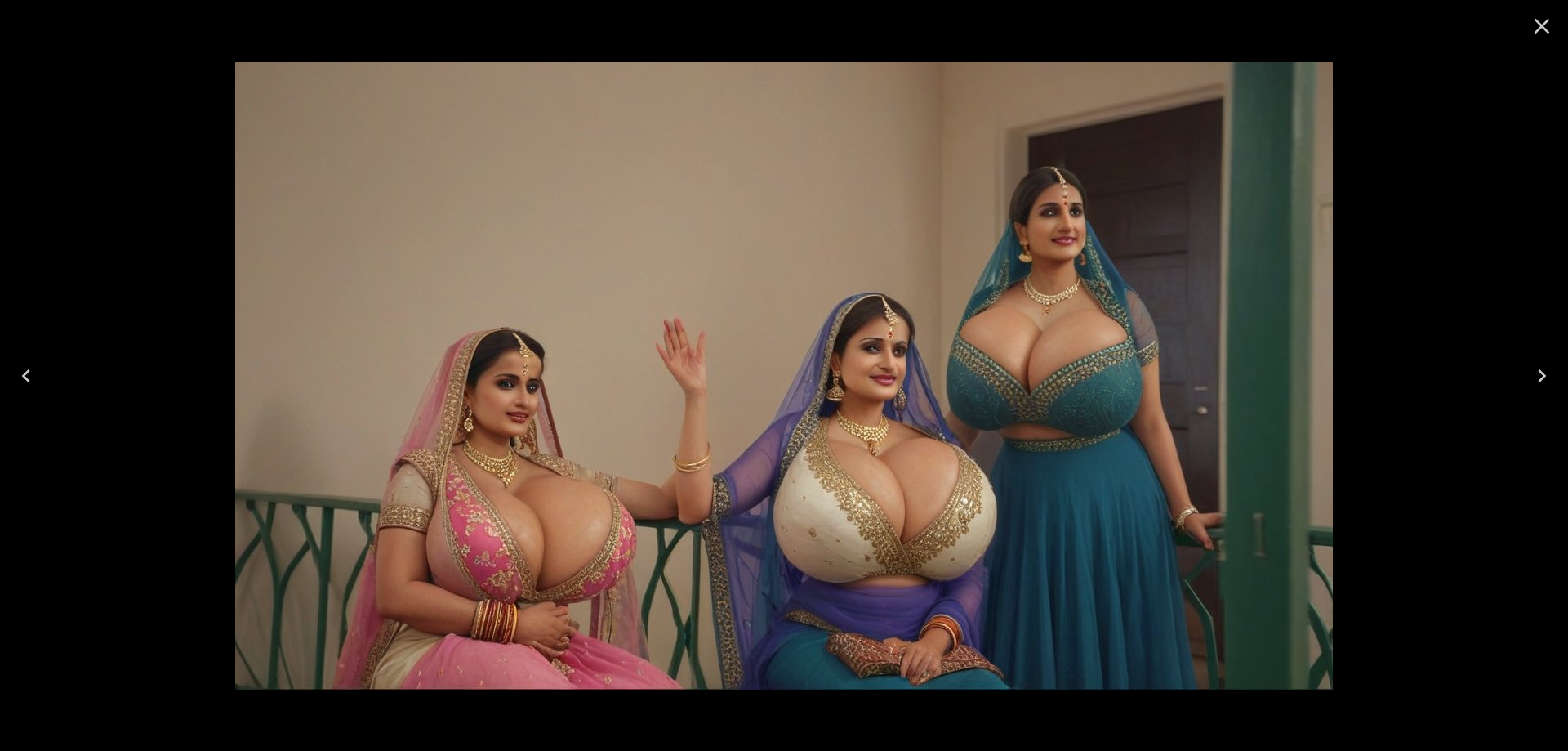
click at [1526, 386] on button "Next" at bounding box center [1542, 375] width 52 height 66
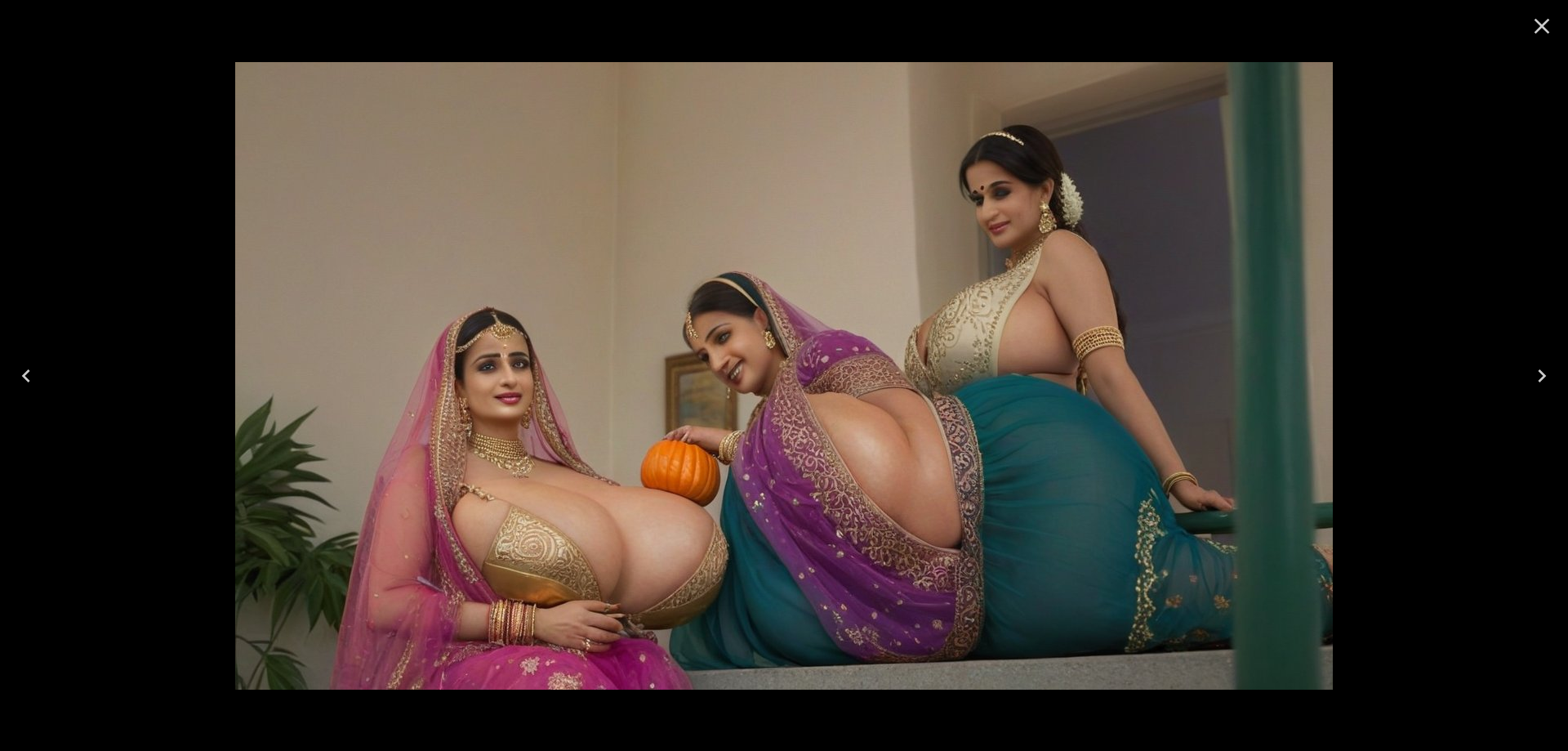
click at [1526, 386] on button "Next" at bounding box center [1542, 375] width 52 height 66
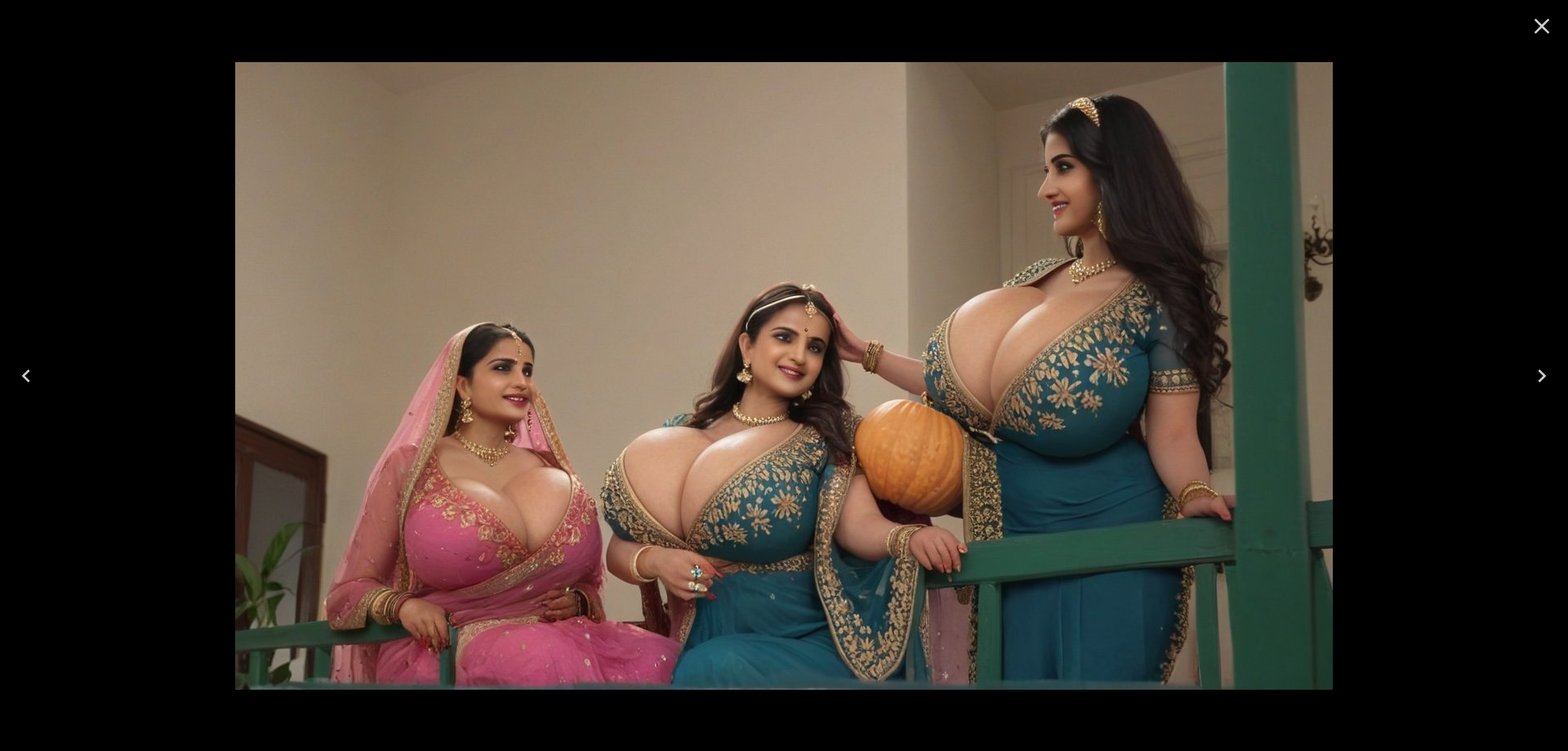
click at [1526, 386] on button "Next" at bounding box center [1542, 375] width 52 height 66
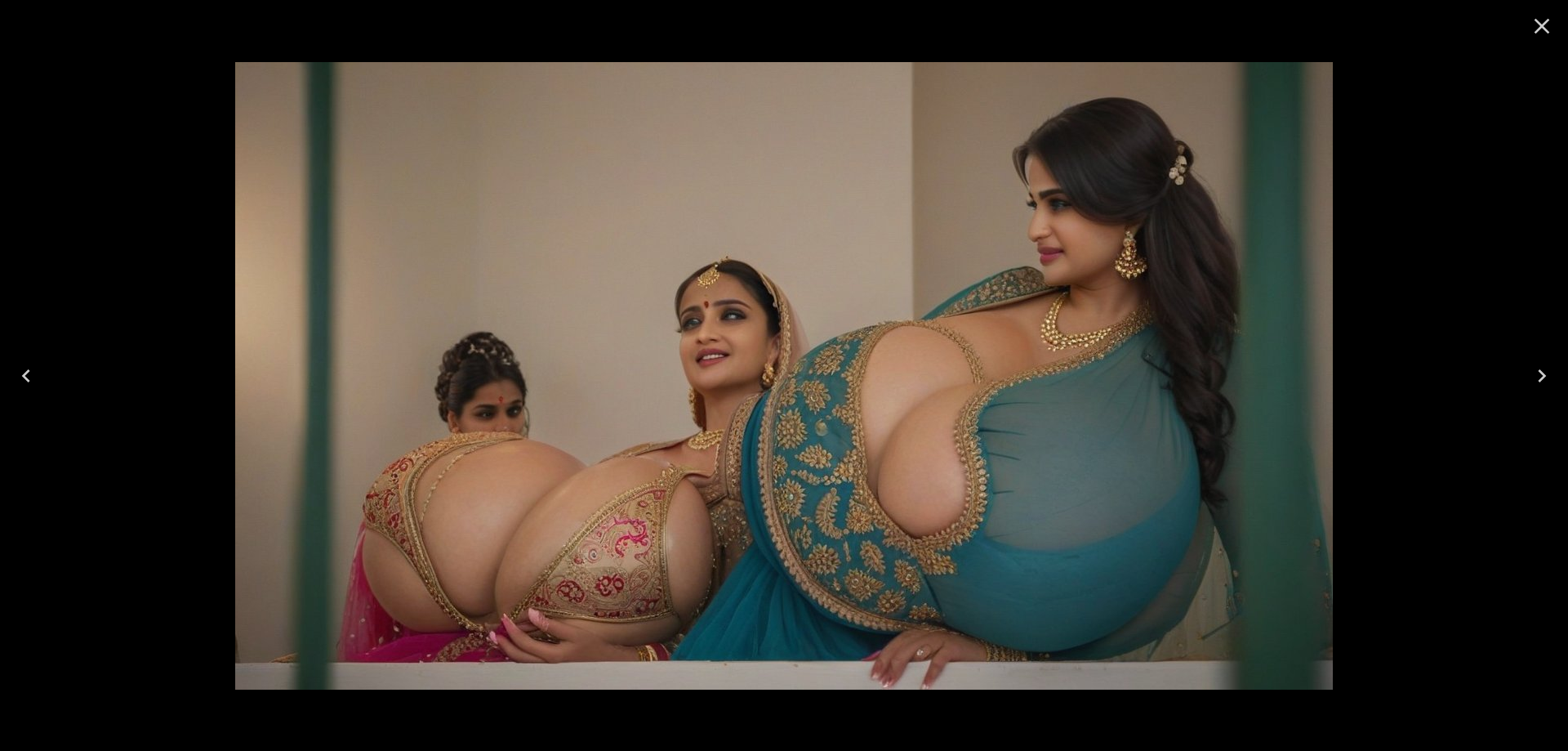
drag, startPoint x: 1119, startPoint y: 323, endPoint x: 1124, endPoint y: 269, distance: 54.2
click at [1124, 269] on img at bounding box center [784, 376] width 1098 height 628
click at [1524, 369] on button "Next" at bounding box center [1542, 375] width 52 height 66
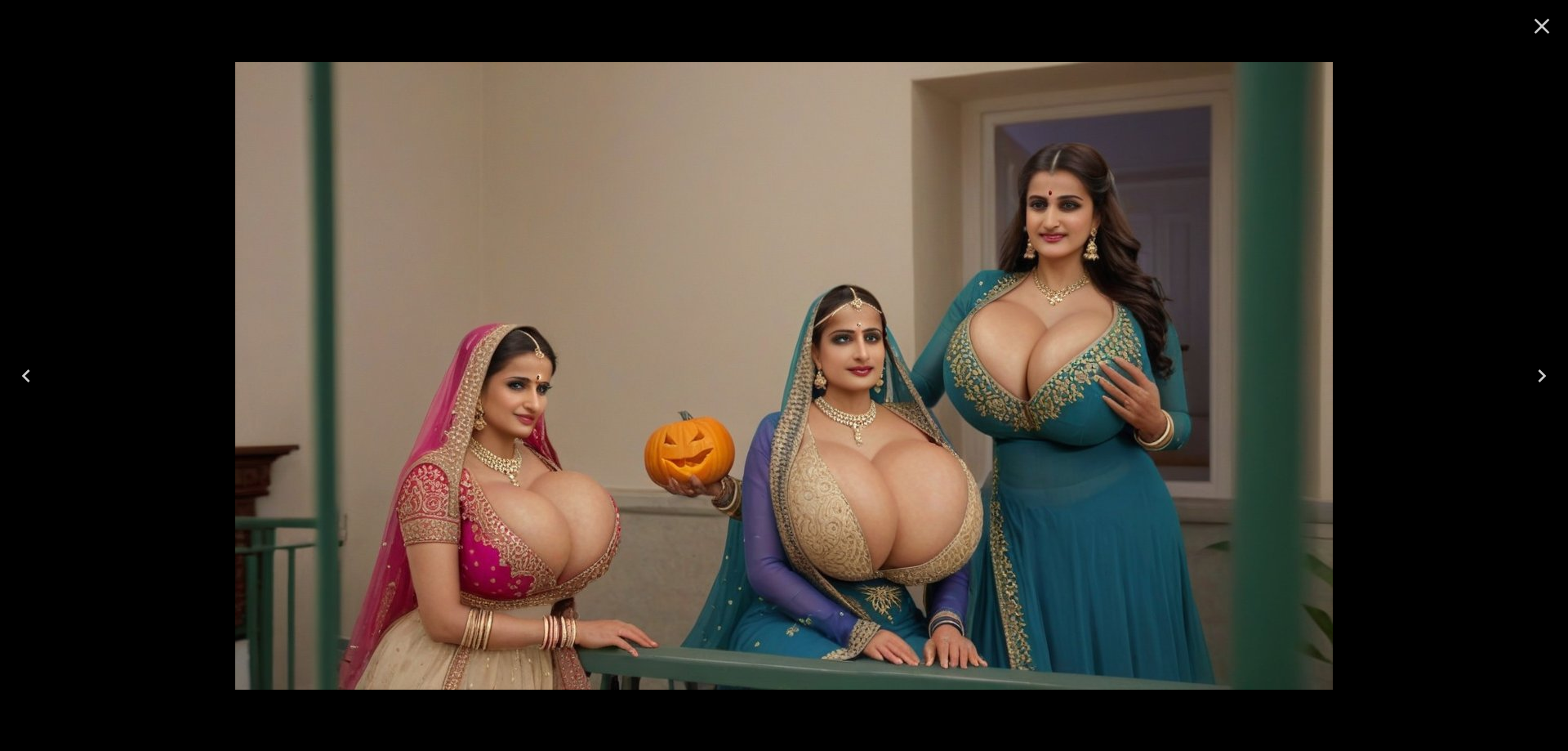
click at [1530, 387] on icon "Next" at bounding box center [1542, 376] width 26 height 26
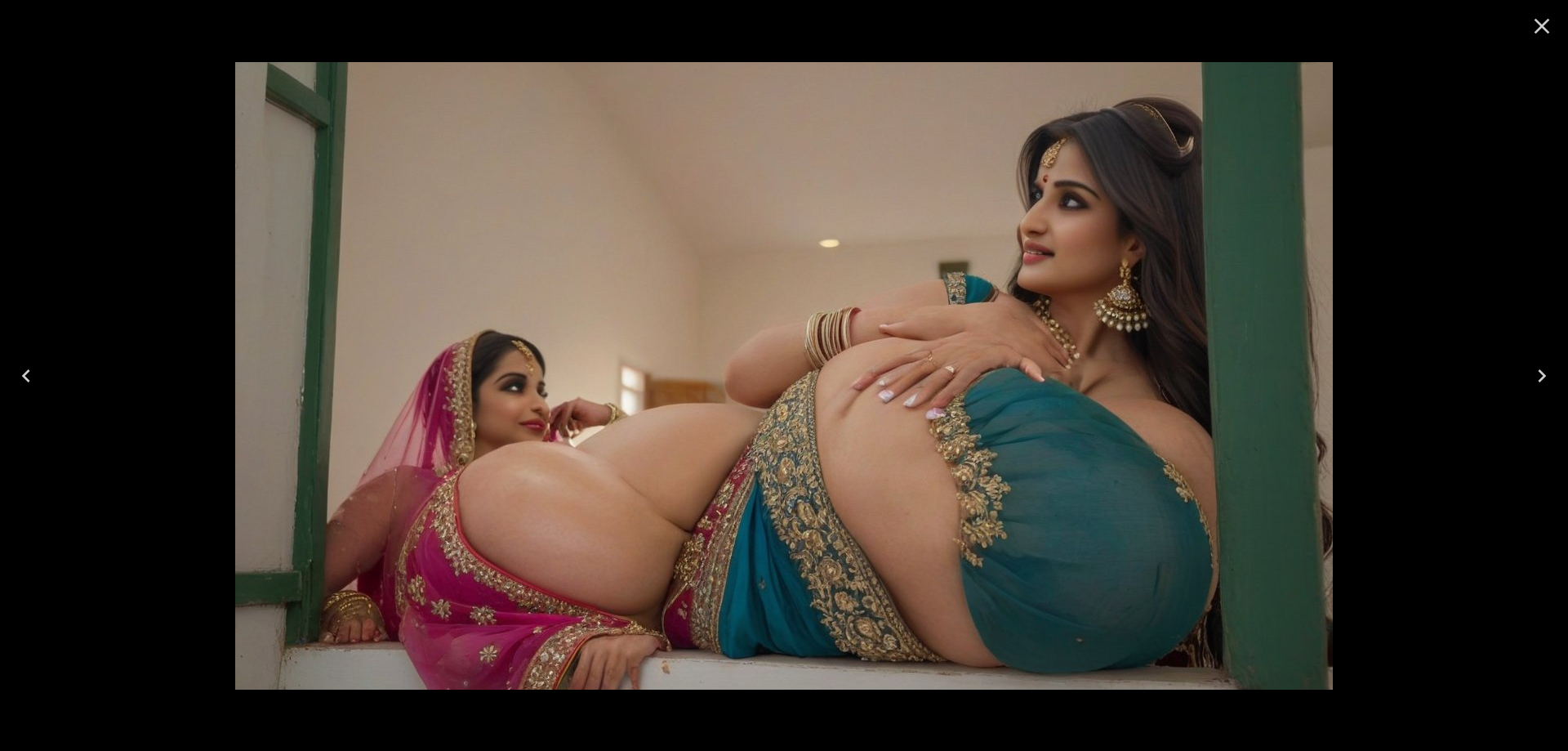
click at [1530, 387] on icon "Next" at bounding box center [1542, 376] width 26 height 26
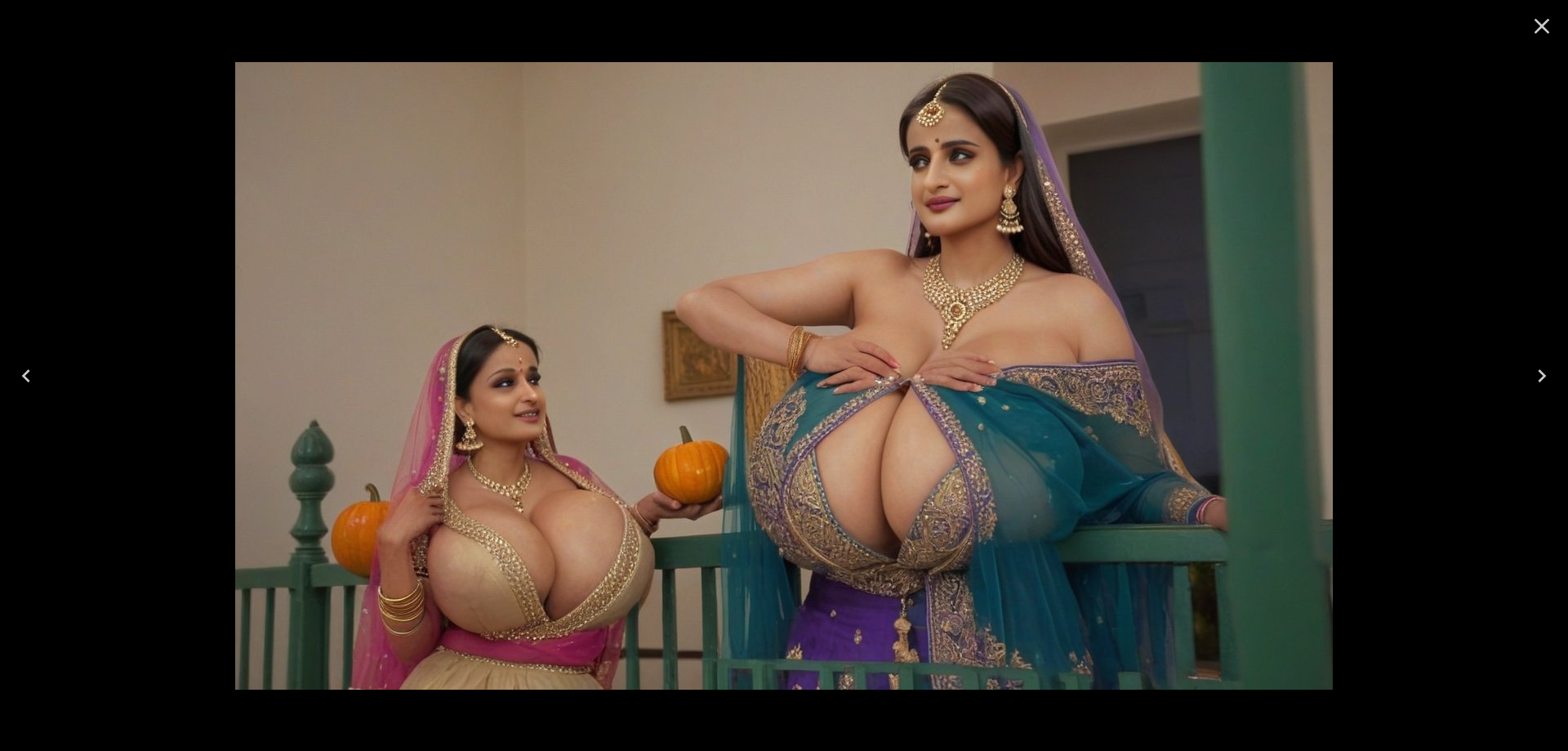
click at [1530, 387] on icon "Next" at bounding box center [1542, 376] width 26 height 26
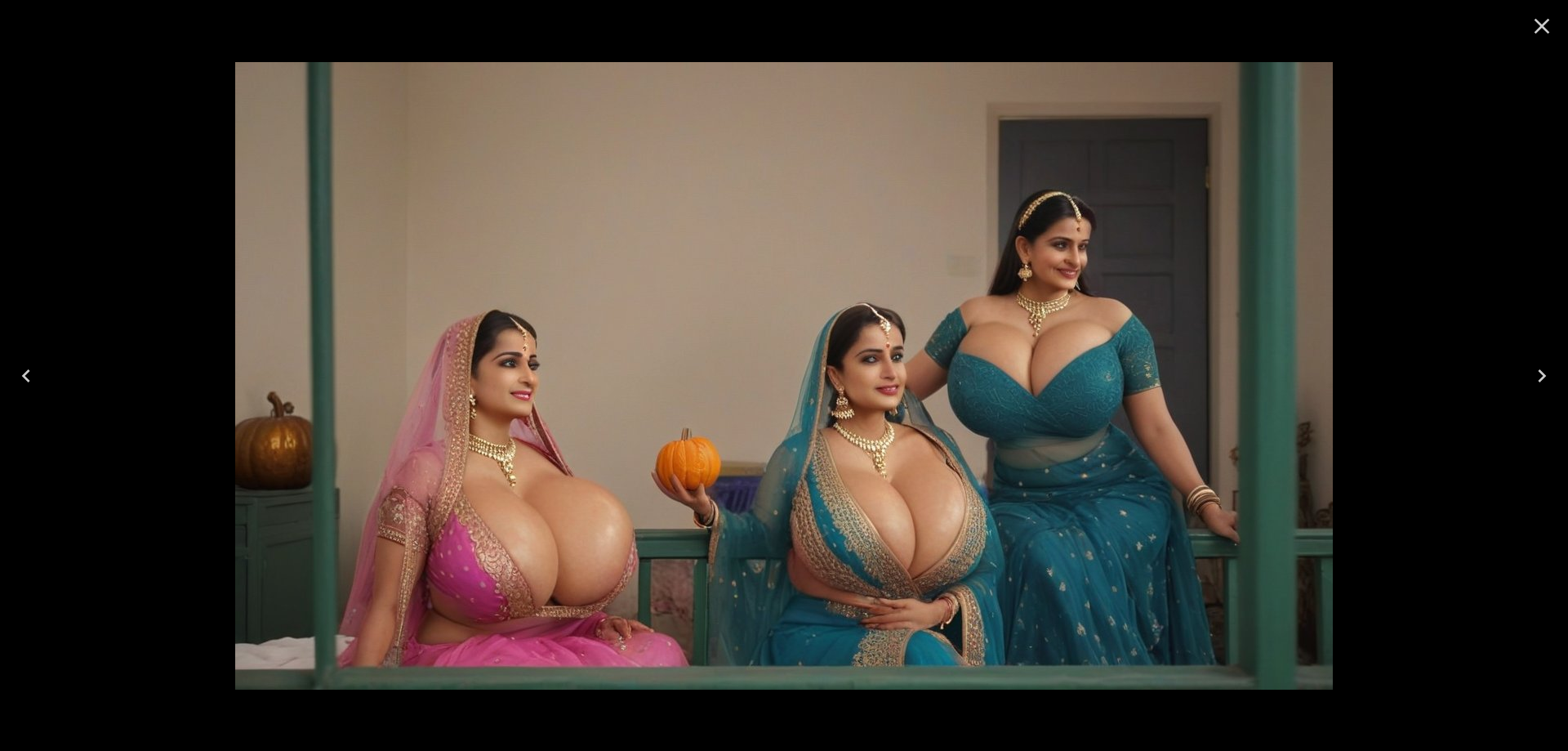
click at [1555, 377] on button "Next" at bounding box center [1542, 375] width 52 height 66
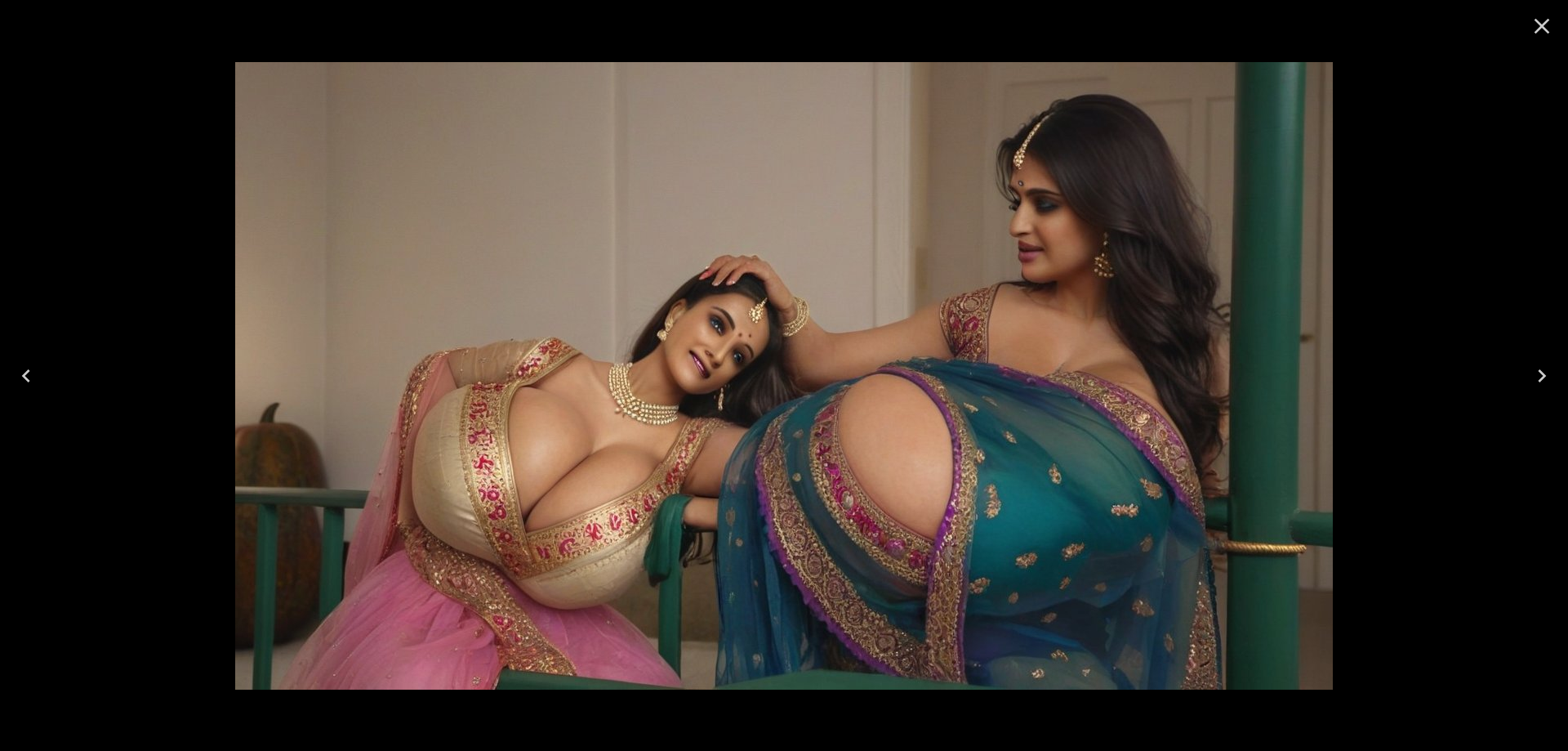
click at [1555, 377] on button "Next" at bounding box center [1542, 375] width 52 height 66
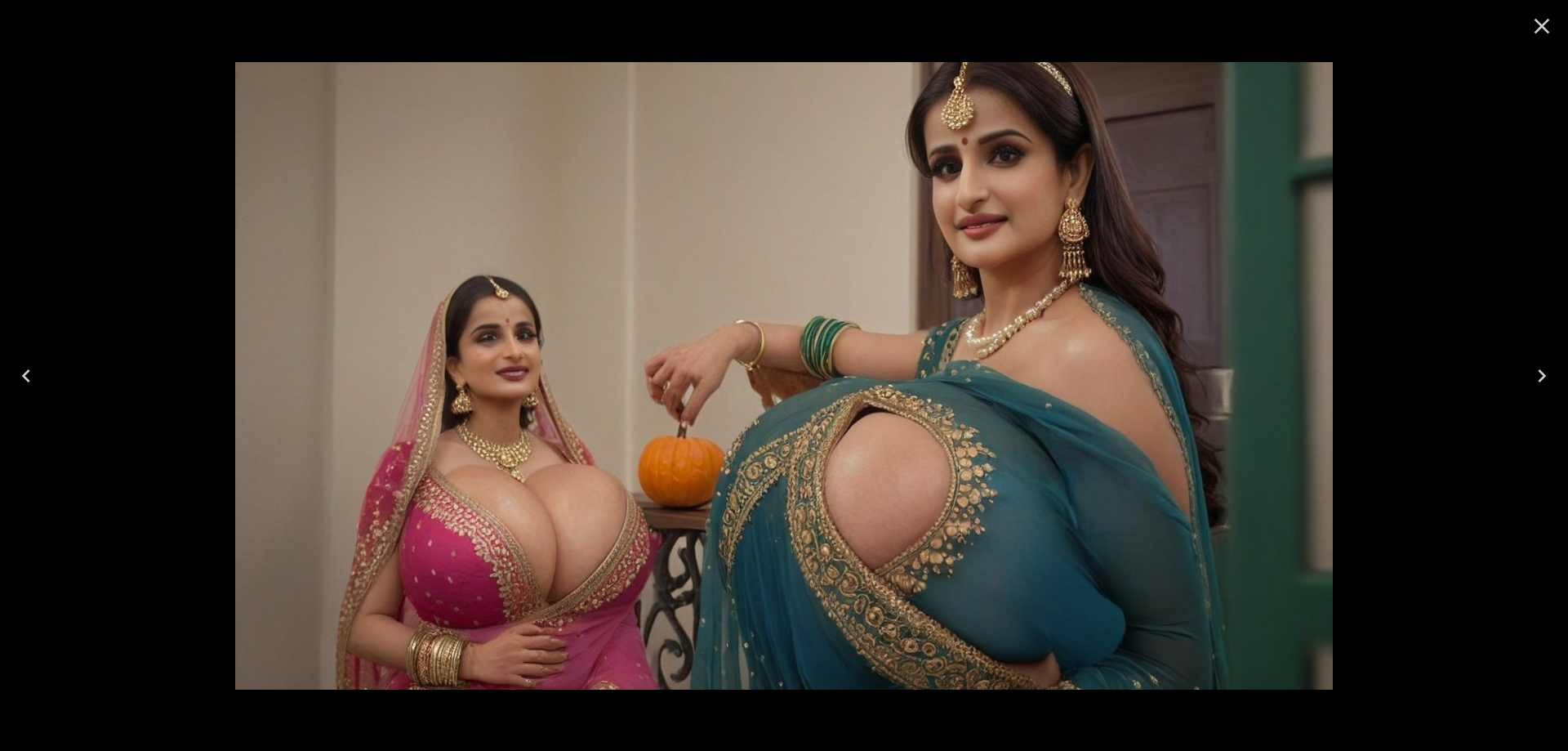
click at [1555, 377] on button "Next" at bounding box center [1542, 375] width 52 height 66
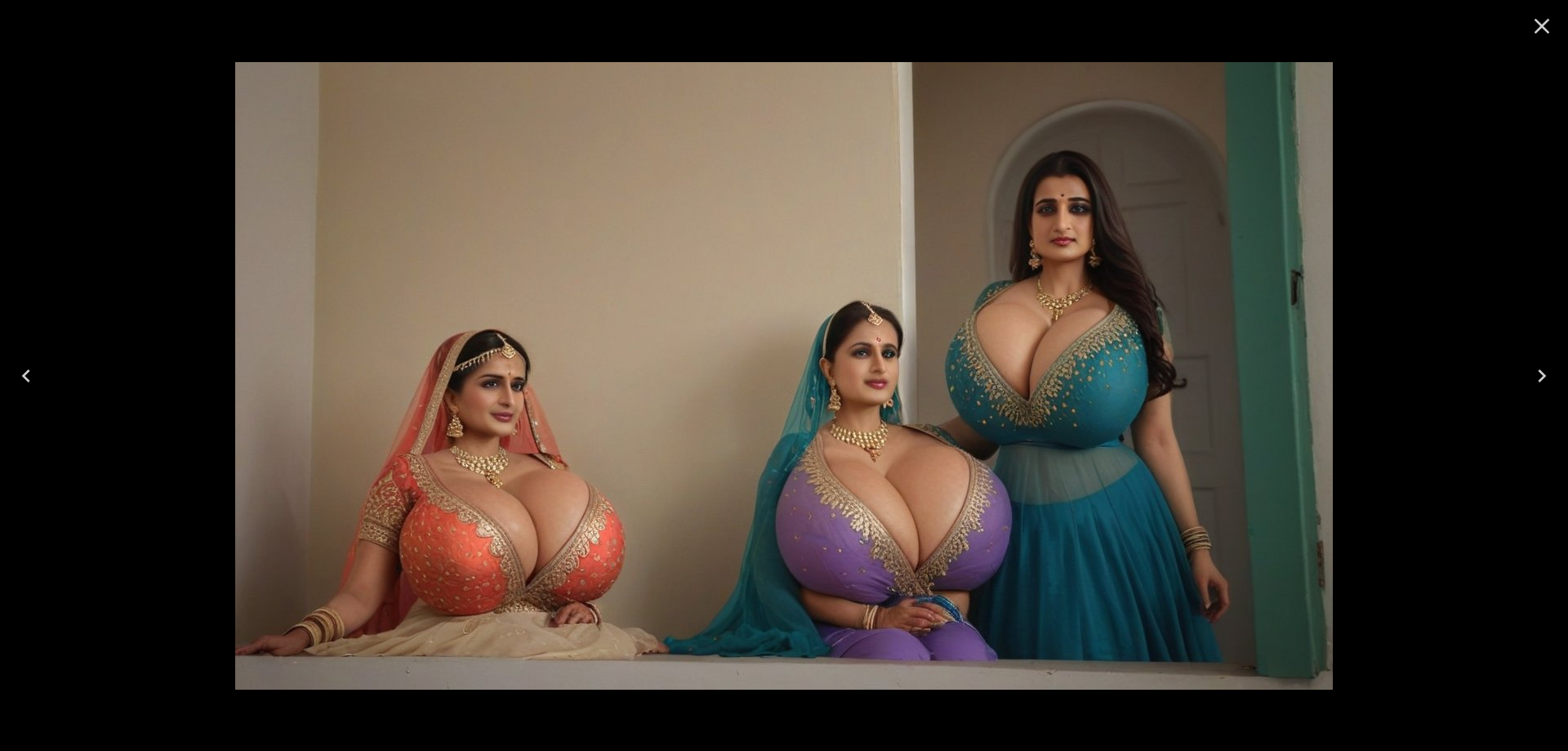
click at [1539, 388] on icon "Next" at bounding box center [1542, 376] width 26 height 26
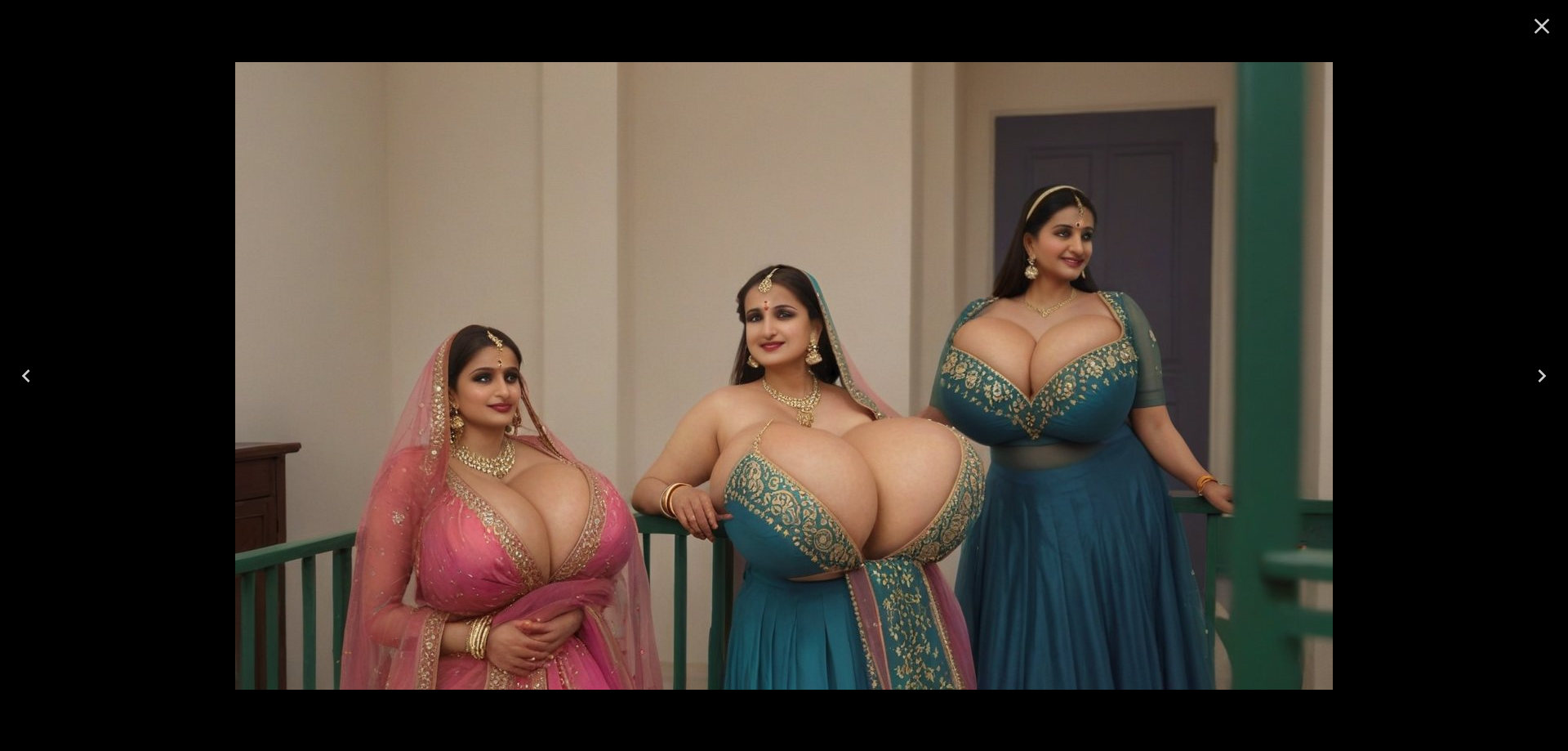
click at [1539, 388] on icon "Next" at bounding box center [1542, 376] width 26 height 26
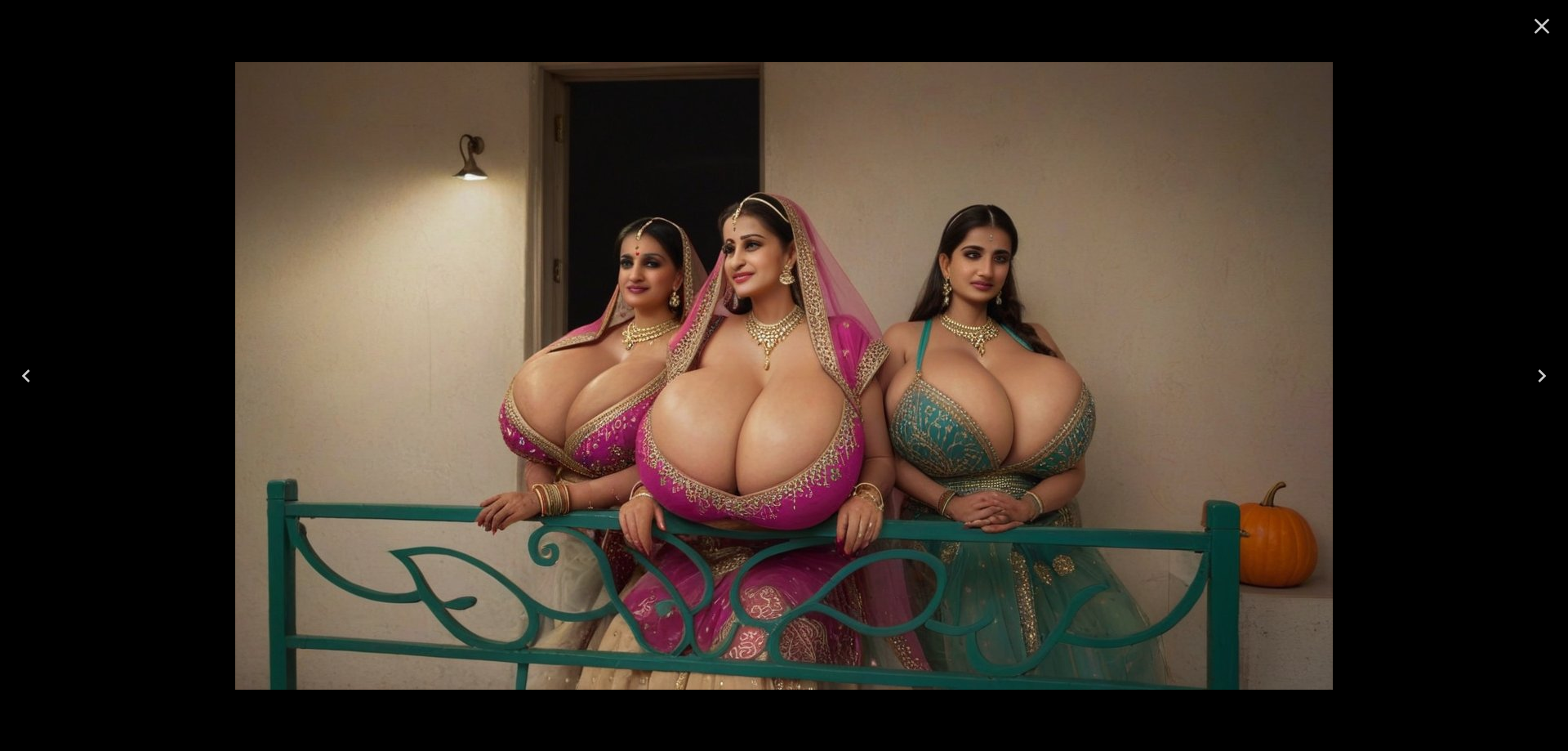
click at [1533, 379] on icon "Next" at bounding box center [1542, 376] width 26 height 26
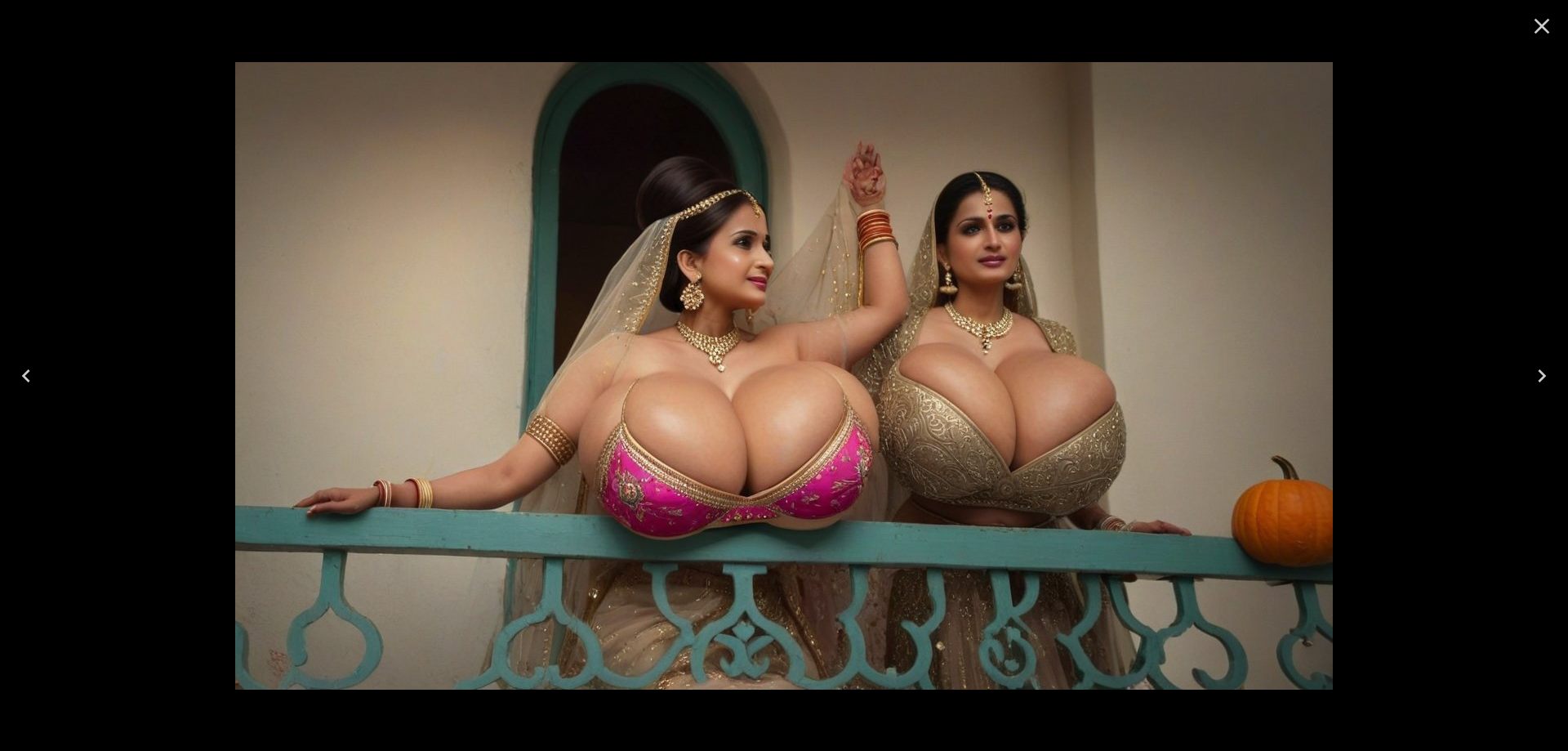
click at [1533, 379] on icon "Next" at bounding box center [1542, 376] width 26 height 26
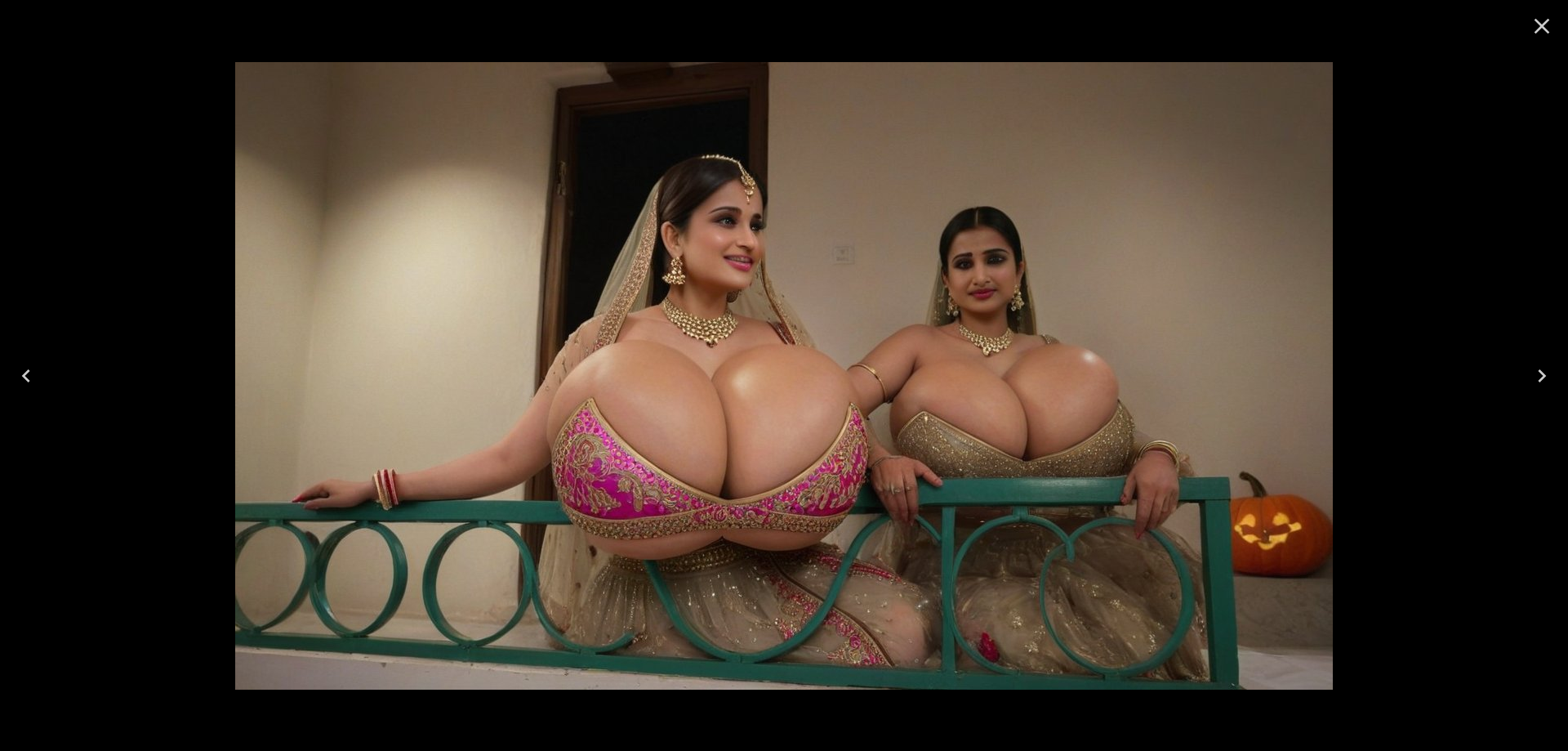
click at [1533, 379] on icon "Next" at bounding box center [1542, 376] width 26 height 26
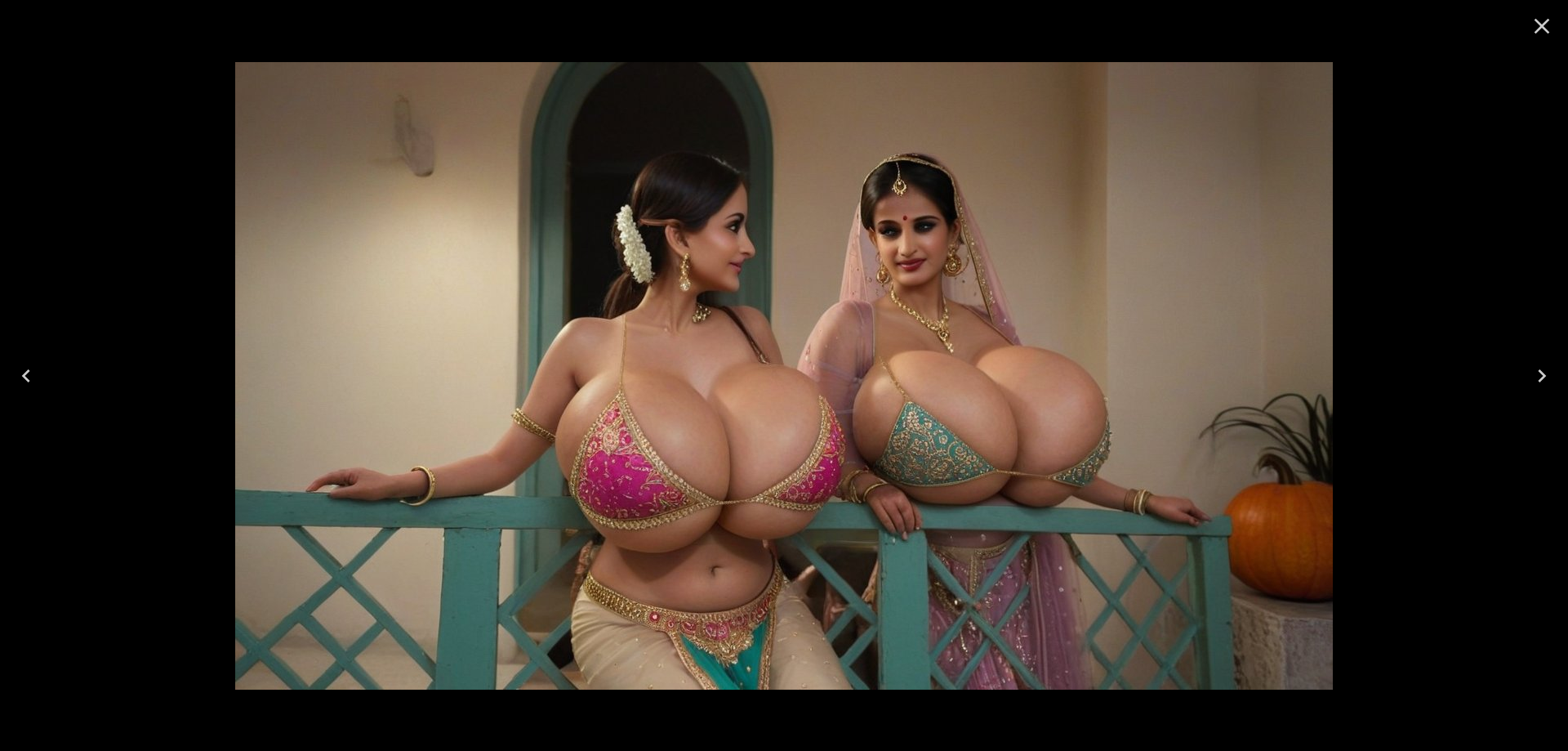
click at [1534, 367] on icon "Next" at bounding box center [1542, 376] width 26 height 26
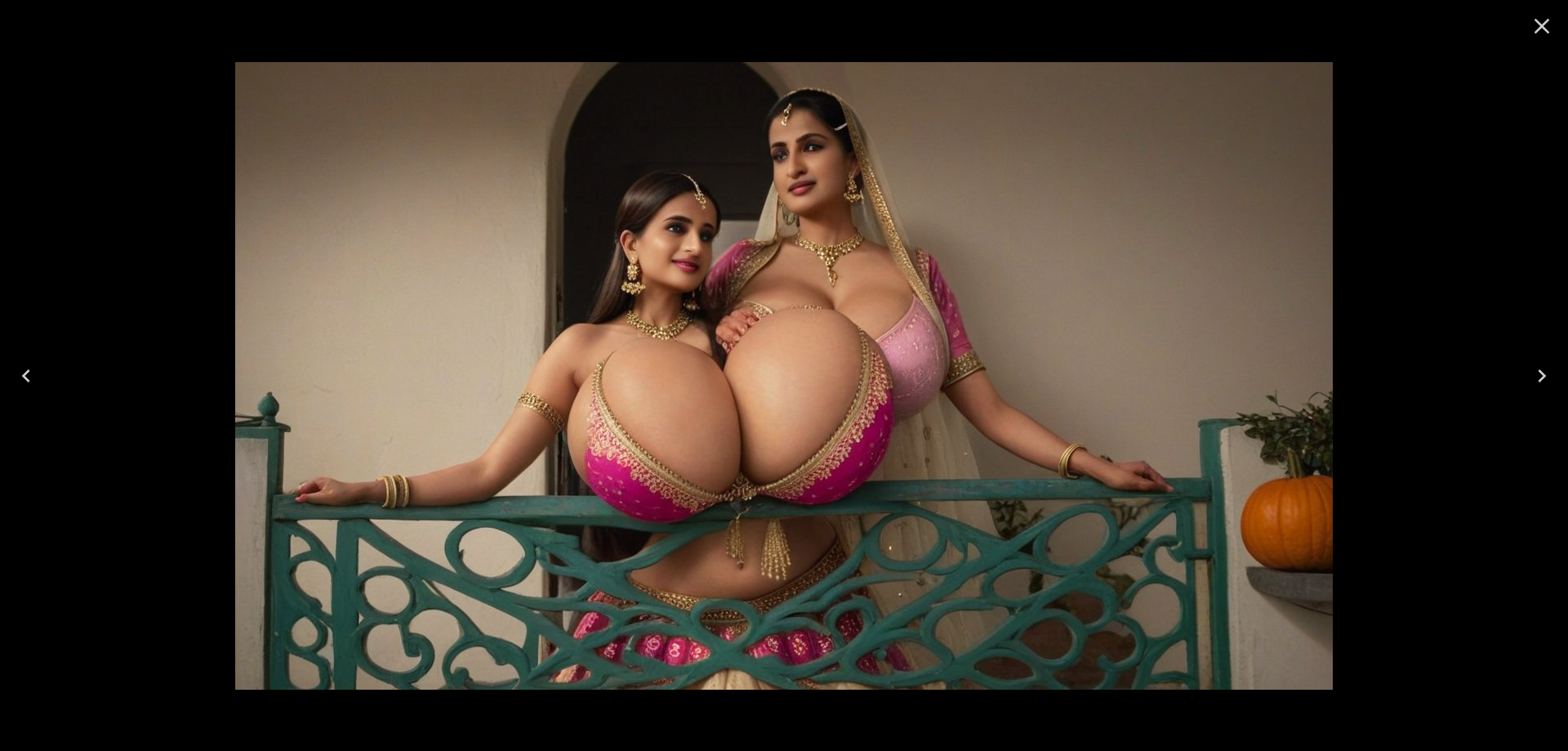
click at [1534, 367] on icon "Next" at bounding box center [1542, 376] width 26 height 26
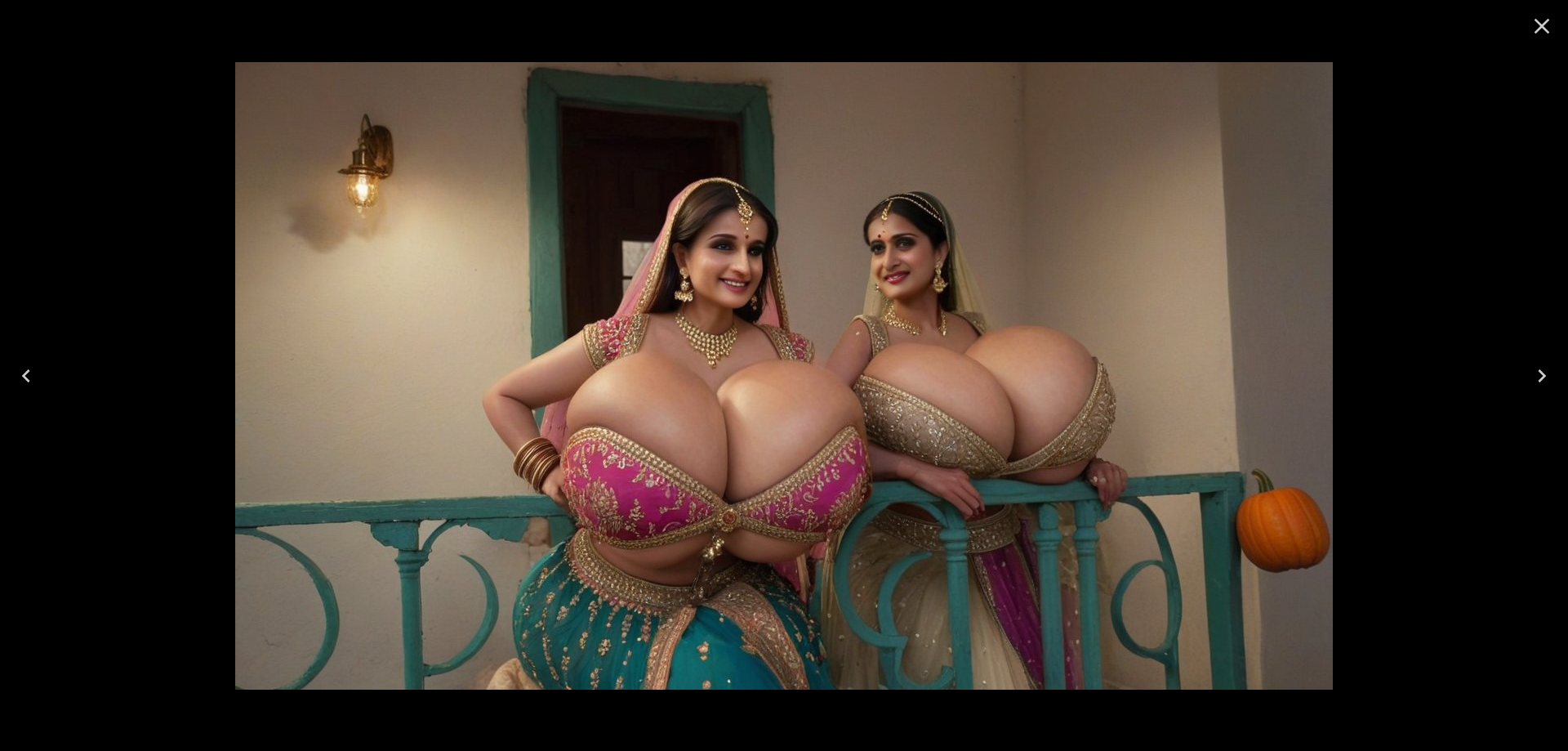
scroll to position [980, 0]
click at [1559, 380] on button "Next" at bounding box center [1542, 375] width 52 height 66
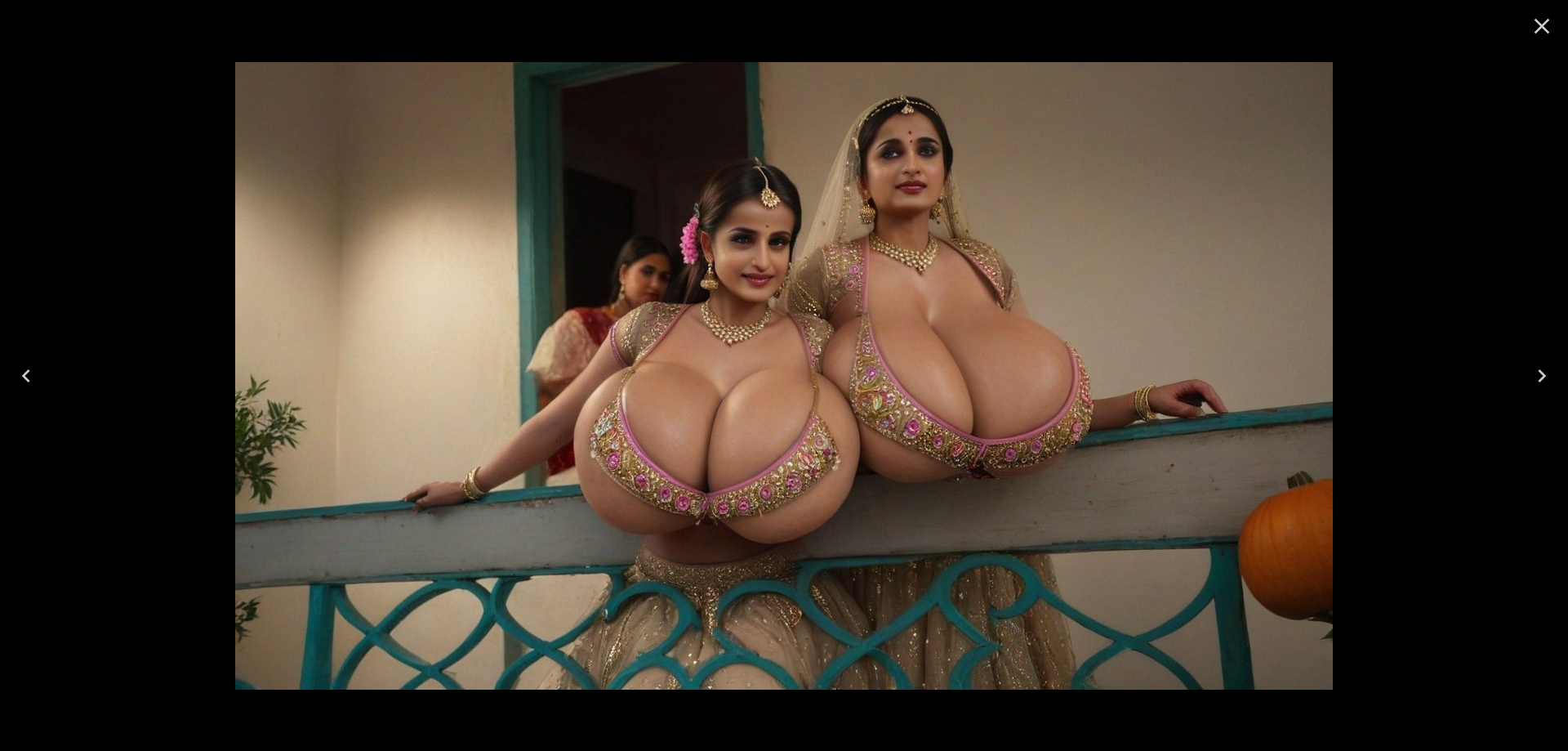
click at [1551, 360] on button "Next" at bounding box center [1542, 375] width 52 height 66
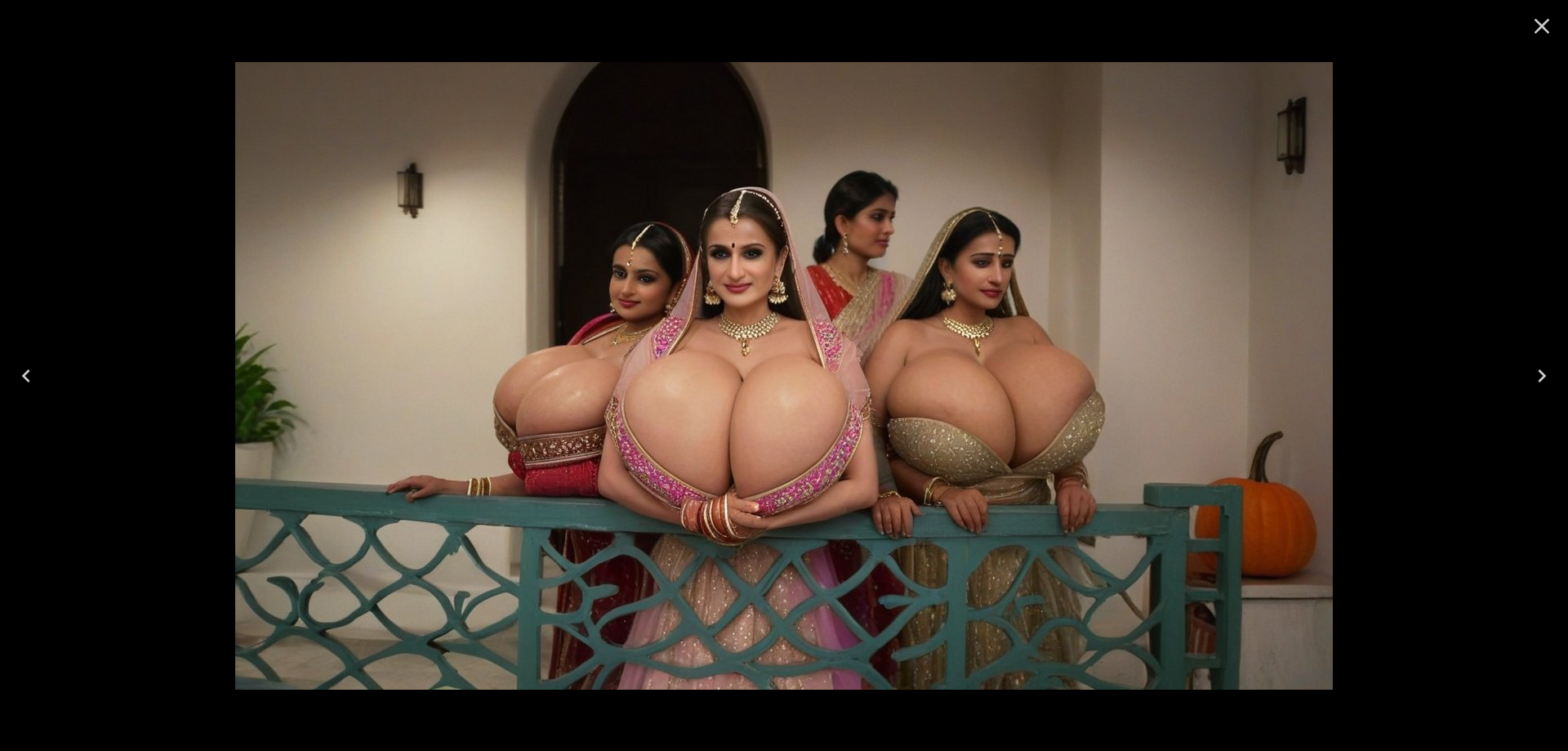
click at [1547, 386] on icon "Next" at bounding box center [1542, 376] width 26 height 26
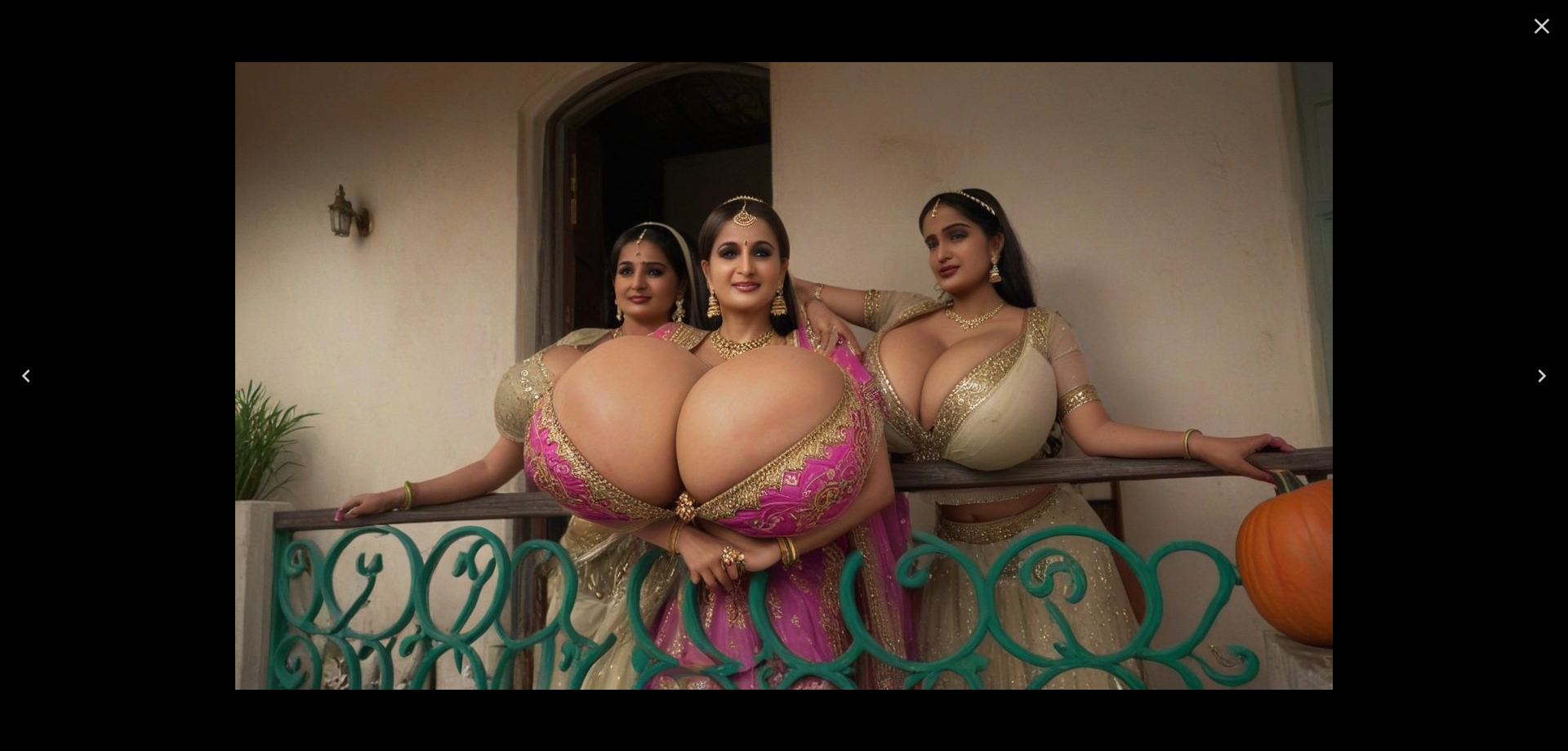
click at [1526, 387] on button "Next" at bounding box center [1542, 375] width 52 height 66
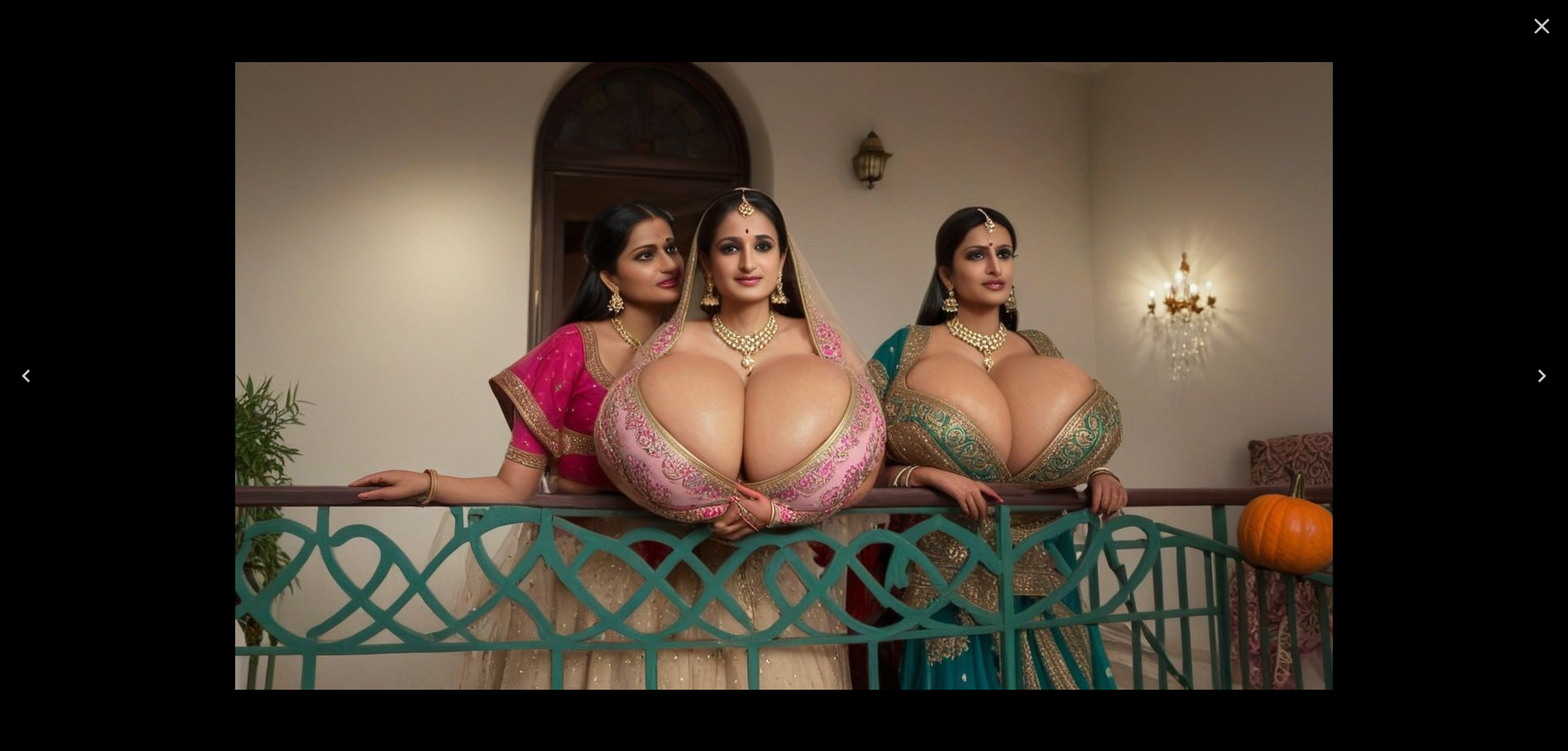
click at [1532, 367] on icon "Next" at bounding box center [1542, 376] width 26 height 26
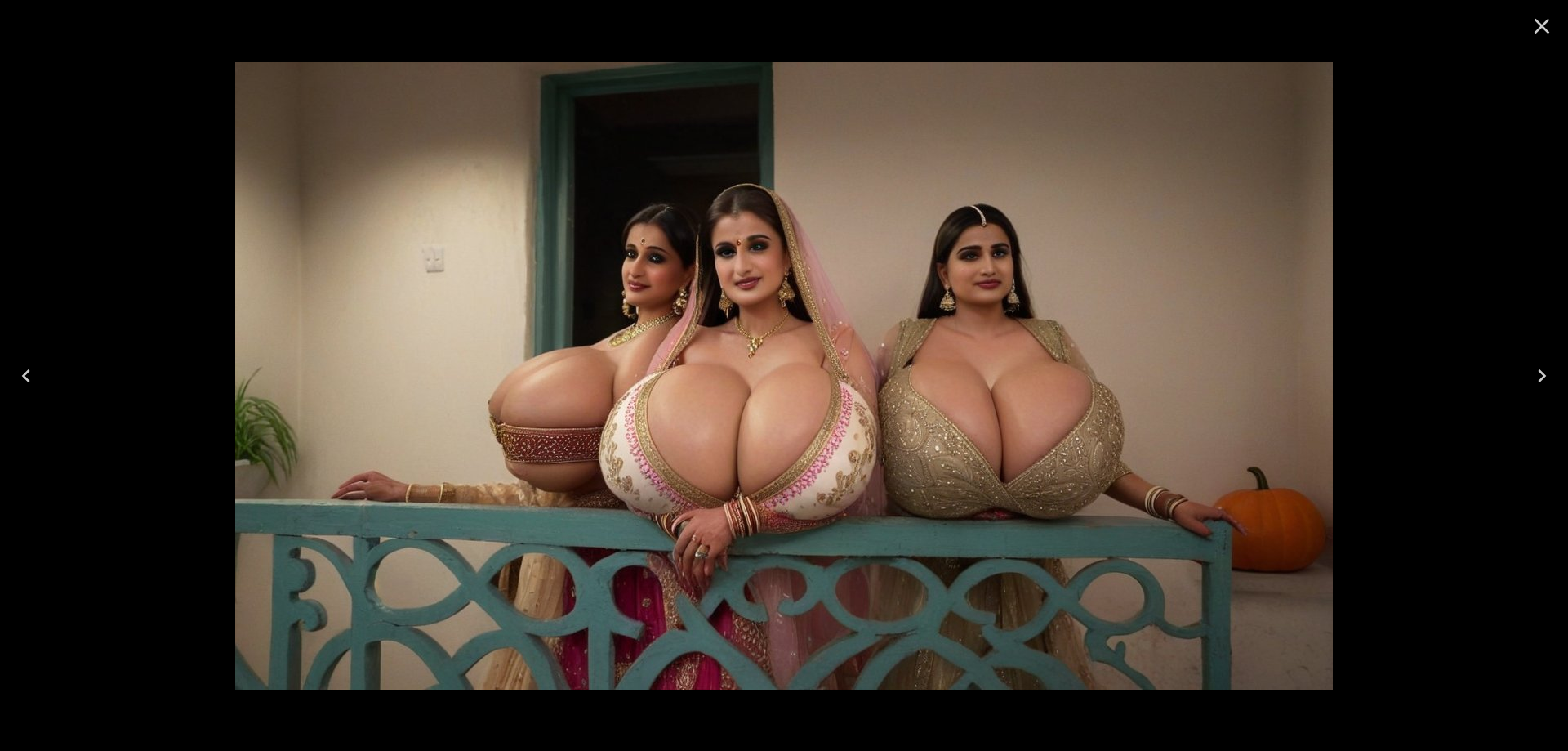
click at [1522, 382] on button "Next" at bounding box center [1542, 375] width 52 height 66
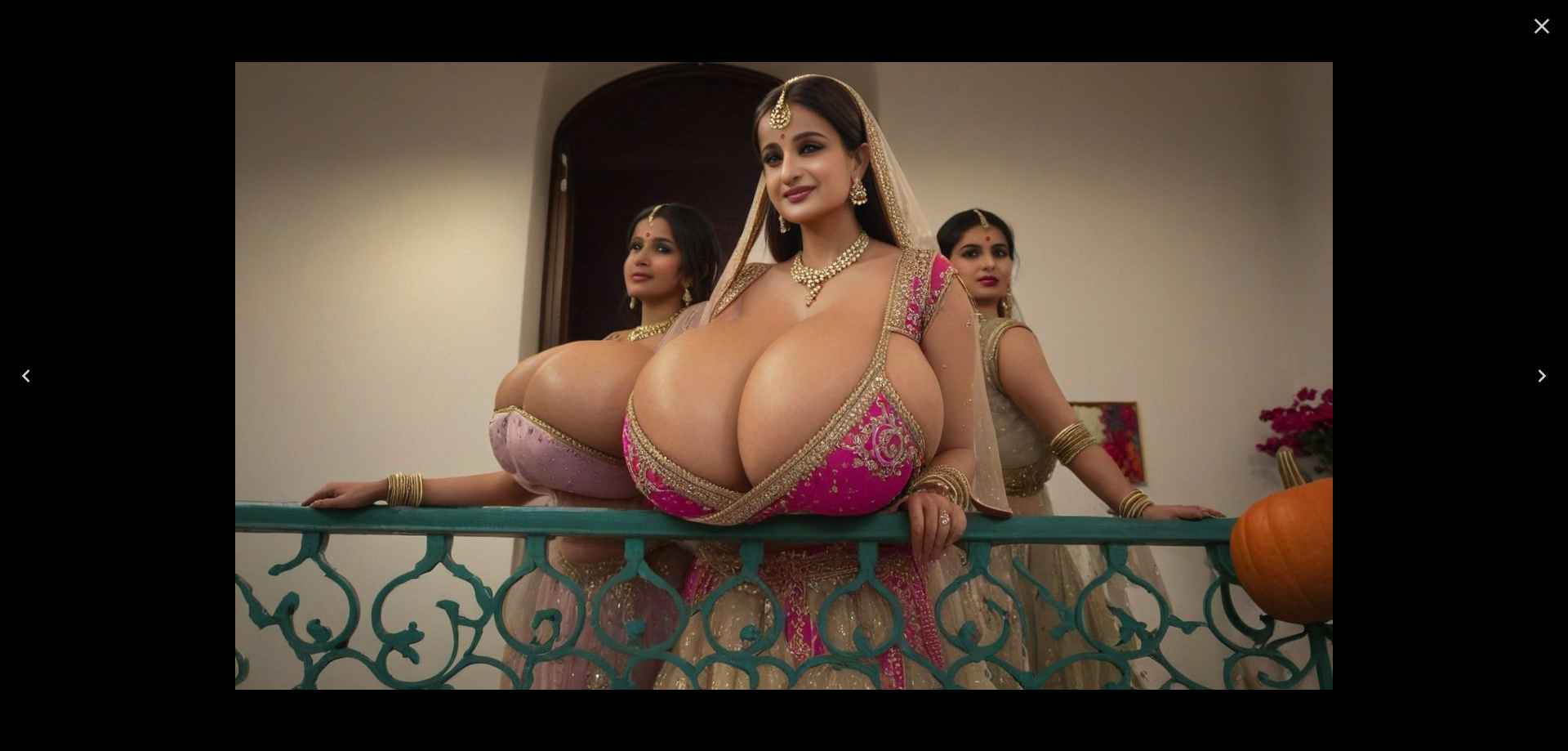
click at [1522, 382] on button "Next" at bounding box center [1542, 375] width 52 height 66
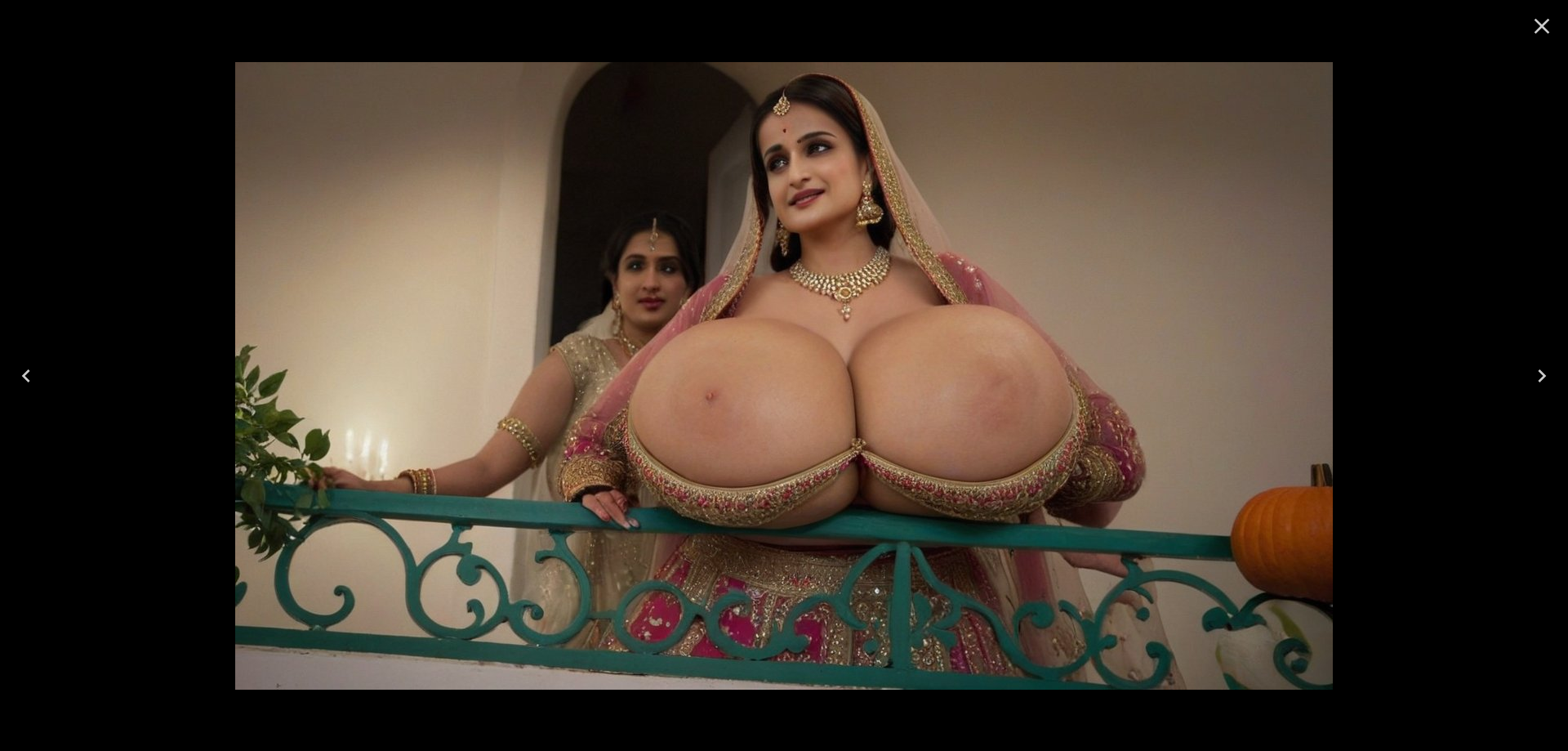
click at [1522, 381] on button "Next" at bounding box center [1542, 375] width 52 height 66
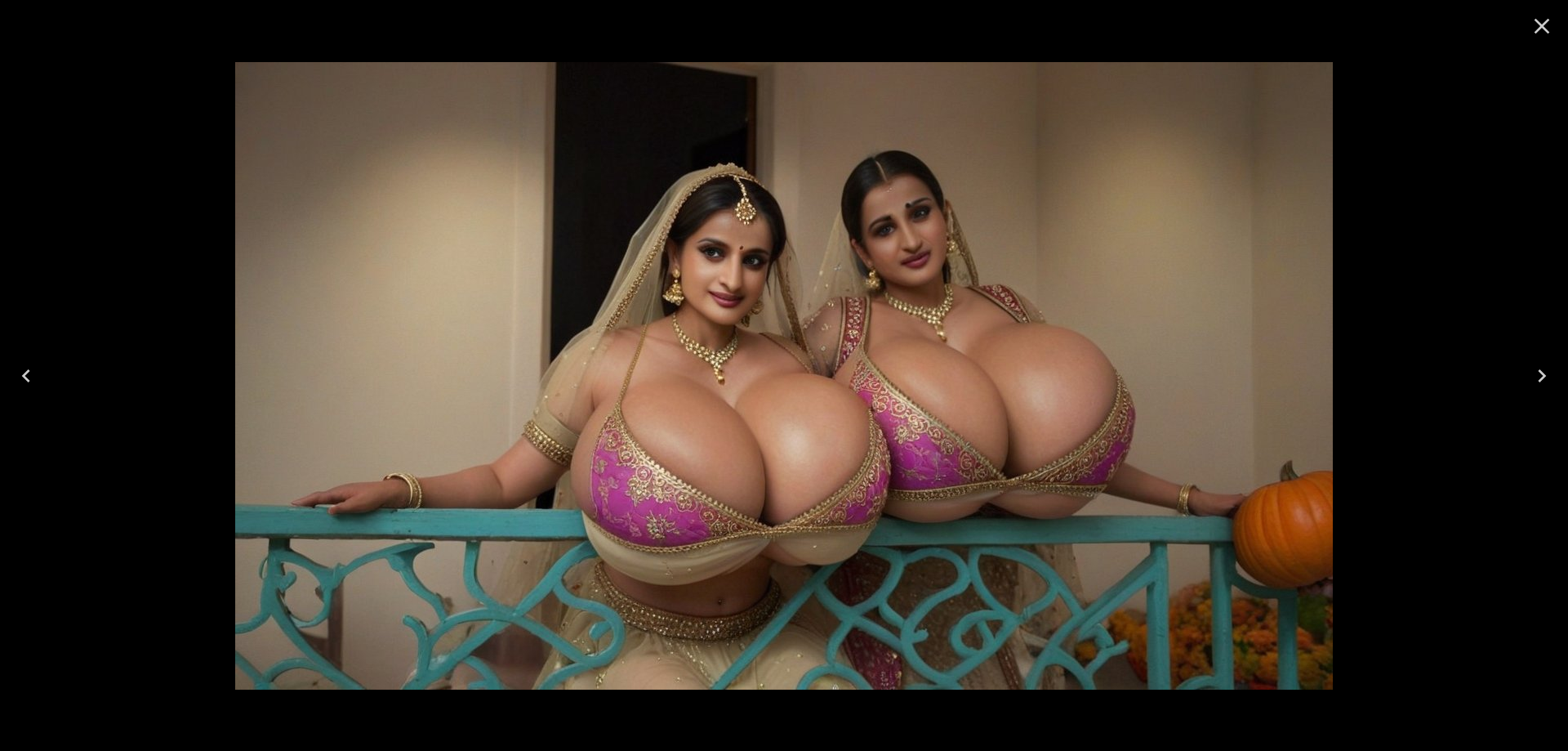
click at [1542, 382] on icon "Next" at bounding box center [1542, 376] width 26 height 26
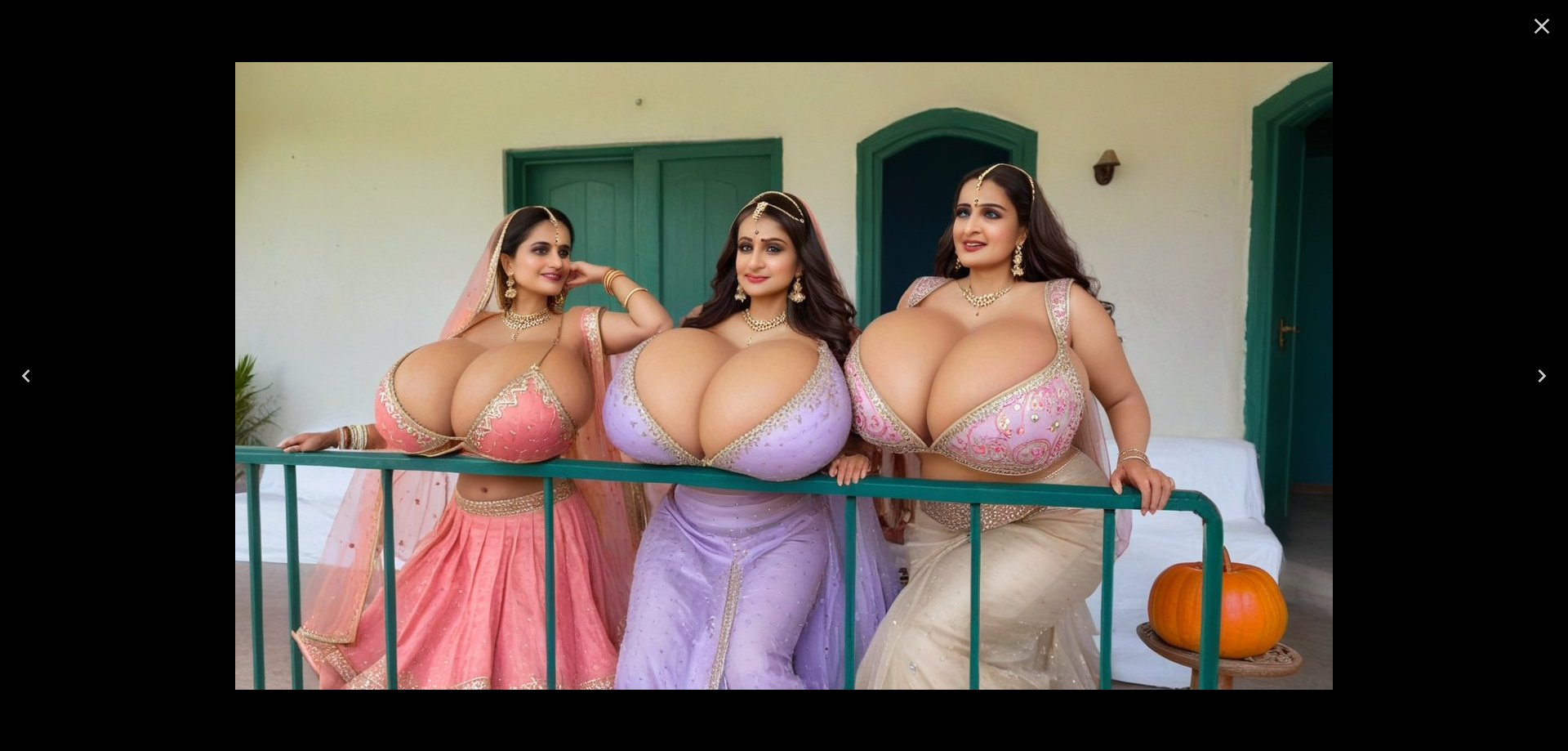
click at [1541, 405] on button "Next" at bounding box center [1542, 375] width 52 height 66
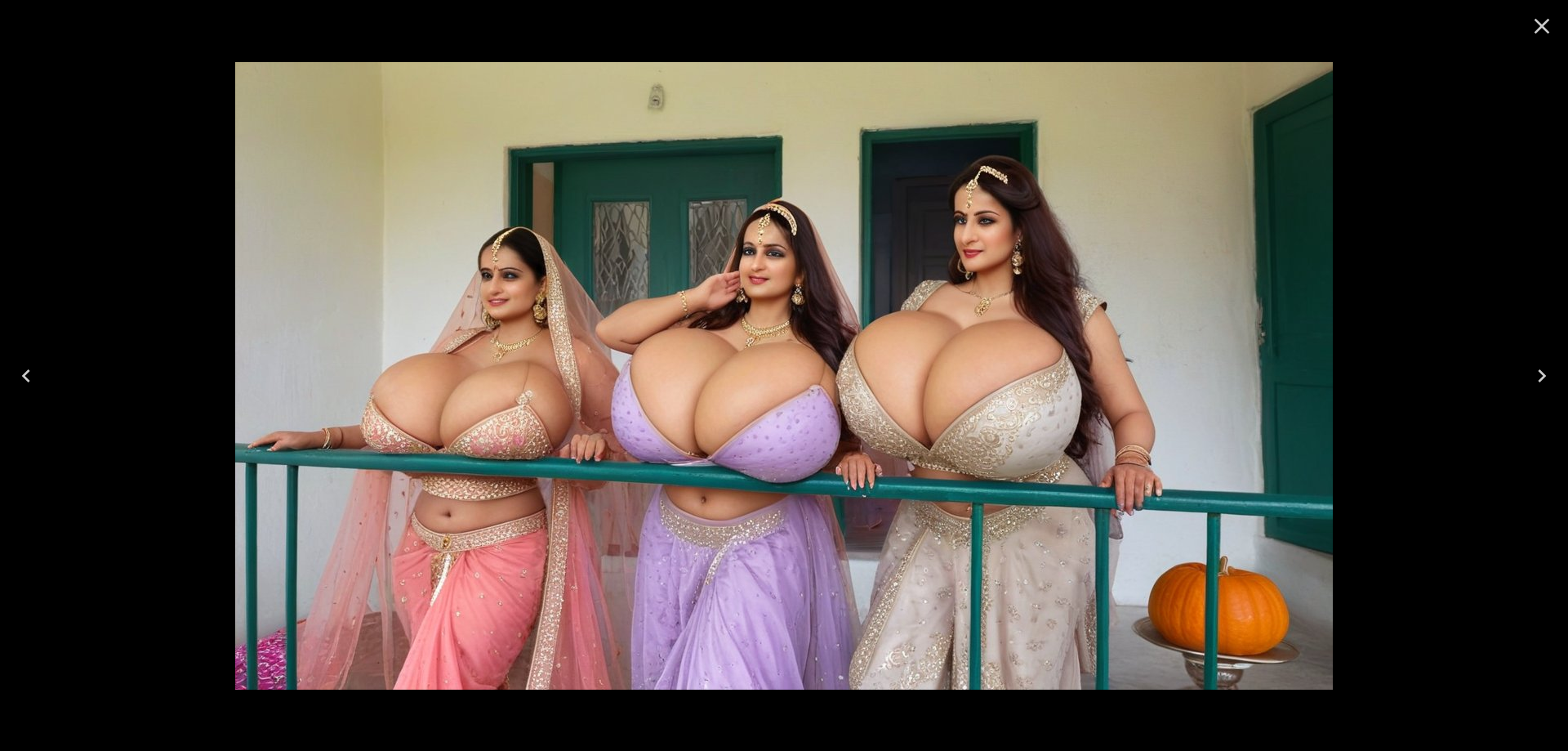
click at [1544, 393] on button "Next" at bounding box center [1542, 375] width 52 height 66
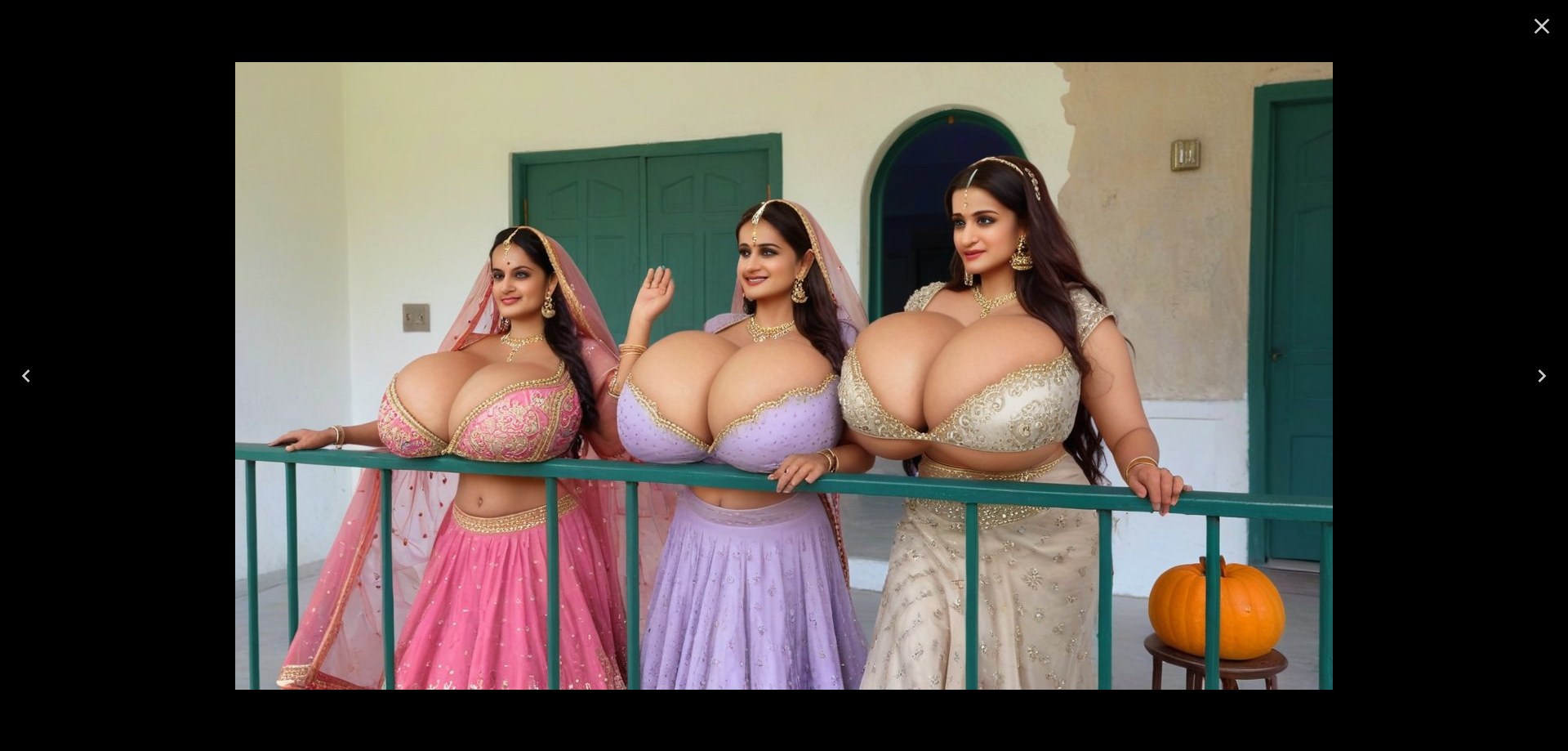
click at [1544, 362] on button "Next" at bounding box center [1542, 375] width 52 height 66
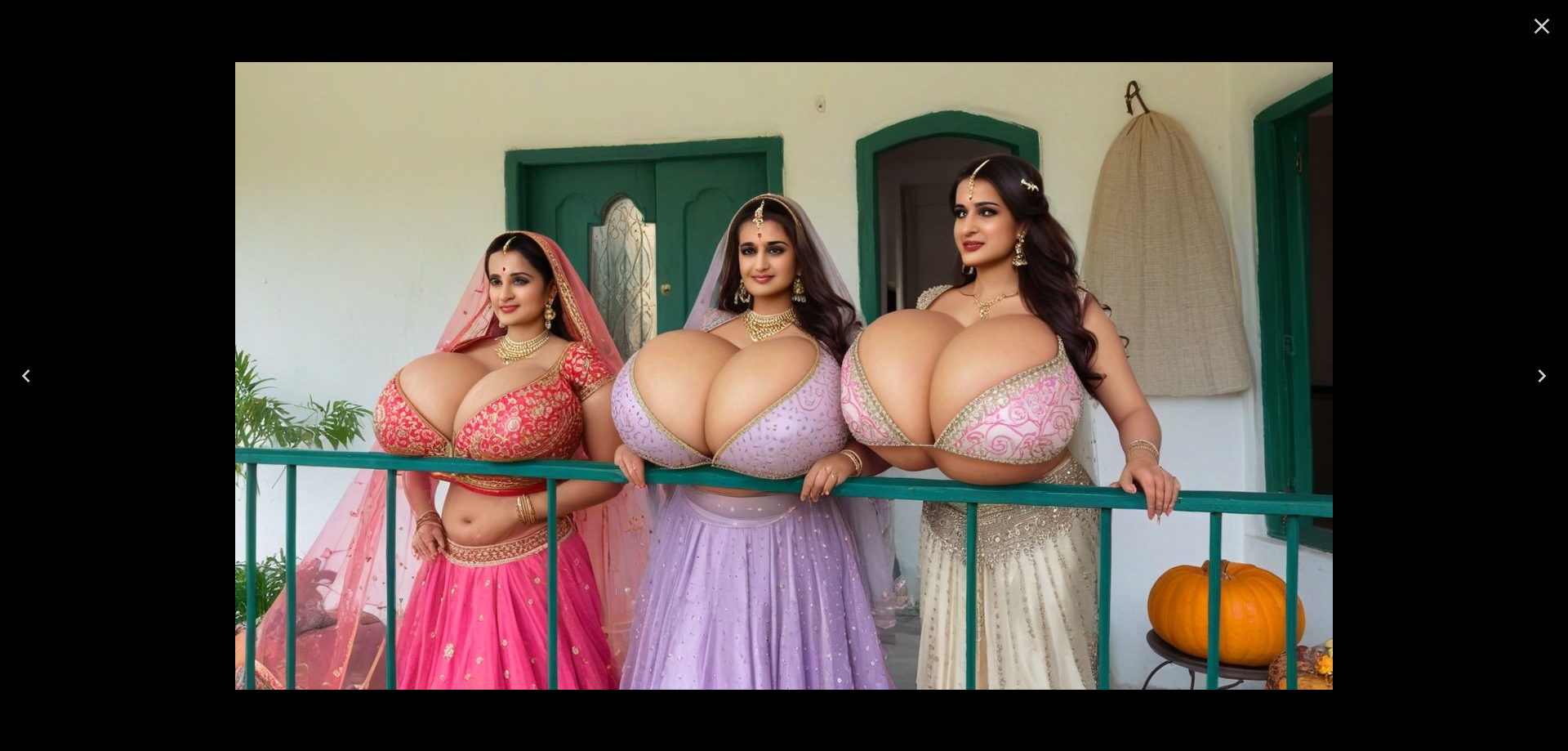
click at [1544, 363] on icon "Next" at bounding box center [1542, 376] width 26 height 26
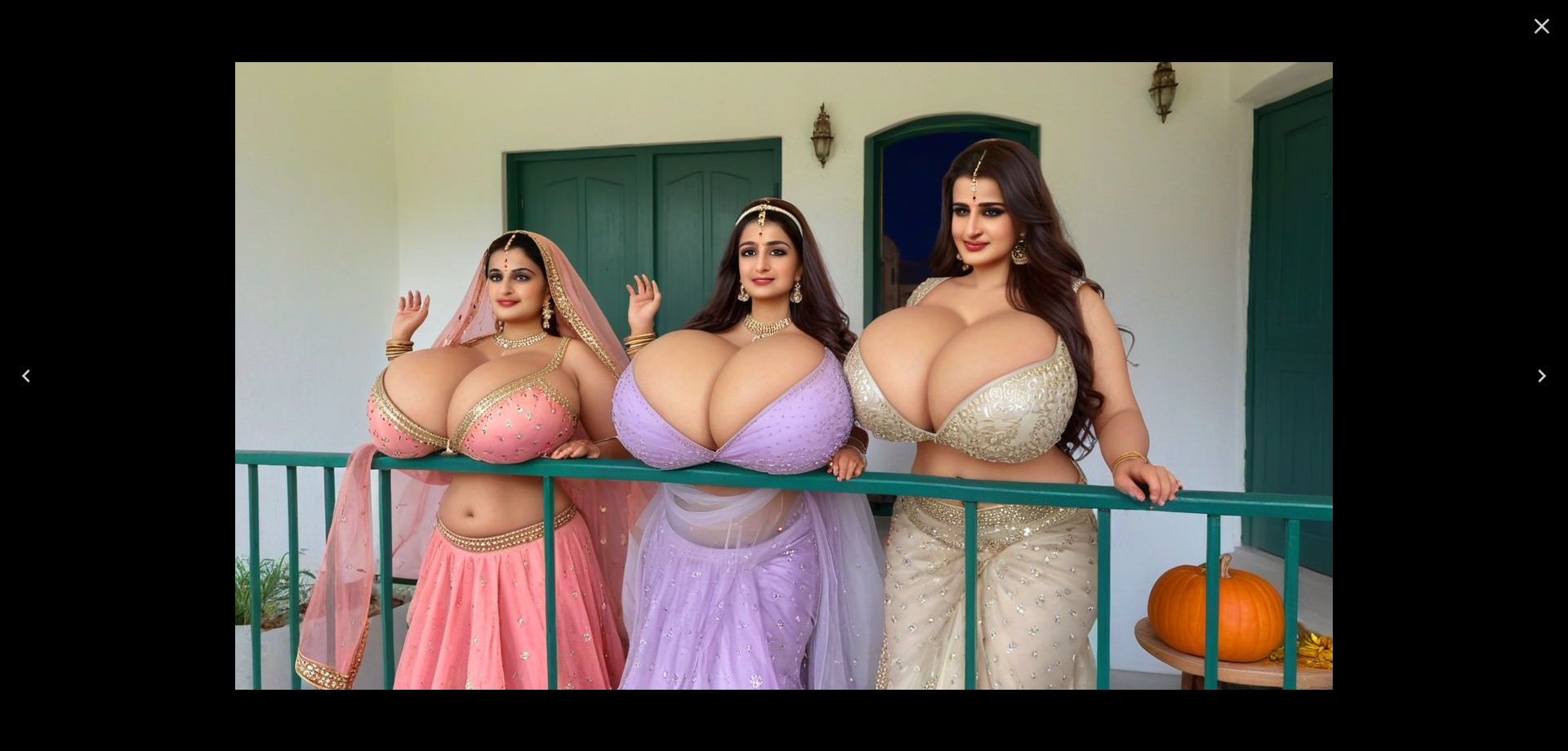
click at [1544, 363] on icon "Next" at bounding box center [1542, 376] width 26 height 26
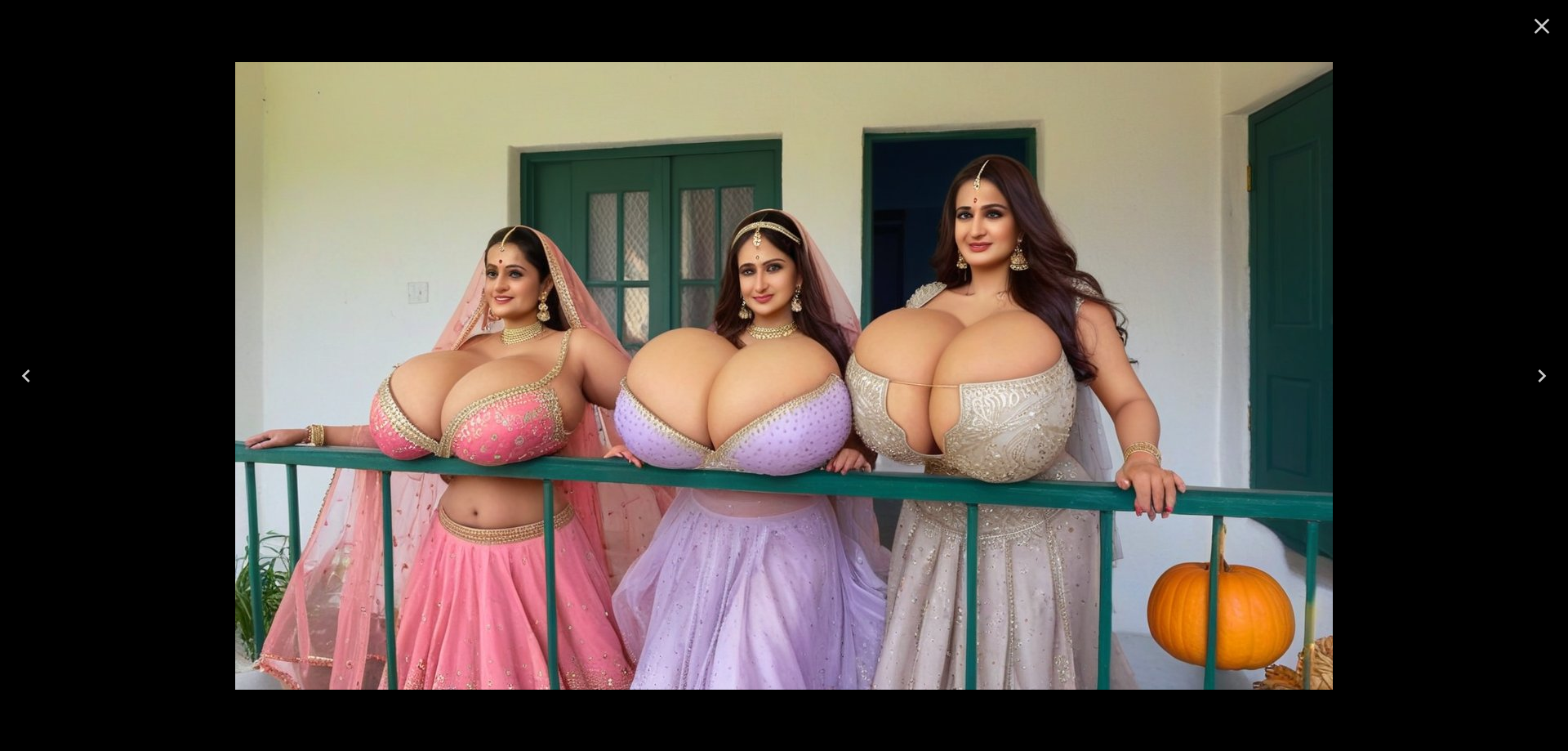
click at [1522, 367] on button "Next" at bounding box center [1542, 375] width 52 height 66
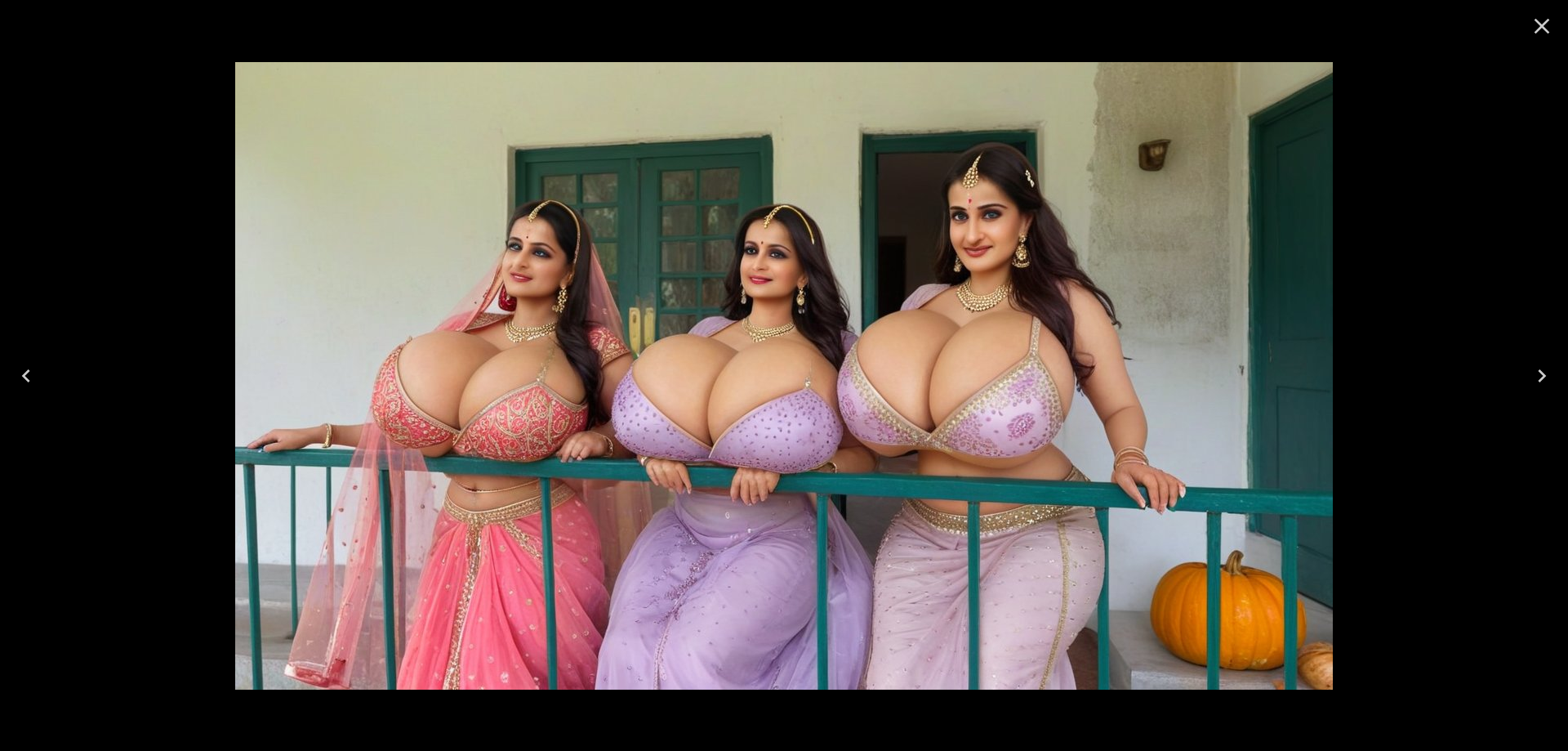
click at [1548, 379] on icon "Next" at bounding box center [1542, 376] width 26 height 26
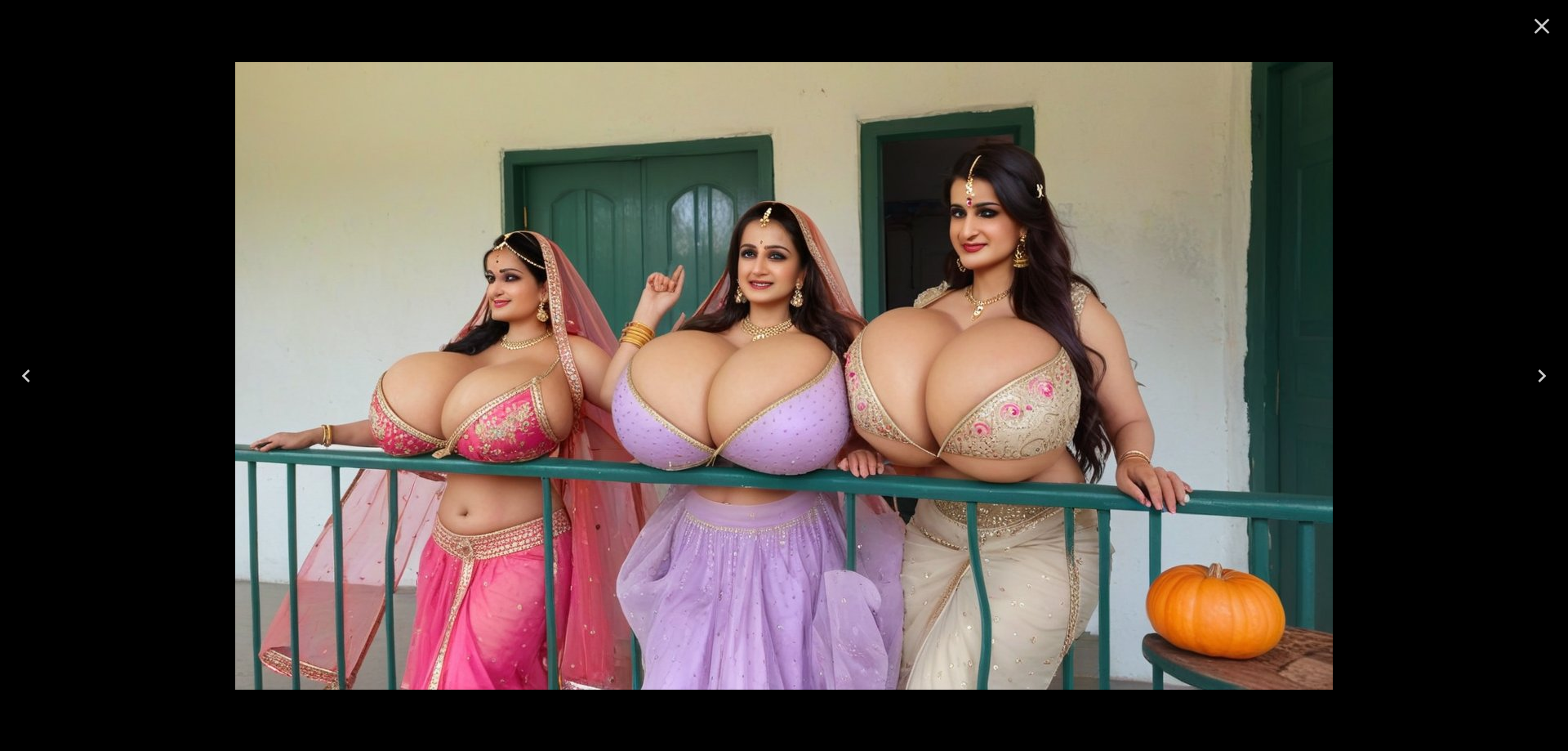
click at [1548, 379] on icon "Next" at bounding box center [1542, 376] width 26 height 26
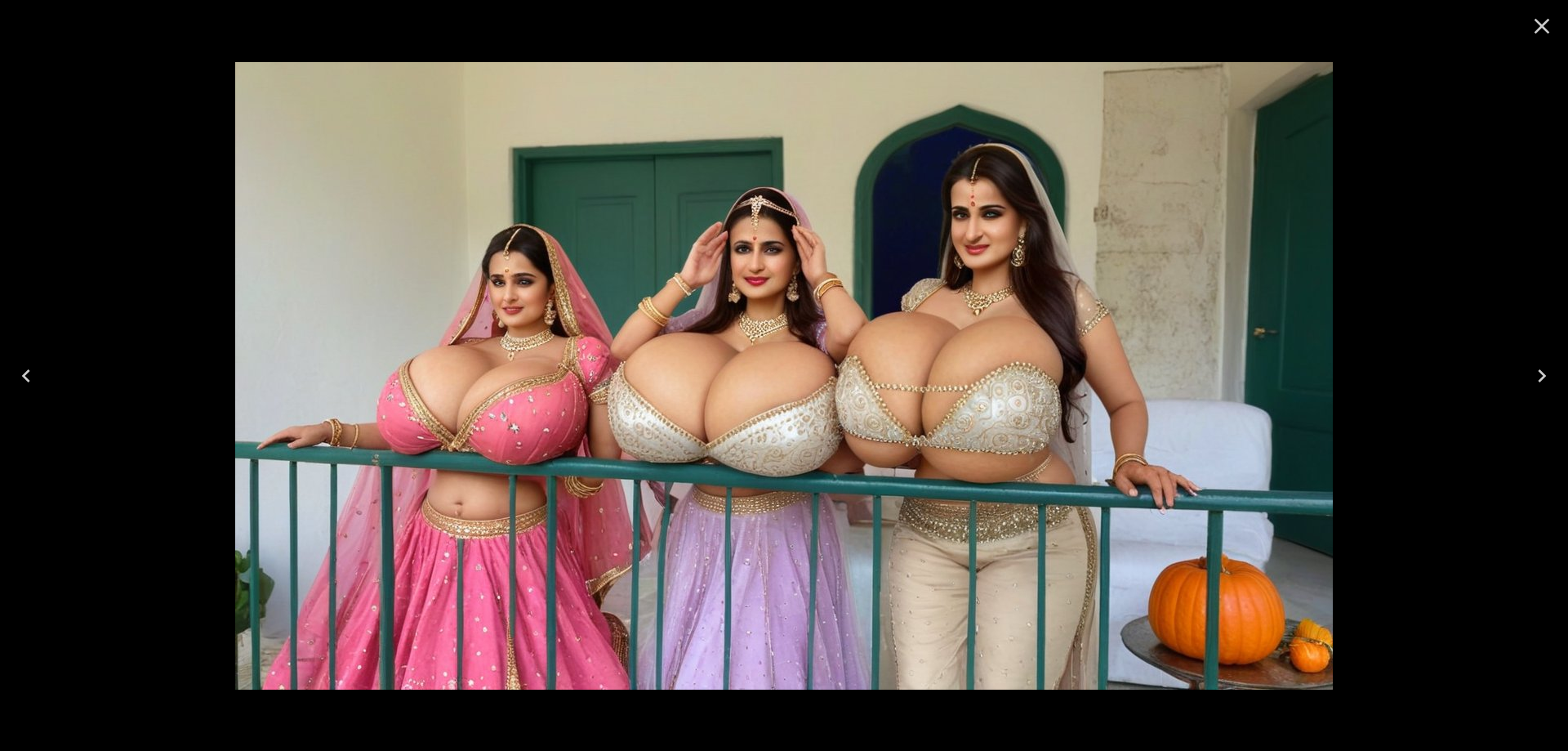
click at [1533, 393] on button "Next" at bounding box center [1542, 375] width 52 height 66
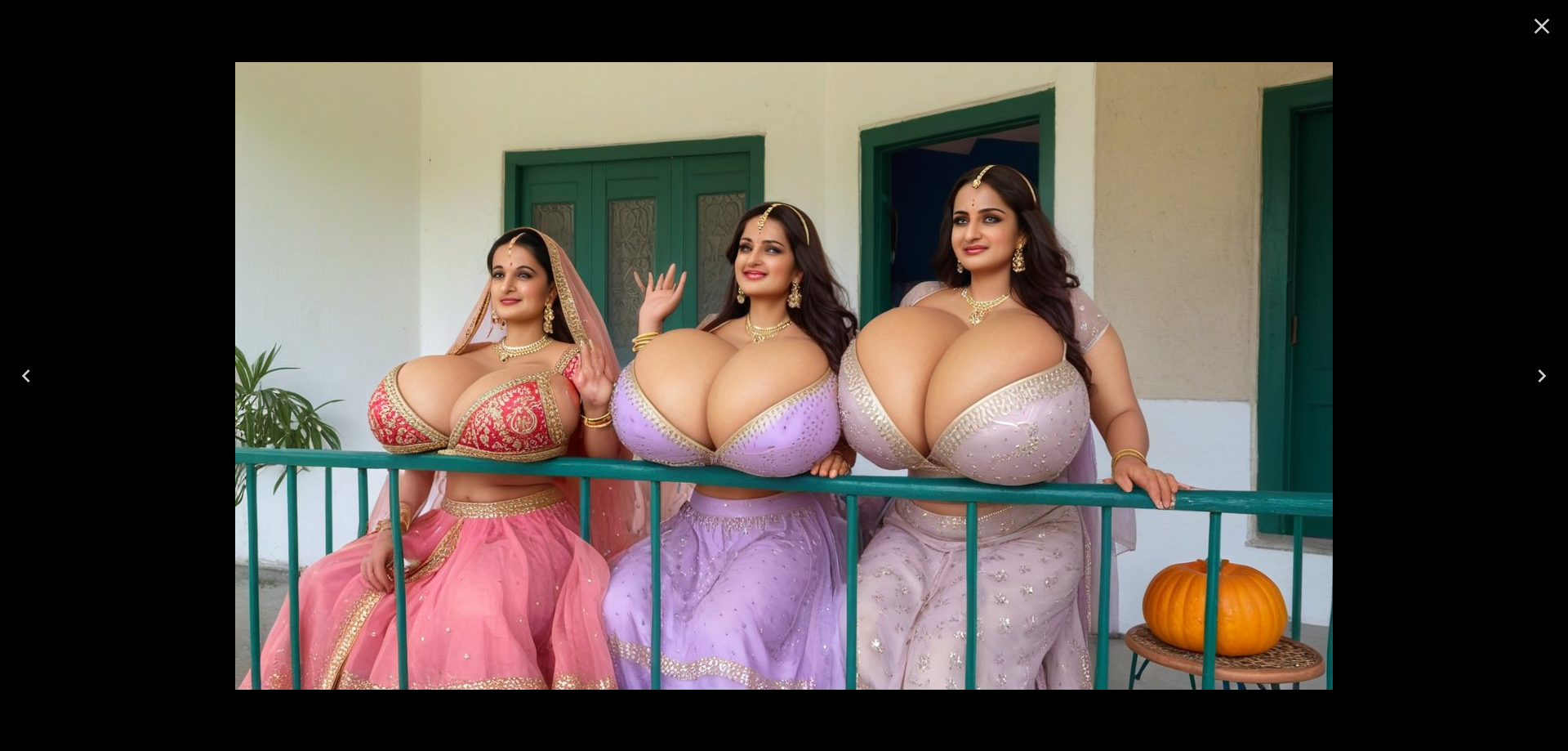
click at [1533, 393] on button "Next" at bounding box center [1542, 375] width 52 height 66
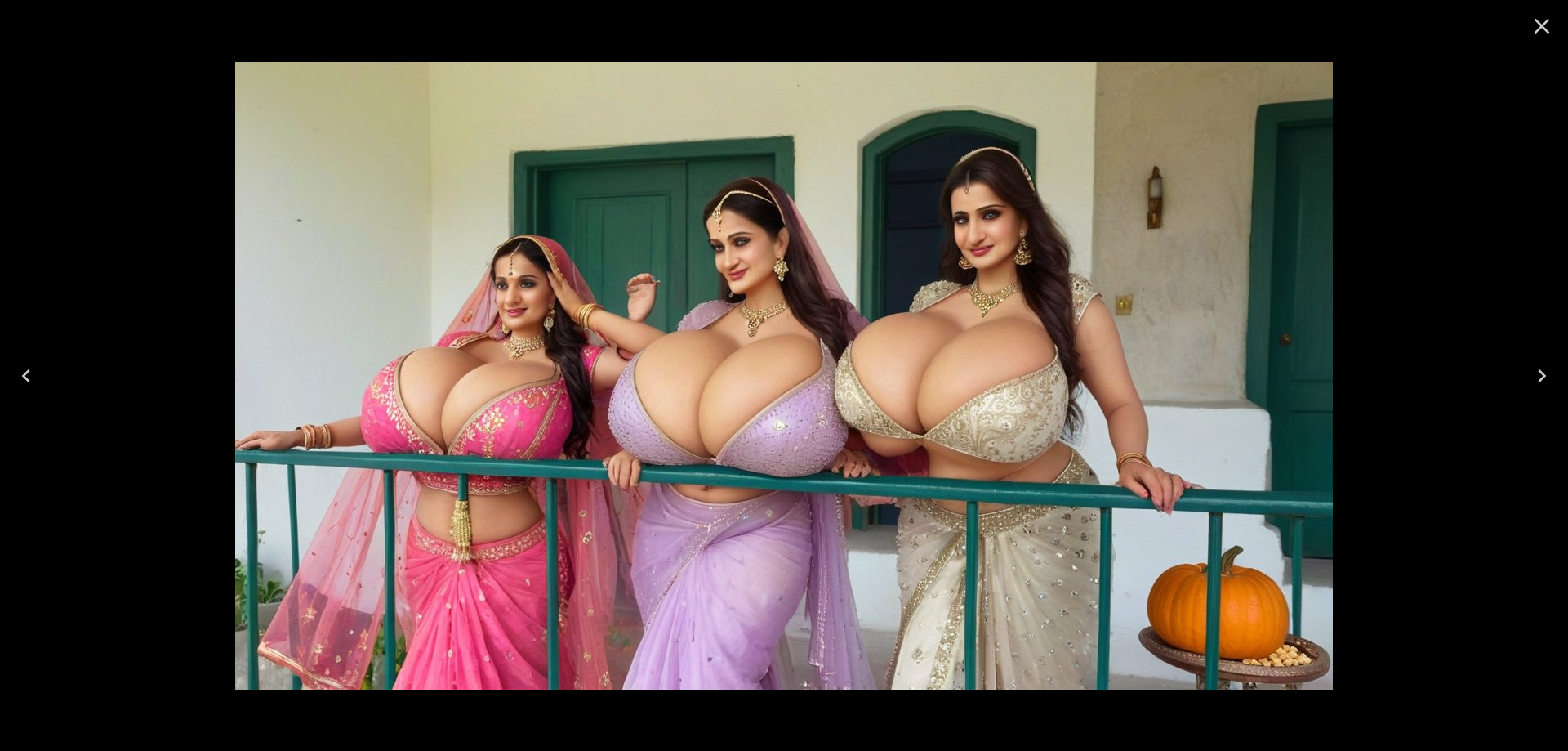
click at [1533, 393] on button "Next" at bounding box center [1542, 375] width 52 height 66
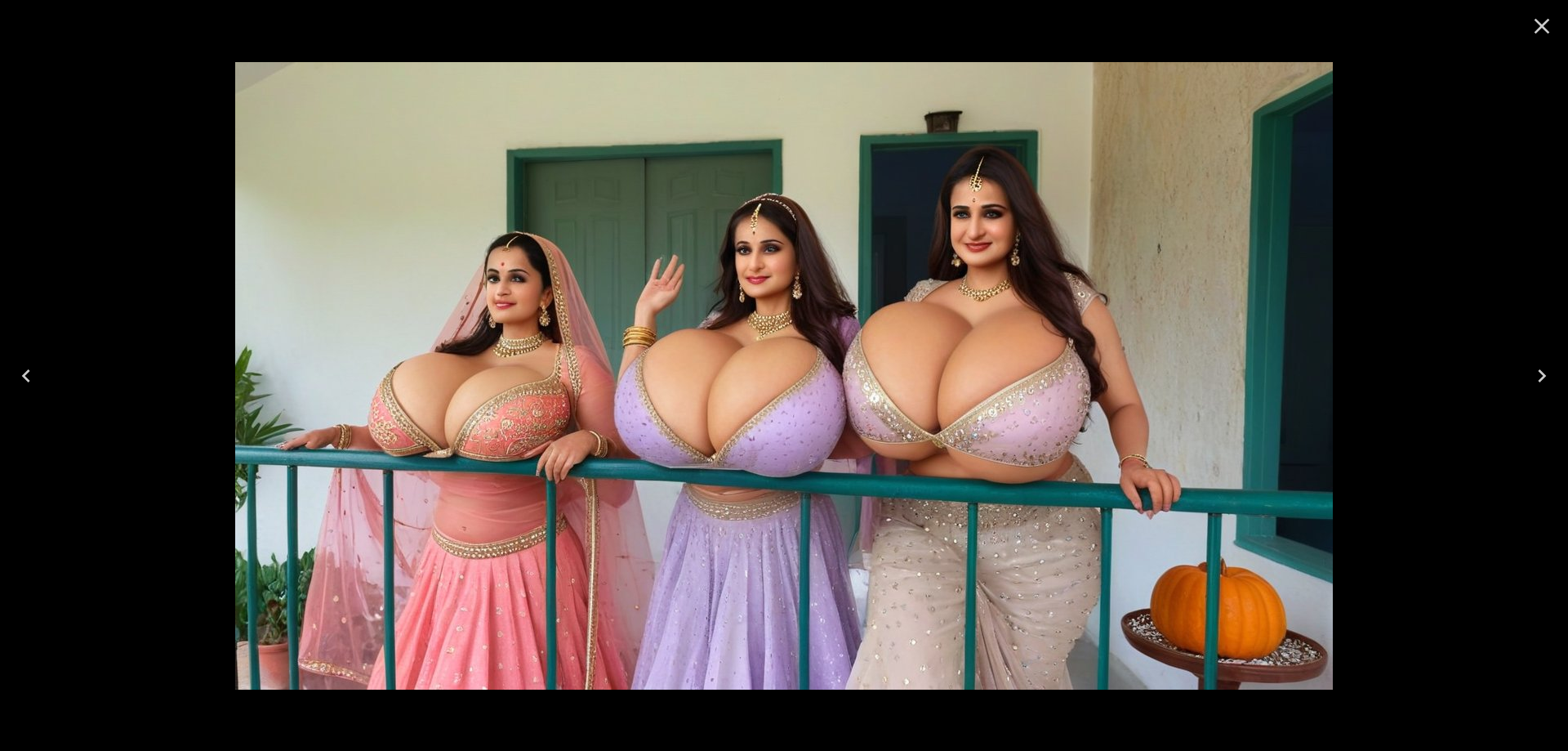
click at [1537, 379] on icon "Next" at bounding box center [1542, 376] width 26 height 26
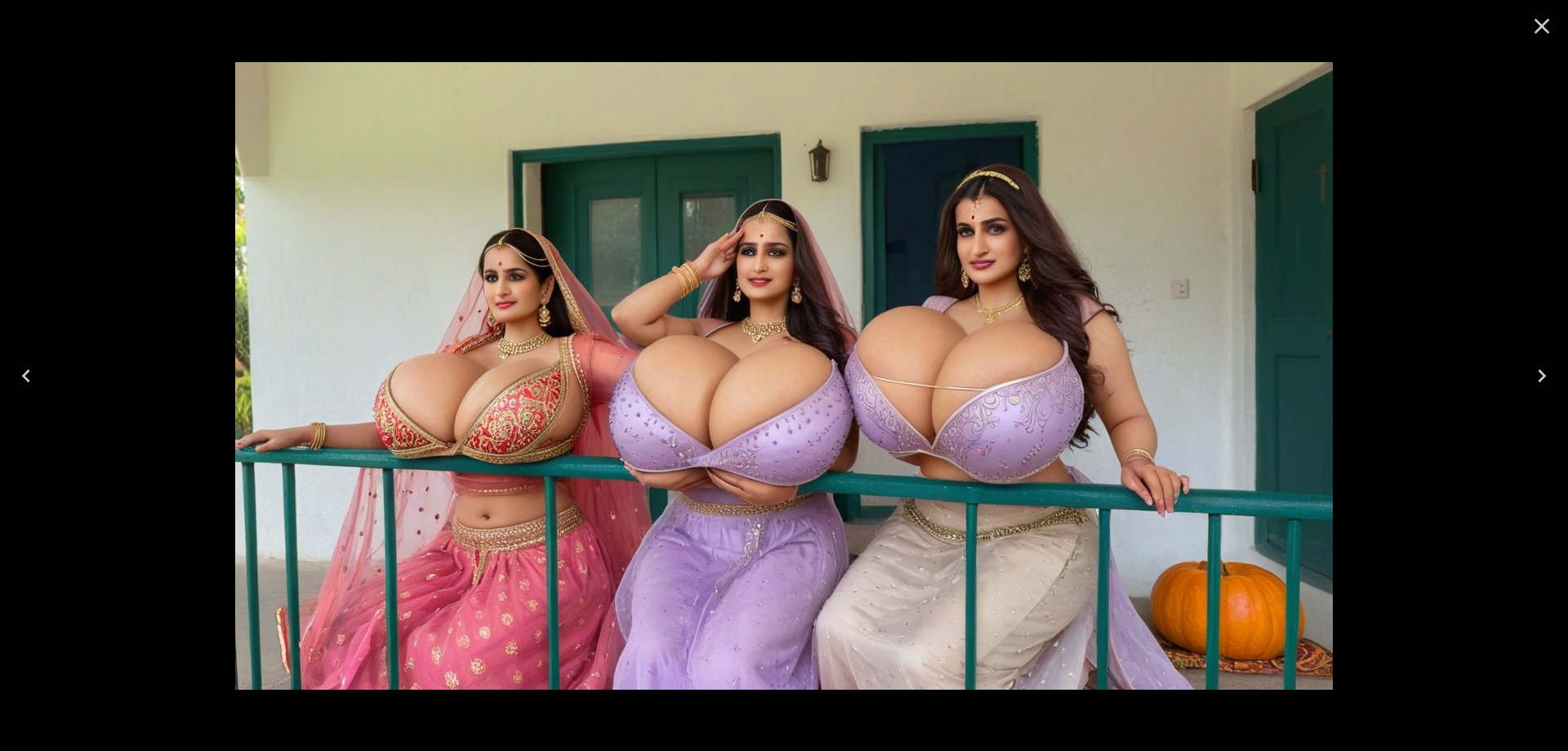
click at [1537, 379] on icon "Next" at bounding box center [1542, 376] width 26 height 26
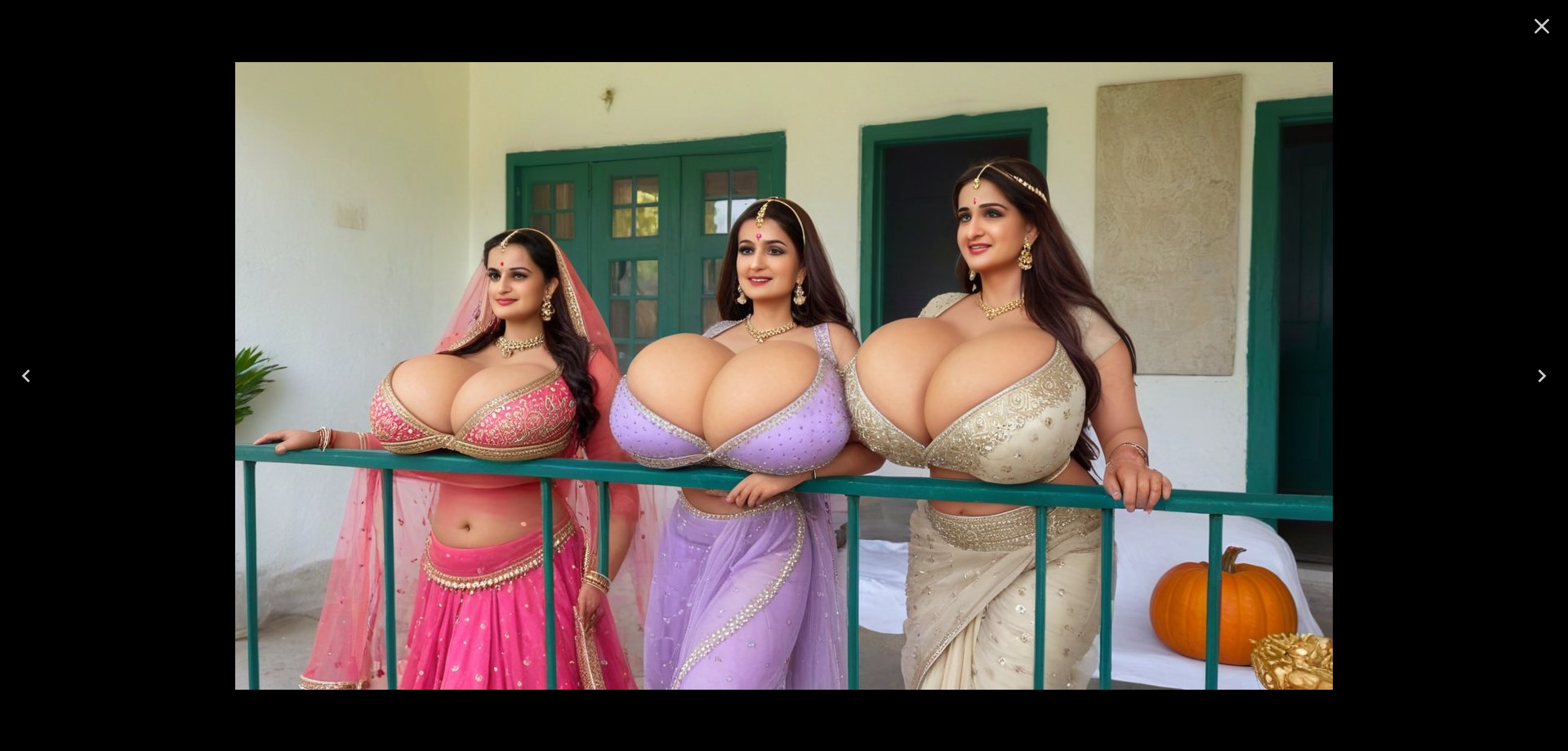
click at [1537, 379] on icon "Next" at bounding box center [1542, 376] width 26 height 26
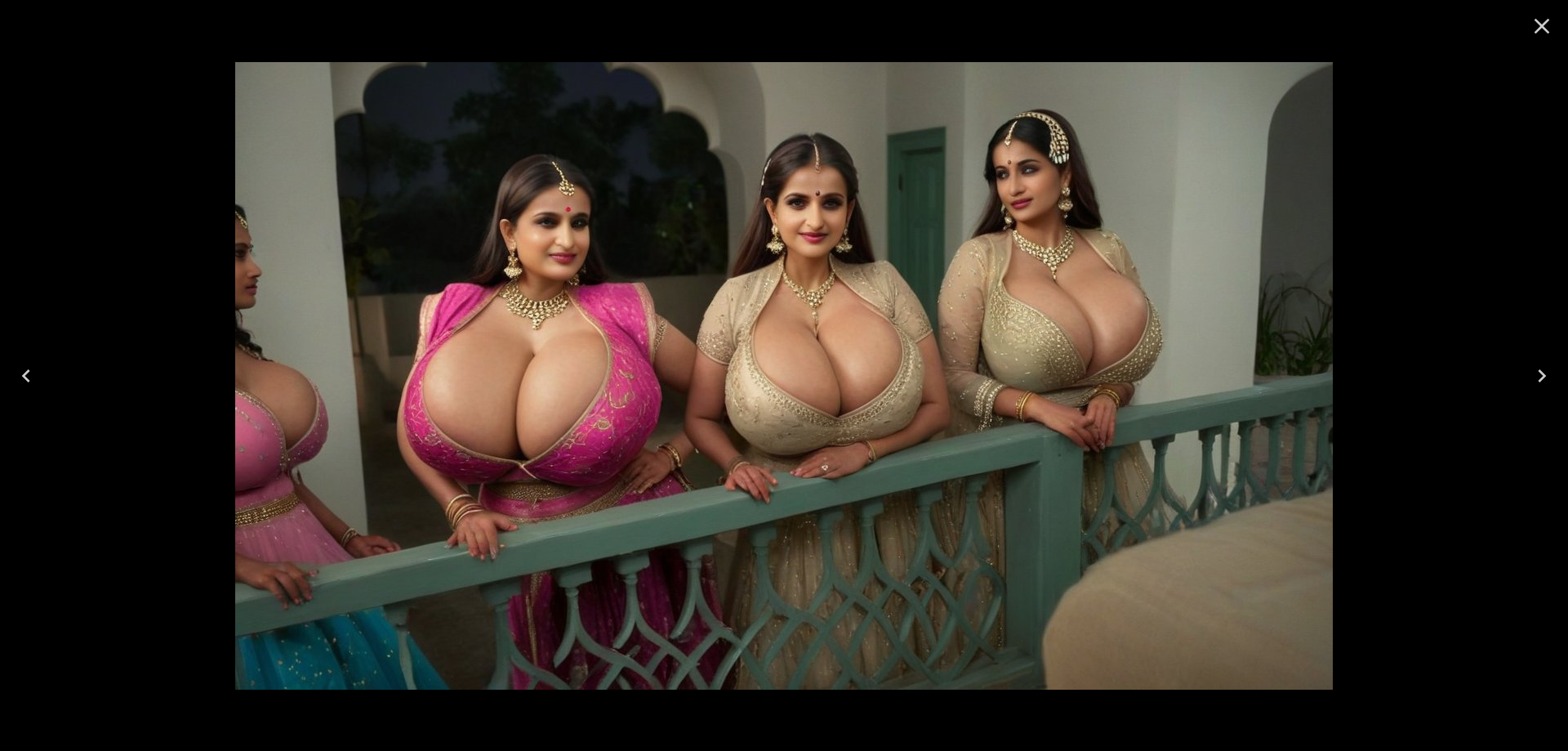
click at [1547, 371] on icon "Next" at bounding box center [1542, 376] width 26 height 26
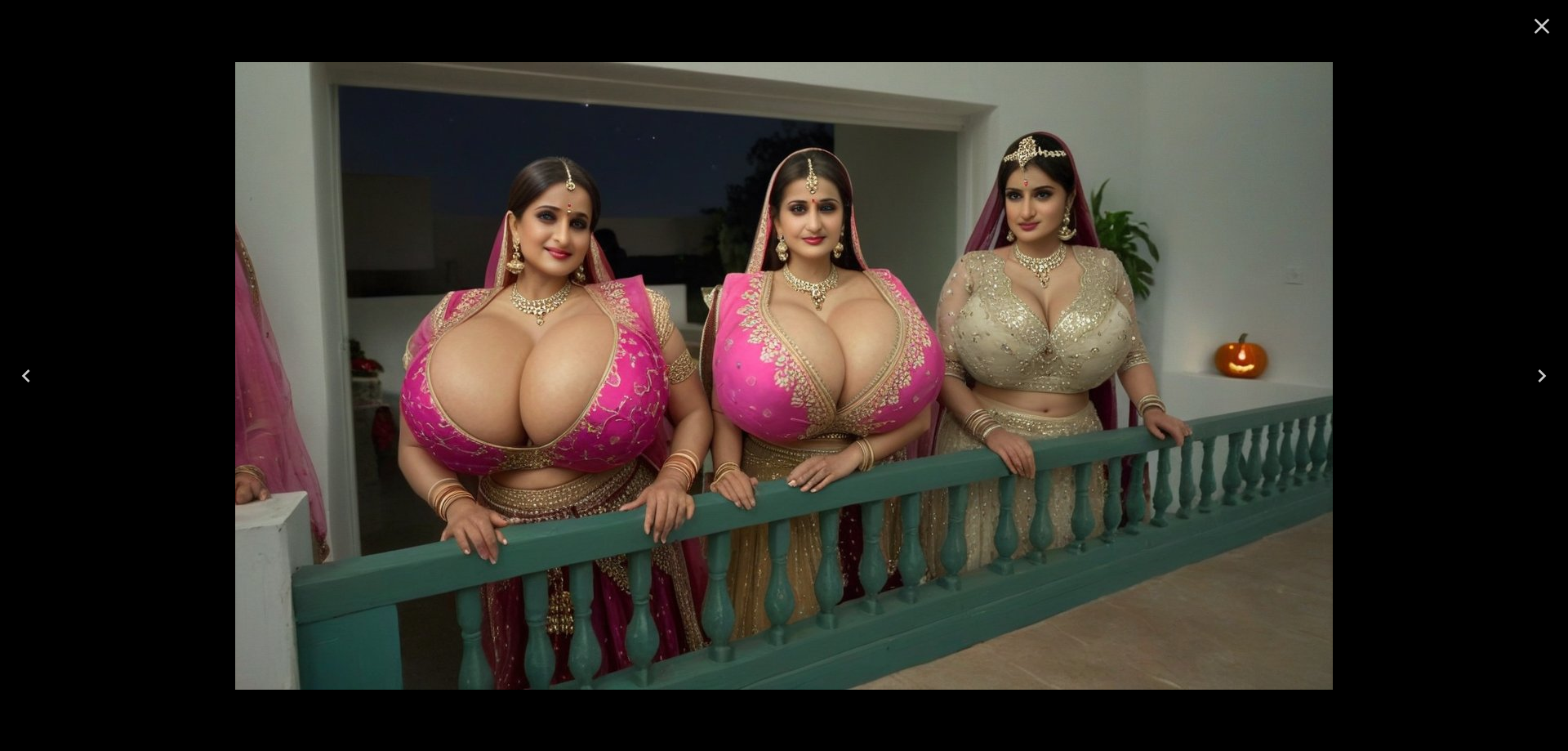
click at [1547, 369] on icon "Next" at bounding box center [1542, 376] width 26 height 26
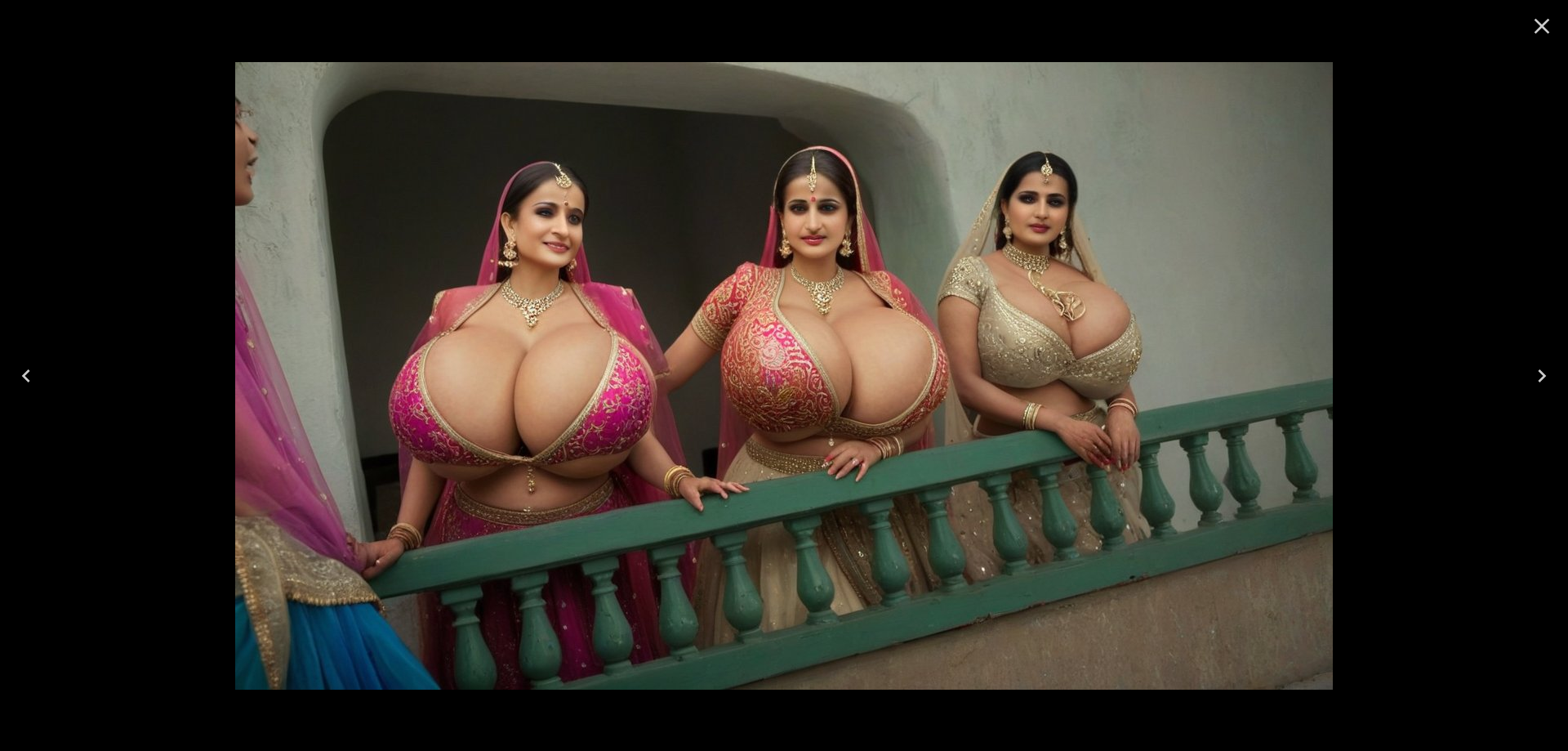
click at [1552, 379] on icon "Next" at bounding box center [1542, 376] width 26 height 26
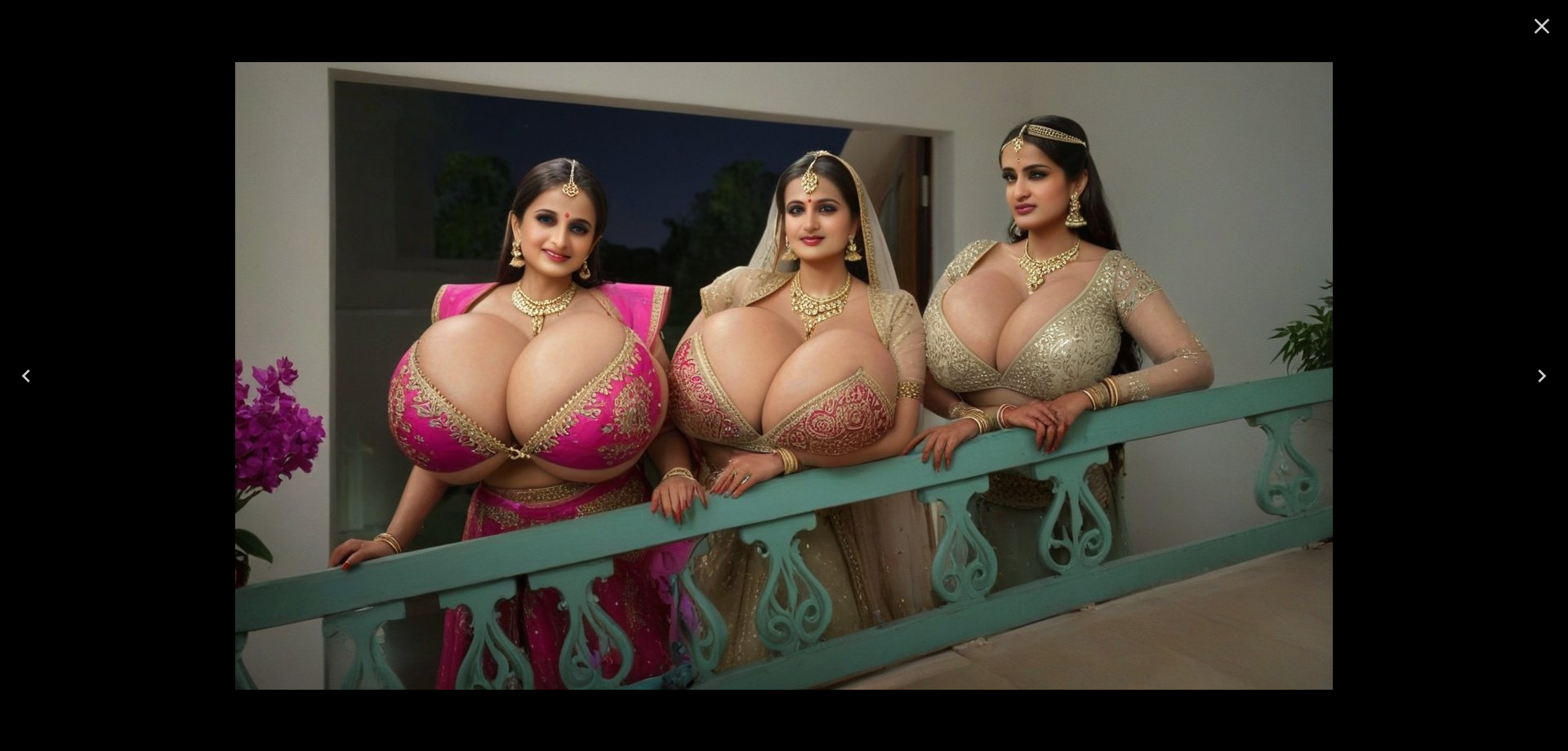
click at [1552, 379] on icon "Next" at bounding box center [1542, 376] width 26 height 26
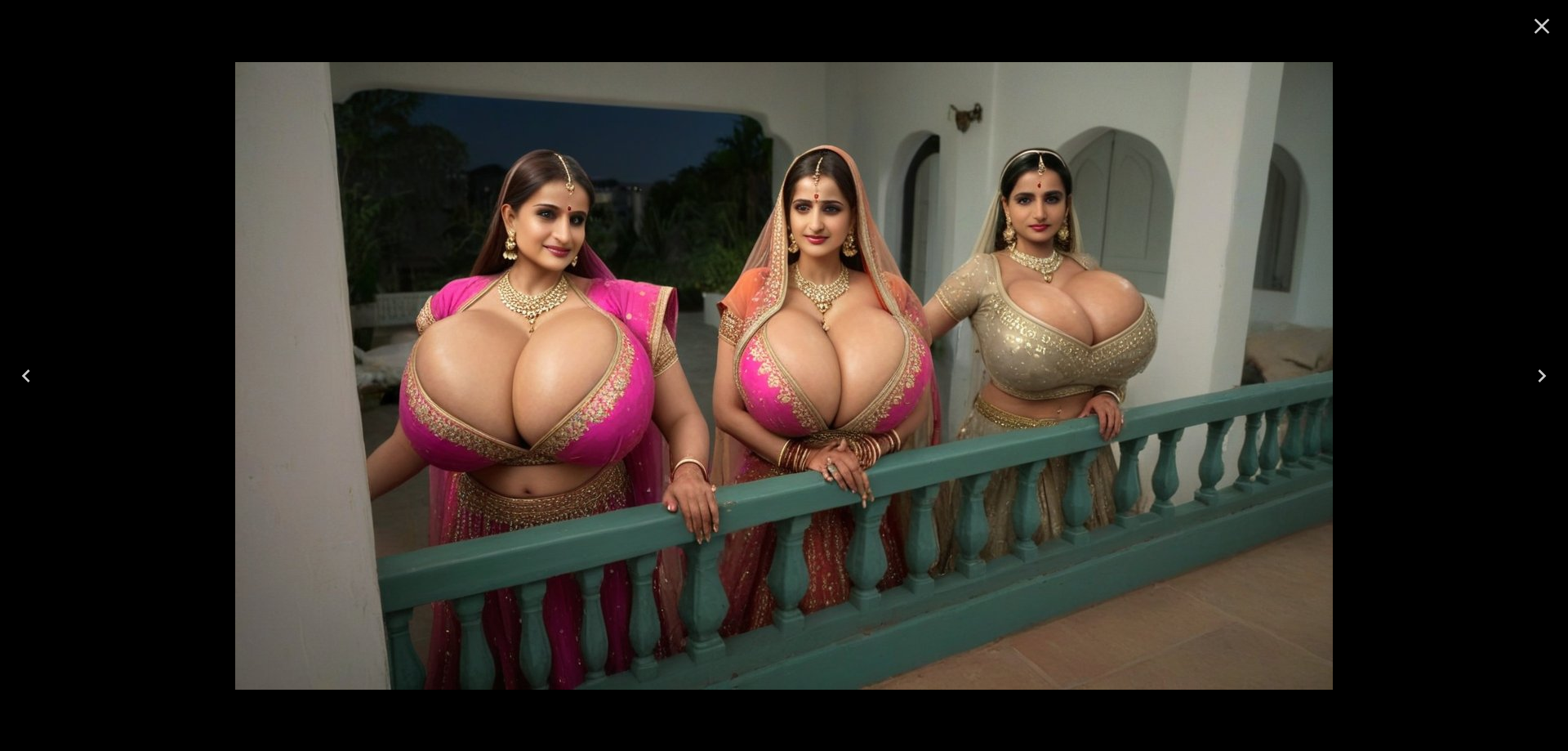
click at [1510, 378] on div at bounding box center [784, 375] width 1568 height 751
click at [1519, 383] on button "Next" at bounding box center [1542, 375] width 52 height 66
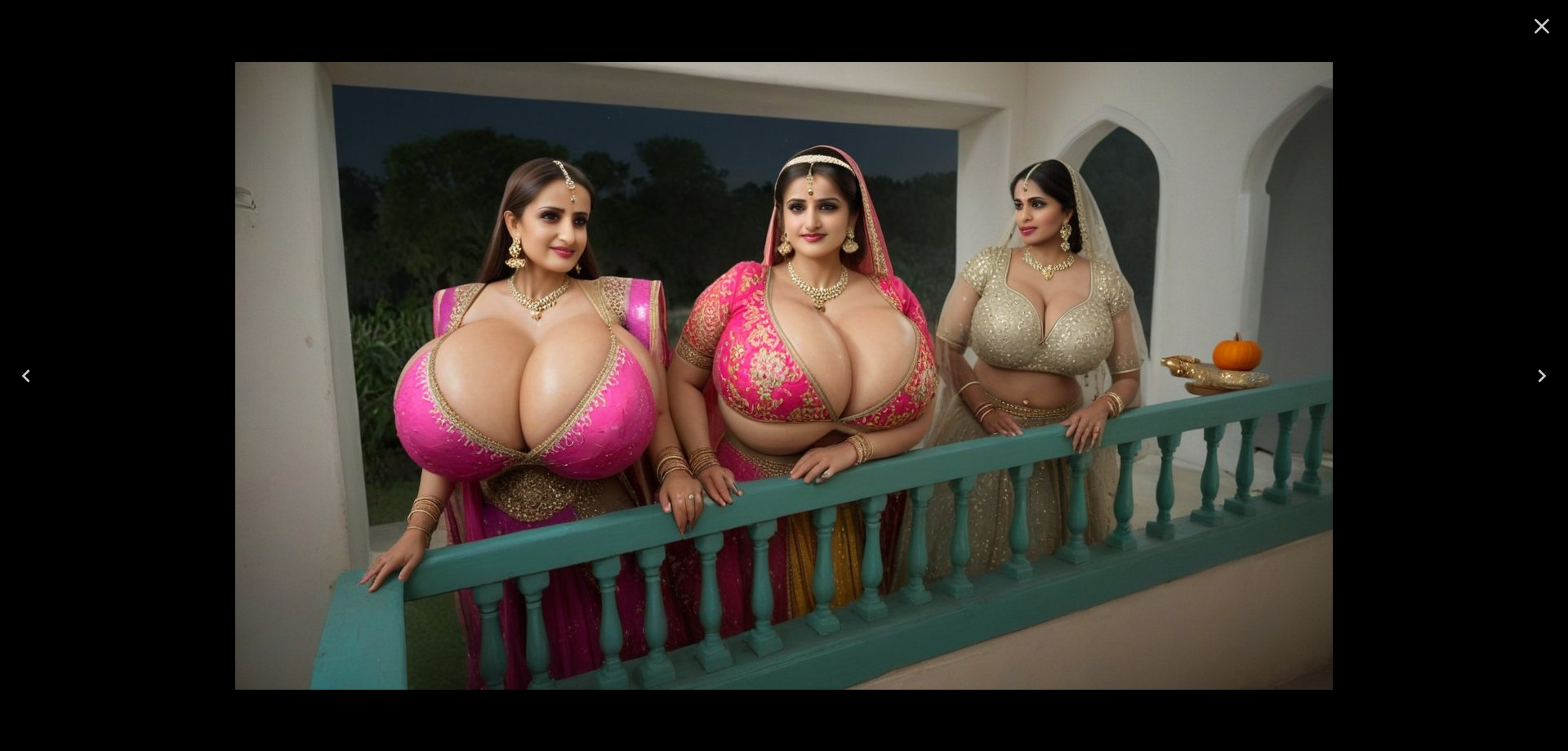
click at [1519, 383] on button "Next" at bounding box center [1542, 375] width 52 height 66
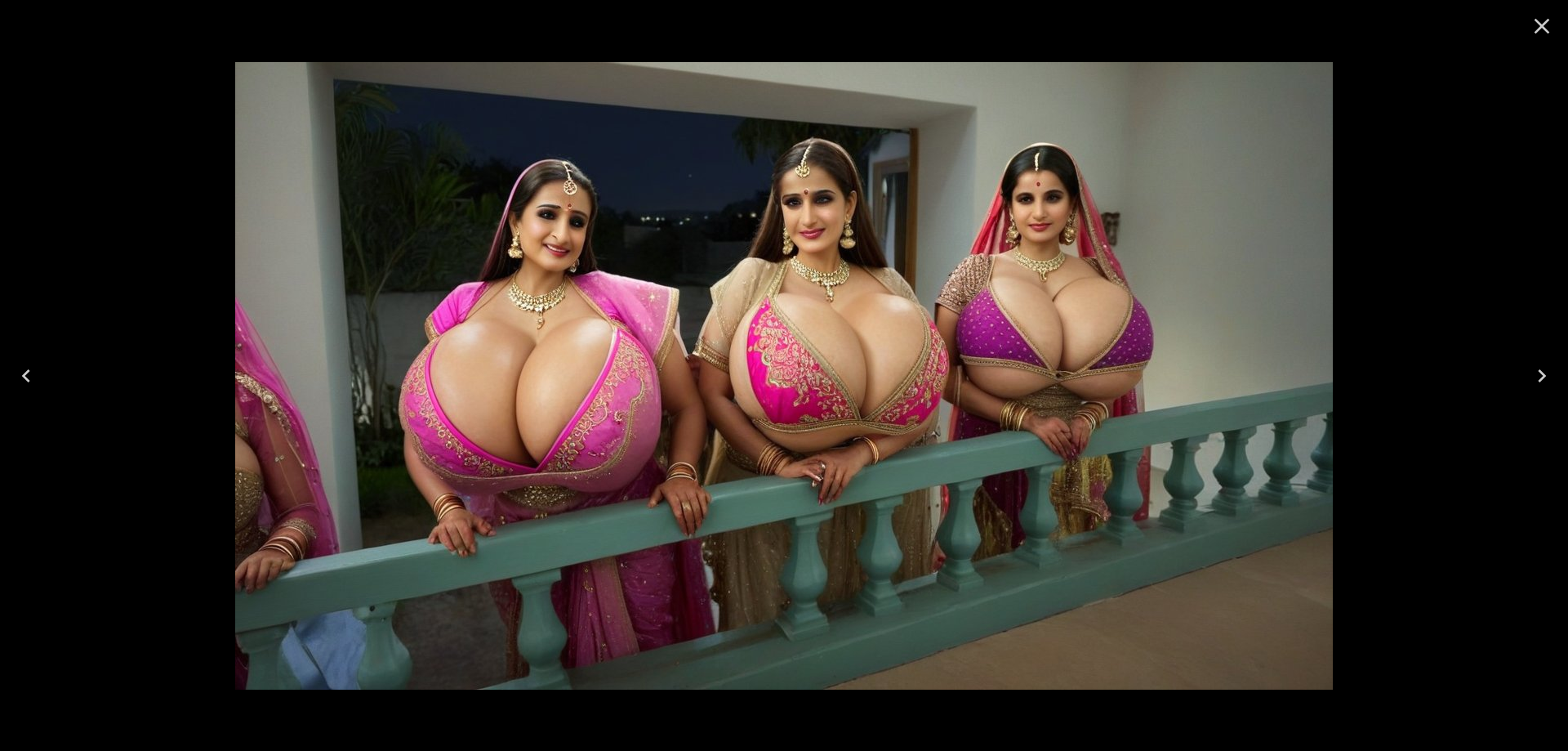
click at [1542, 363] on icon "Next" at bounding box center [1542, 376] width 26 height 26
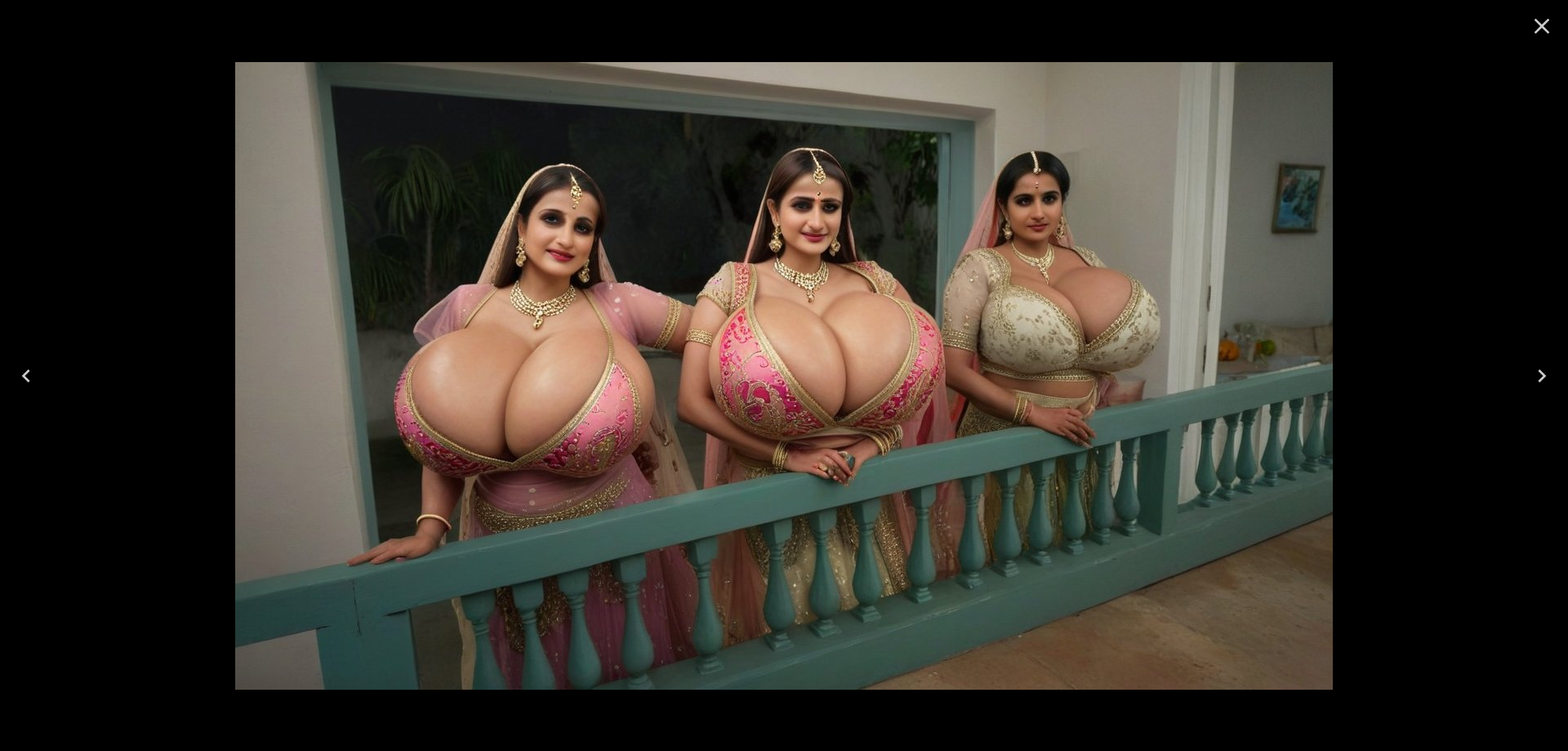
click at [1532, 378] on icon "Next" at bounding box center [1542, 376] width 26 height 26
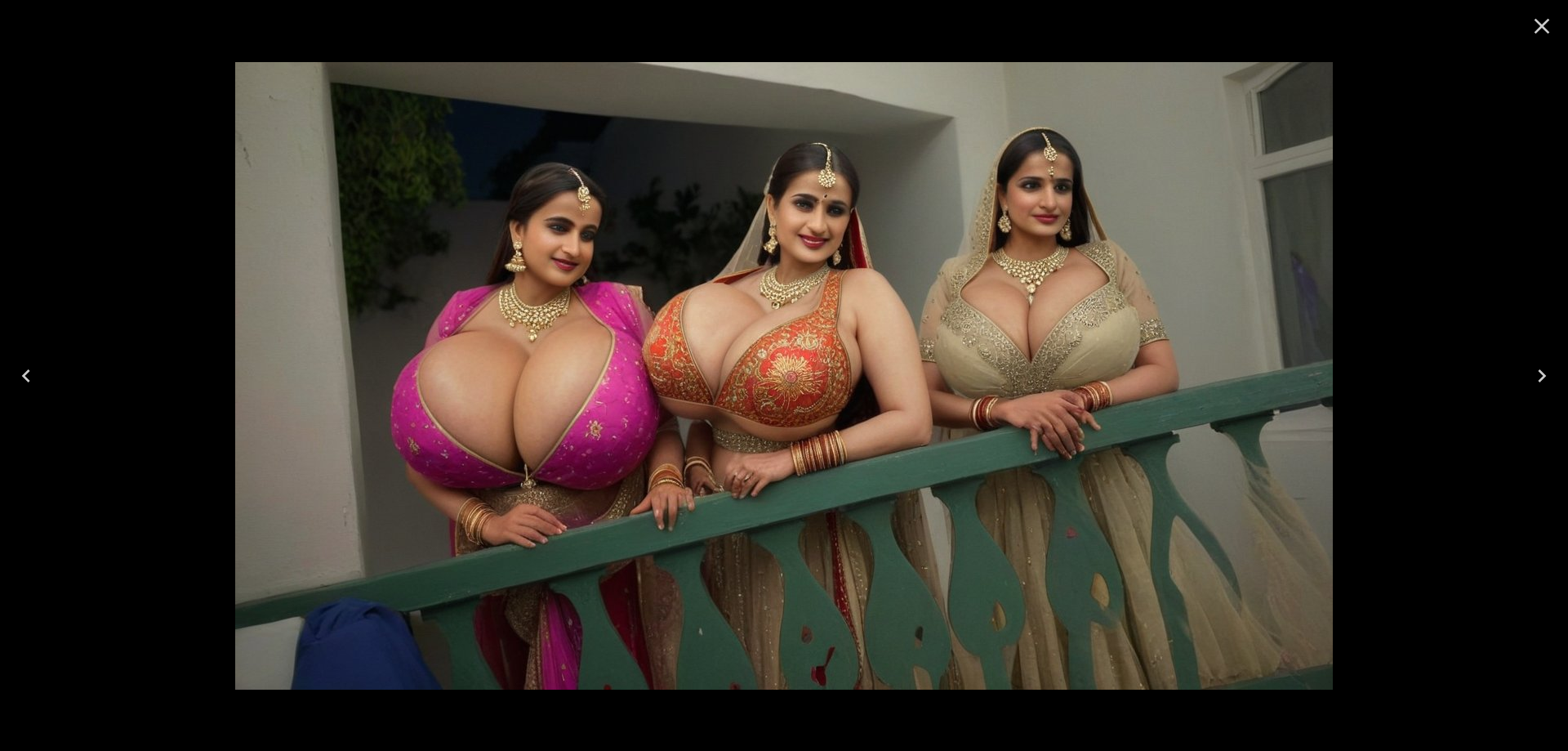
click at [1532, 378] on icon "Next" at bounding box center [1542, 376] width 26 height 26
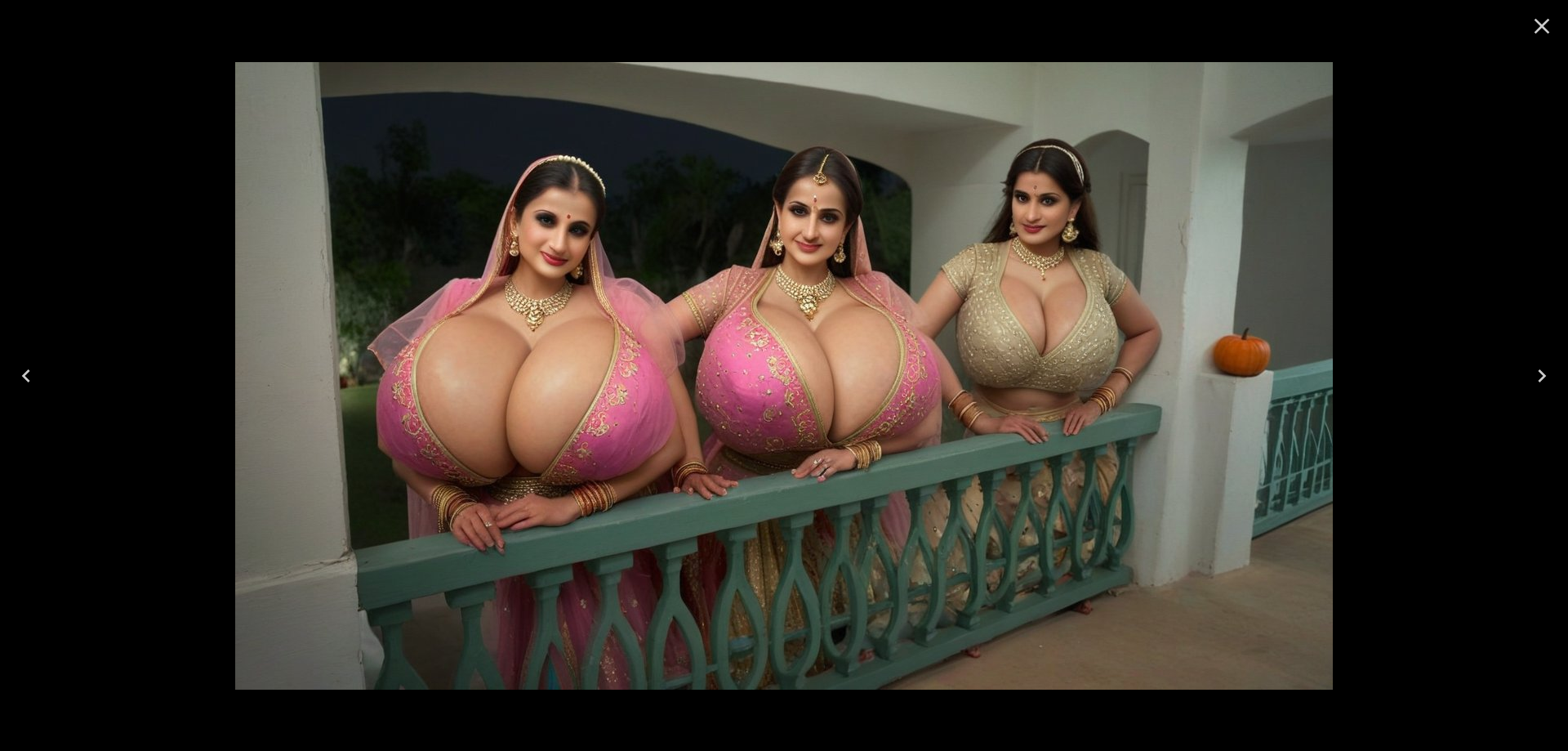
click at [1544, 373] on icon "Next" at bounding box center [1541, 375] width 8 height 13
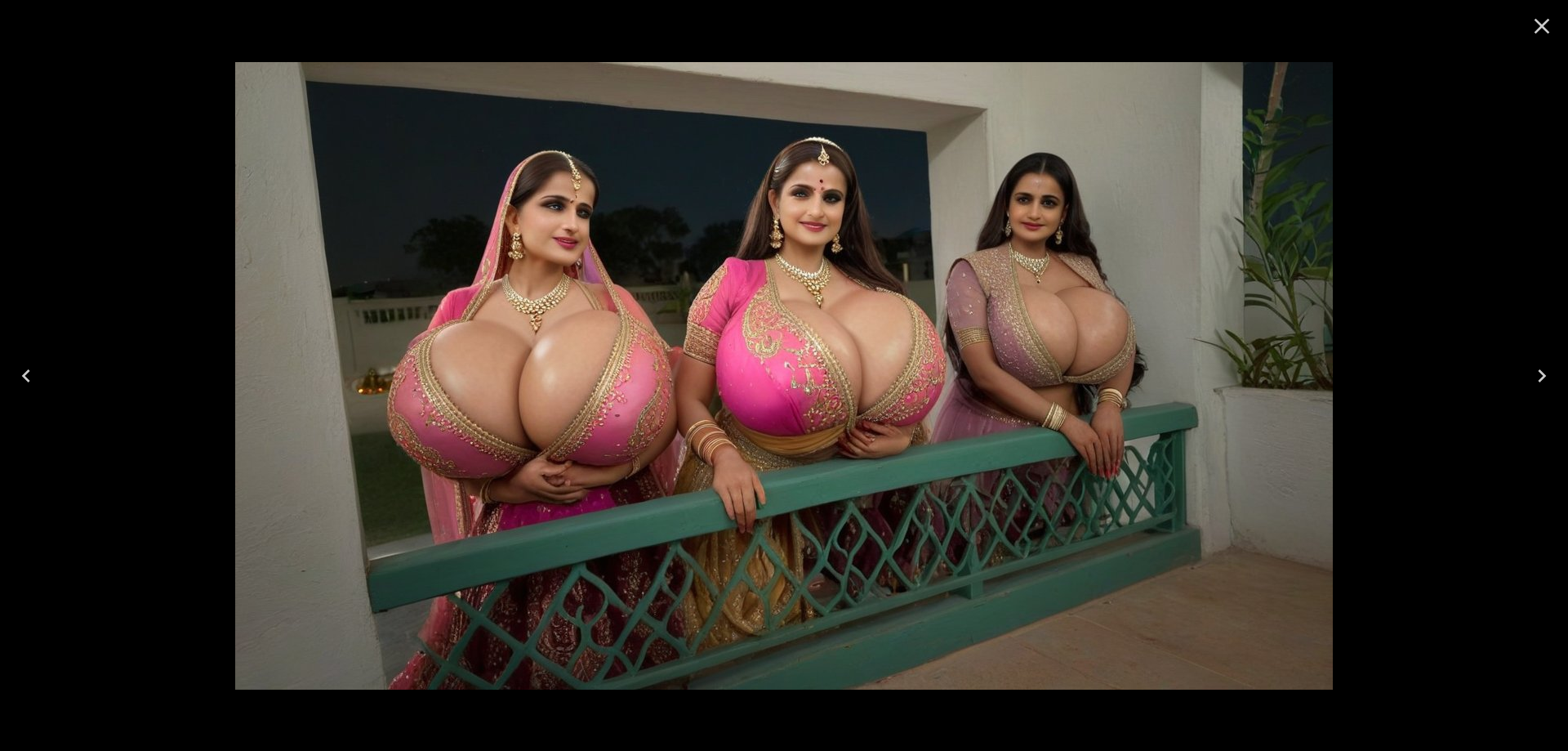
click at [1544, 373] on icon "Next" at bounding box center [1541, 375] width 8 height 13
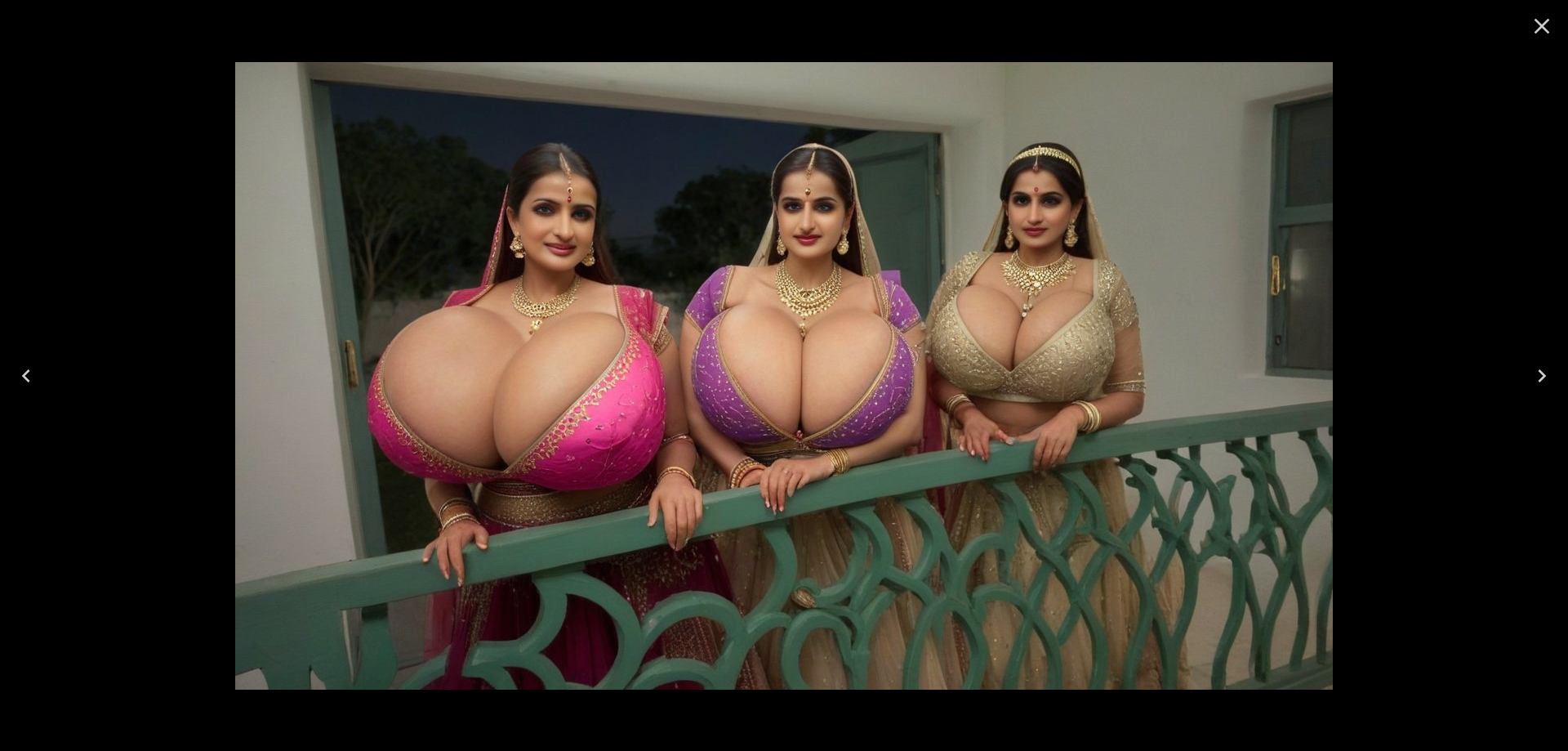
click at [1544, 373] on icon "Next" at bounding box center [1541, 375] width 8 height 13
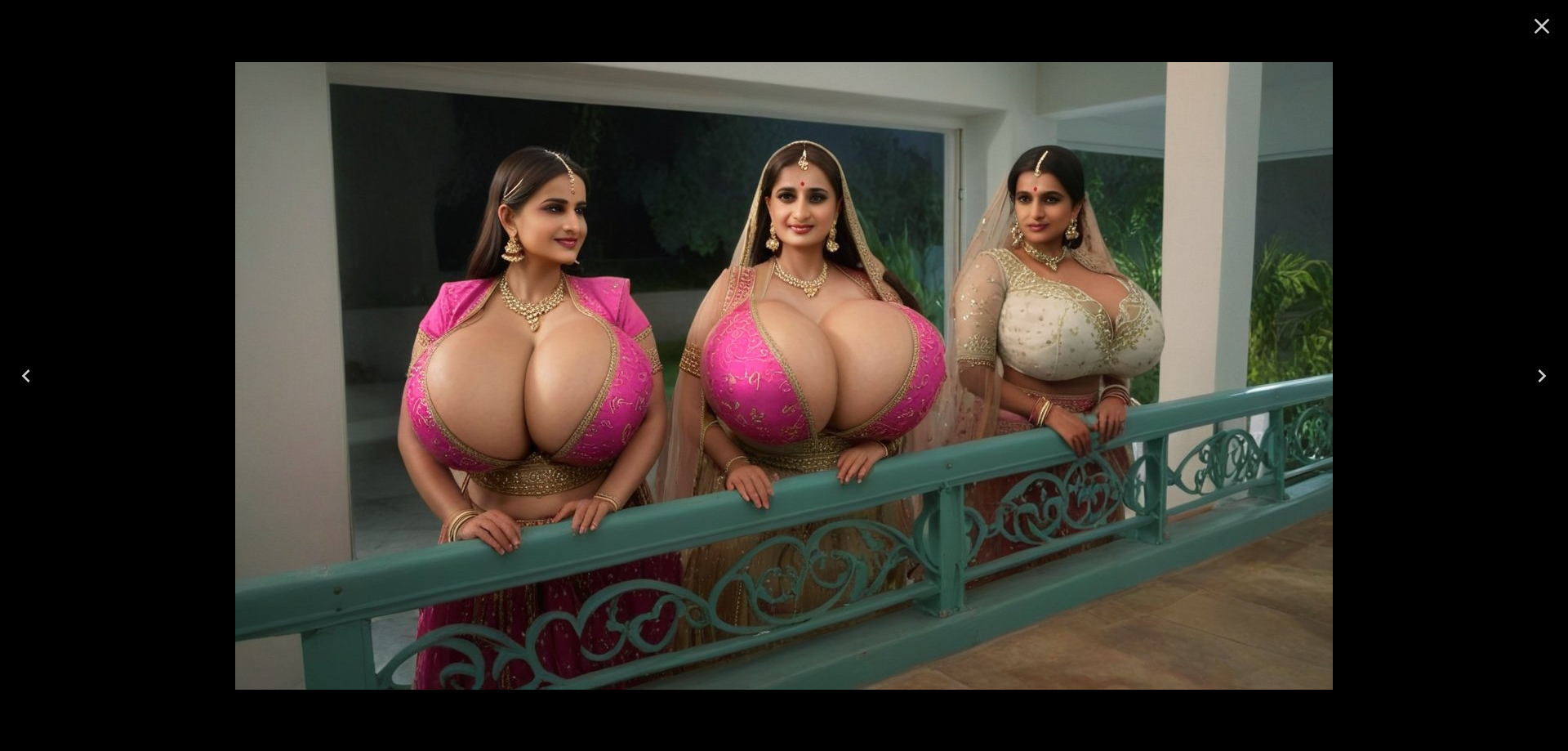
click at [1539, 376] on icon "Next" at bounding box center [1542, 376] width 26 height 26
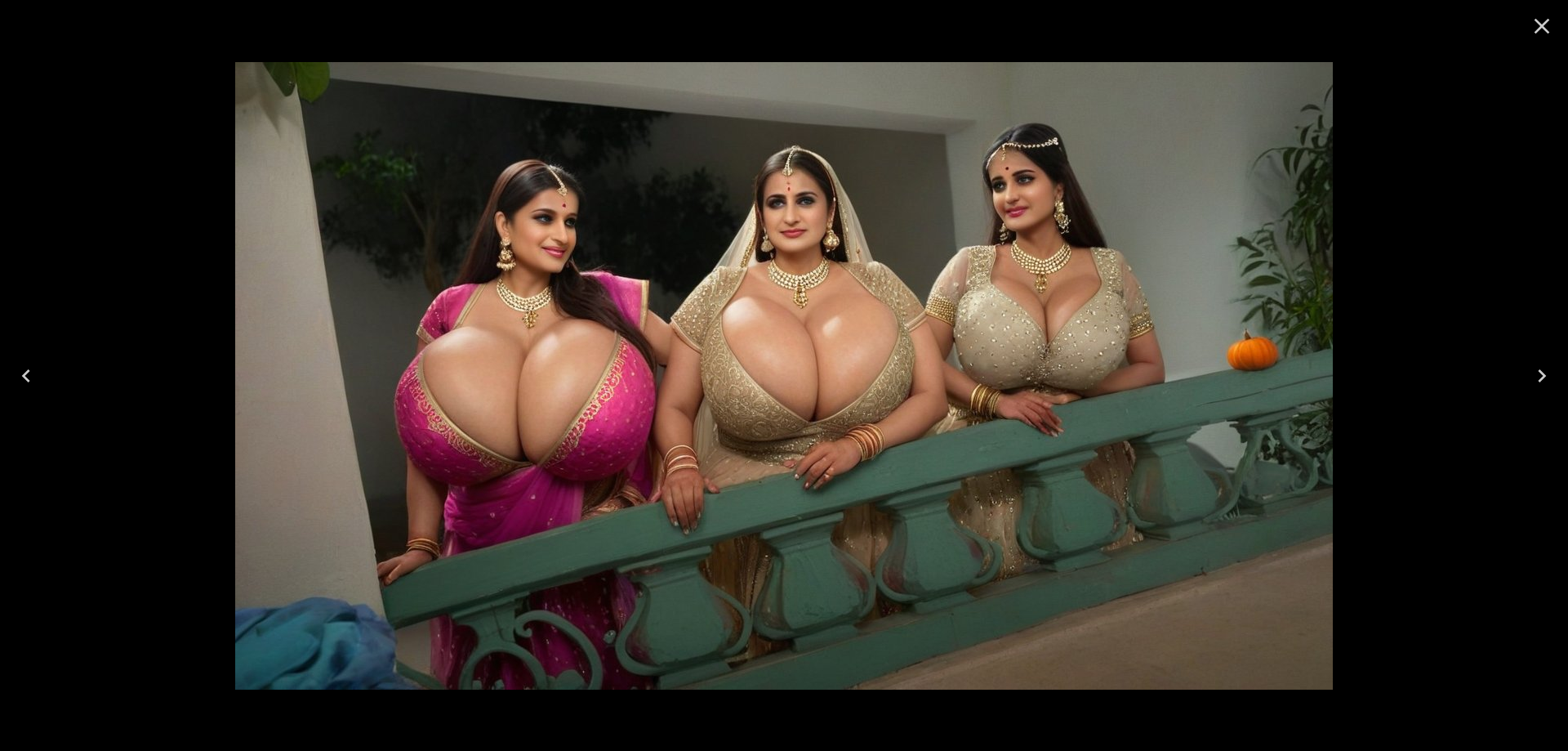
click at [1539, 376] on icon "Next" at bounding box center [1542, 376] width 26 height 26
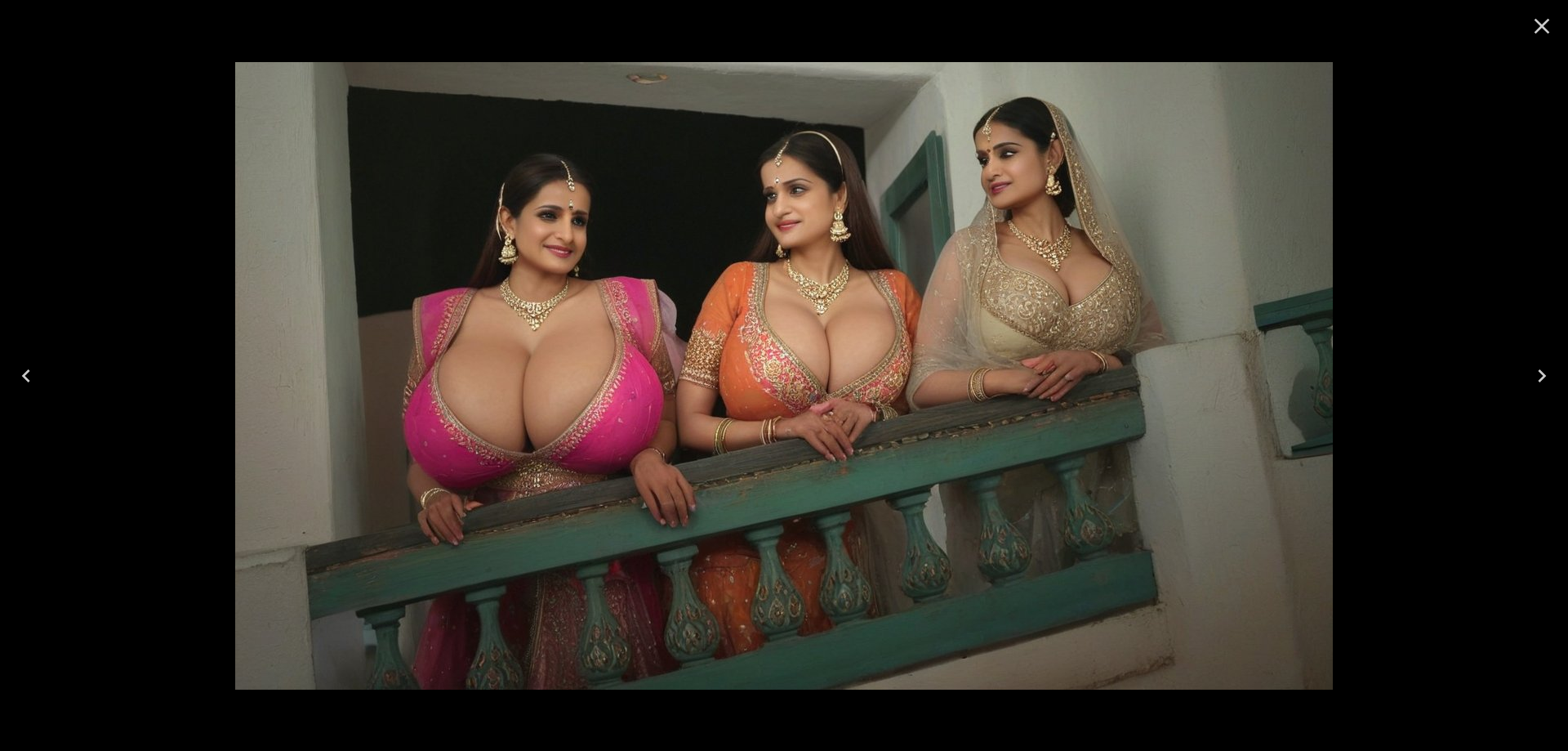
click at [1539, 376] on icon "Next" at bounding box center [1542, 376] width 26 height 26
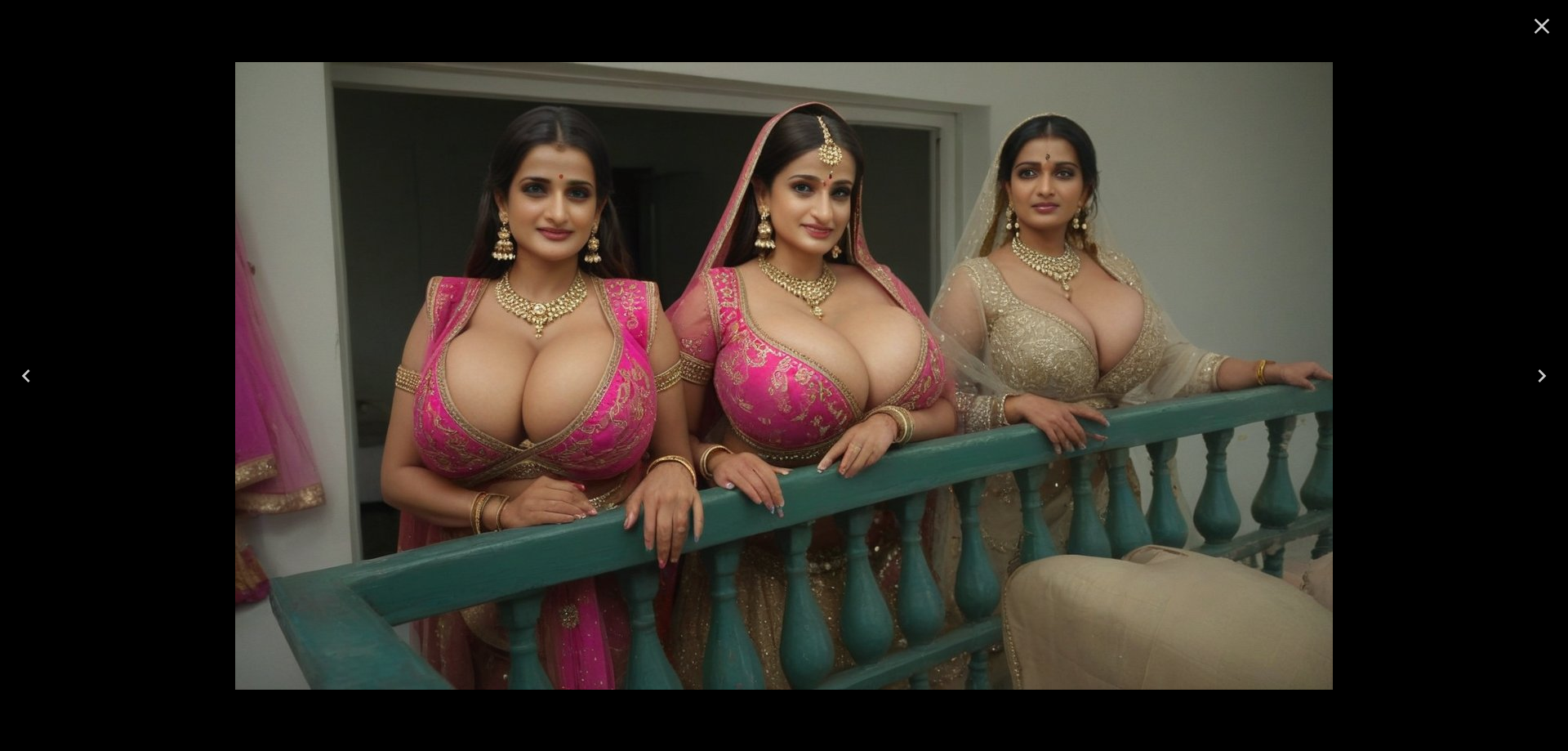
click at [1539, 376] on icon "Next" at bounding box center [1542, 376] width 26 height 26
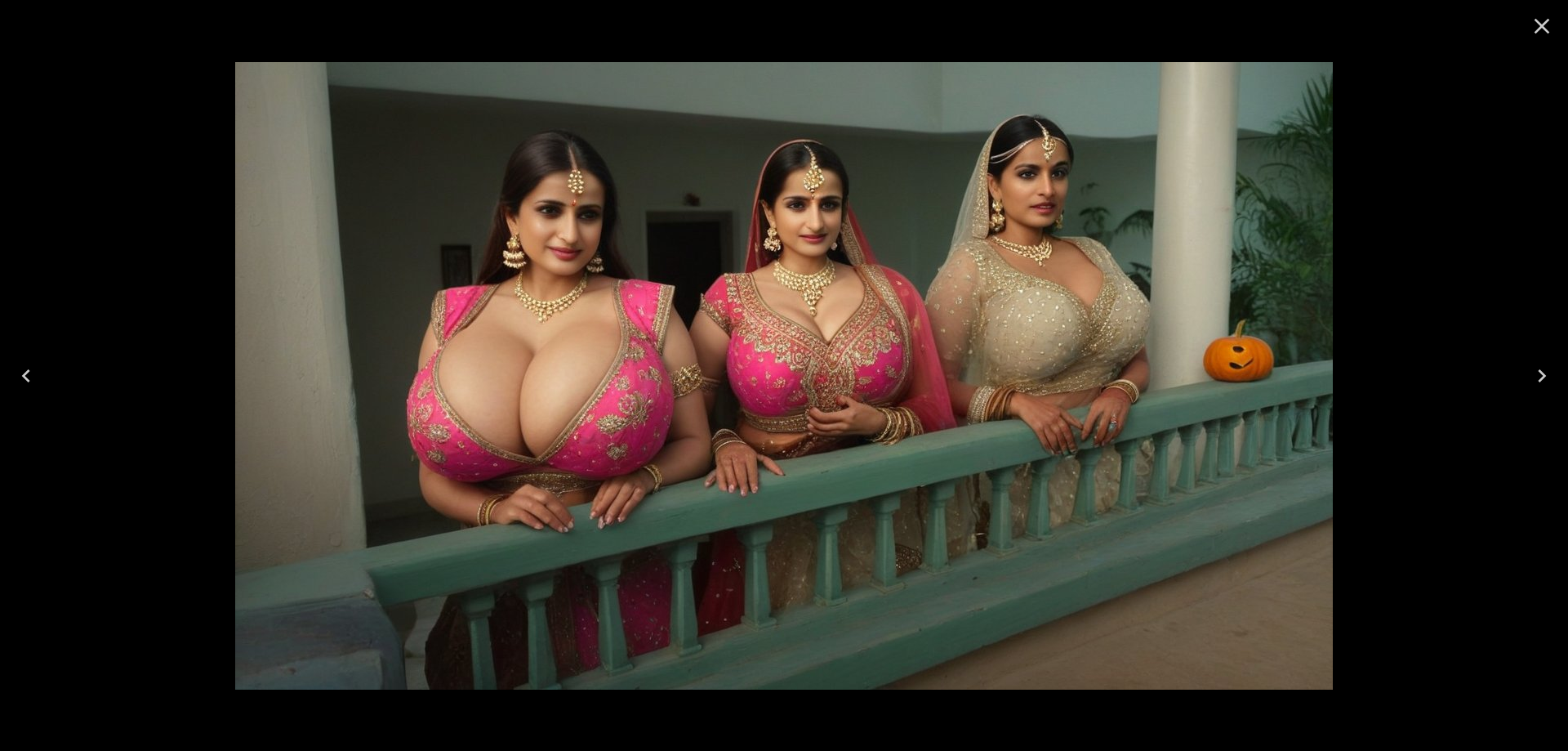
click at [1539, 376] on icon "Next" at bounding box center [1542, 376] width 26 height 26
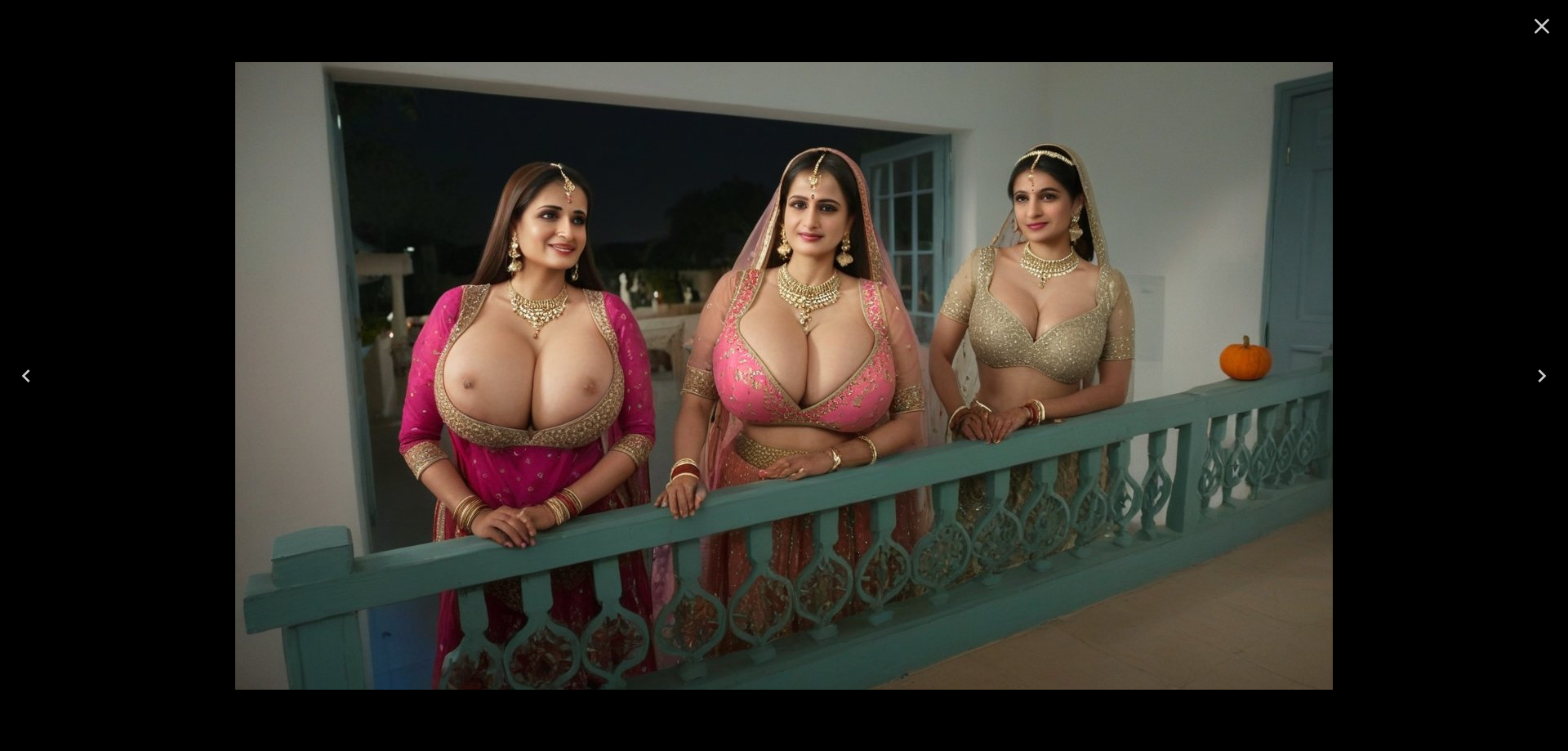
click at [1539, 376] on icon "Next" at bounding box center [1542, 376] width 26 height 26
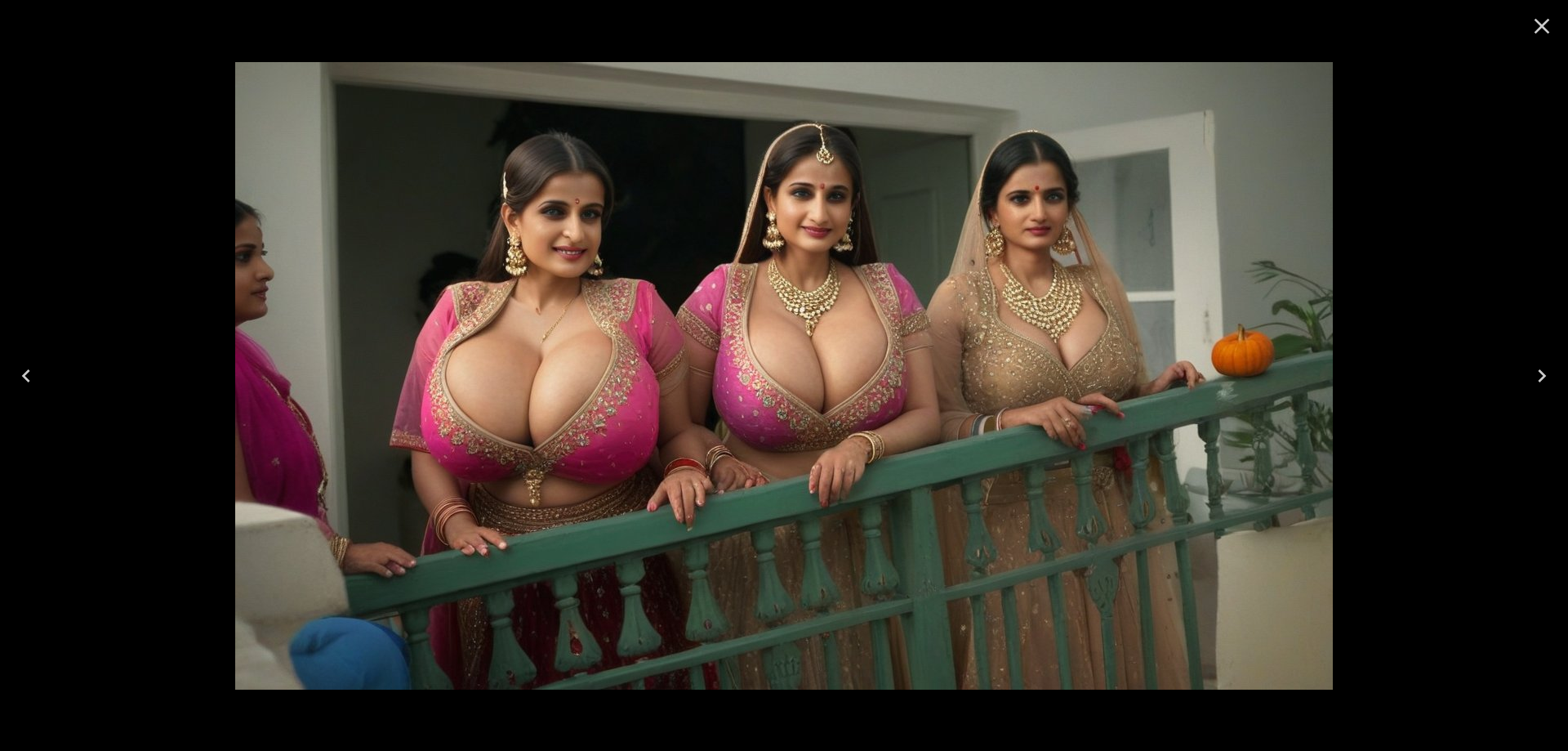
click at [1539, 376] on icon "Next" at bounding box center [1542, 376] width 26 height 26
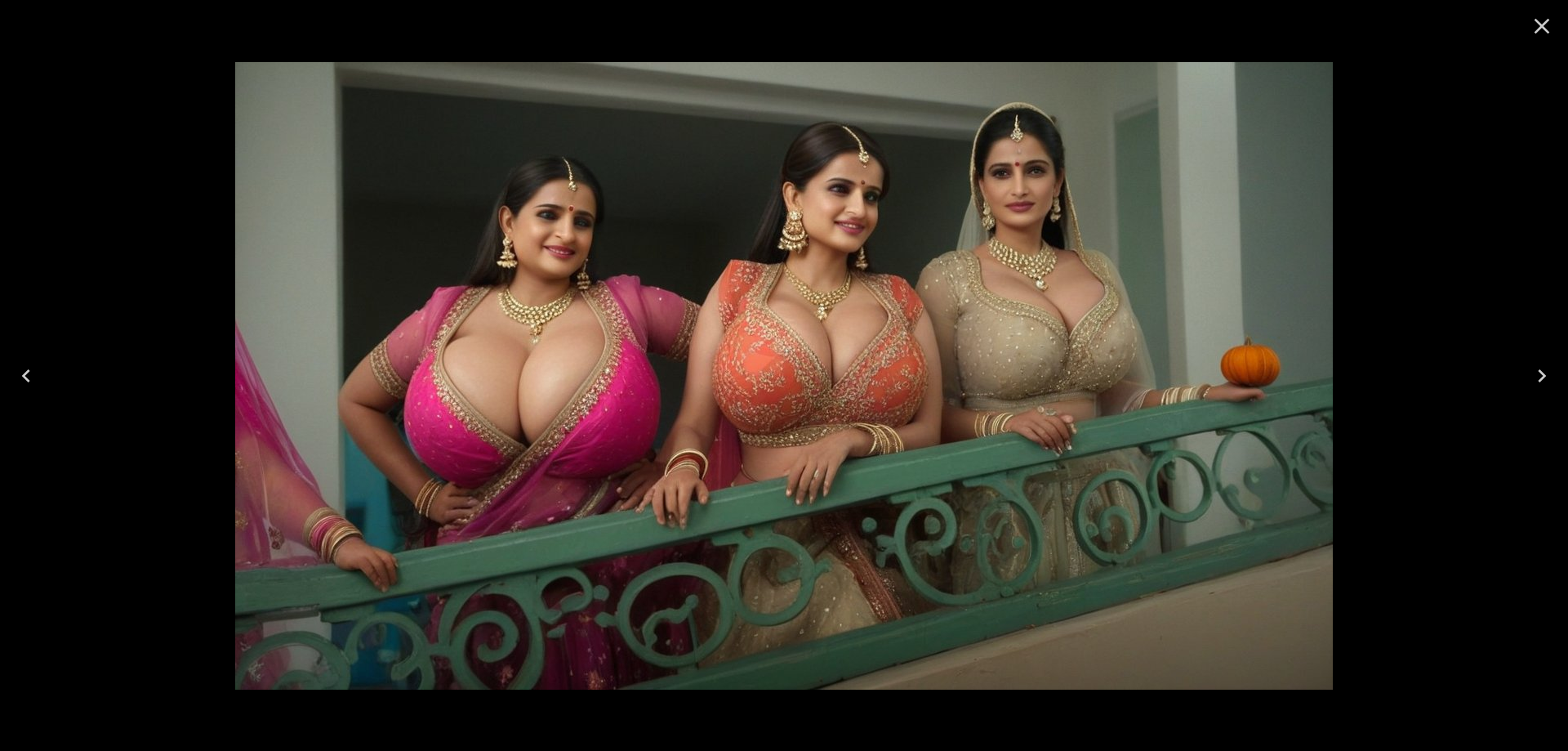
click at [1539, 376] on icon "Next" at bounding box center [1542, 376] width 26 height 26
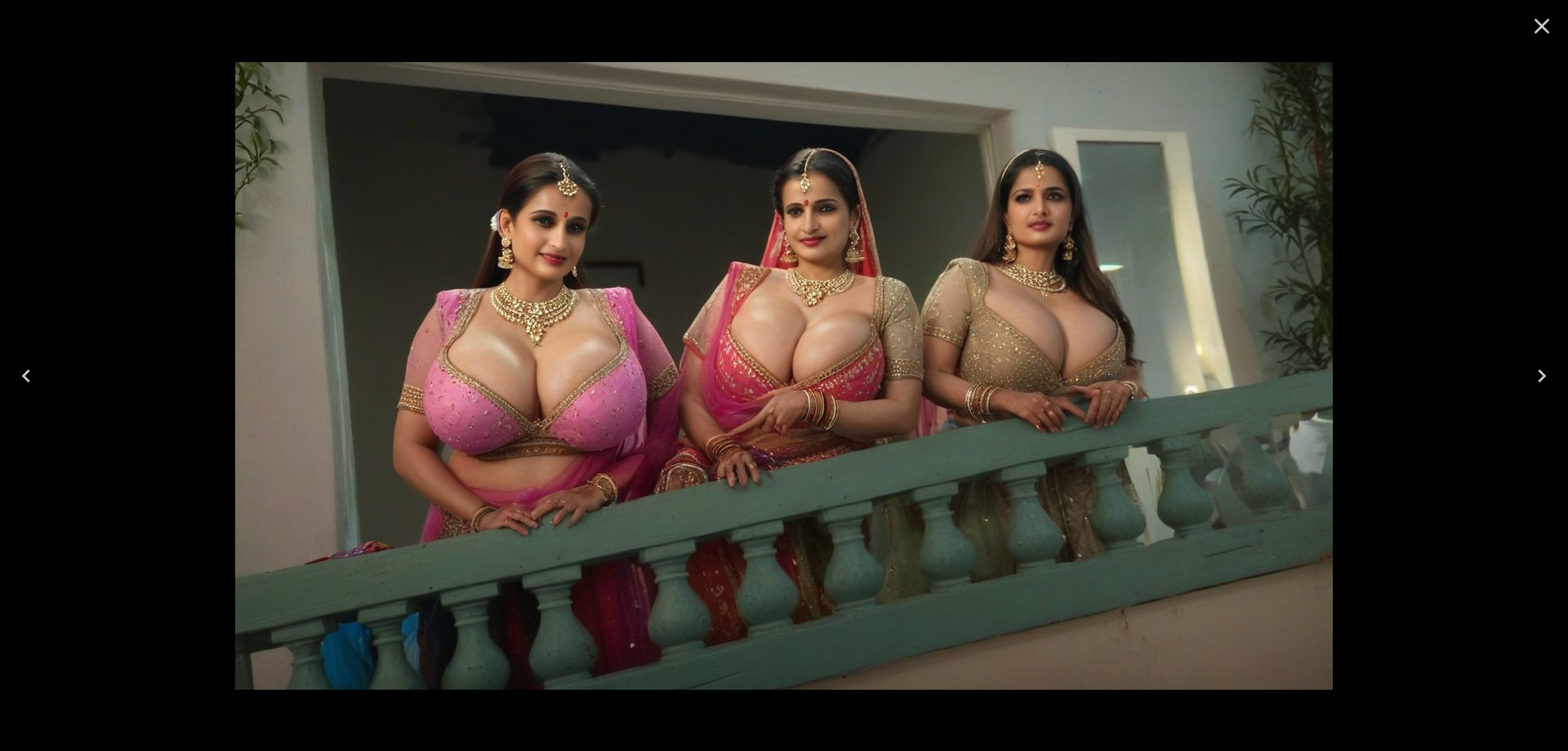
click at [1539, 376] on icon "Next" at bounding box center [1542, 376] width 26 height 26
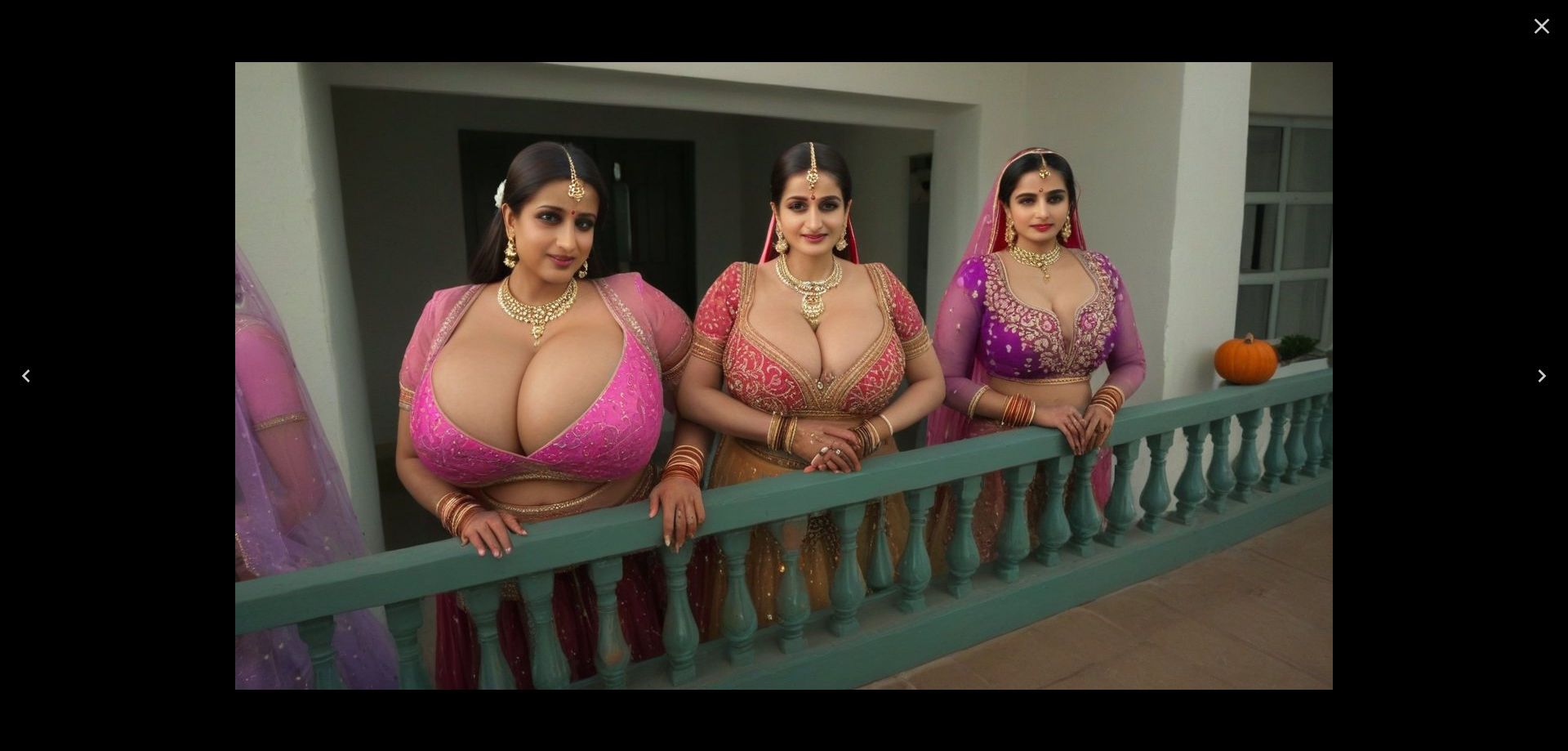
click at [1539, 376] on icon "Next" at bounding box center [1542, 376] width 26 height 26
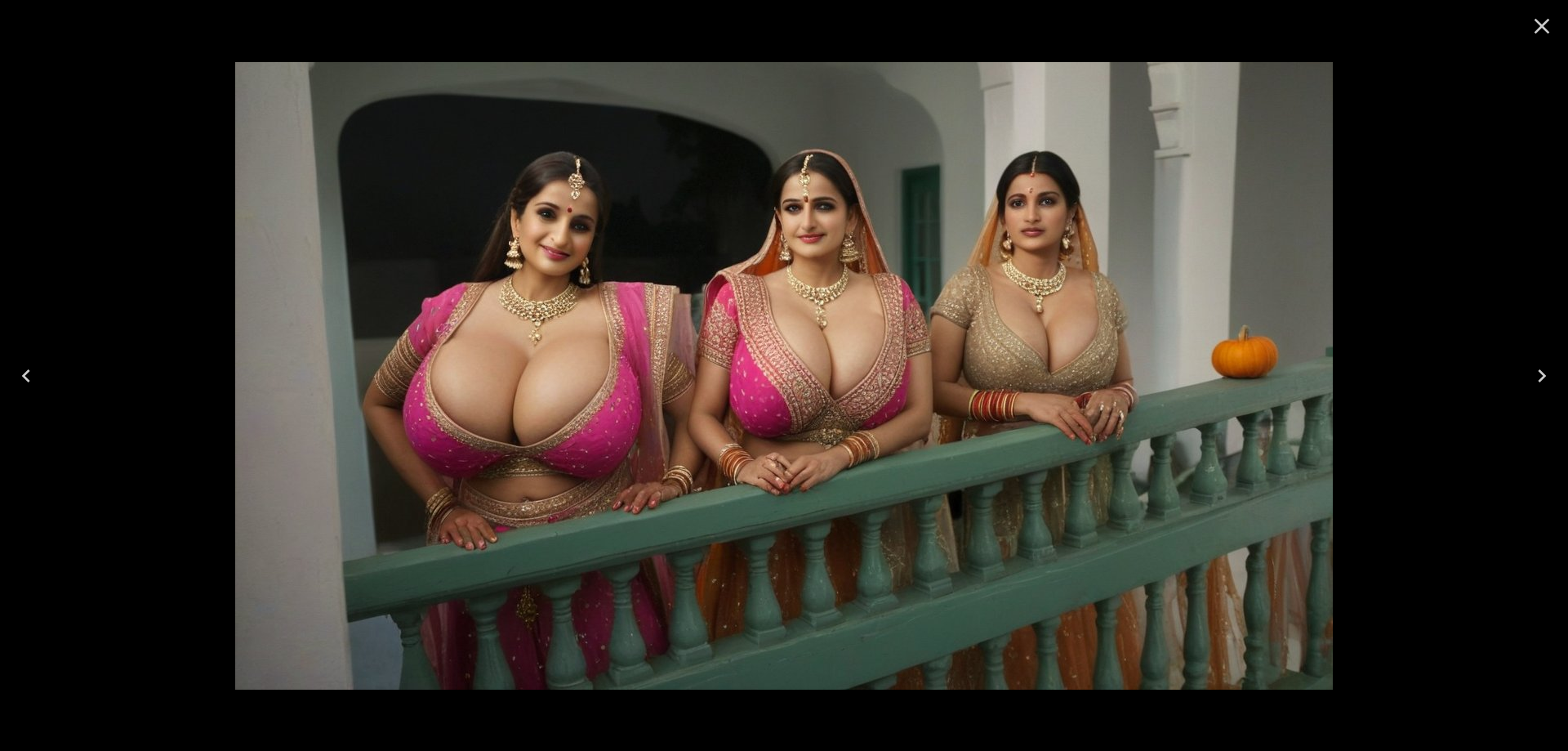
click at [1539, 376] on icon "Next" at bounding box center [1542, 376] width 26 height 26
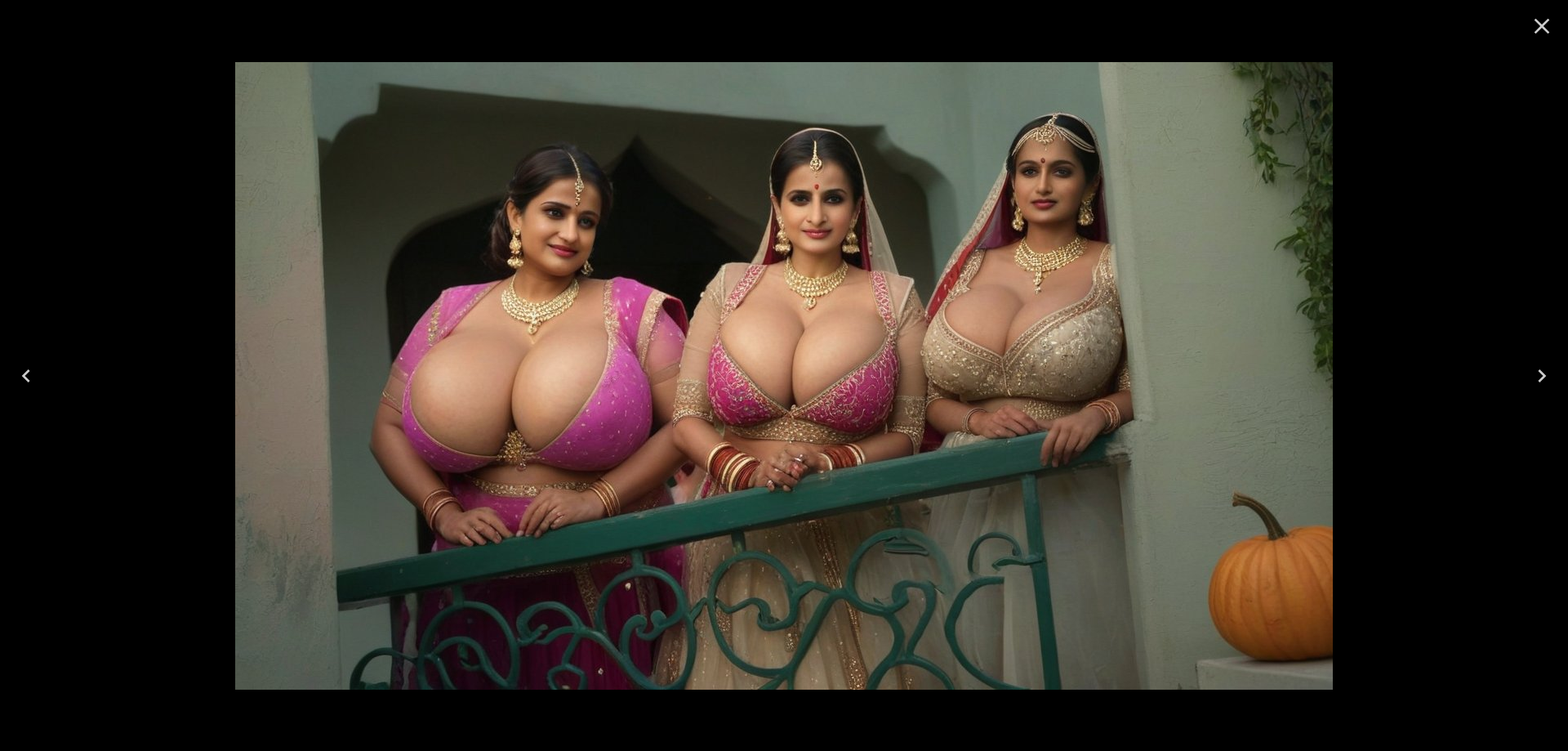
click at [1539, 376] on icon "Next" at bounding box center [1542, 376] width 26 height 26
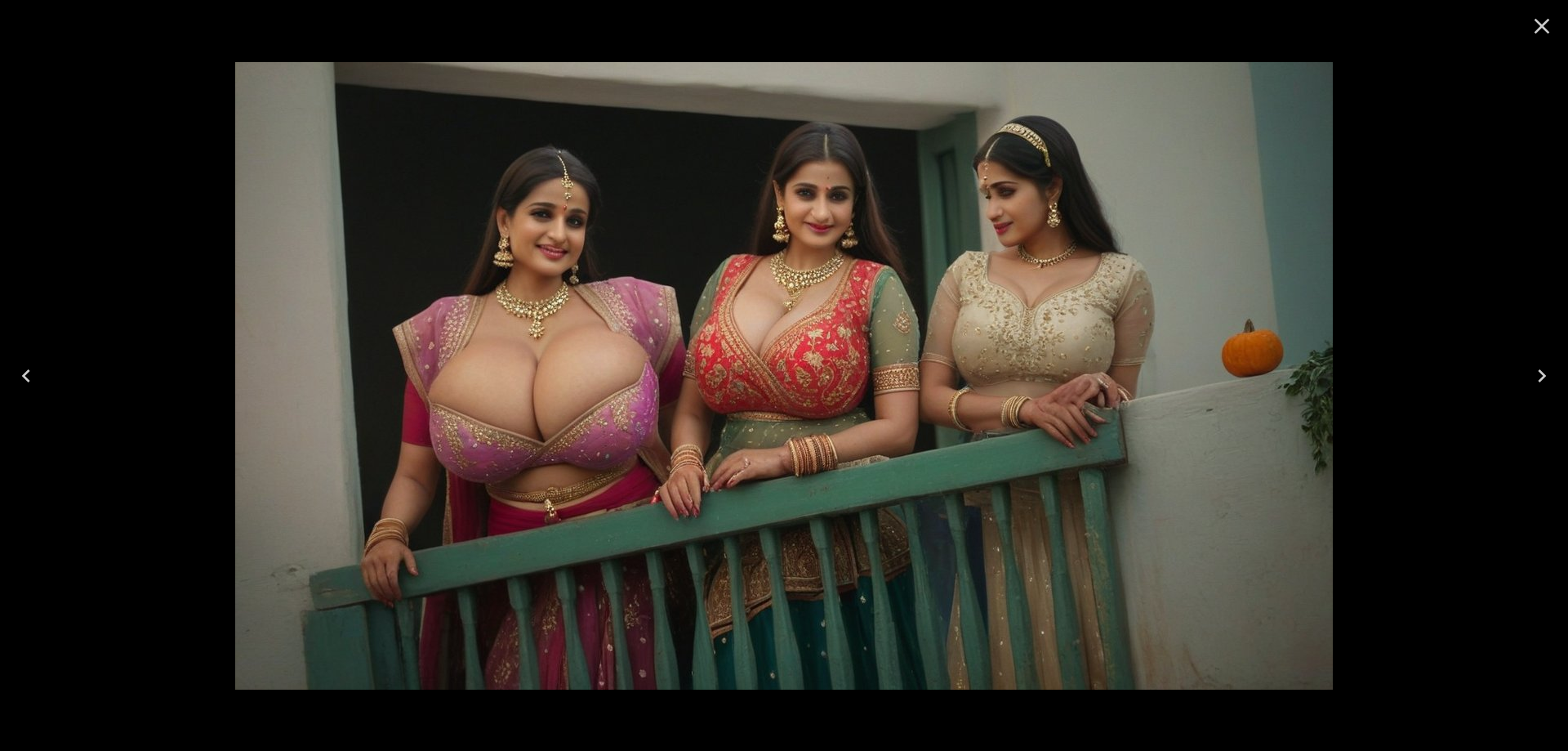
click at [1539, 376] on icon "Next" at bounding box center [1542, 376] width 26 height 26
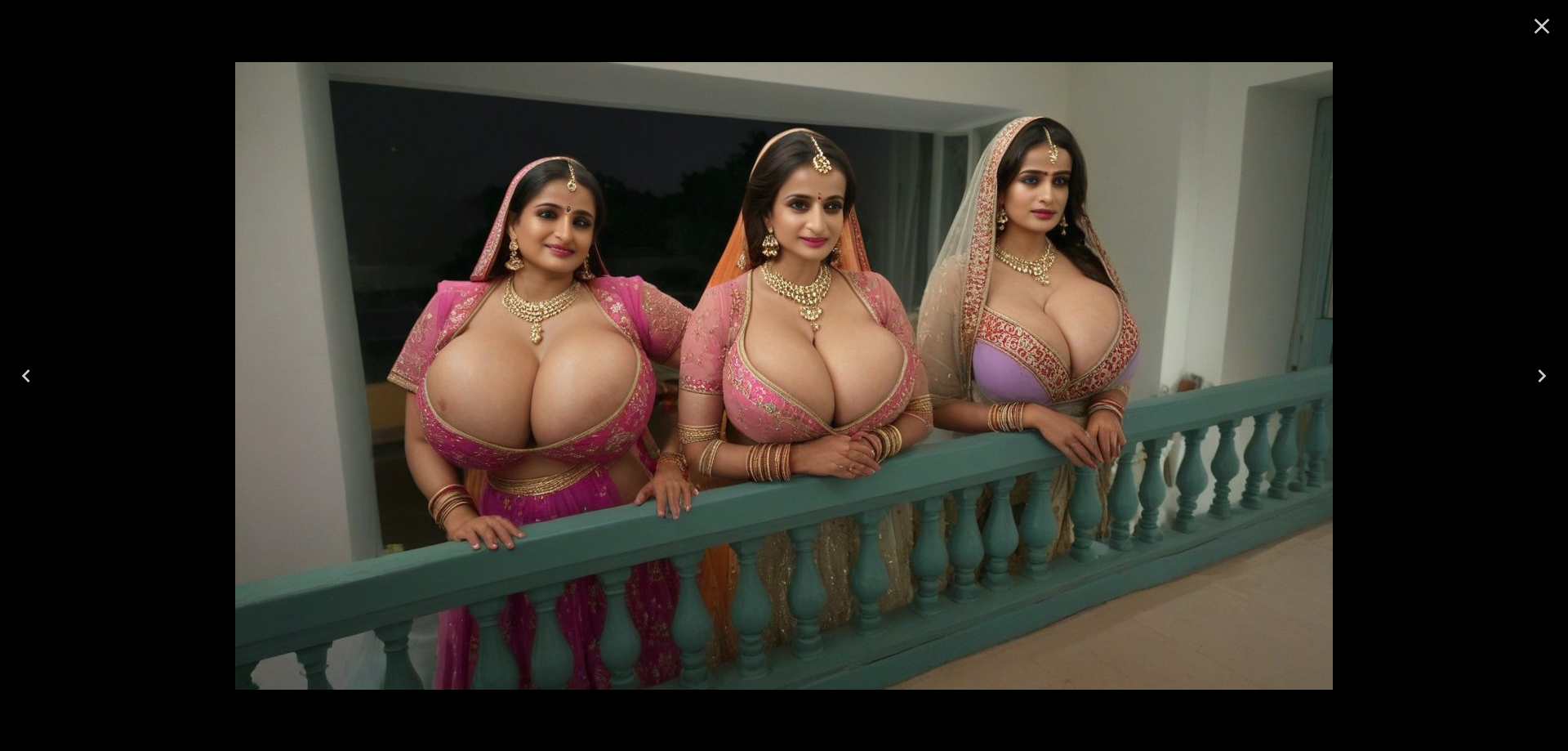
click at [1539, 376] on icon "Next" at bounding box center [1542, 376] width 26 height 26
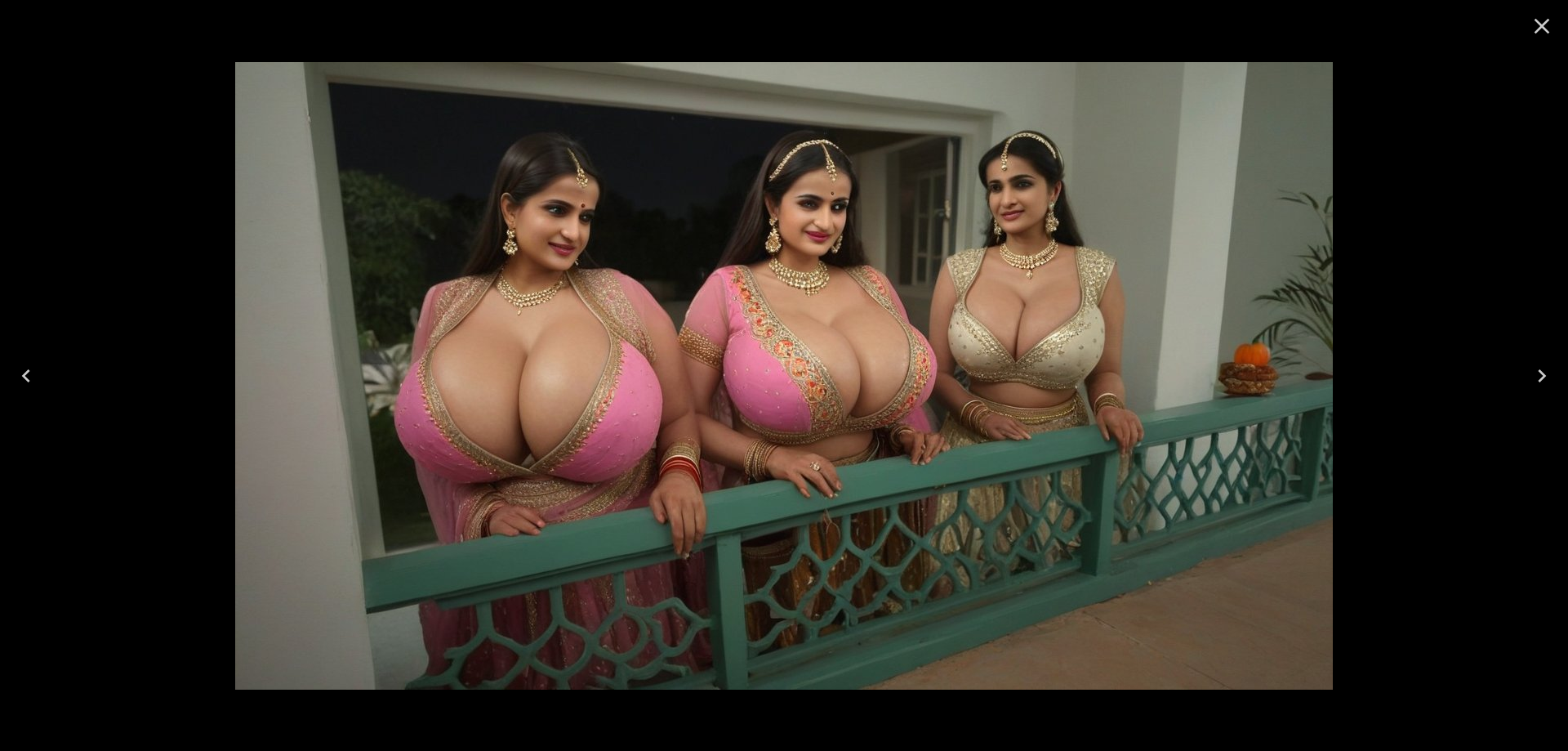
click at [1539, 376] on icon "Next" at bounding box center [1542, 376] width 26 height 26
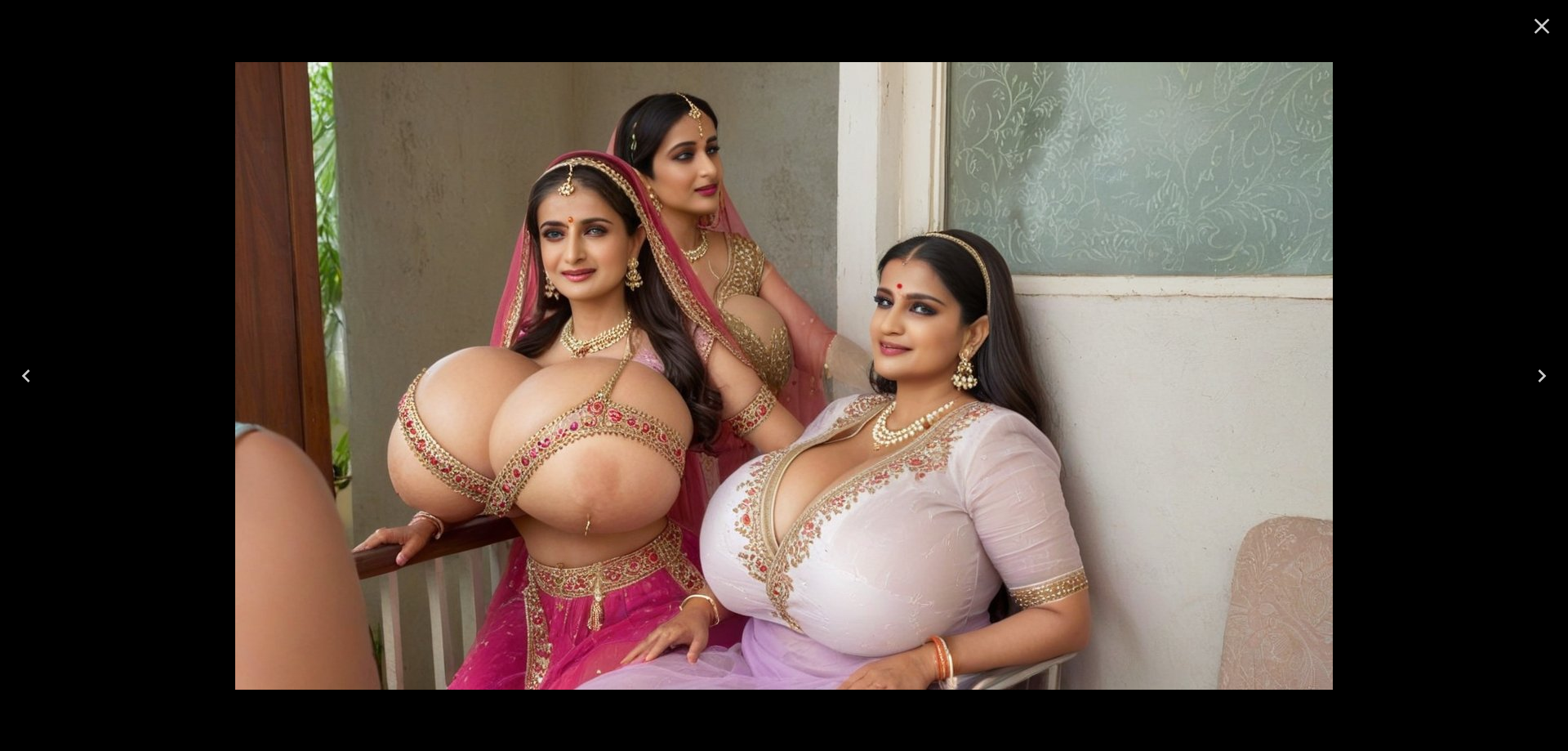
click at [1539, 376] on icon "Next" at bounding box center [1542, 376] width 26 height 26
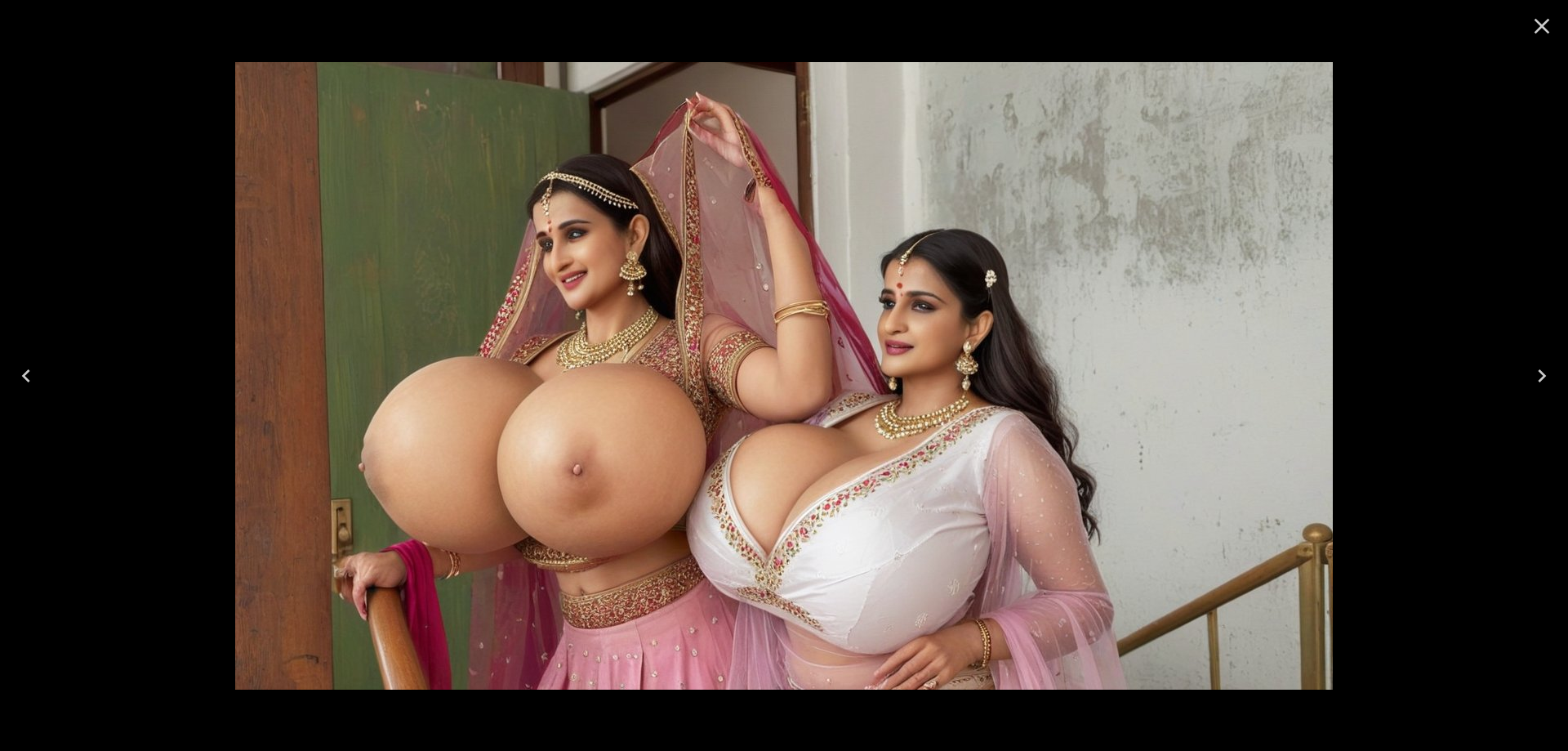
click at [1537, 371] on icon "Next" at bounding box center [1542, 376] width 26 height 26
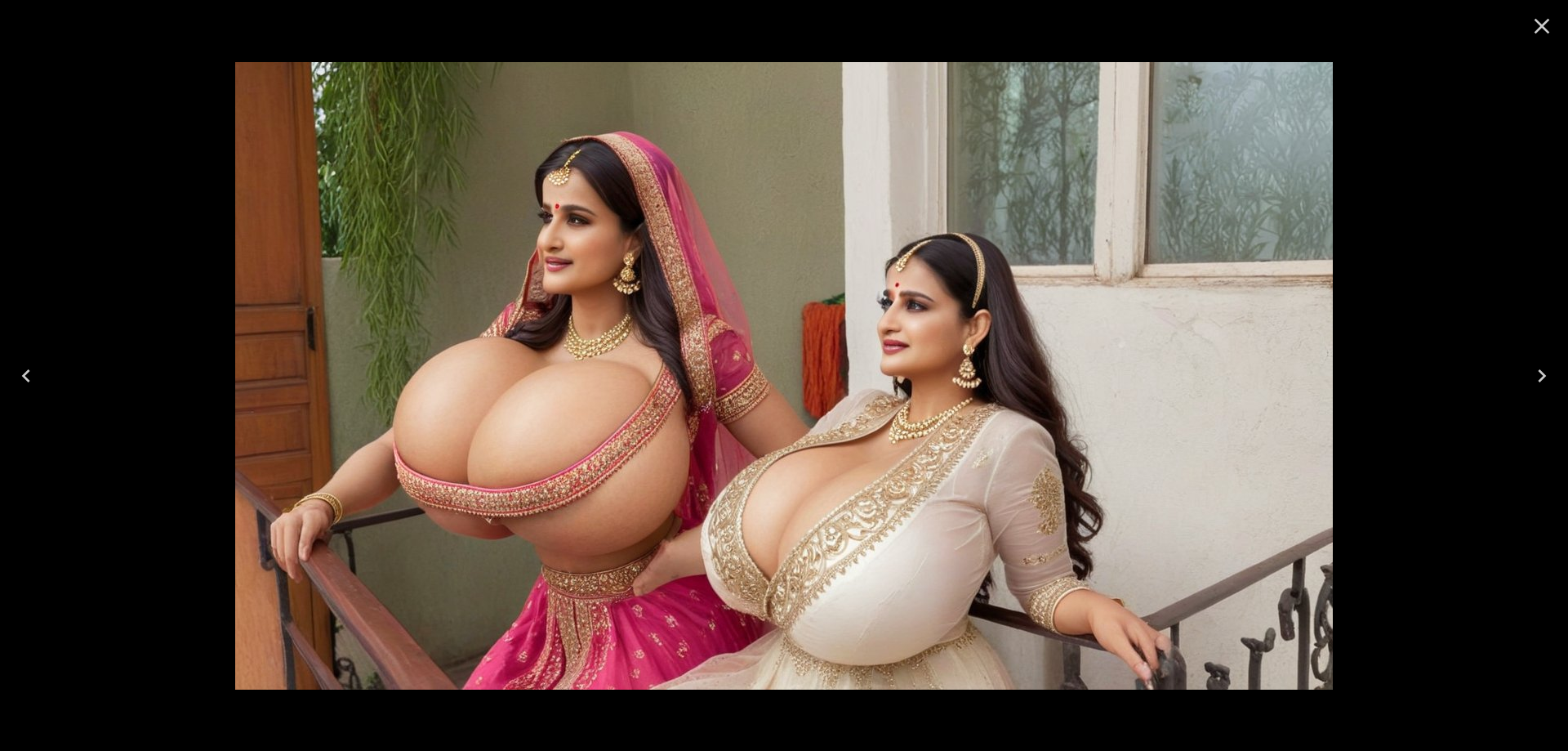
click at [1542, 32] on icon "Close" at bounding box center [1542, 26] width 26 height 26
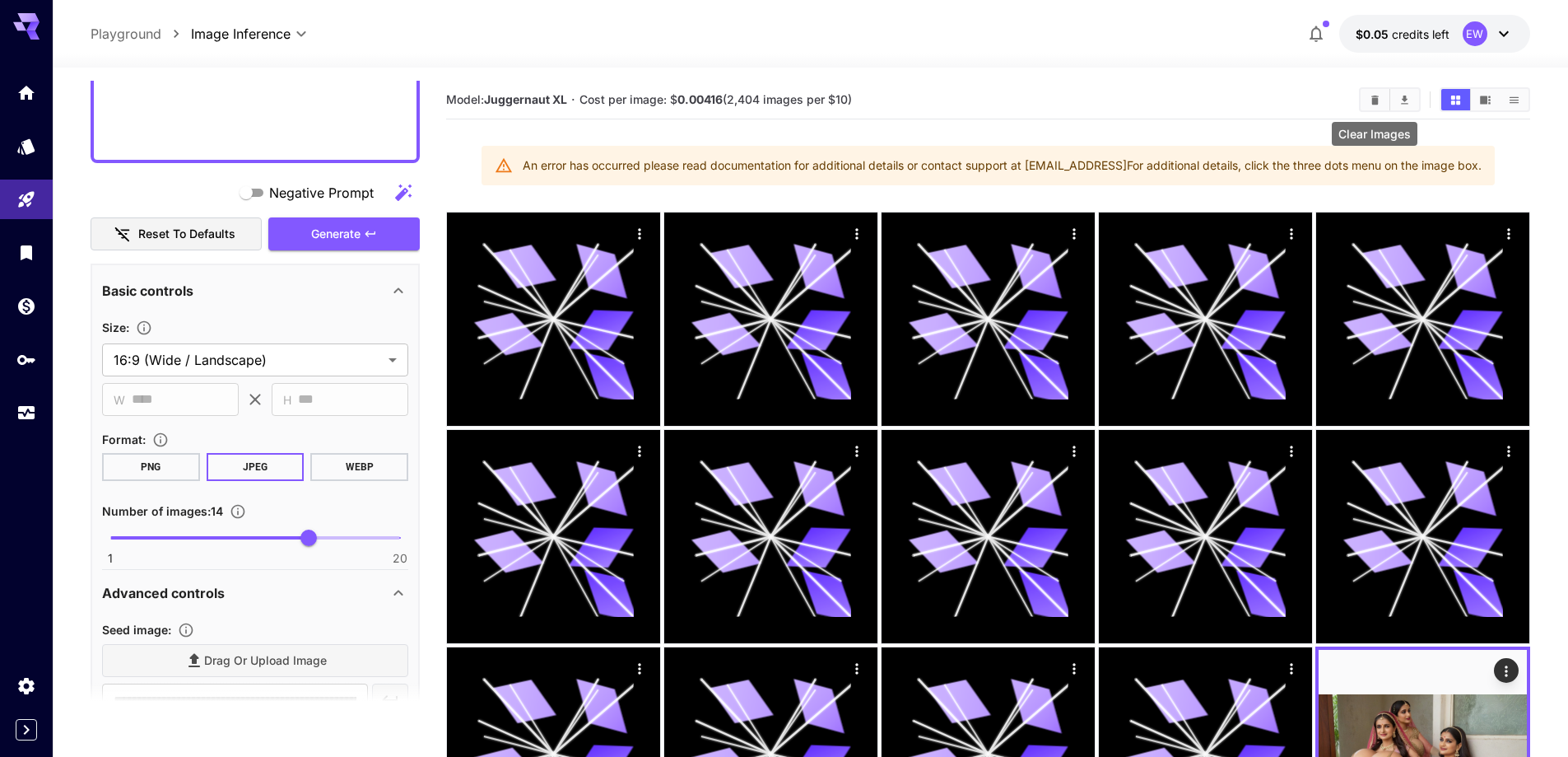
click at [1365, 98] on button "Clear Images" at bounding box center [1374, 100] width 29 height 21
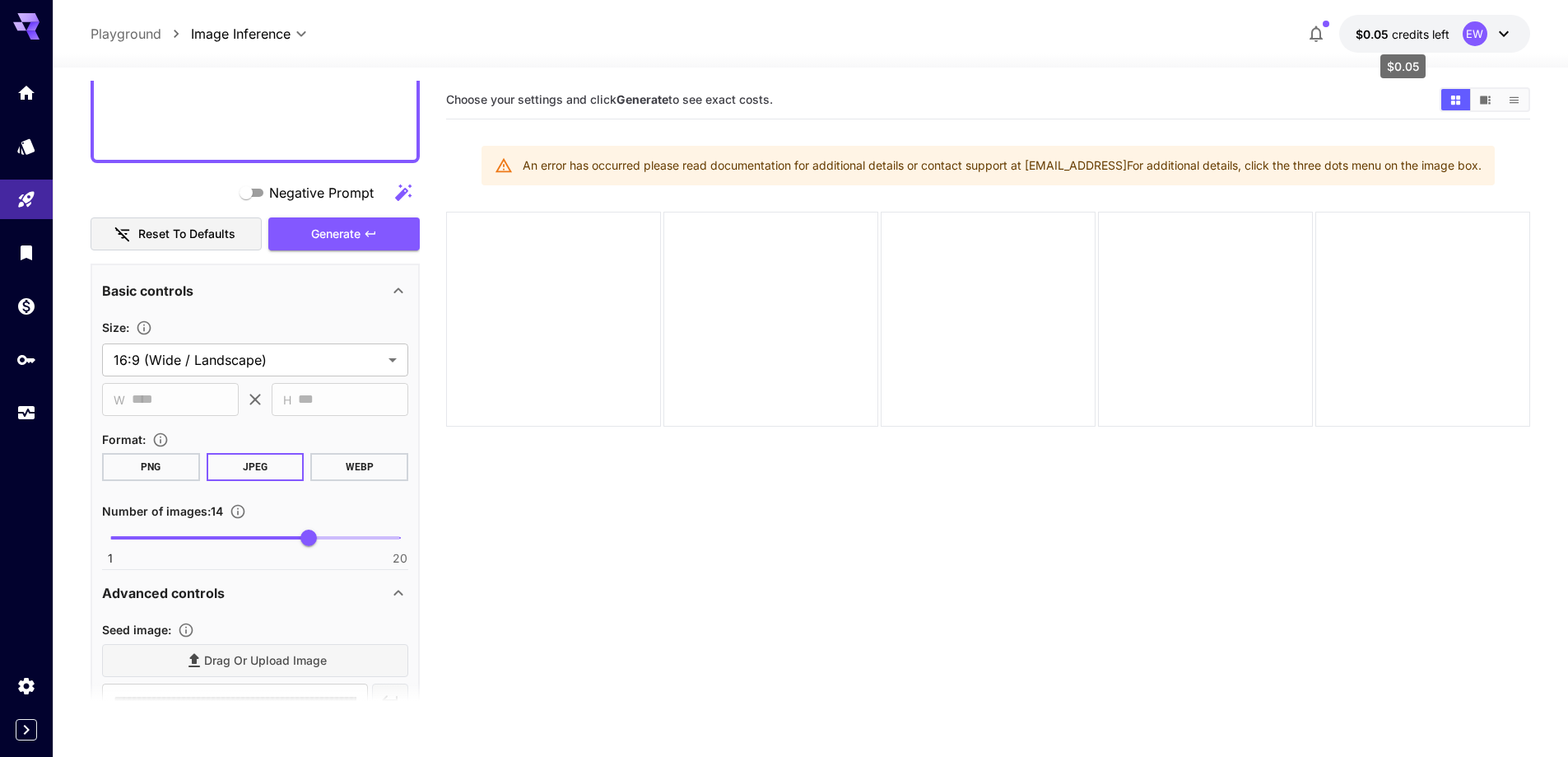
click at [1444, 36] on span "credits left" at bounding box center [1420, 34] width 57 height 14
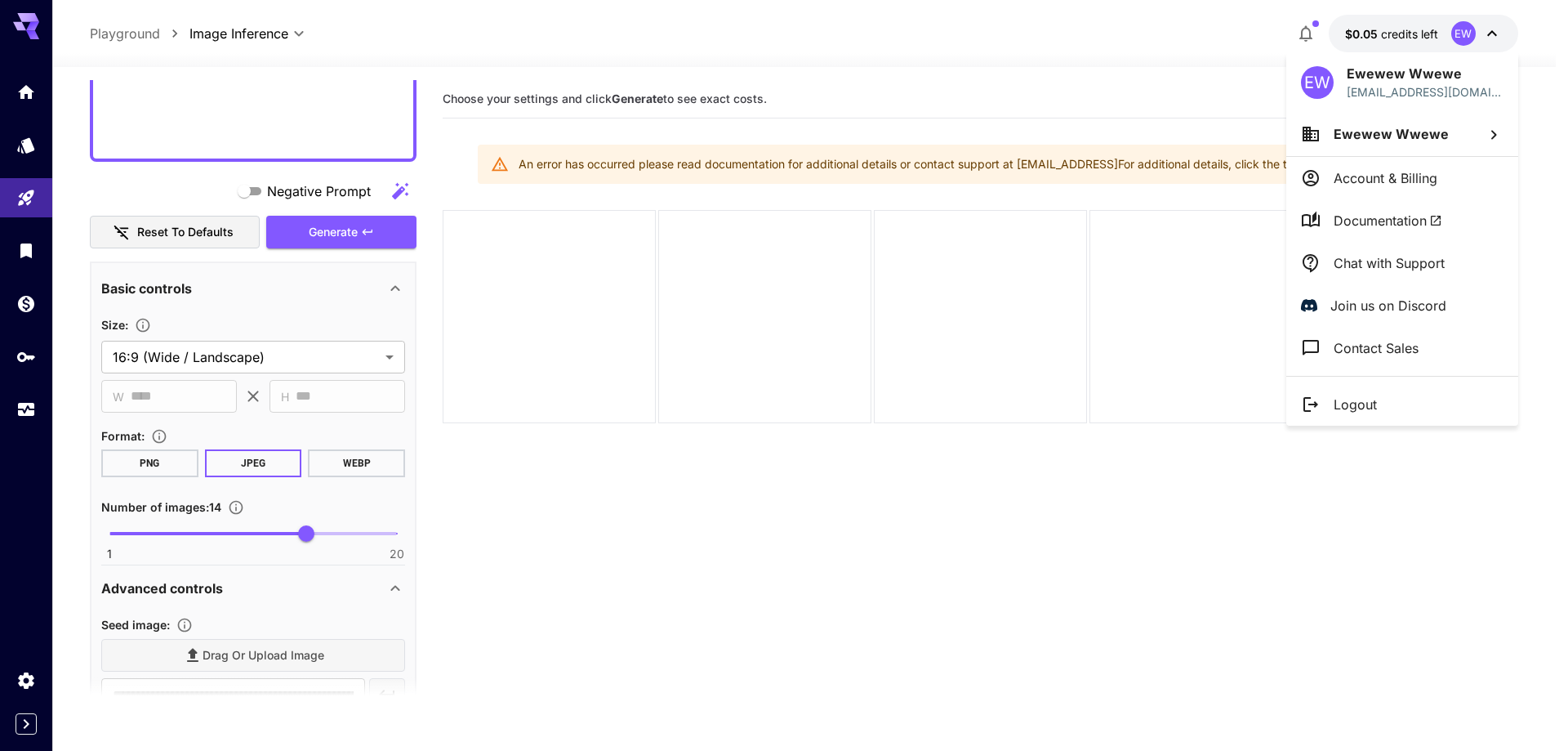
click at [1383, 394] on li "Logout" at bounding box center [1401, 404] width 232 height 43
